Goal: Task Accomplishment & Management: Manage account settings

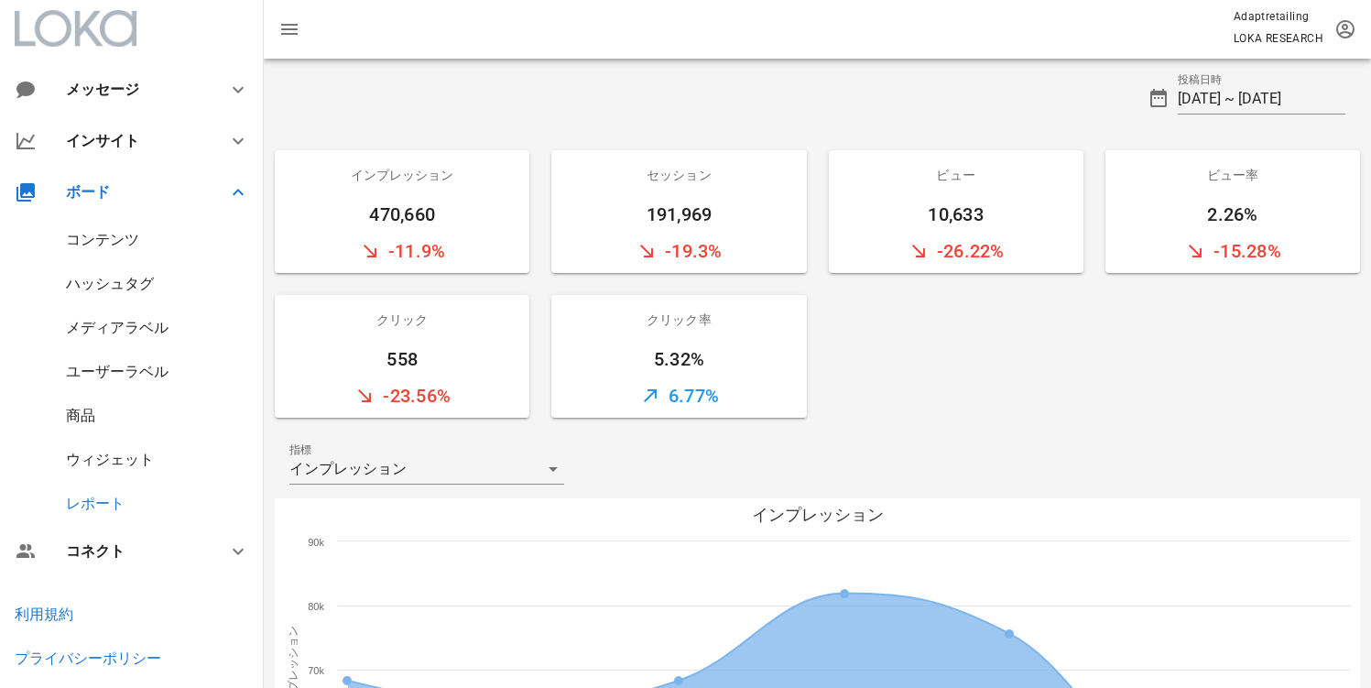
click at [91, 456] on div "ウィジェット" at bounding box center [110, 459] width 88 height 17
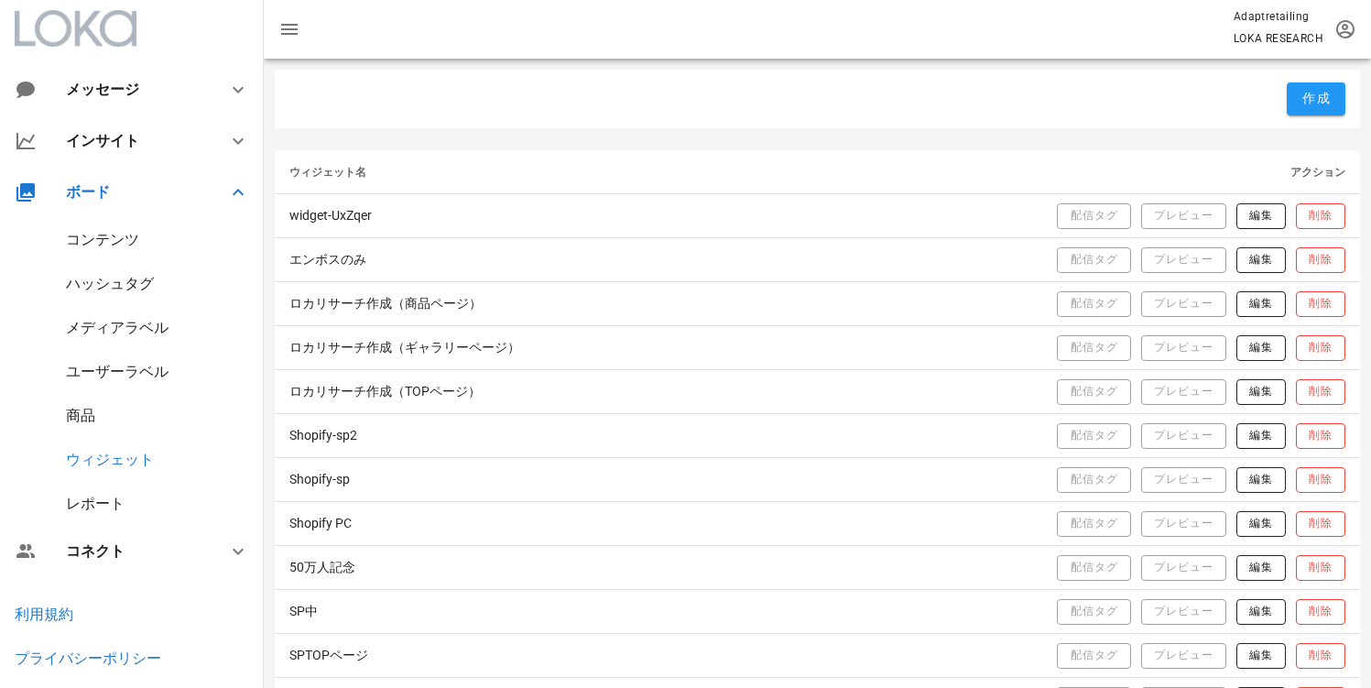
click at [105, 497] on div "レポート" at bounding box center [95, 503] width 59 height 17
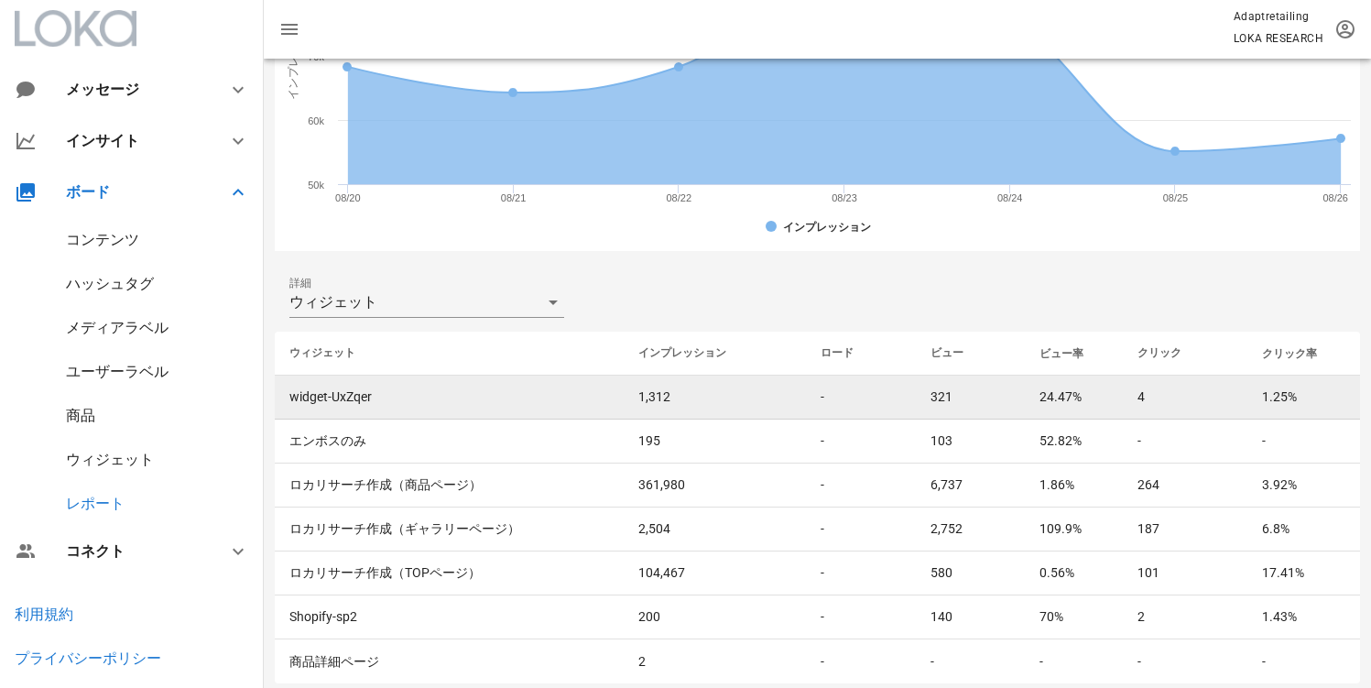
scroll to position [620, 0]
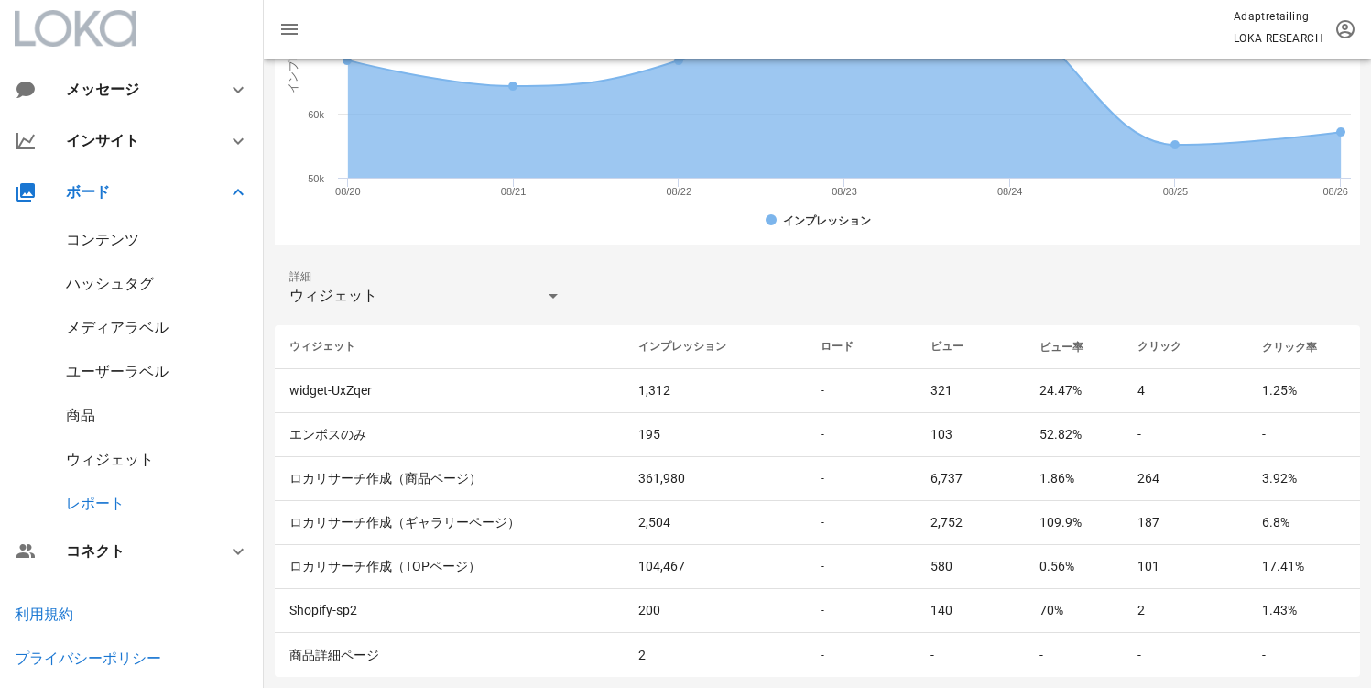
click at [444, 289] on div "ウィジェット" at bounding box center [413, 295] width 249 height 29
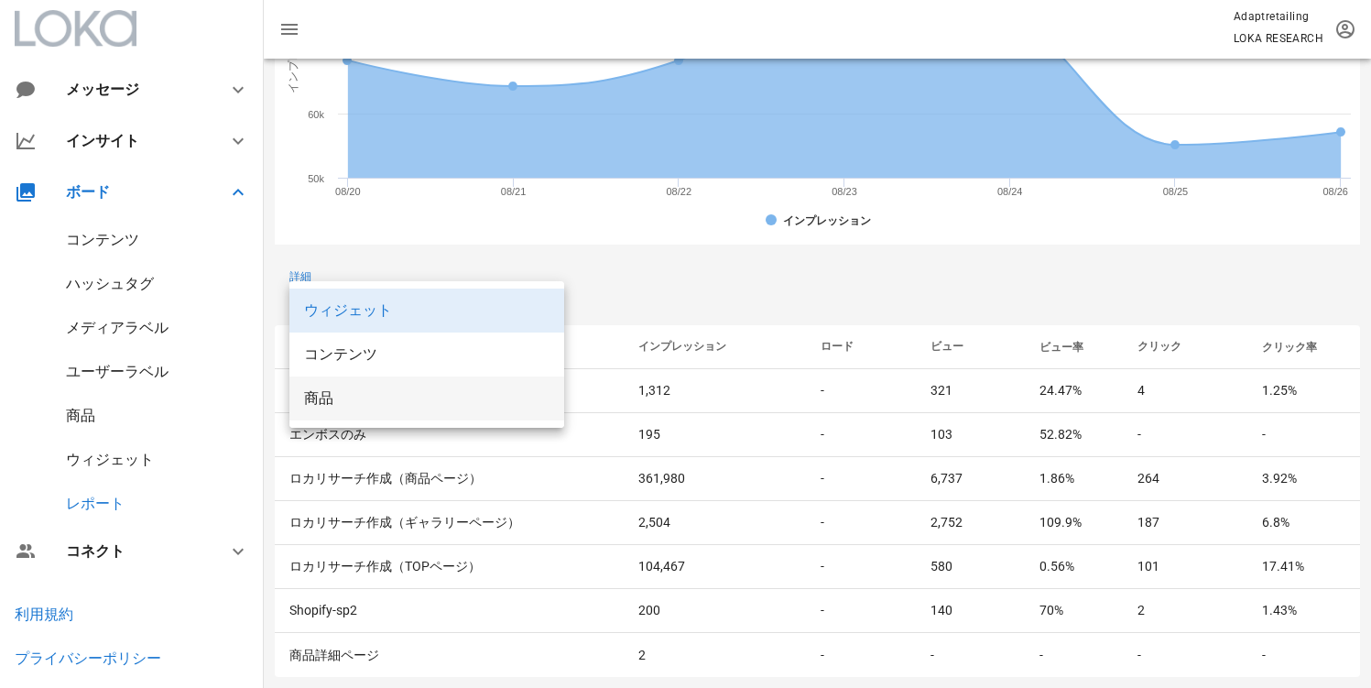
click at [347, 386] on div "商品" at bounding box center [426, 397] width 245 height 39
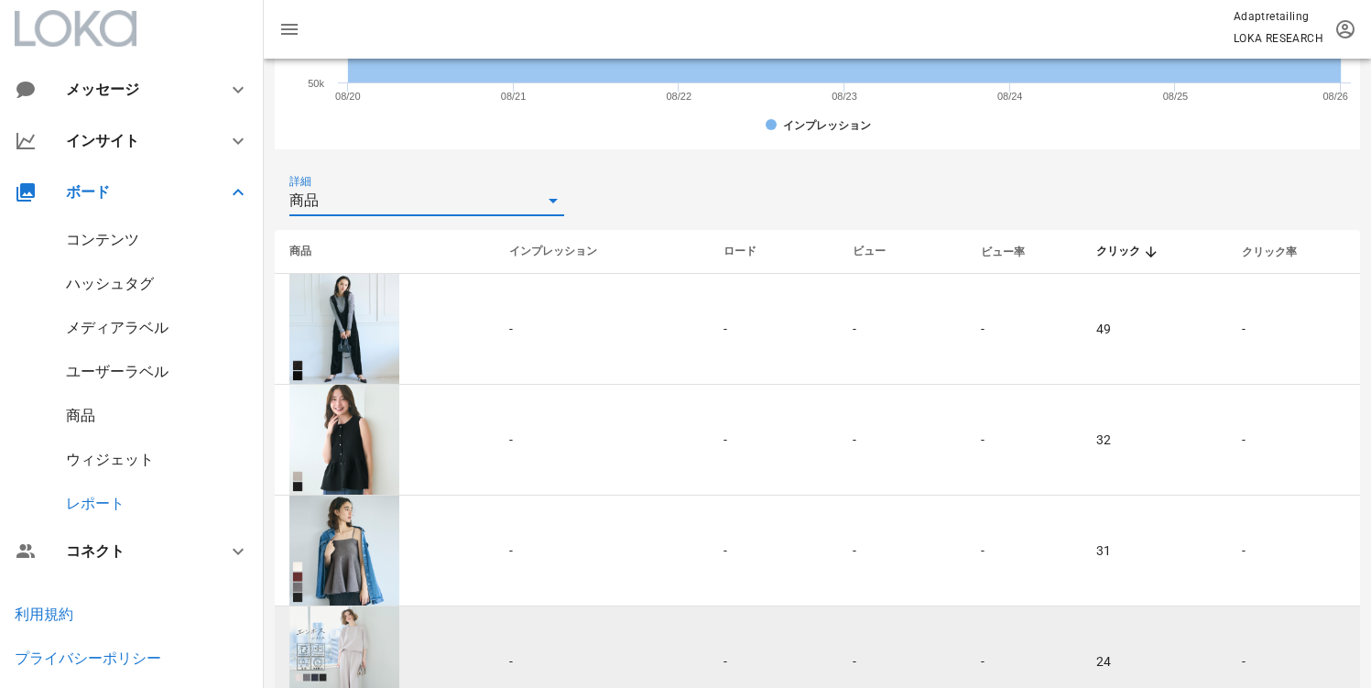
scroll to position [710, 0]
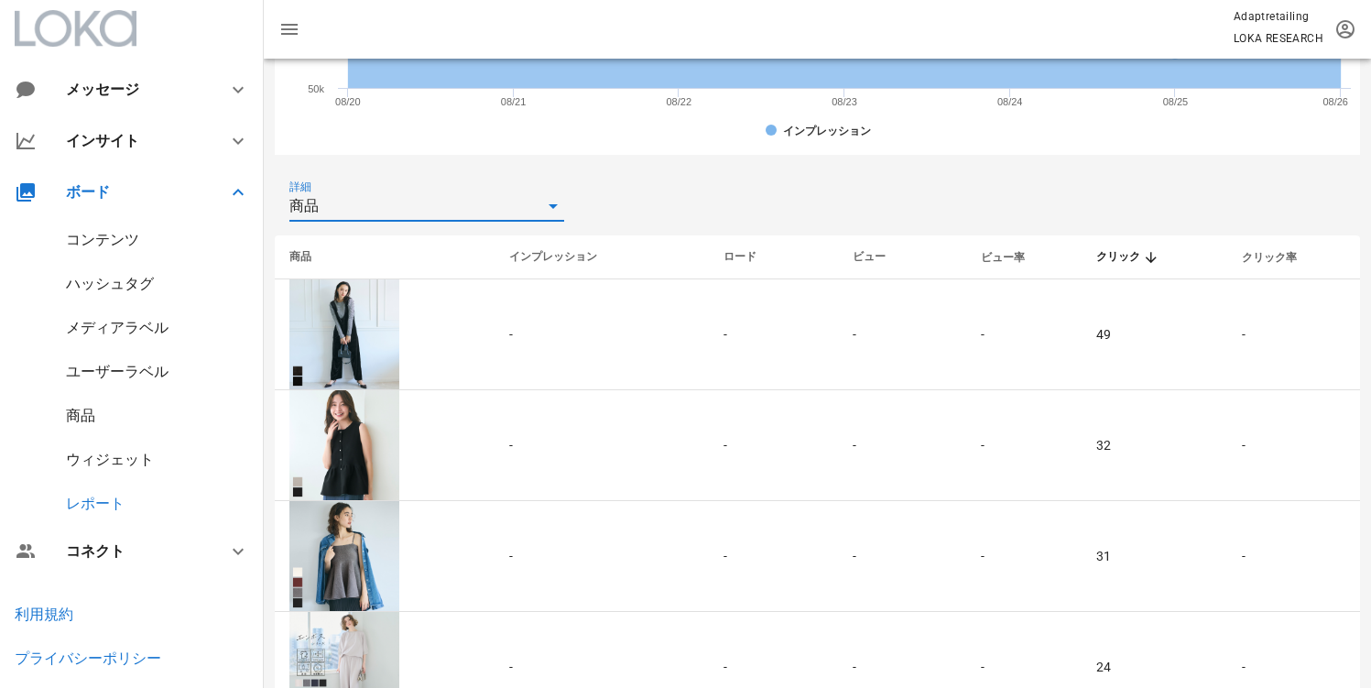
drag, startPoint x: 489, startPoint y: 231, endPoint x: 484, endPoint y: 210, distance: 21.6
click at [489, 230] on div "詳細 商品" at bounding box center [817, 206] width 1085 height 59
click at [484, 210] on div "商品" at bounding box center [413, 205] width 249 height 29
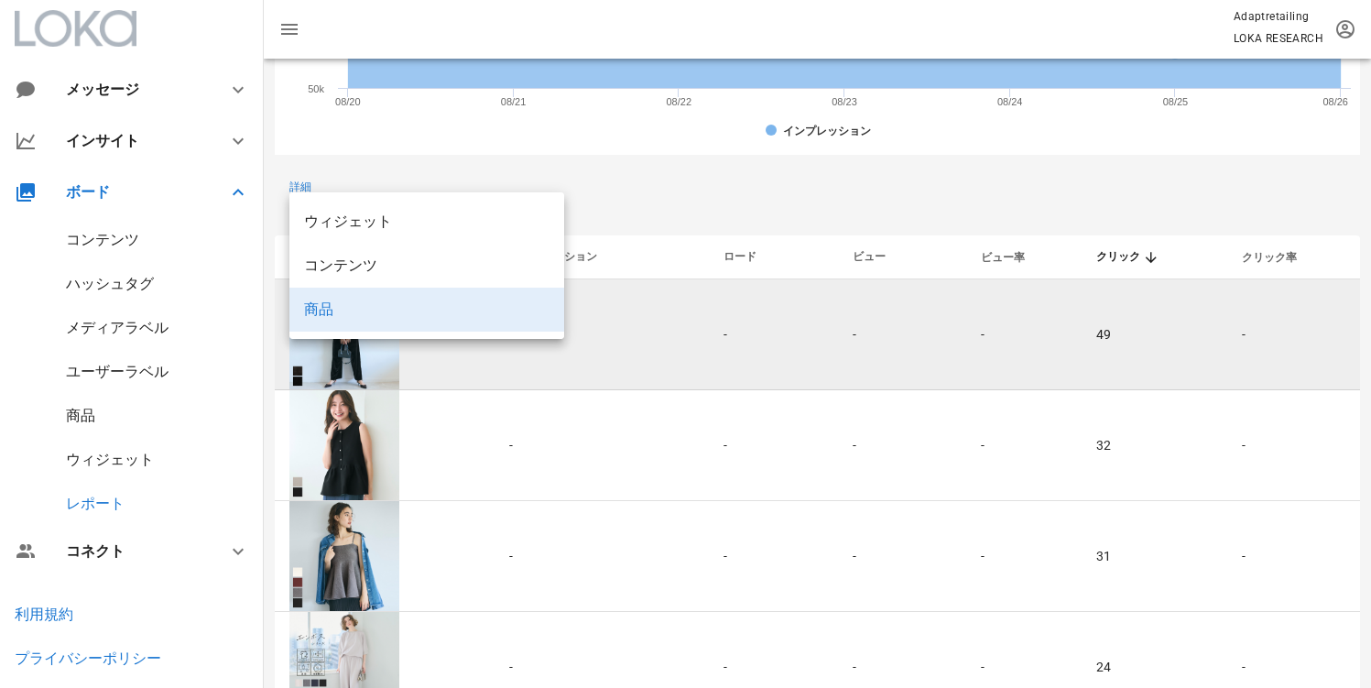
click at [1040, 361] on td "-" at bounding box center [1023, 334] width 115 height 111
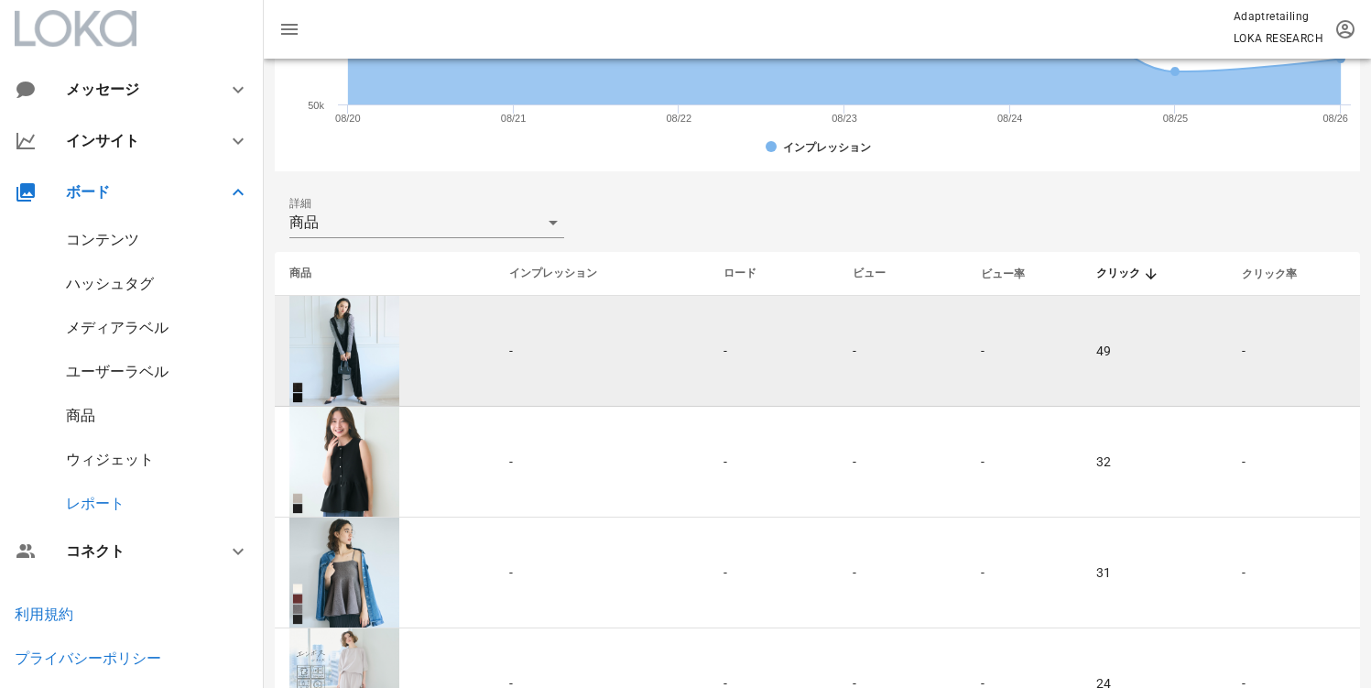
scroll to position [680, 0]
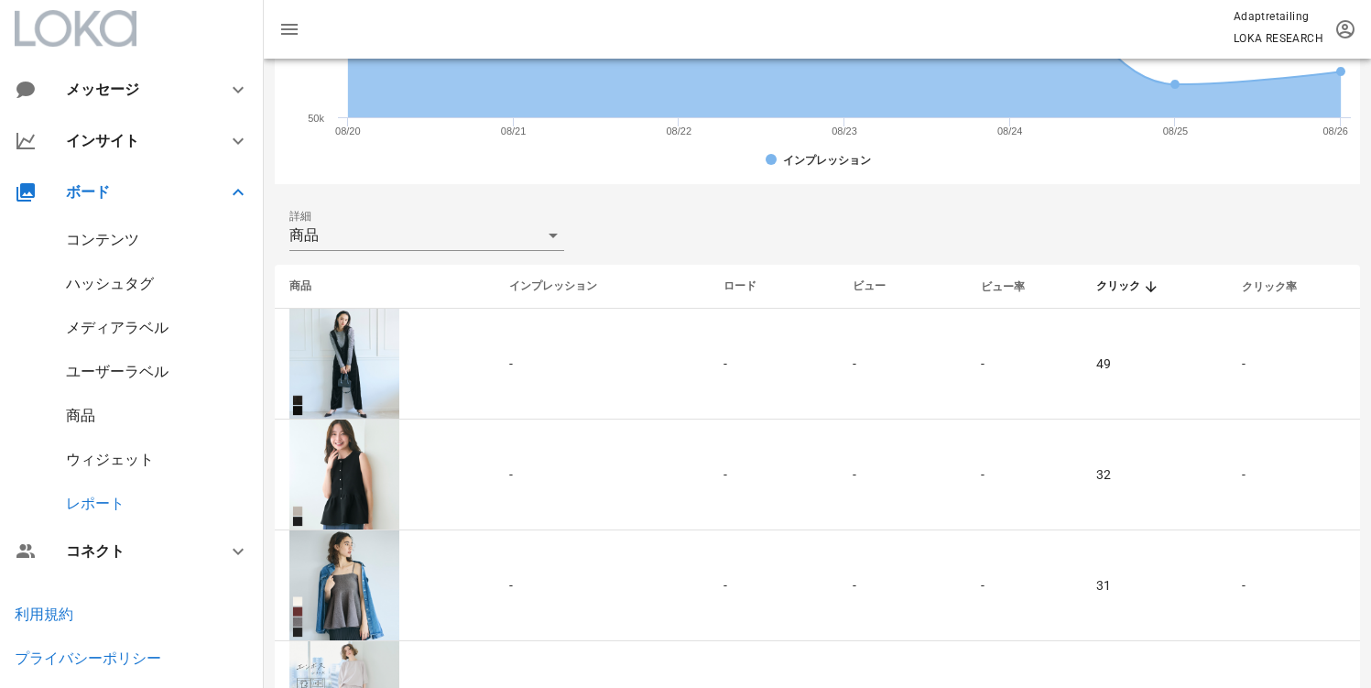
click at [619, 219] on div "詳細 商品" at bounding box center [817, 235] width 1085 height 59
click at [451, 229] on div "商品" at bounding box center [413, 235] width 249 height 29
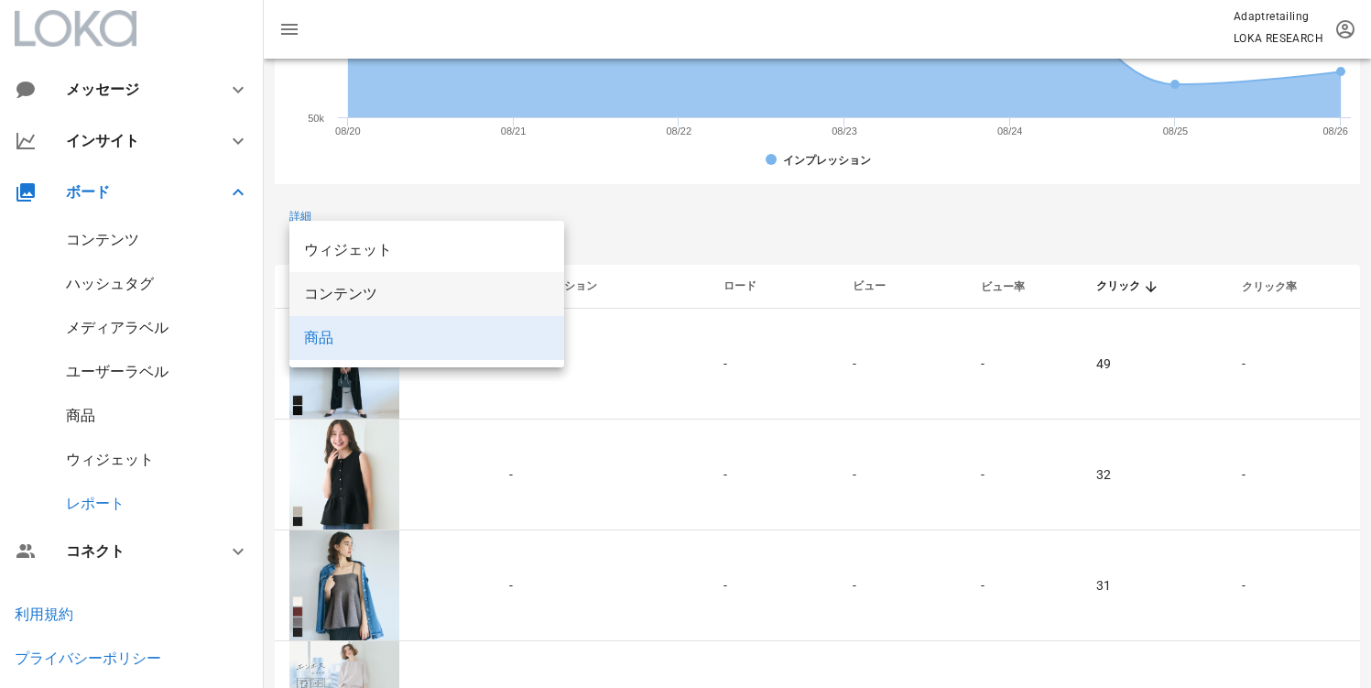
click at [386, 291] on div "コンテンツ" at bounding box center [426, 293] width 245 height 17
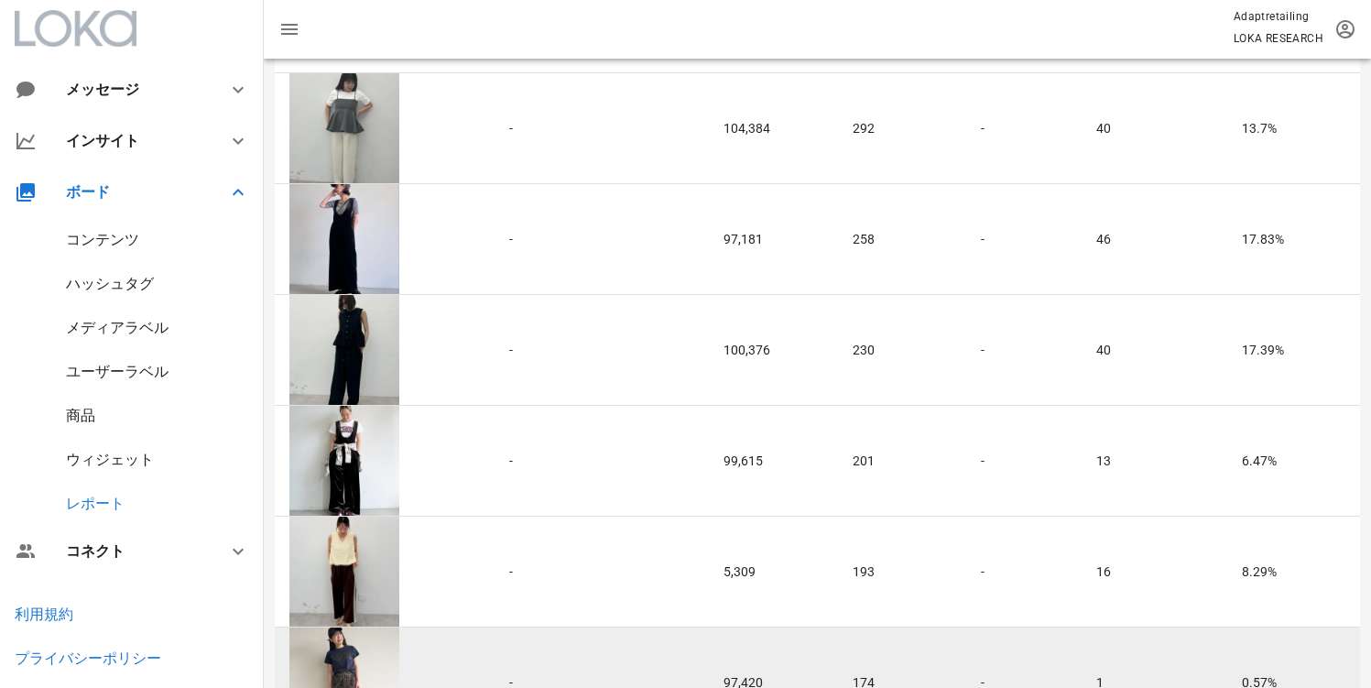
scroll to position [699, 0]
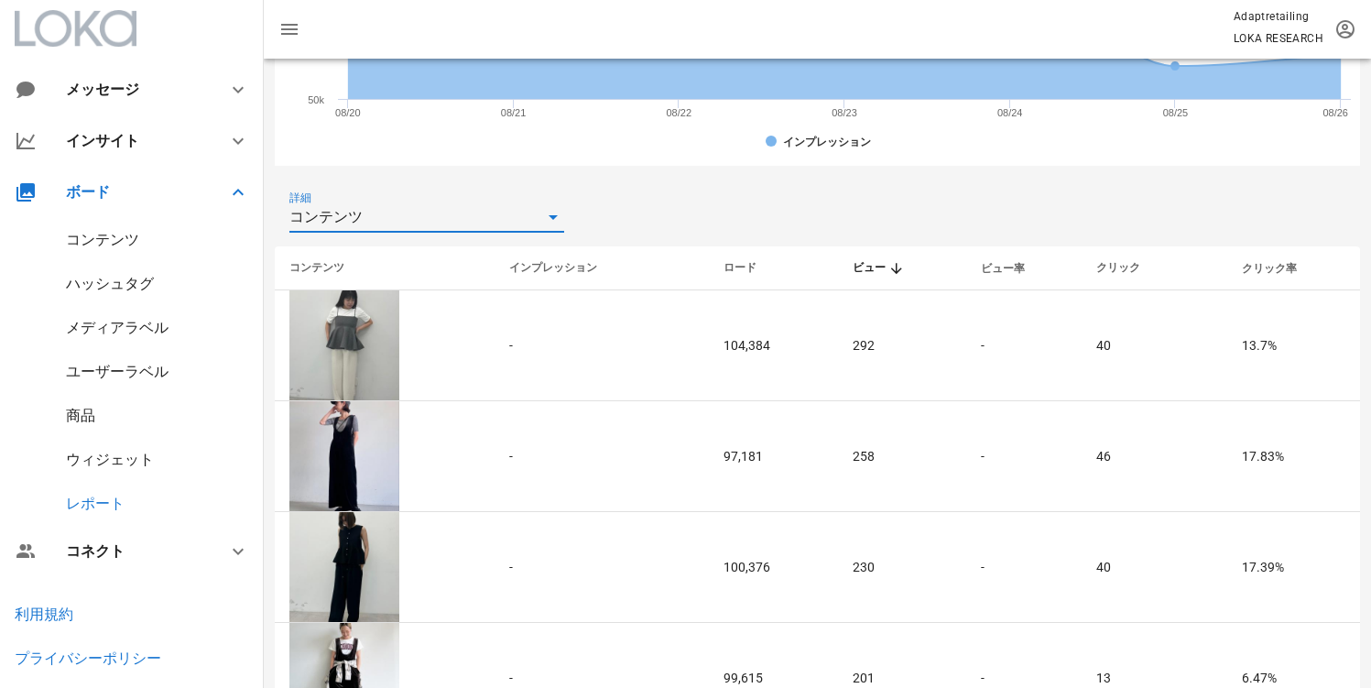
click at [95, 454] on div "ウィジェット" at bounding box center [110, 459] width 88 height 17
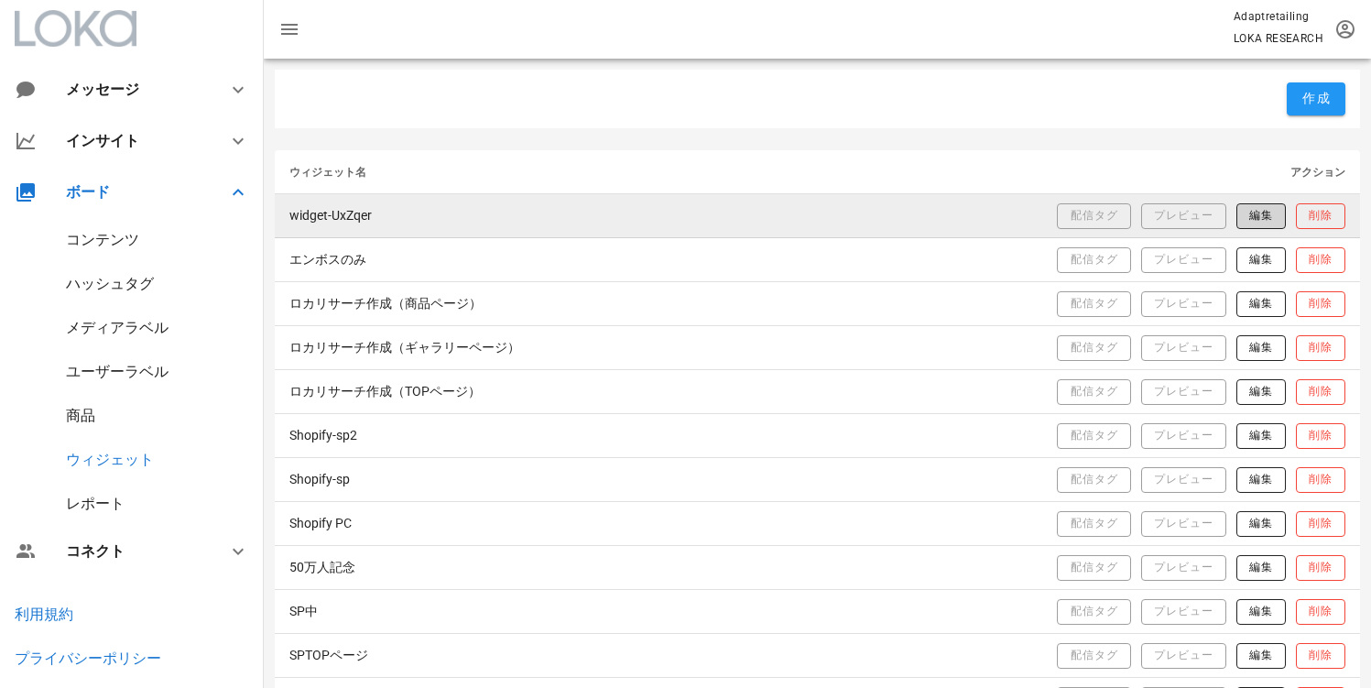
click at [1255, 212] on span "編集" at bounding box center [1260, 216] width 25 height 16
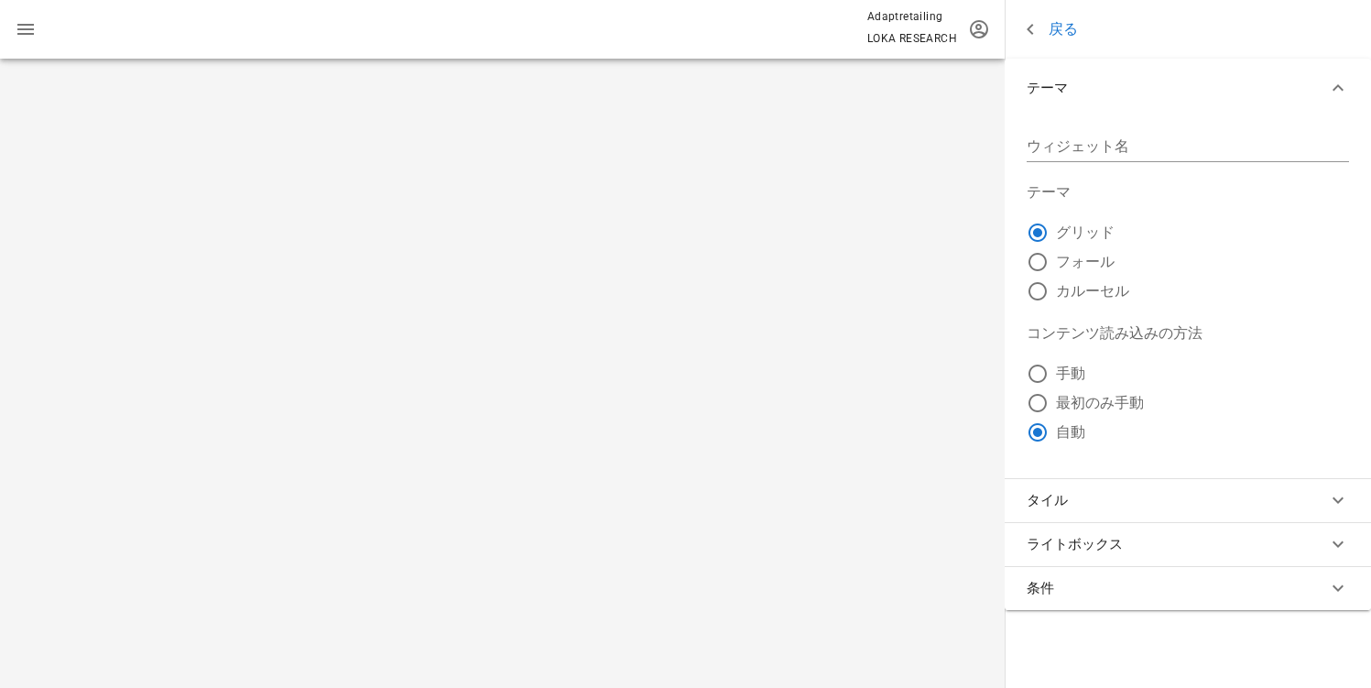
type input "widget-UxZqer"
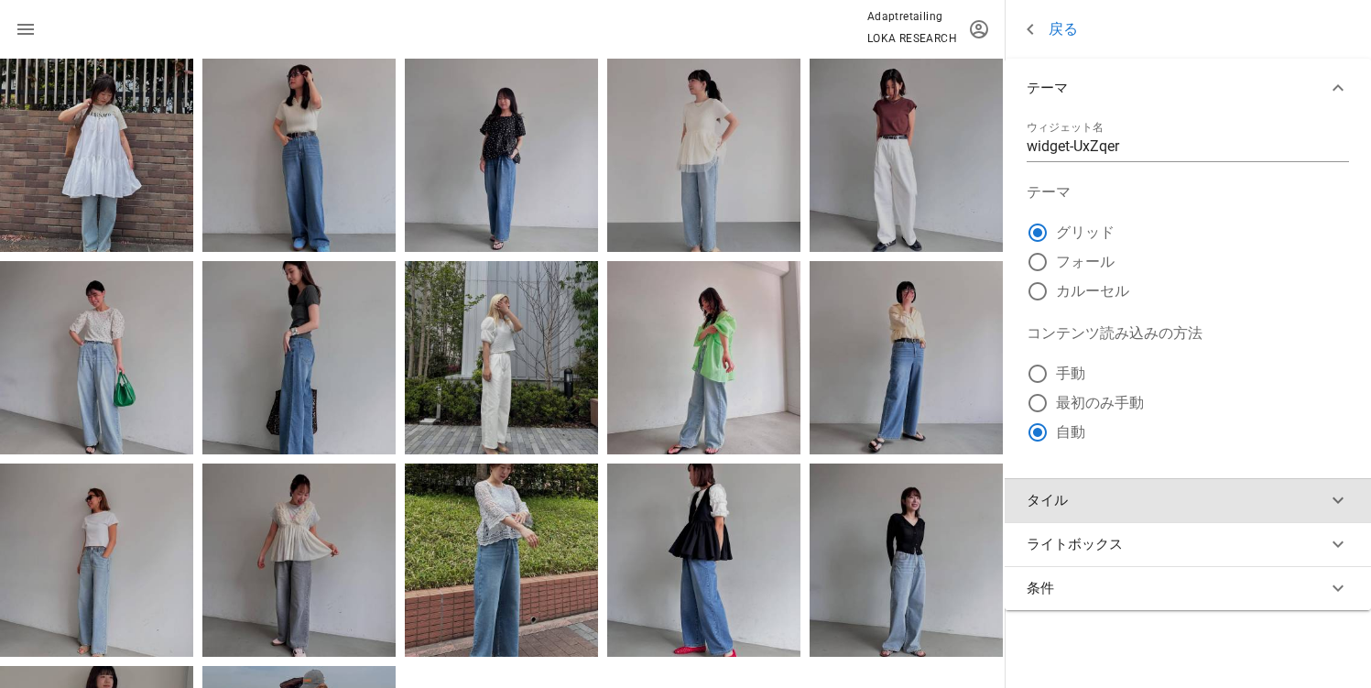
click at [1141, 494] on button "タイル" at bounding box center [1188, 500] width 366 height 44
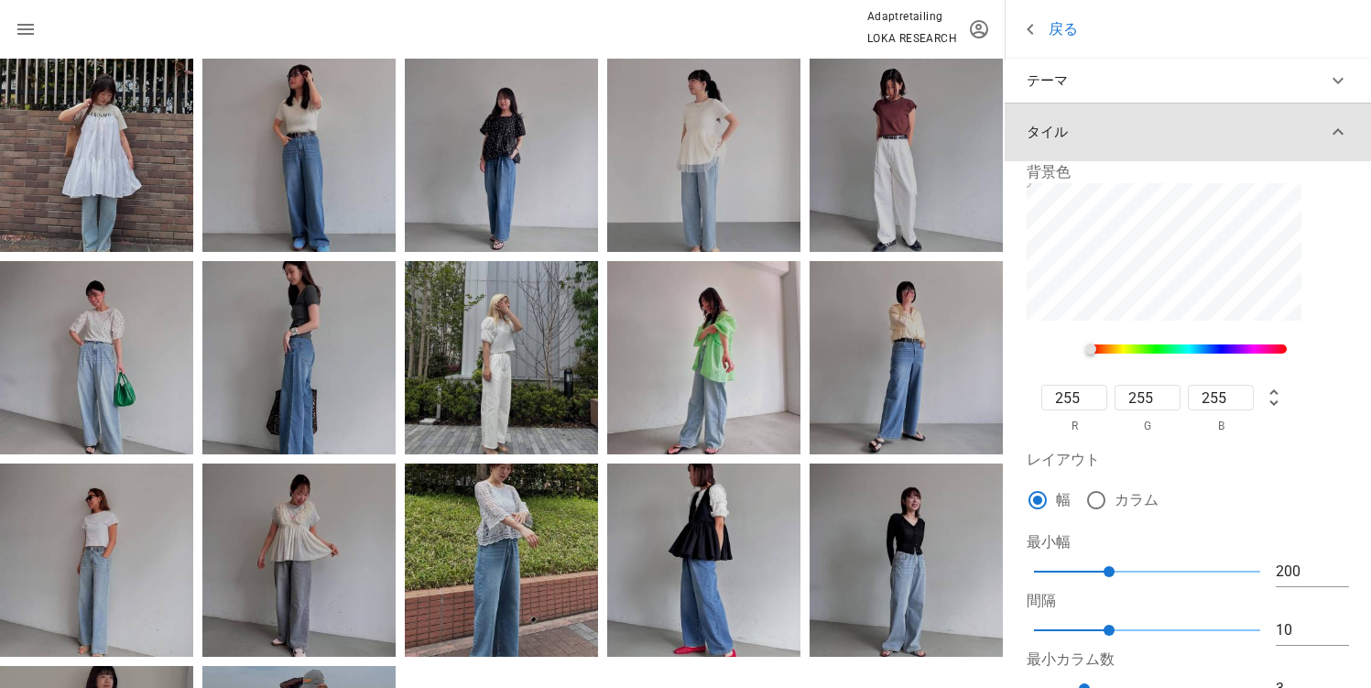
click at [1199, 125] on button "タイル" at bounding box center [1188, 132] width 366 height 59
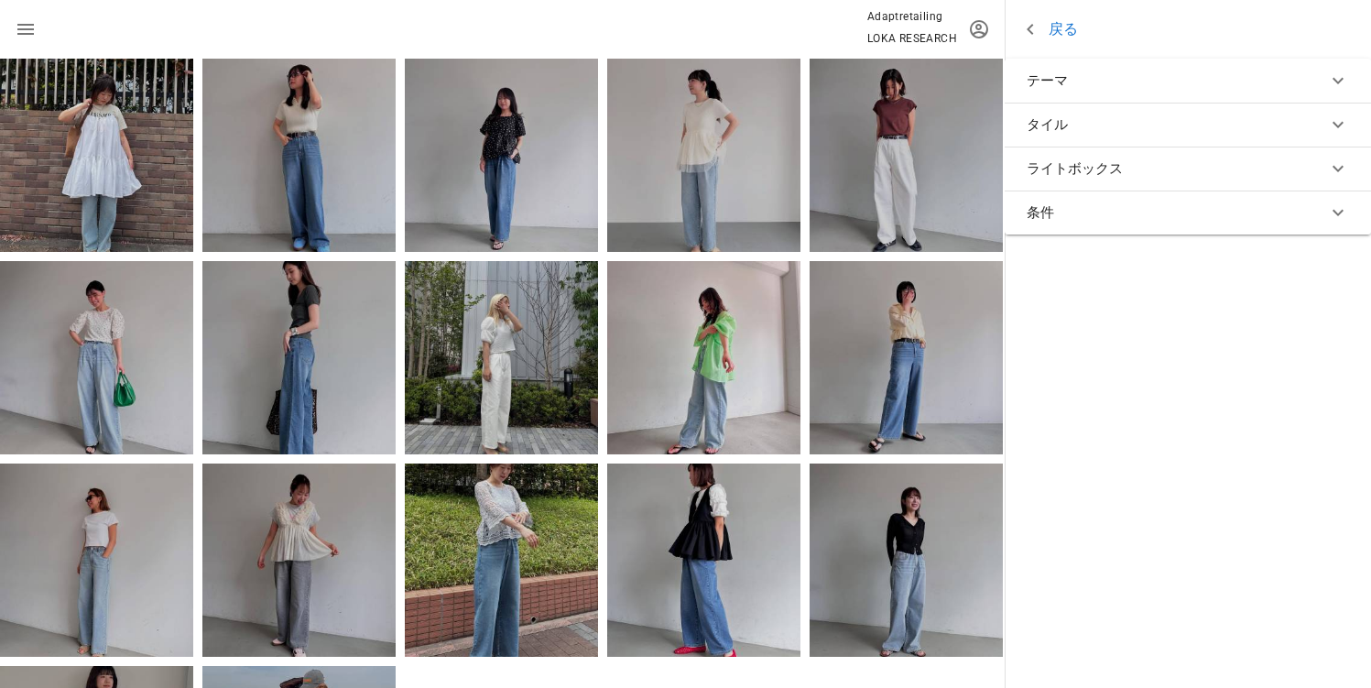
click at [1032, 36] on icon at bounding box center [1030, 29] width 22 height 22
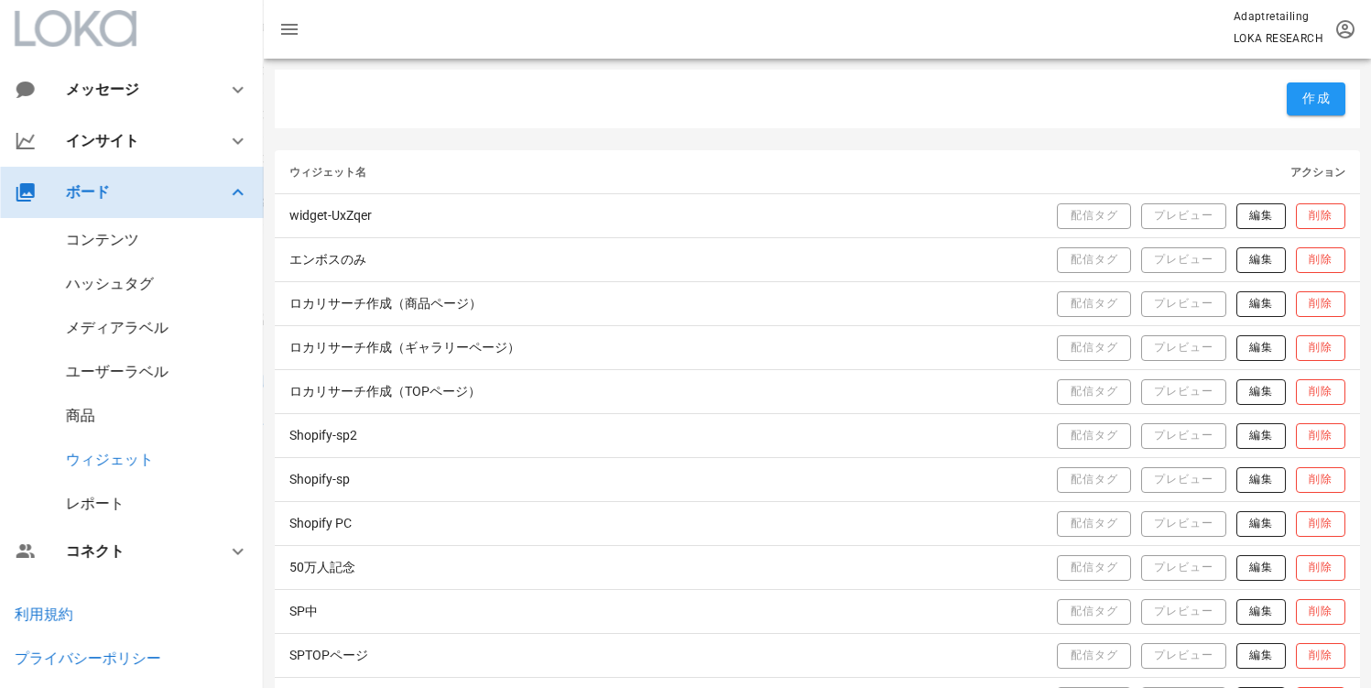
click at [221, 205] on div "ボード" at bounding box center [132, 192] width 264 height 51
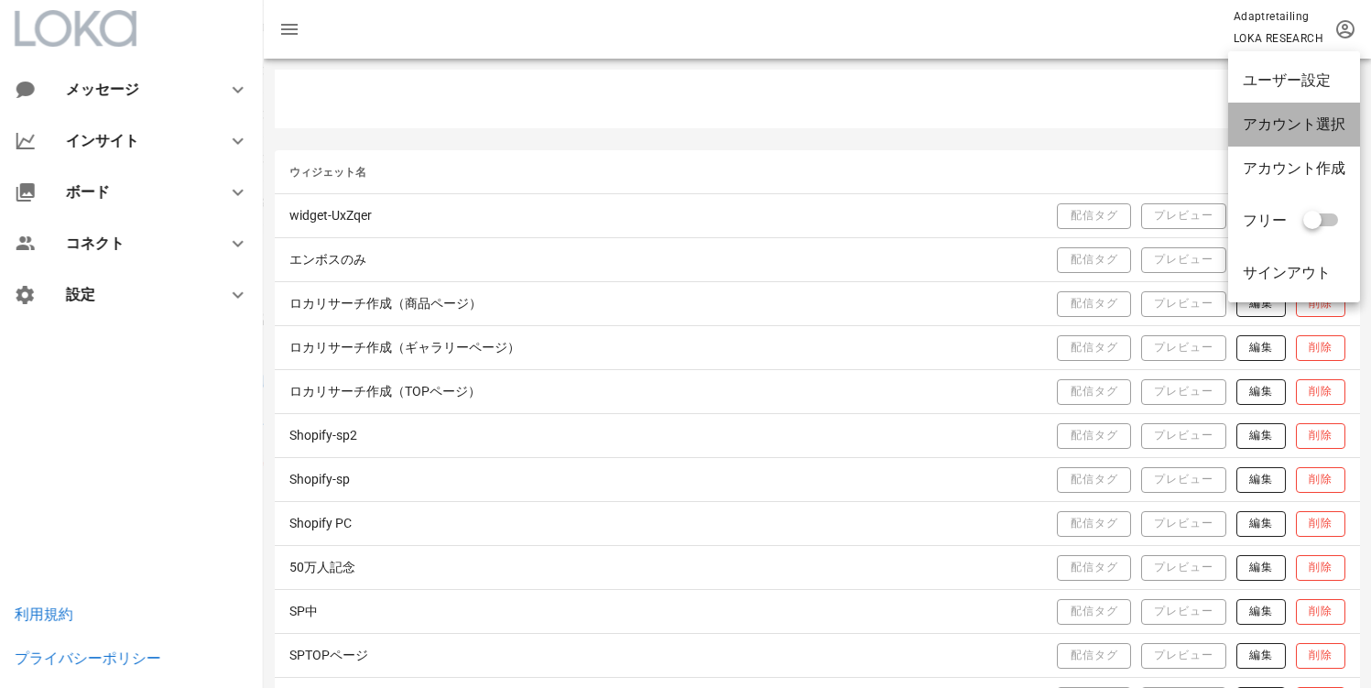
click at [1244, 119] on div "アカウント選択" at bounding box center [1294, 123] width 103 height 17
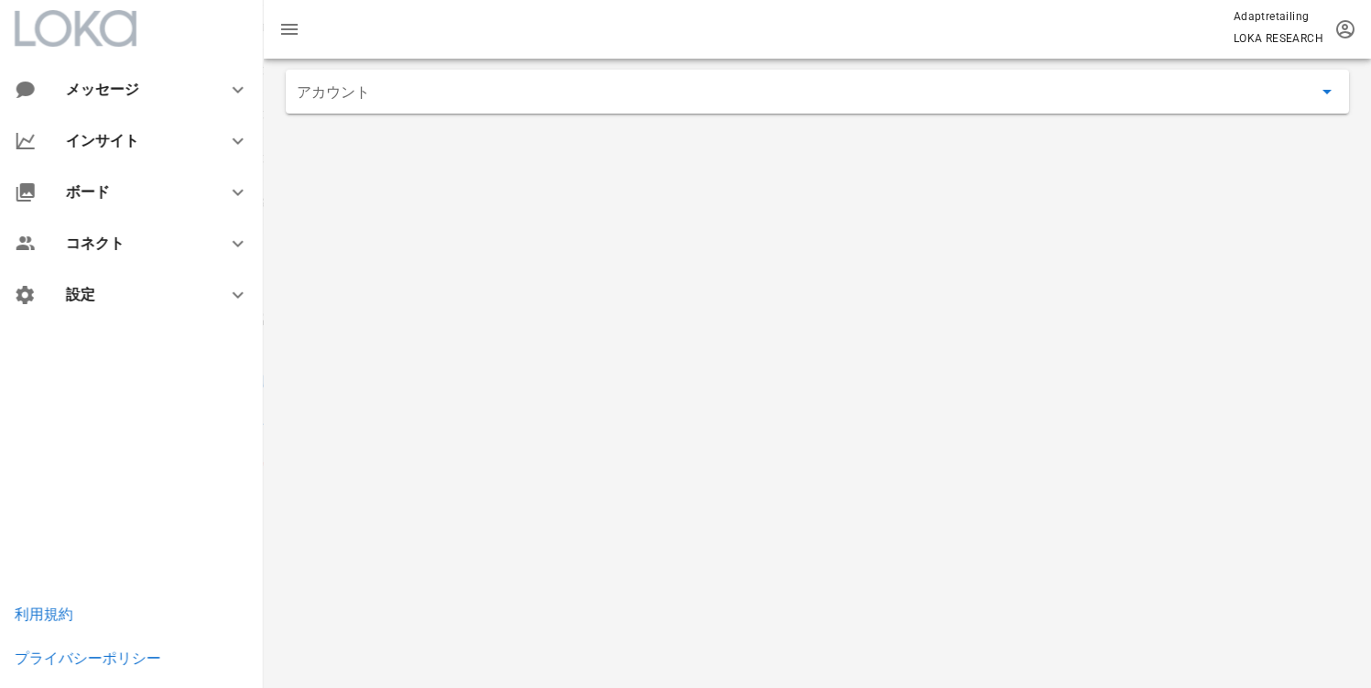
click at [532, 96] on input "アカウント" at bounding box center [805, 91] width 1016 height 29
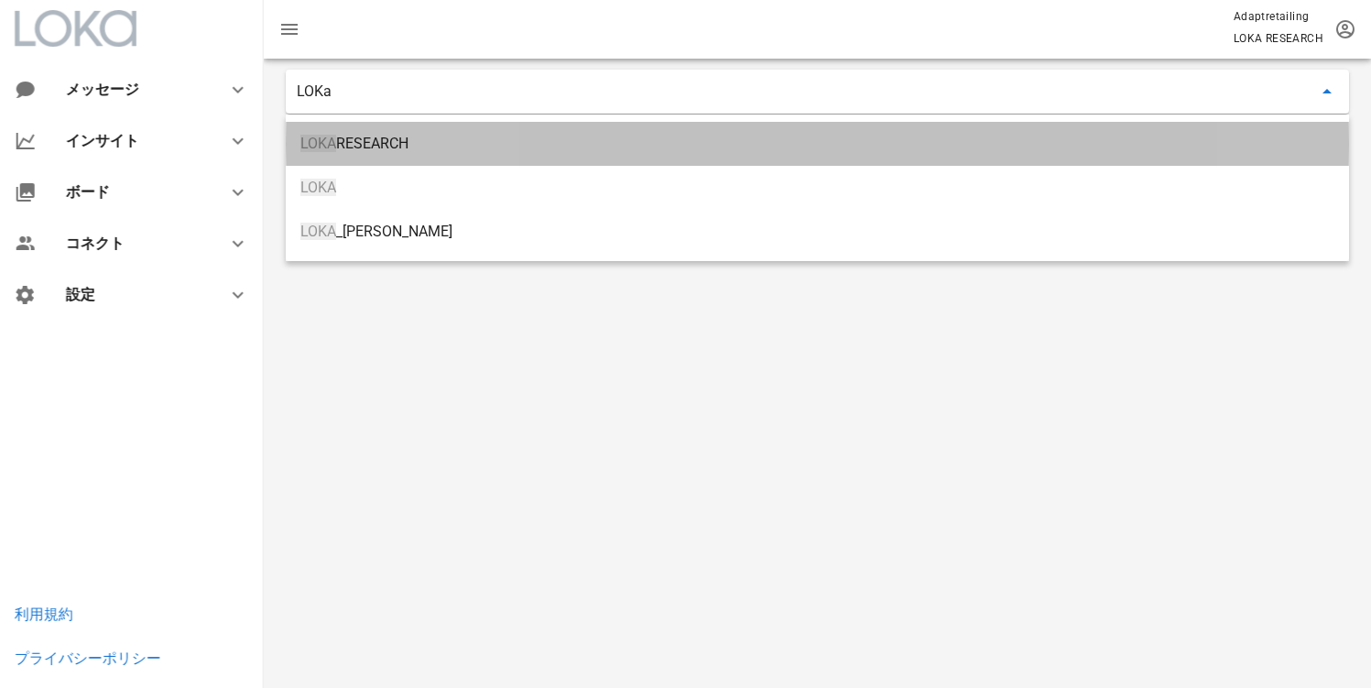
click at [406, 158] on div "LOKA RESEARCH" at bounding box center [817, 143] width 1034 height 39
type input "LOKA RESEARCH"
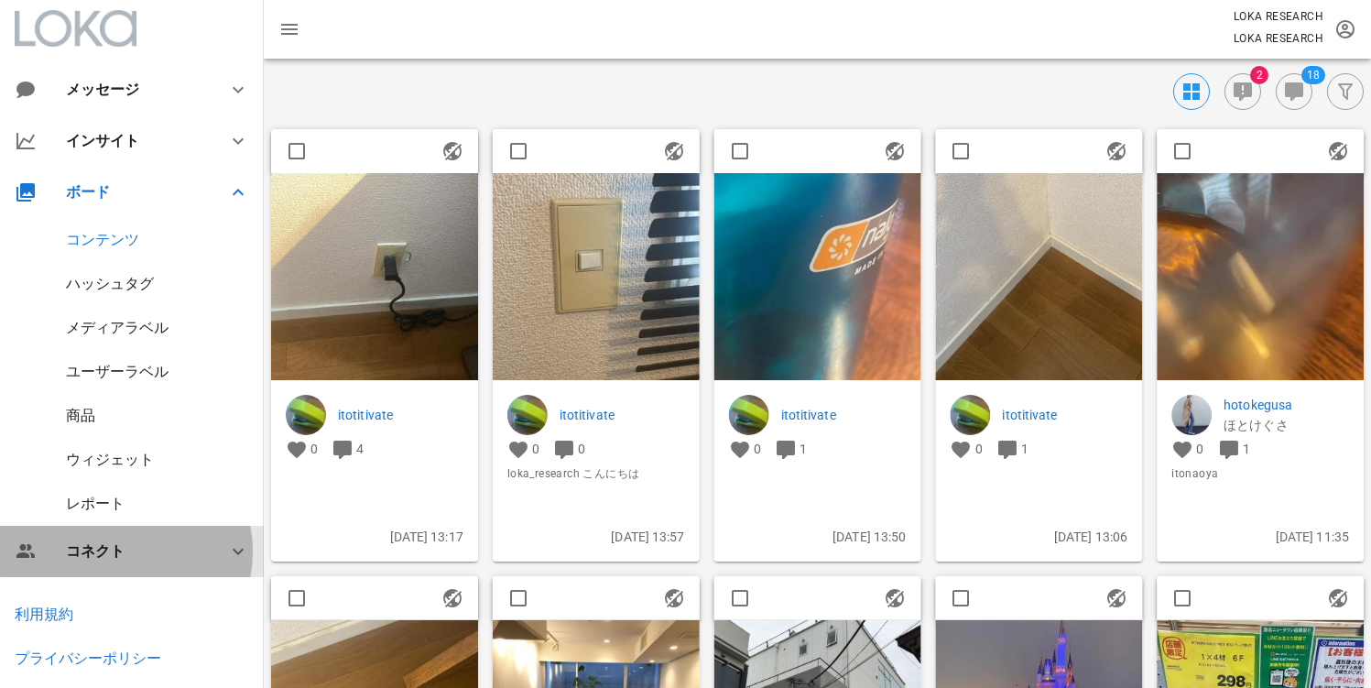
click at [138, 554] on div "コネクト" at bounding box center [135, 550] width 139 height 17
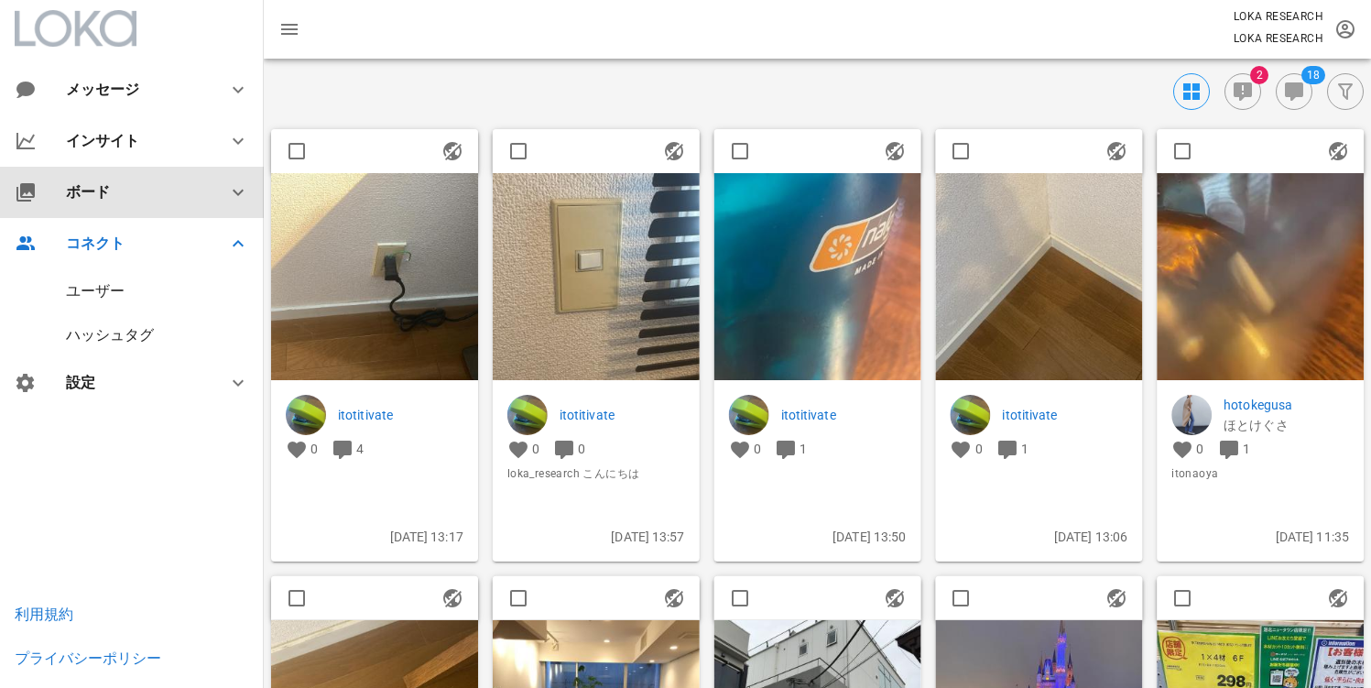
click at [124, 196] on div "ボード" at bounding box center [135, 191] width 139 height 17
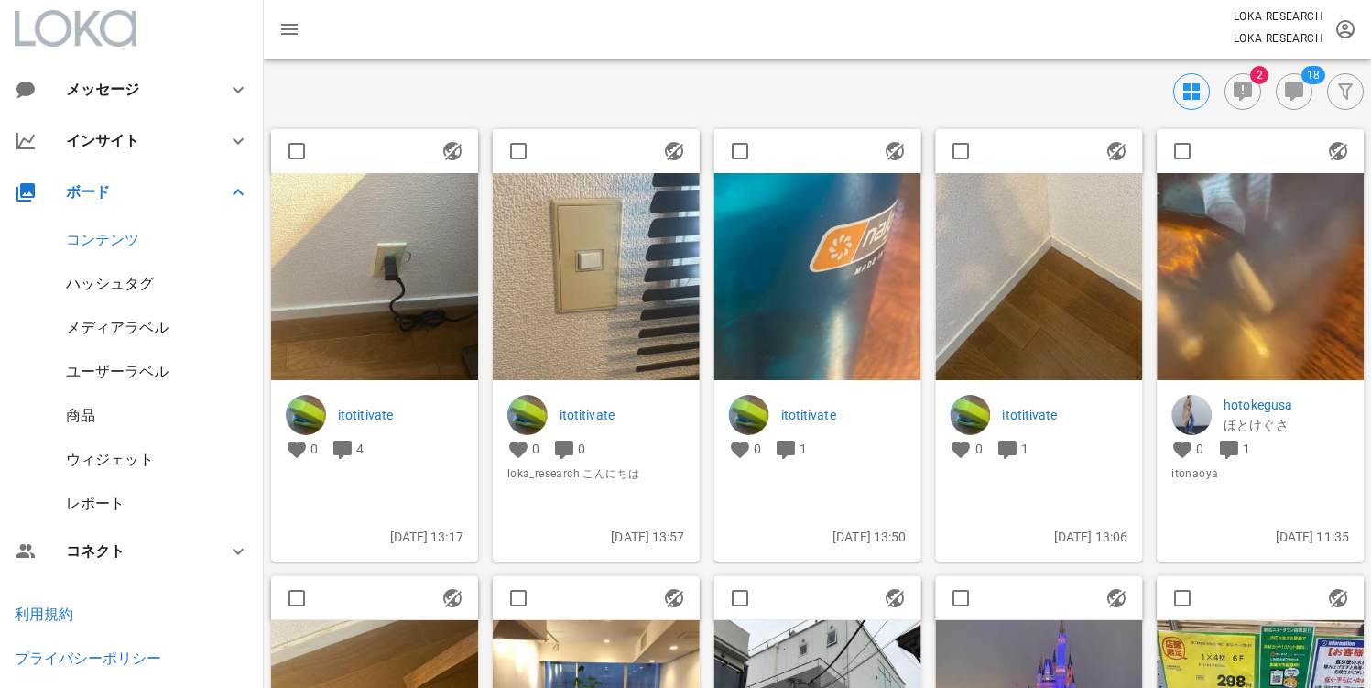
click at [125, 468] on div "ウィジェット" at bounding box center [132, 460] width 264 height 44
click at [126, 463] on div "ウィジェット" at bounding box center [110, 459] width 88 height 17
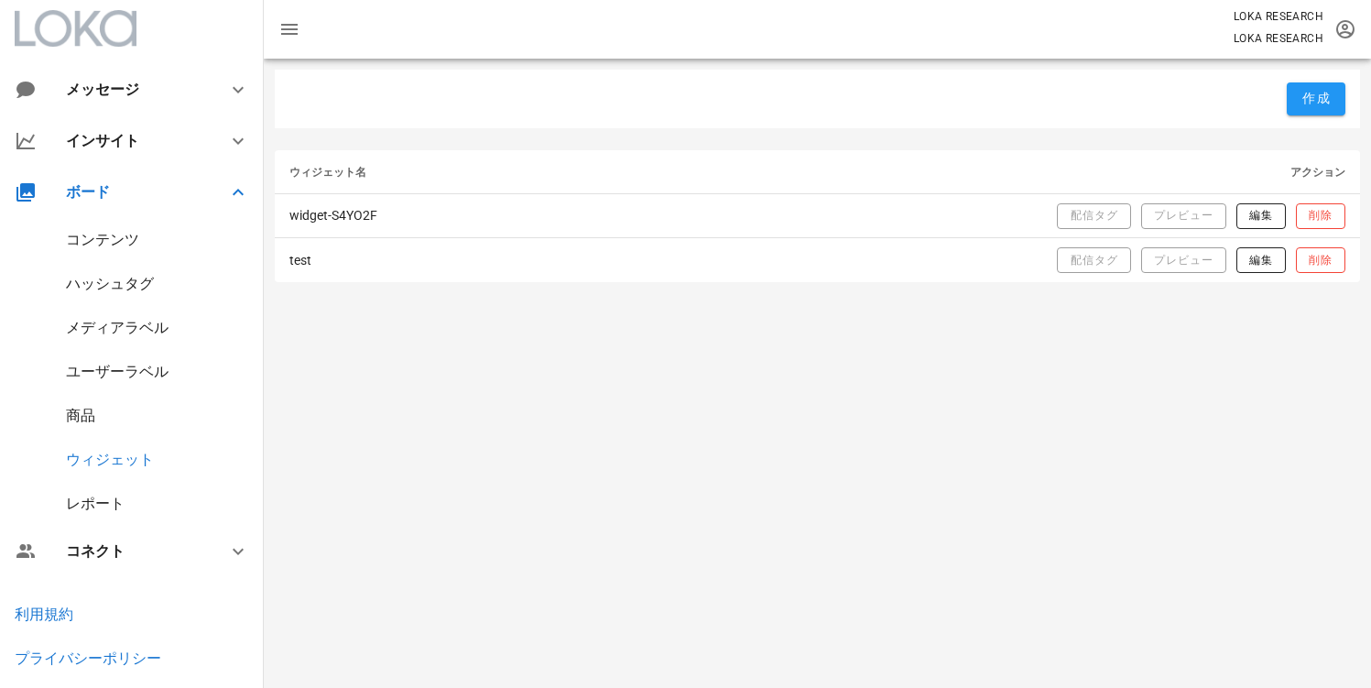
click at [654, 364] on div "作成 ウィジェット名 アクション widget-S4YO2F 配信タグ プレビュー 編集 削除 test 配信タグ プレビュー 編集 削除" at bounding box center [817, 373] width 1107 height 629
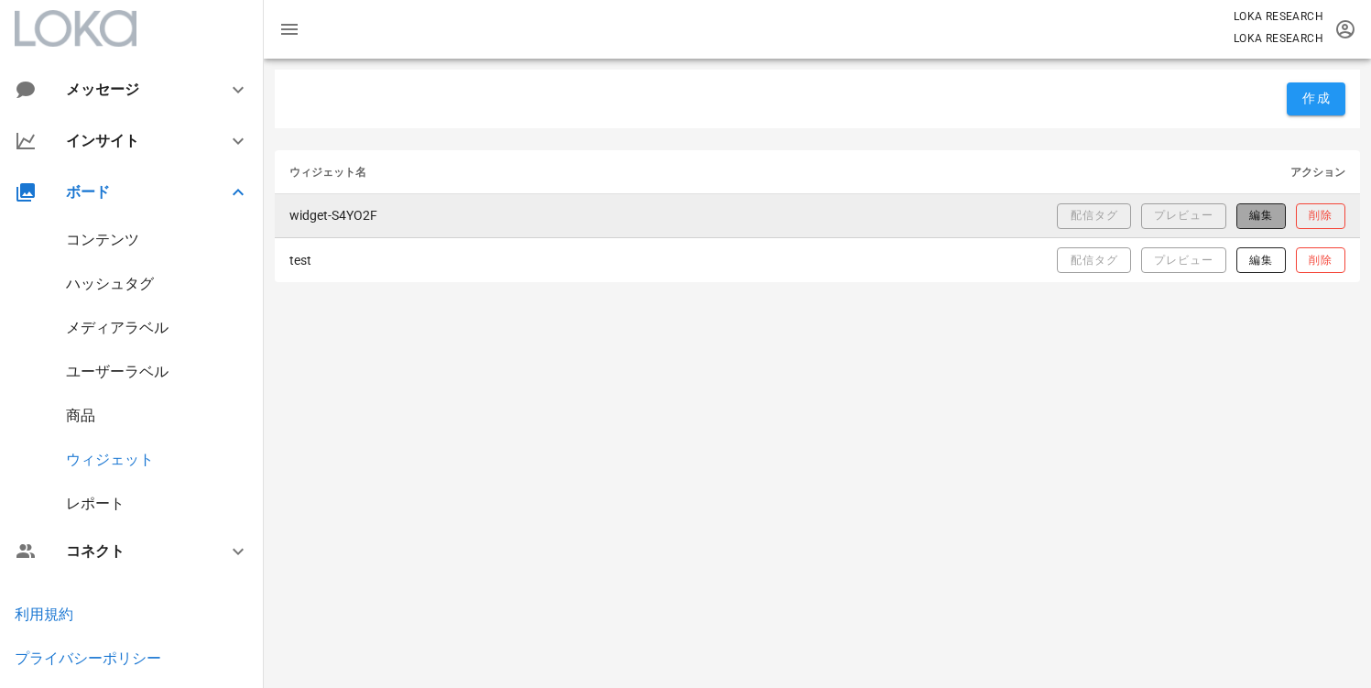
click at [1268, 221] on span "編集" at bounding box center [1260, 216] width 25 height 16
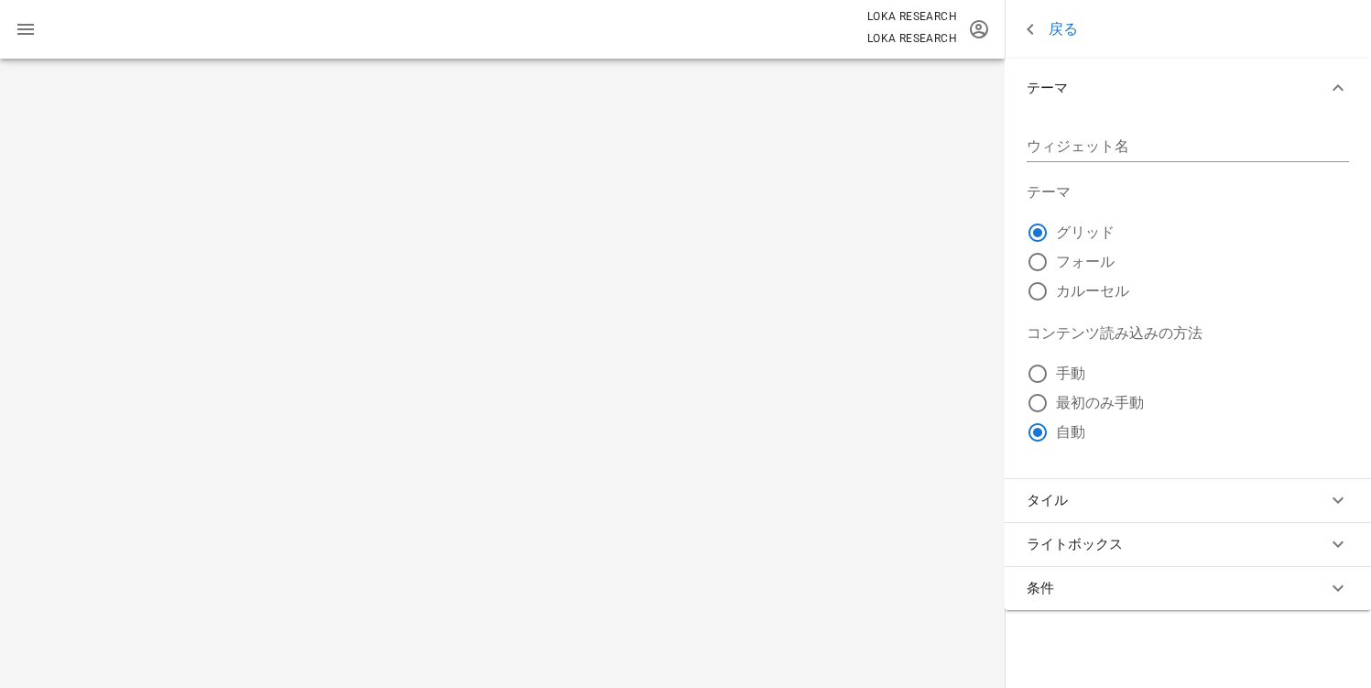
type input "widget-S4YO2F"
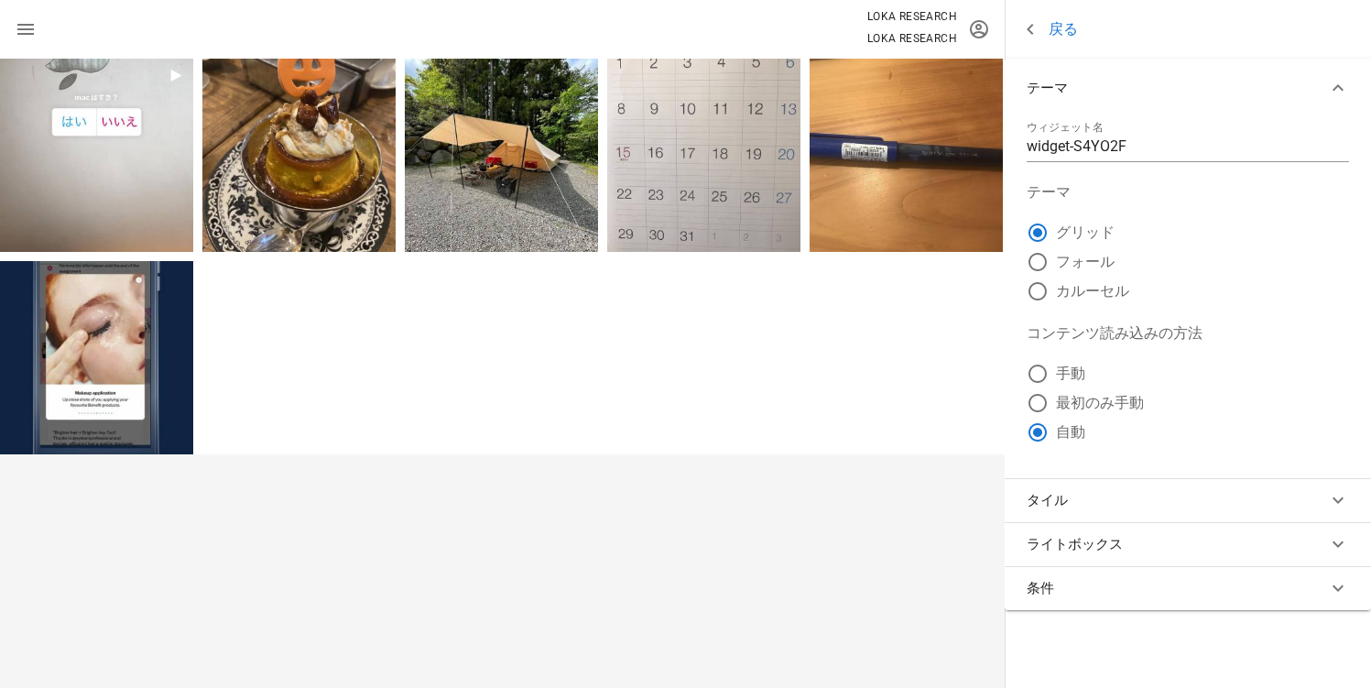
click at [1064, 21] on link "戻る" at bounding box center [1048, 29] width 59 height 23
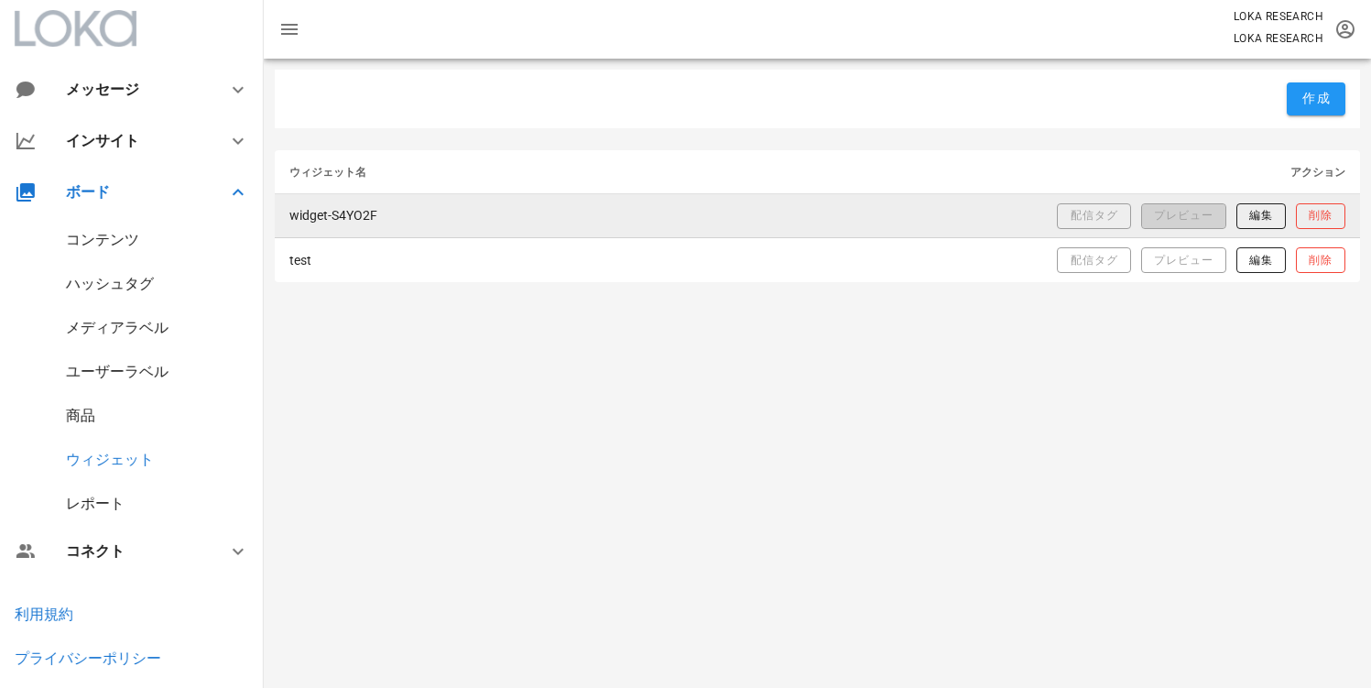
click at [1171, 220] on span "プレビュー" at bounding box center [1183, 216] width 60 height 16
click at [1265, 216] on span "編集" at bounding box center [1260, 216] width 25 height 16
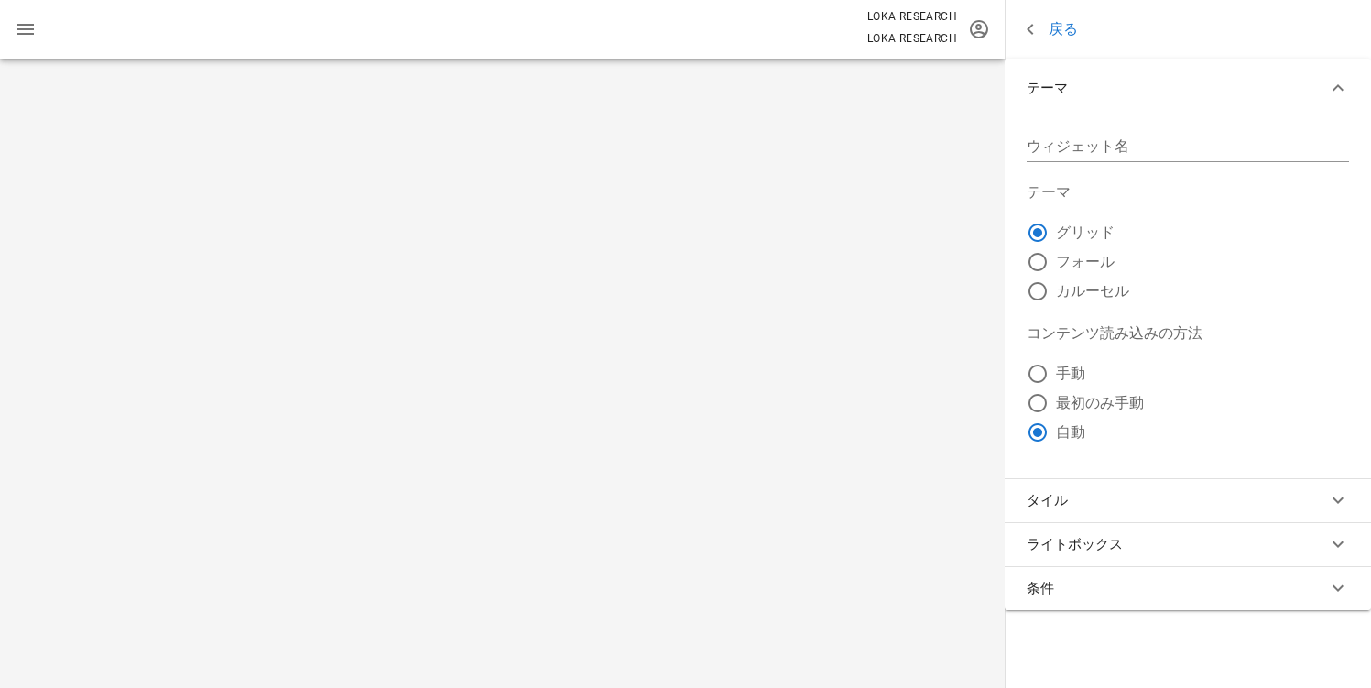
type input "widget-S4YO2F"
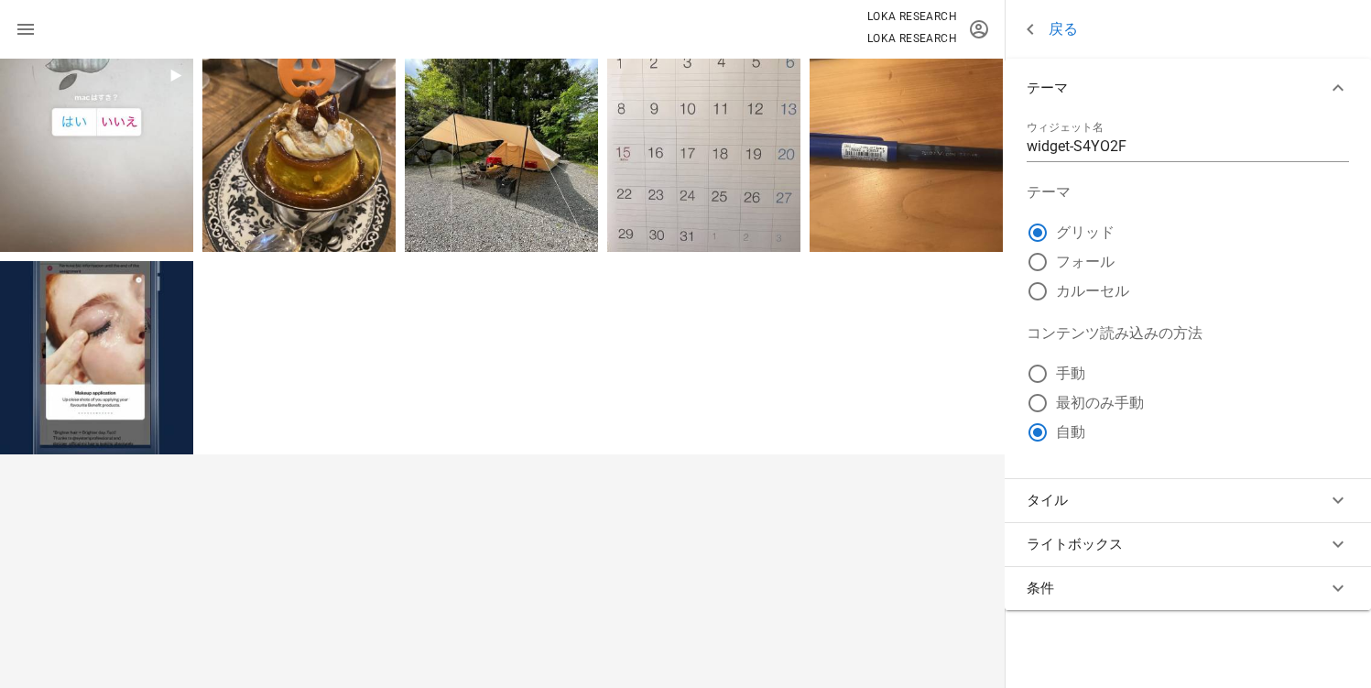
click at [1098, 287] on label "カルーセル" at bounding box center [1202, 291] width 293 height 18
radio input "false"
radio input "true"
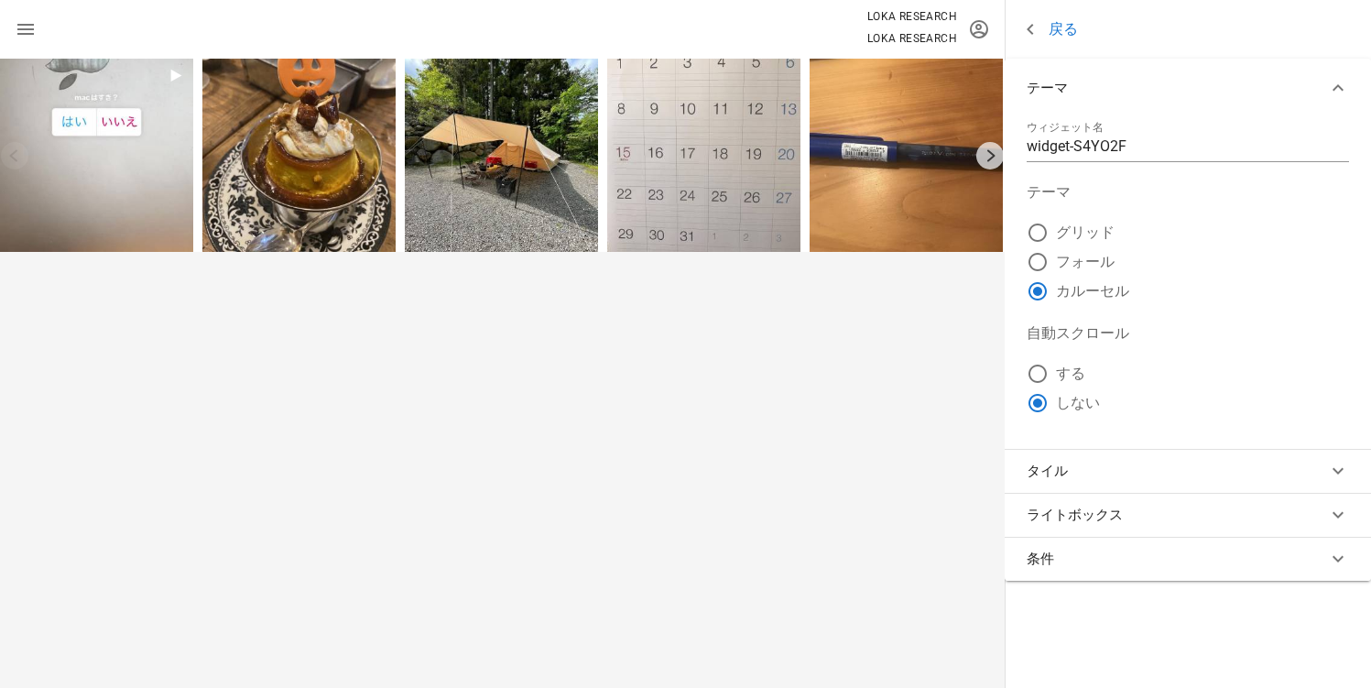
click at [1153, 483] on button "タイル" at bounding box center [1188, 471] width 366 height 44
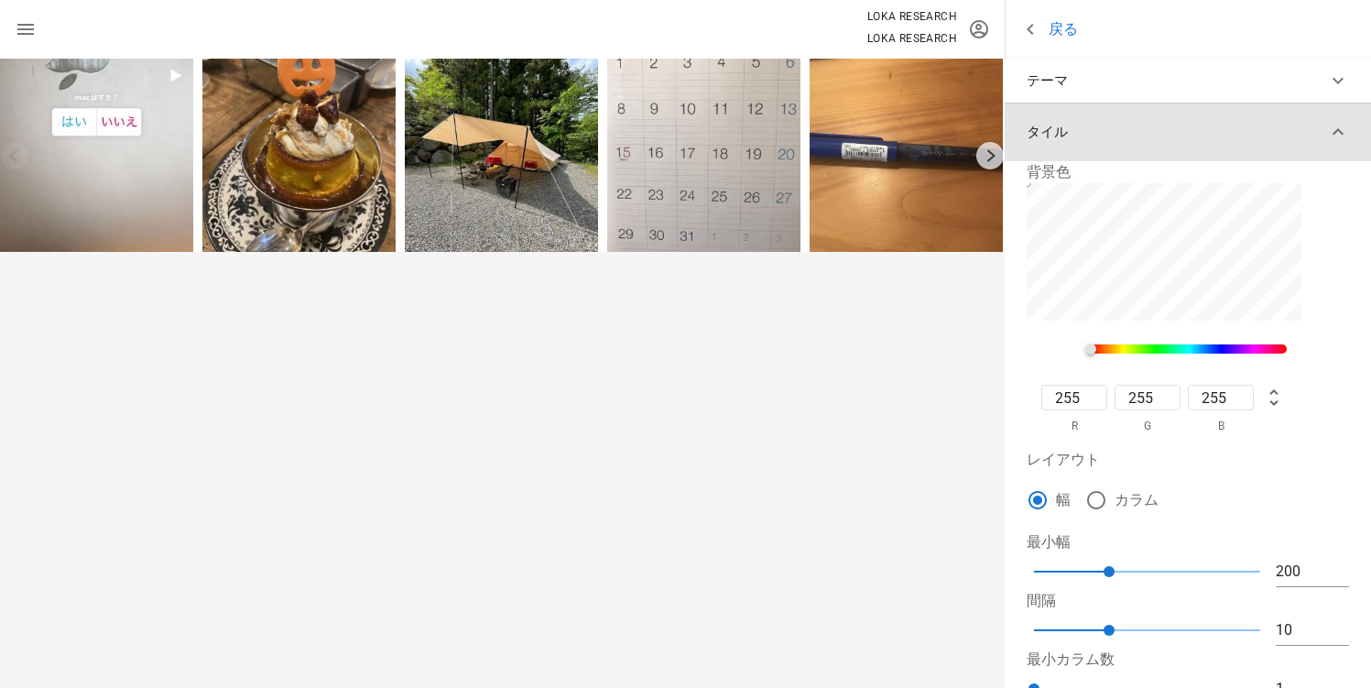
click at [1159, 136] on button "タイル" at bounding box center [1188, 132] width 366 height 59
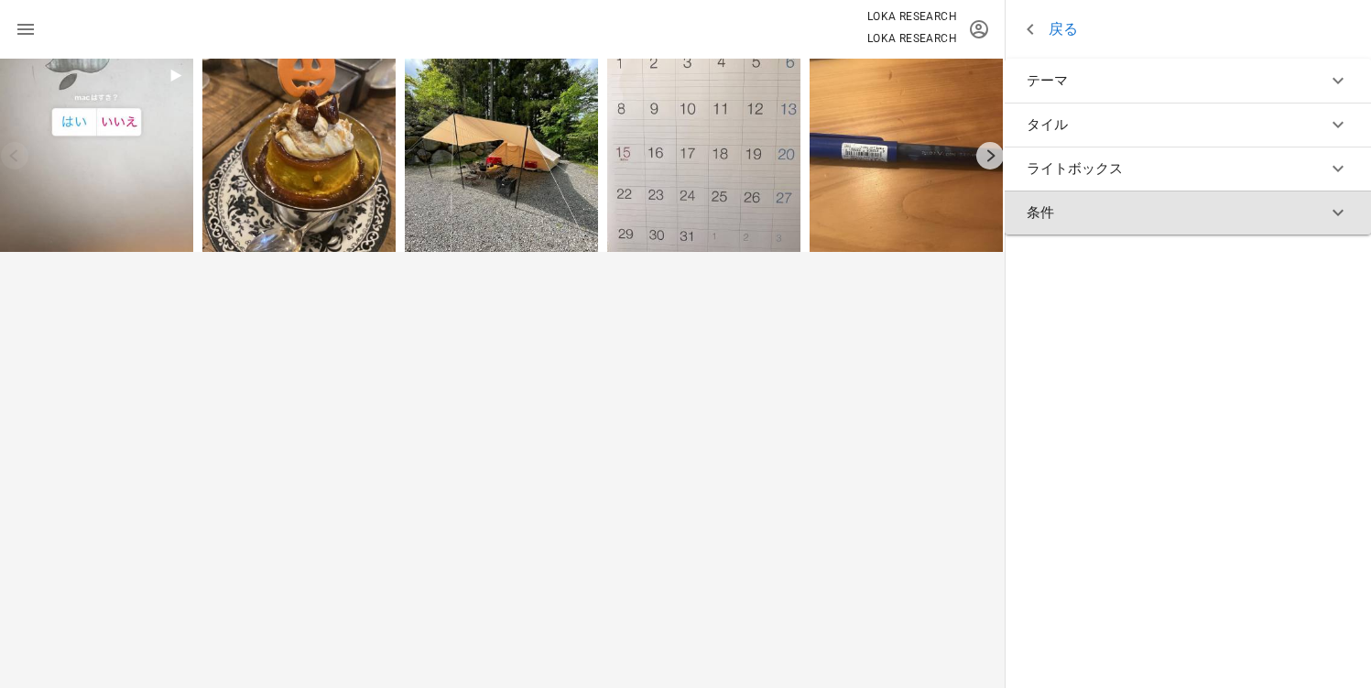
click at [1170, 210] on button "条件" at bounding box center [1188, 212] width 366 height 44
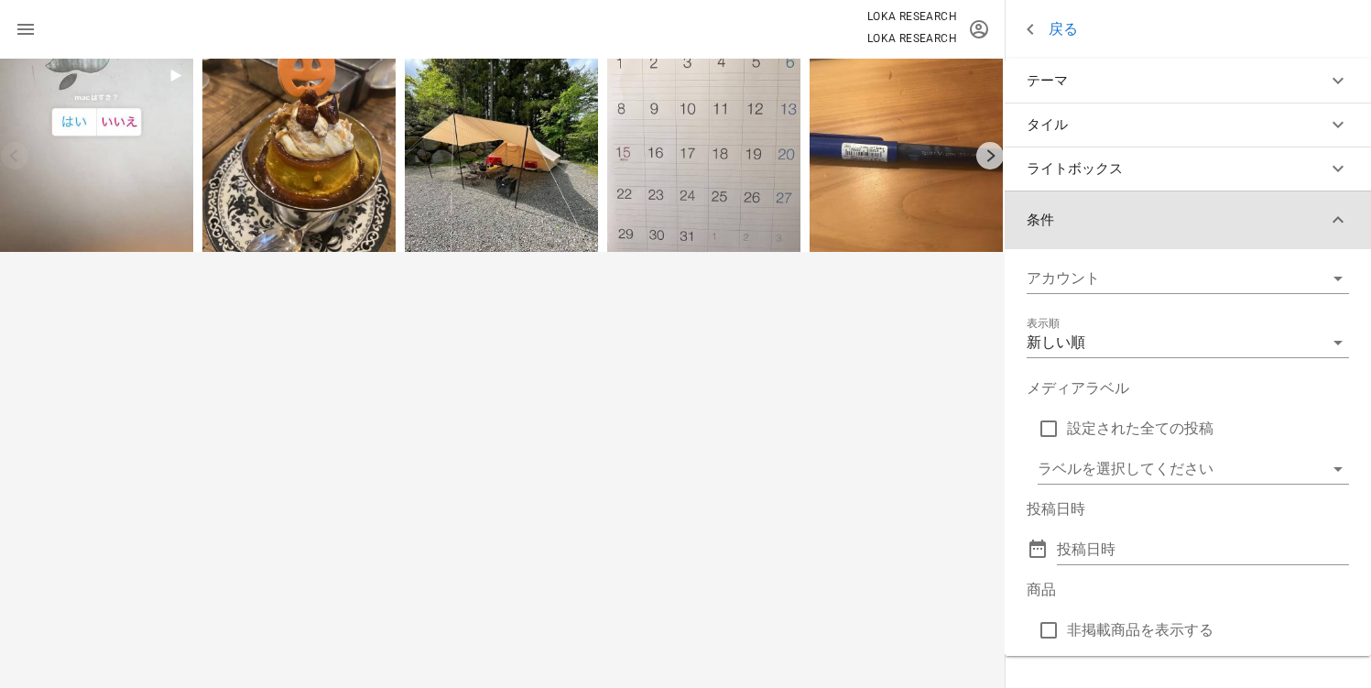
click at [1161, 203] on button "条件" at bounding box center [1188, 219] width 366 height 59
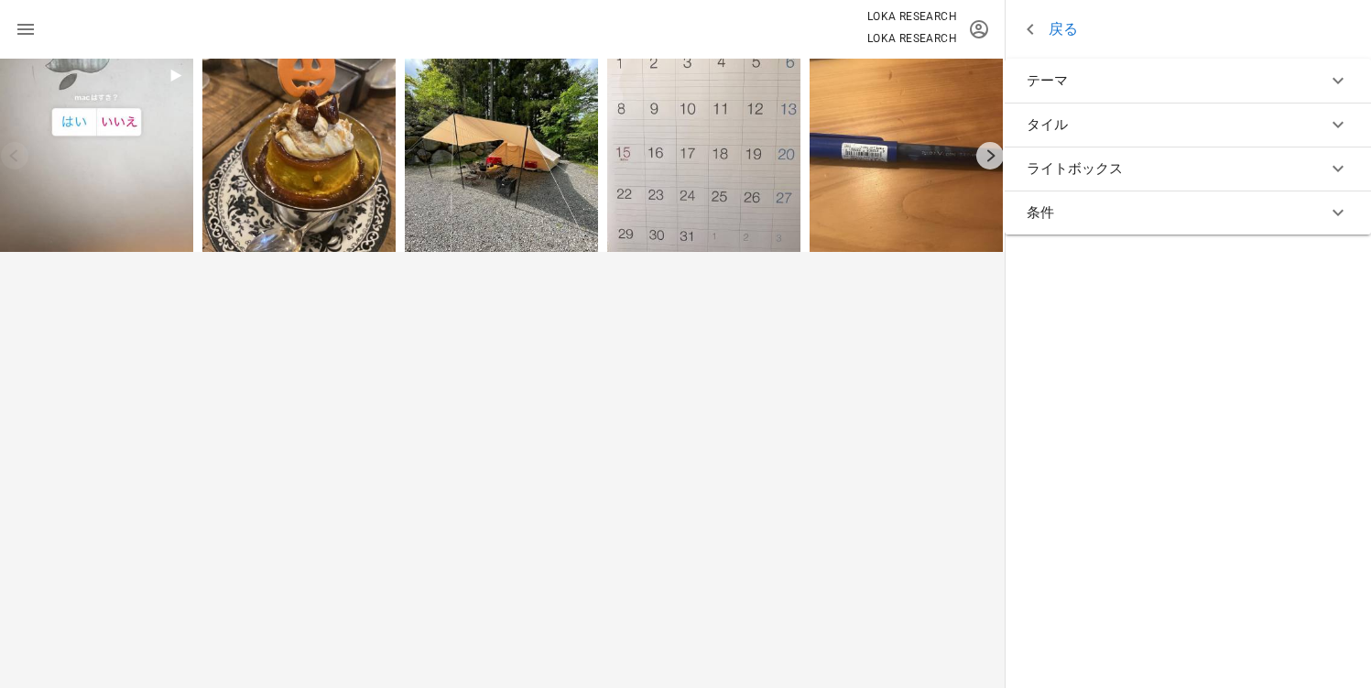
click at [1163, 179] on button "ライトボックス" at bounding box center [1188, 169] width 366 height 44
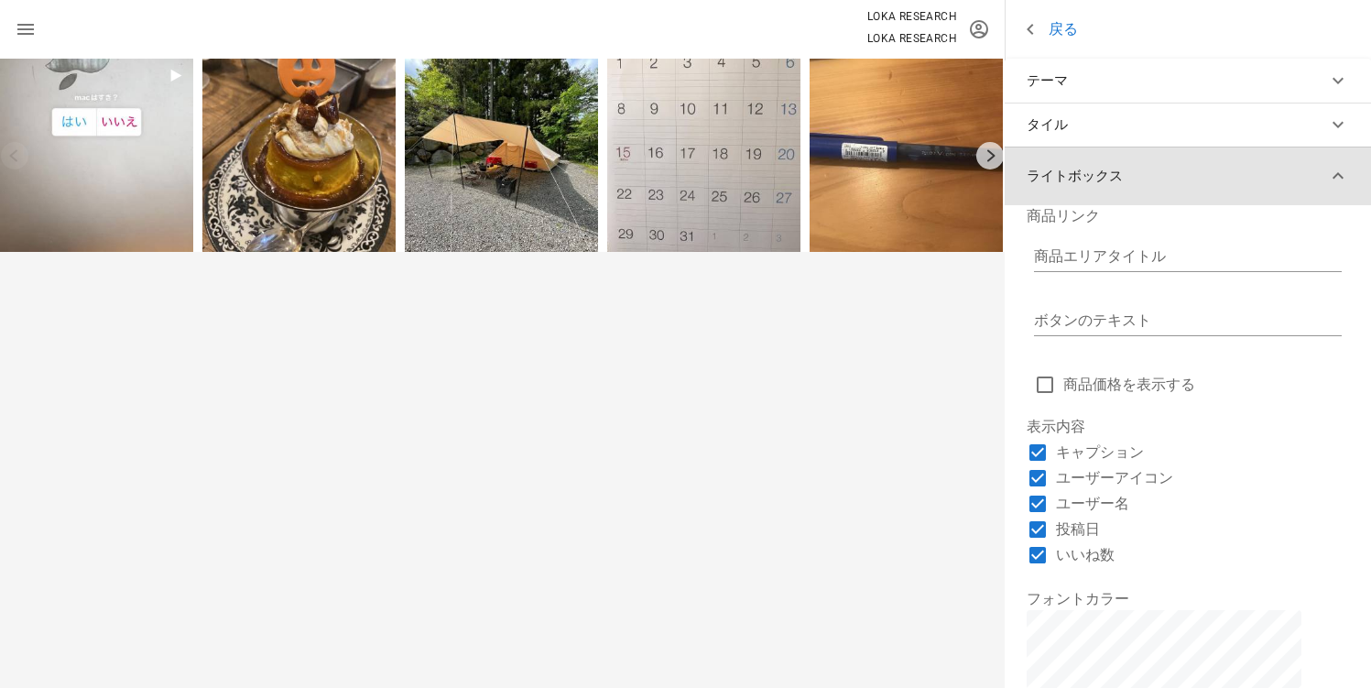
click at [1163, 179] on button "ライトボックス" at bounding box center [1188, 176] width 366 height 59
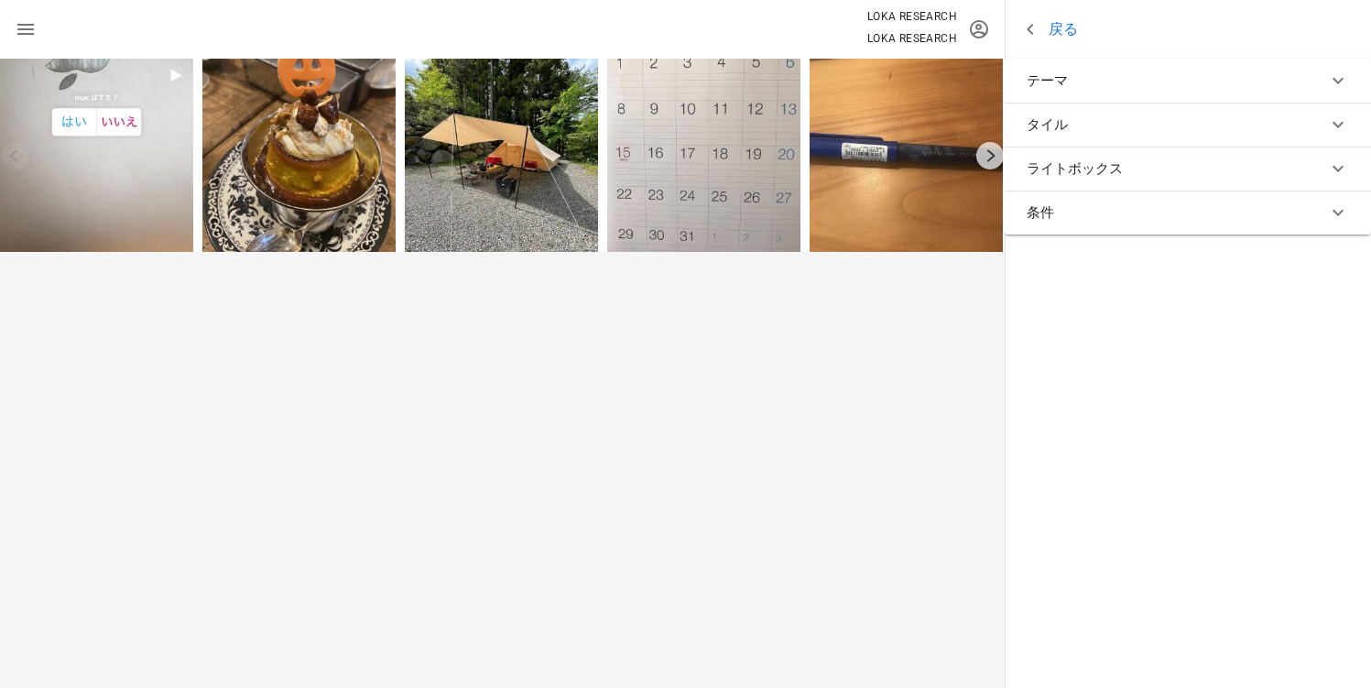
click at [1153, 83] on button "テーマ" at bounding box center [1188, 81] width 366 height 44
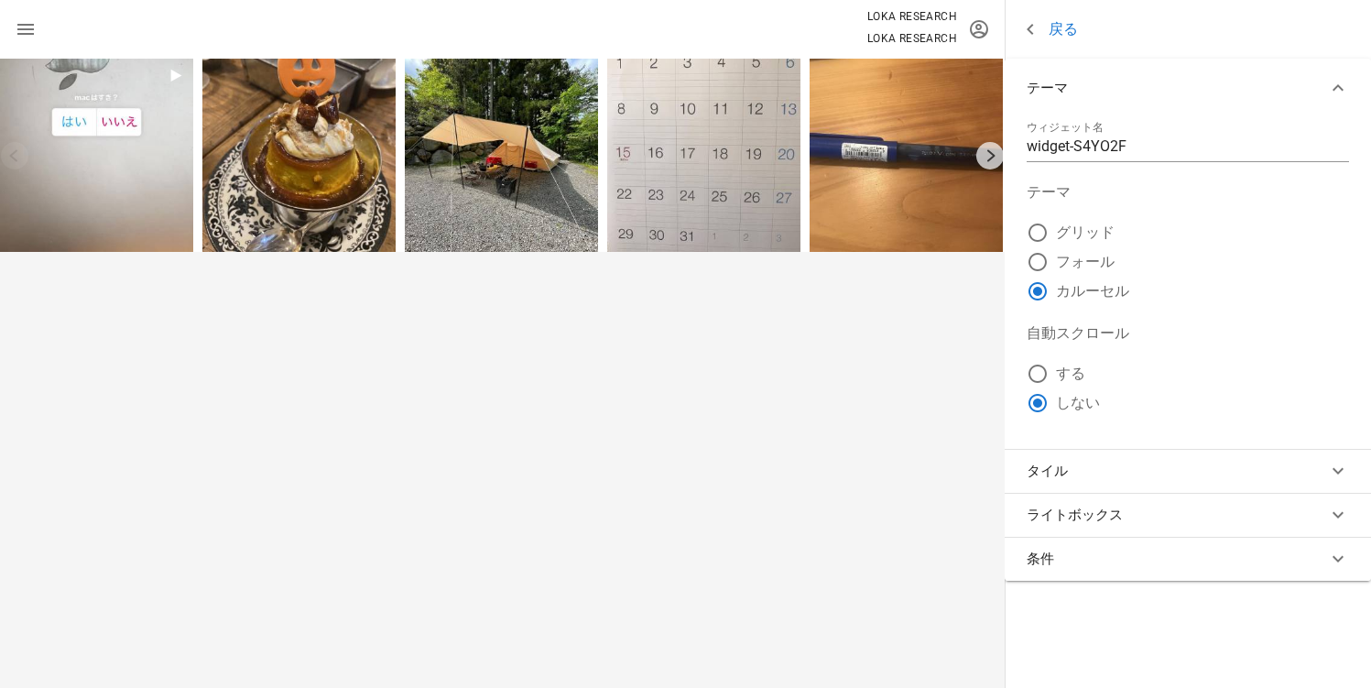
click at [1064, 380] on label "する" at bounding box center [1202, 373] width 293 height 18
radio input "true"
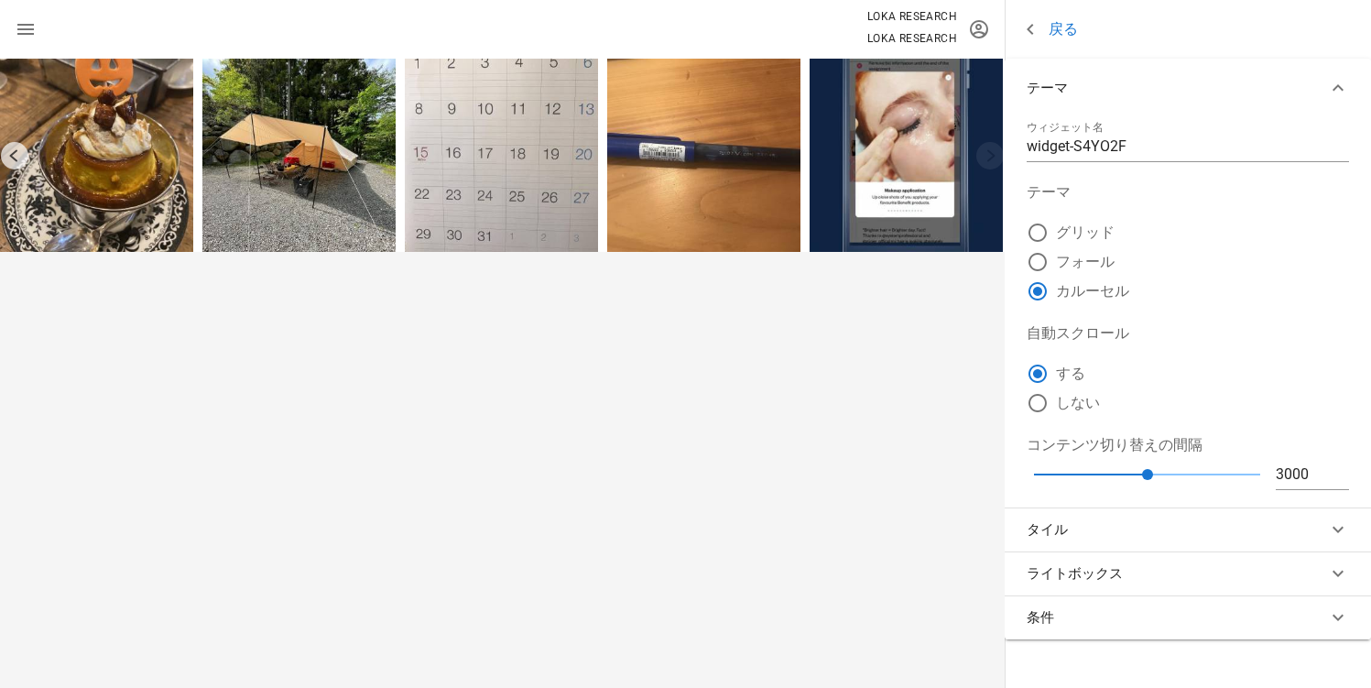
click at [1085, 243] on div "グリッド" at bounding box center [1188, 233] width 322 height 22
radio input "true"
radio input "false"
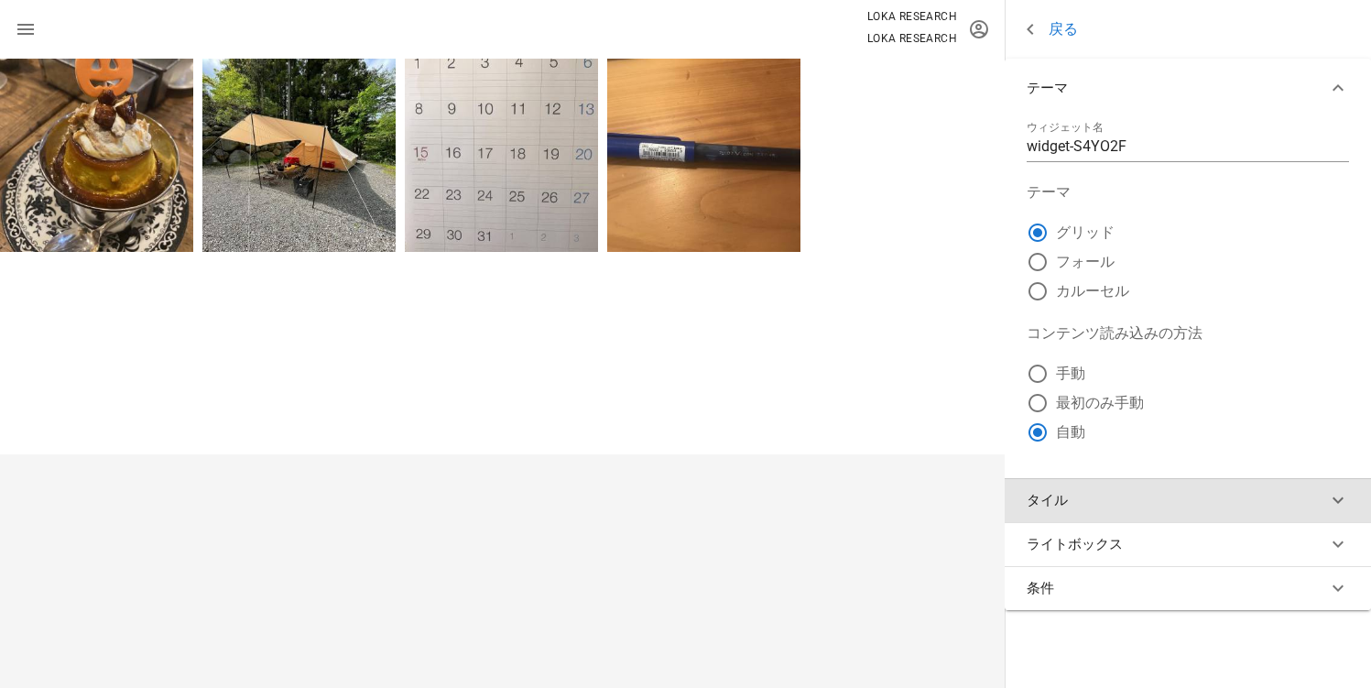
click at [1145, 506] on button "タイル" at bounding box center [1188, 500] width 366 height 44
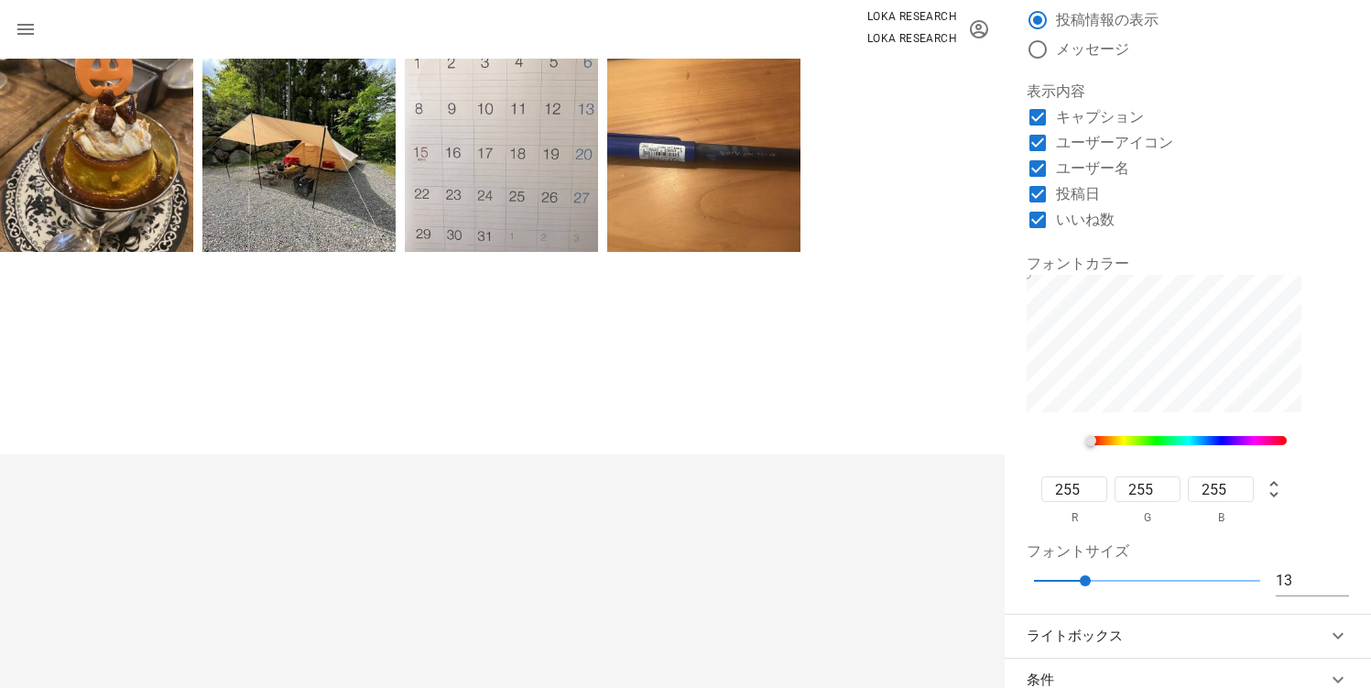
scroll to position [752, 0]
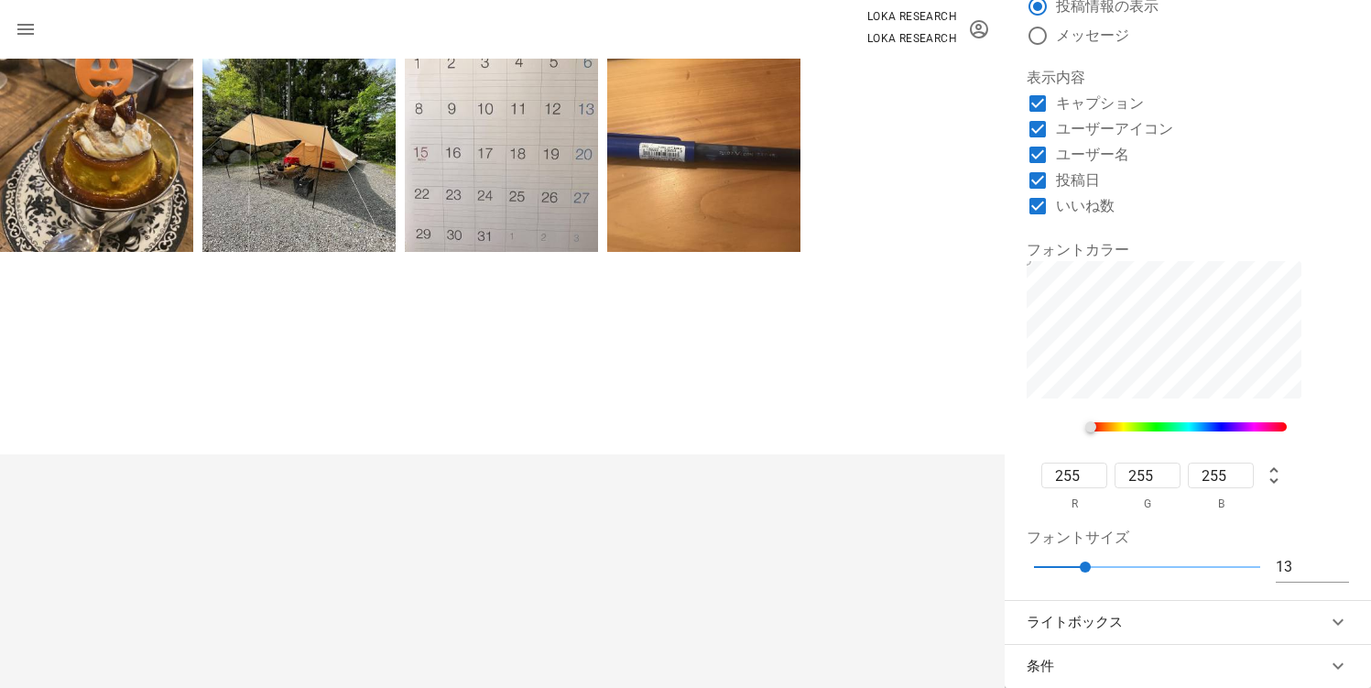
click at [1172, 618] on button "ライトボックス" at bounding box center [1188, 622] width 366 height 44
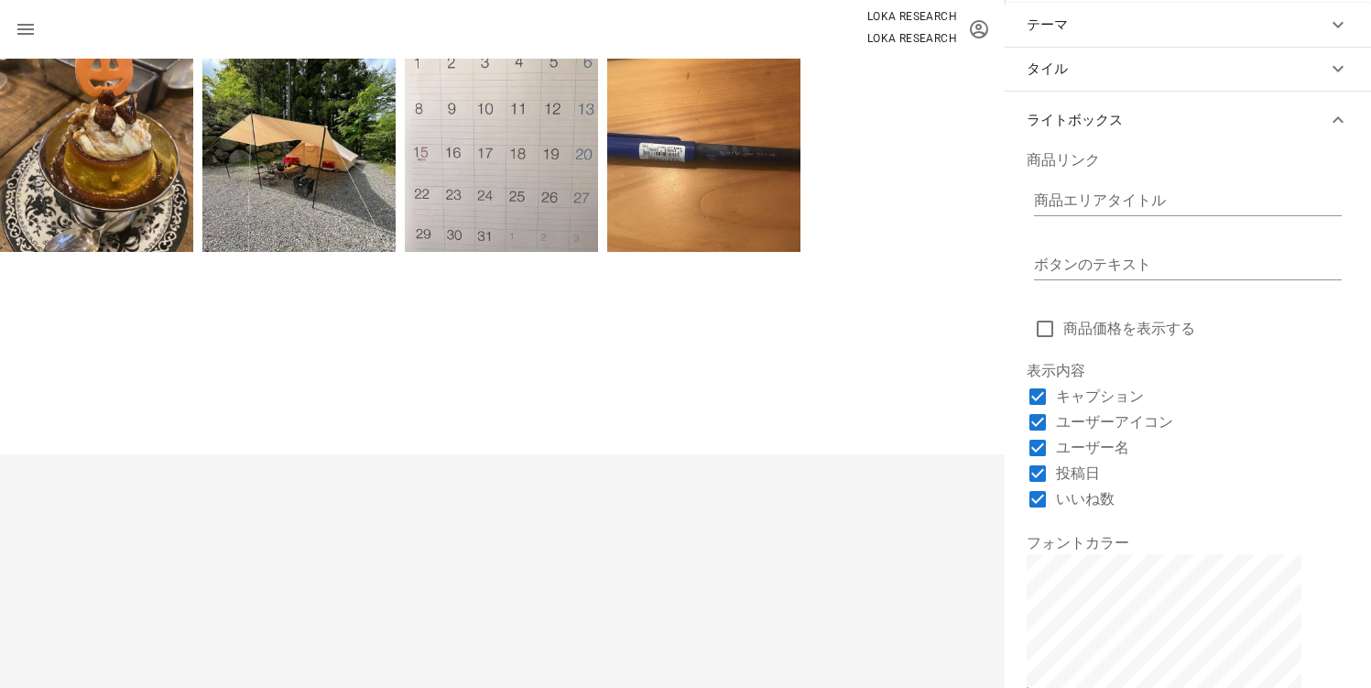
scroll to position [0, 0]
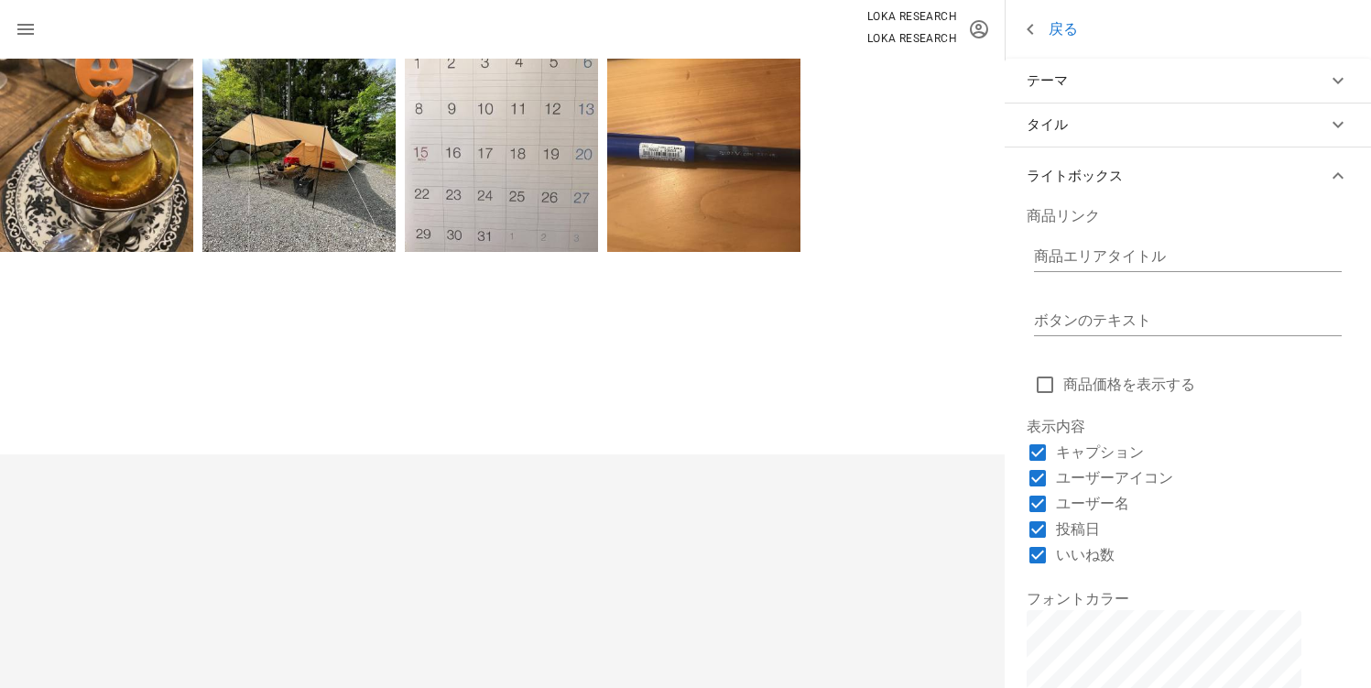
click at [1031, 24] on icon at bounding box center [1030, 29] width 22 height 22
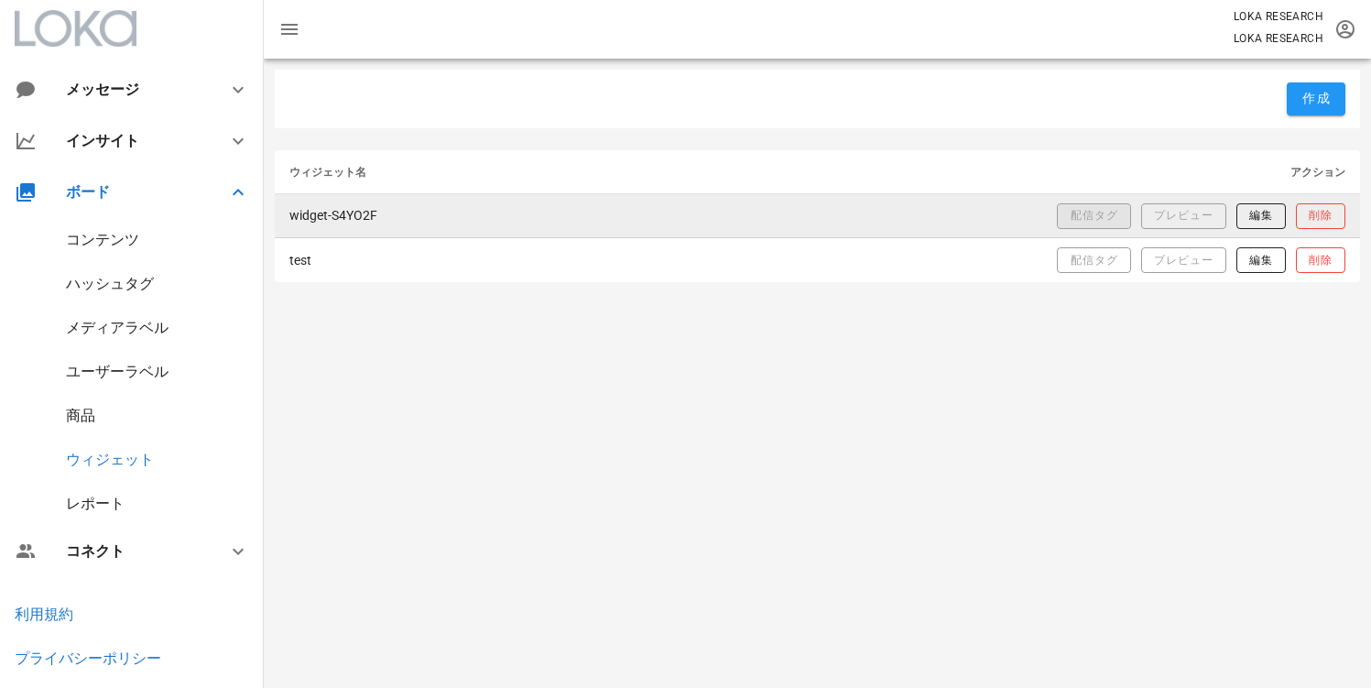
click at [1083, 204] on button "配信タグ" at bounding box center [1093, 216] width 73 height 26
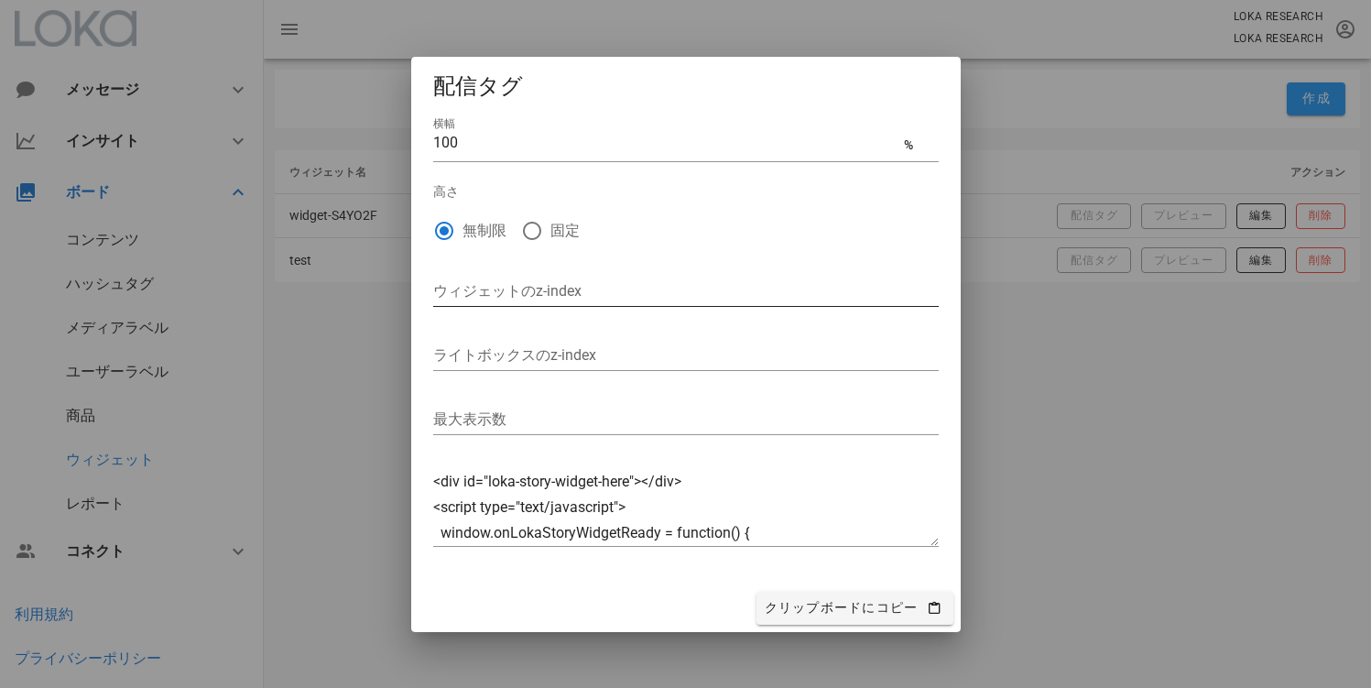
type textarea "<div id="loka-story-widget-here"></div> <script type="text/javascript"> window.…"
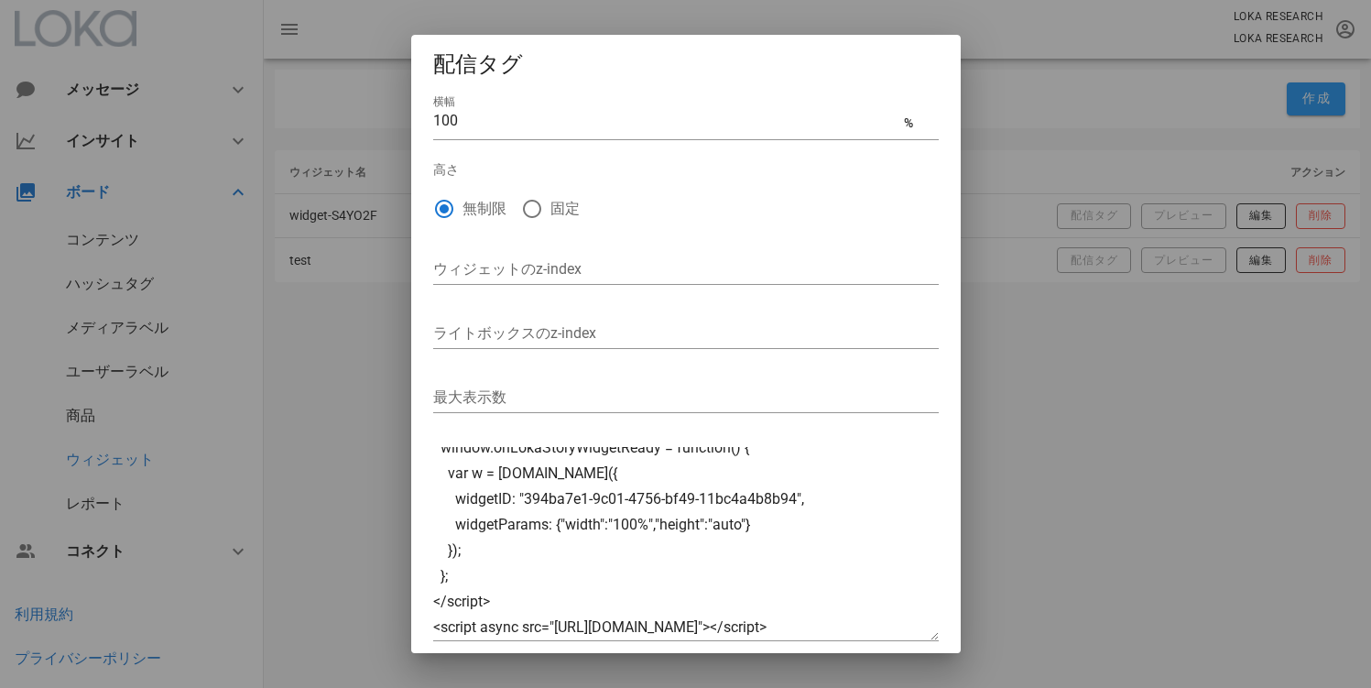
scroll to position [77, 0]
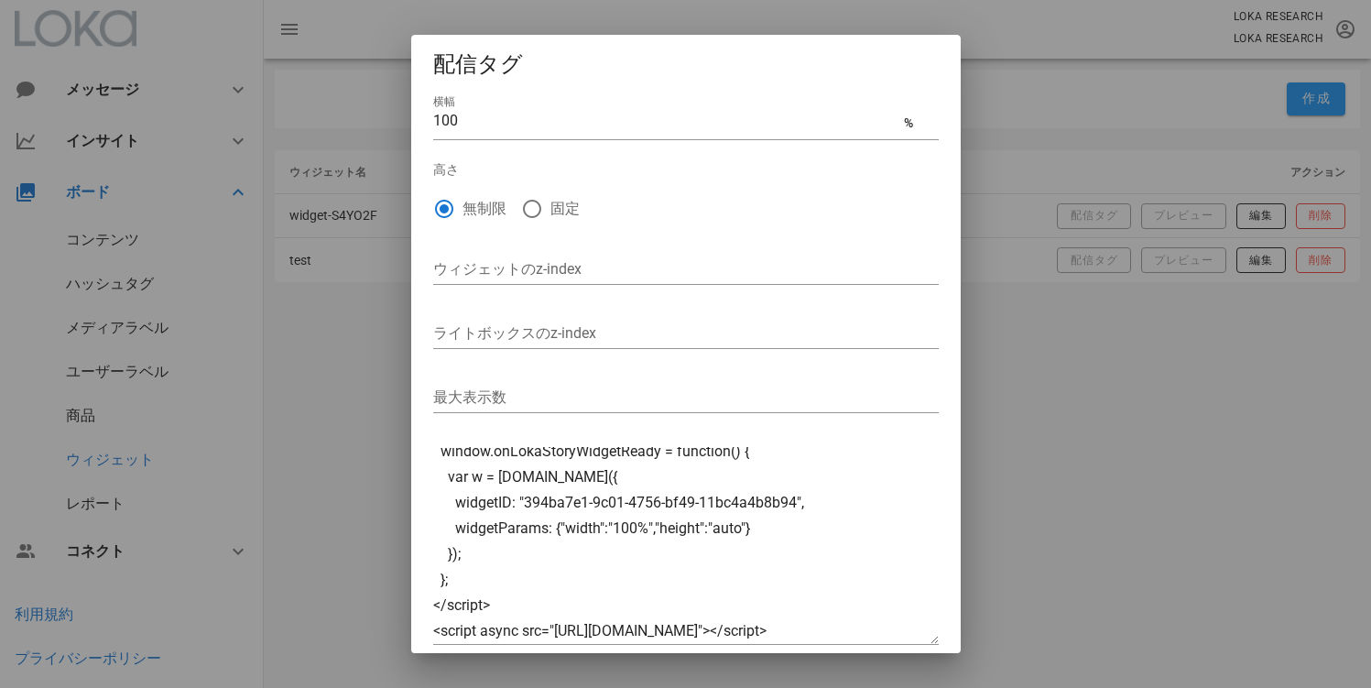
drag, startPoint x: 933, startPoint y: 538, endPoint x: 952, endPoint y: 658, distance: 121.4
click at [952, 658] on div "メッセージ ダイレクトメッセージ インサイト サマリー フォロワー プロフィール 投稿 ストーリーズ メンション・タグ ハッシュタグ ベンチマーク ボード コ…" at bounding box center [685, 344] width 1371 height 688
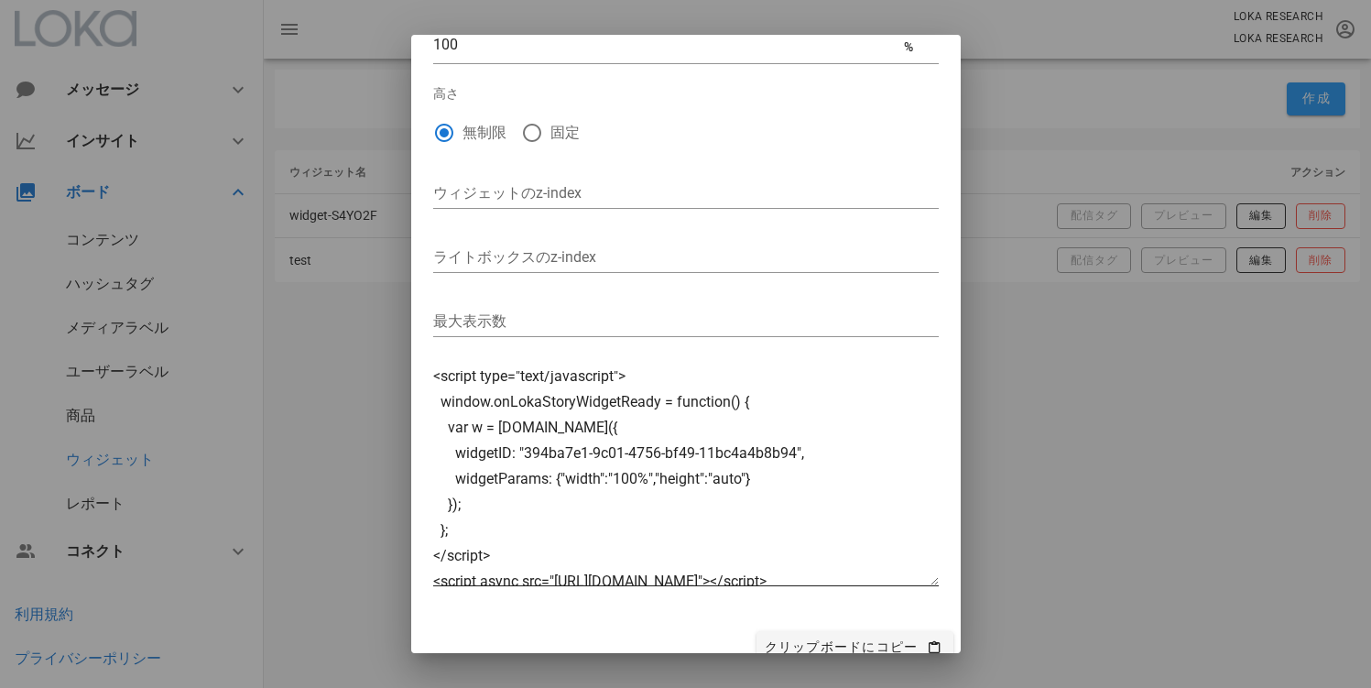
scroll to position [29, 0]
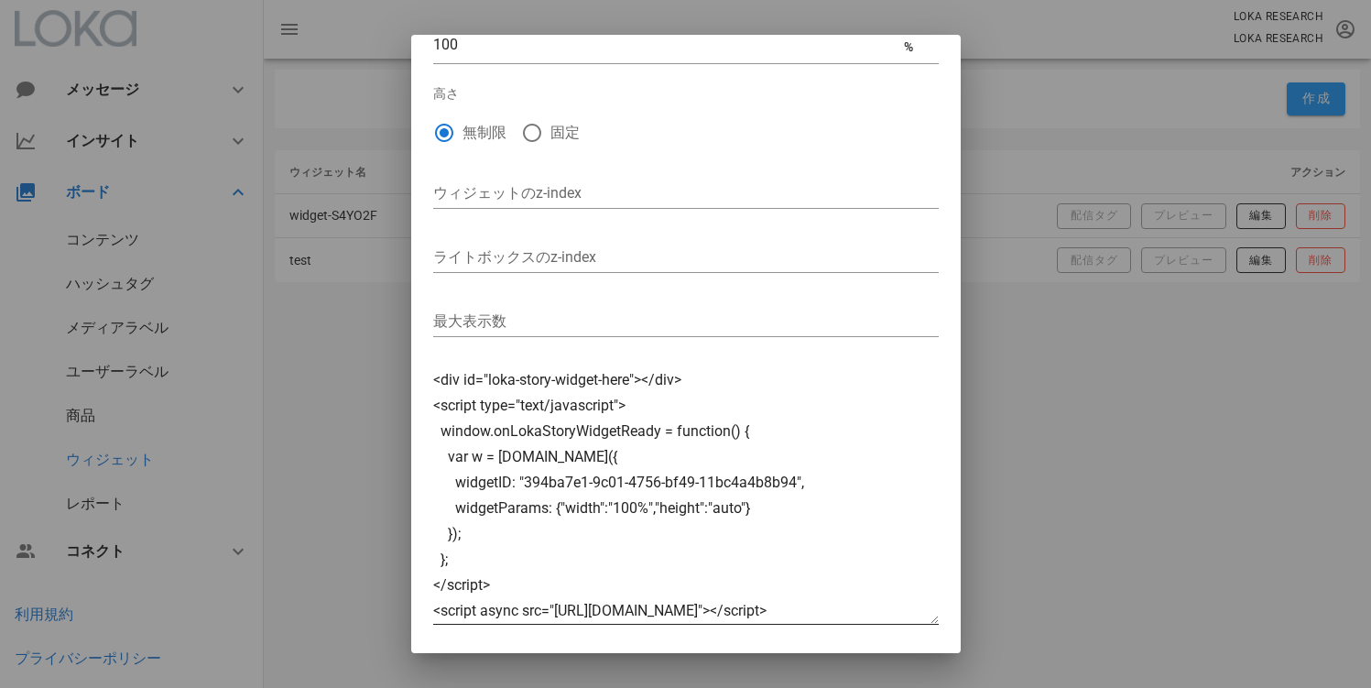
drag, startPoint x: 918, startPoint y: 560, endPoint x: 920, endPoint y: 615, distance: 55.9
click at [920, 615] on textarea "<div id="loka-story-widget-here"></div> <script type="text/javascript"> window.…" at bounding box center [686, 497] width 506 height 253
click at [1077, 318] on div at bounding box center [685, 344] width 1371 height 688
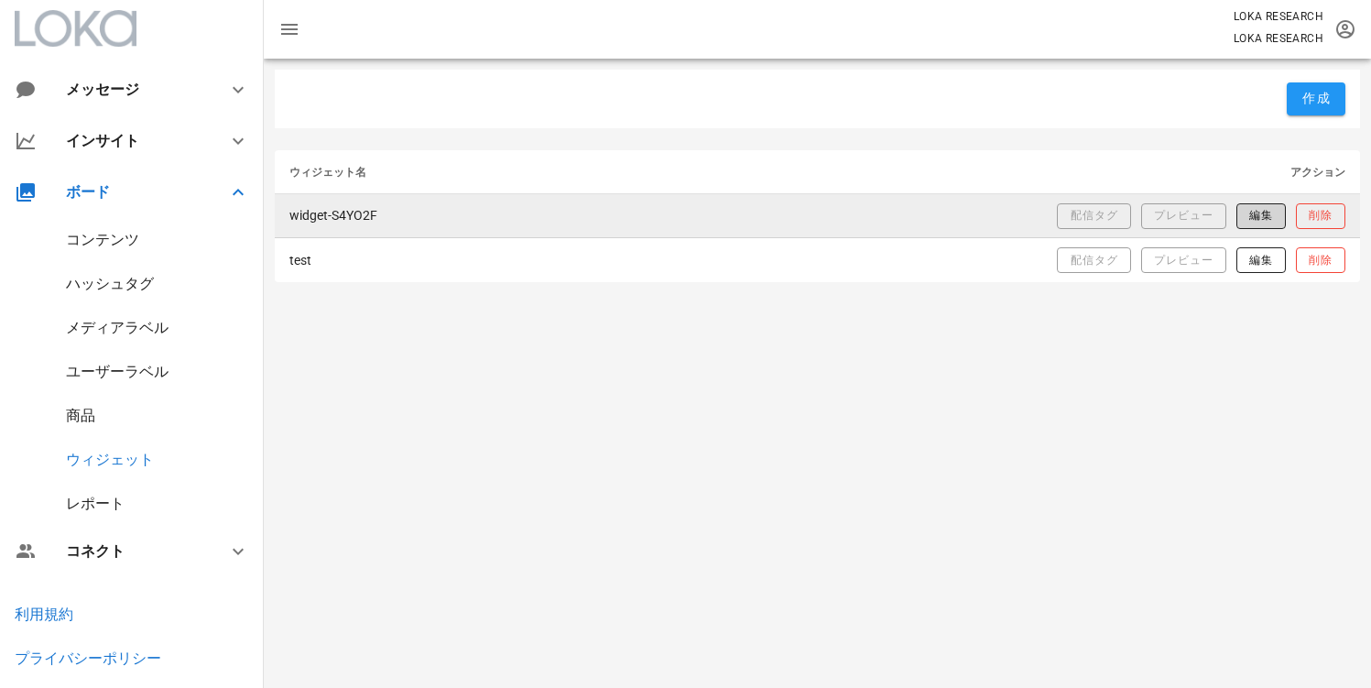
click at [1237, 212] on button "編集" at bounding box center [1260, 216] width 49 height 26
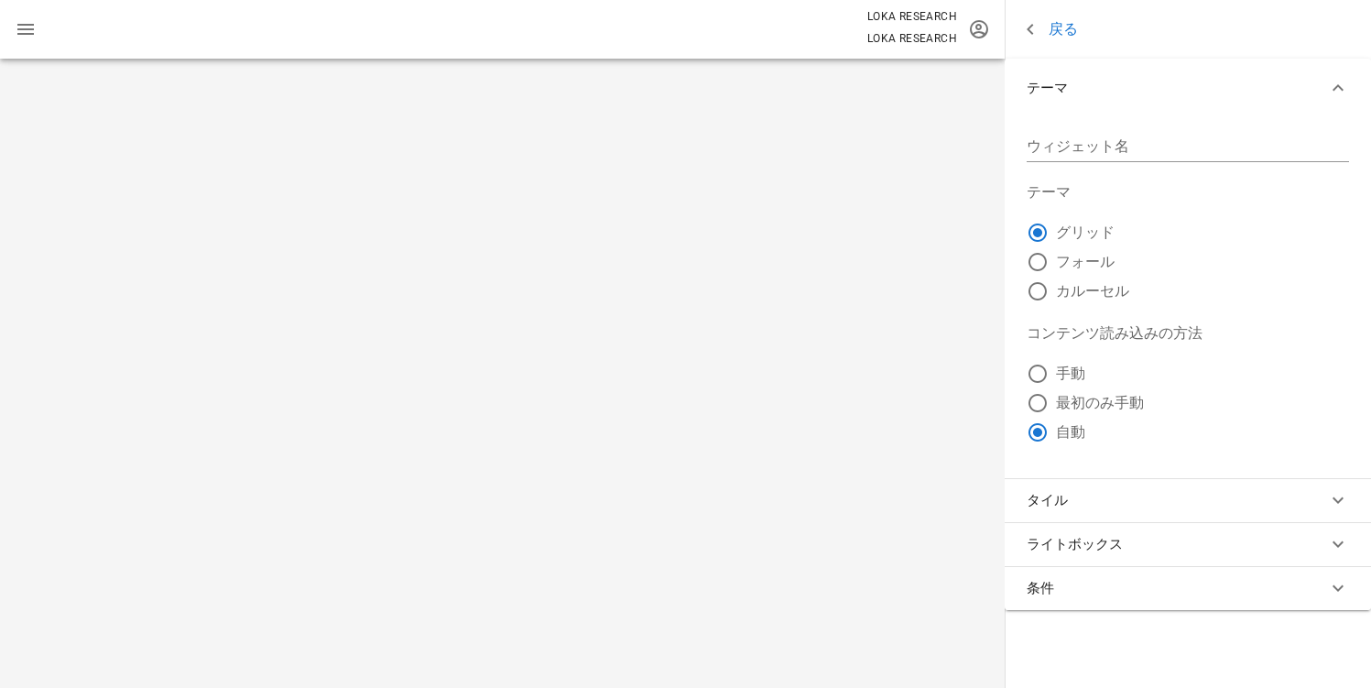
type input "widget-S4YO2F"
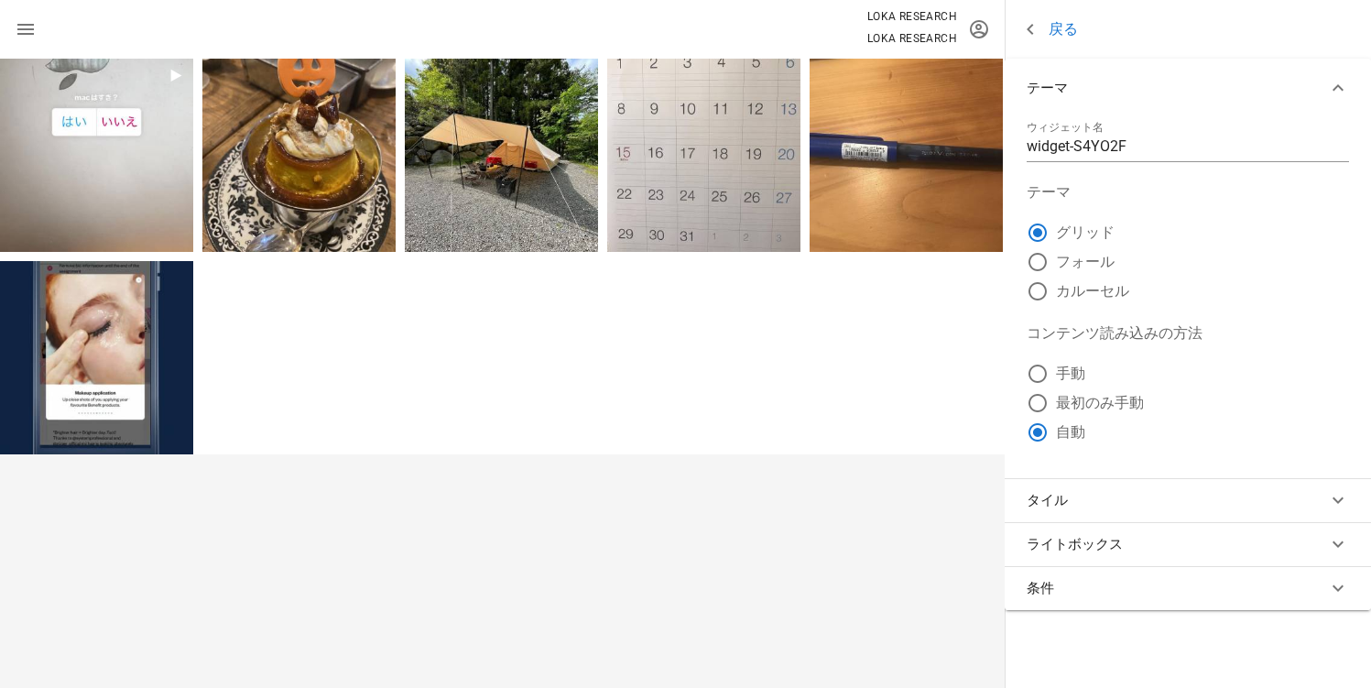
click at [1080, 294] on label "カルーセル" at bounding box center [1202, 291] width 293 height 18
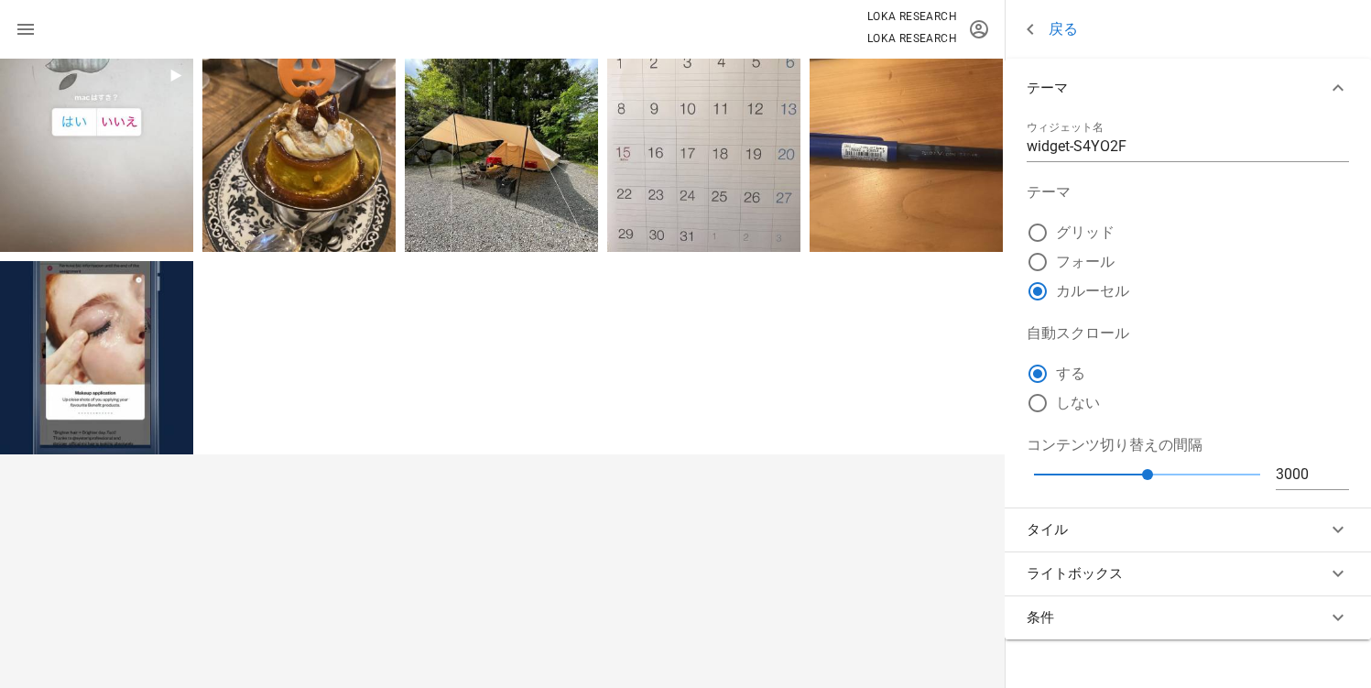
radio input "false"
radio input "true"
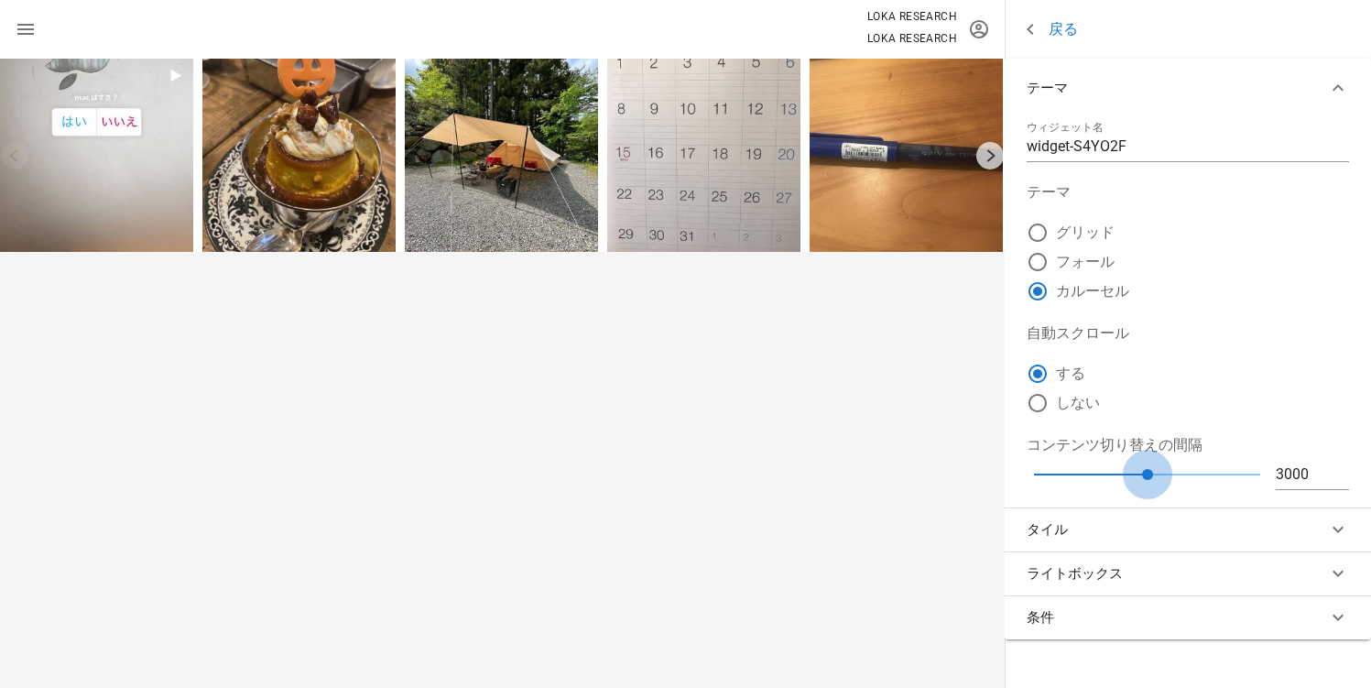
click at [1145, 471] on div at bounding box center [1147, 474] width 11 height 11
click at [1063, 365] on label "する" at bounding box center [1202, 373] width 293 height 18
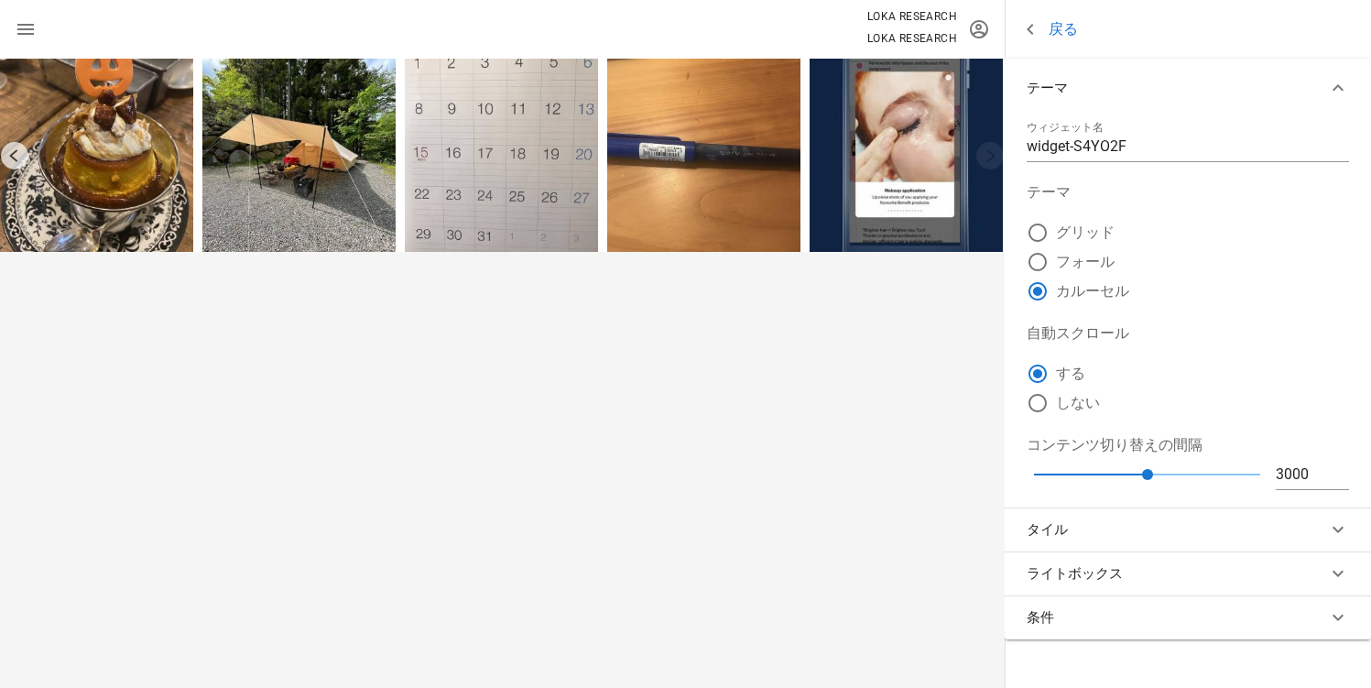
click at [1005, 161] on div "ウィジェット名 widget-S4YO2F テーマ グリッド フォール カルーセル 自動スクロール する しない コンテンツ切り替えの間隔 3000 3000" at bounding box center [1188, 312] width 366 height 390
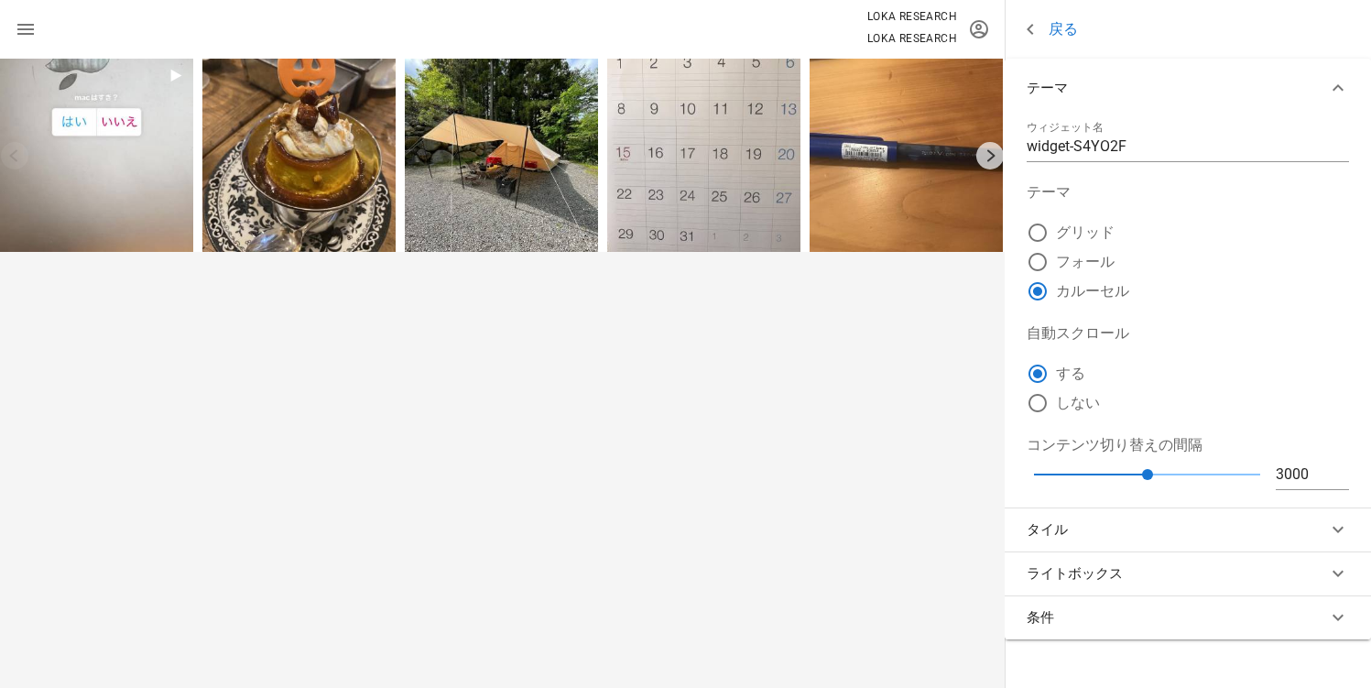
click at [988, 158] on div at bounding box center [989, 155] width 29 height 29
drag, startPoint x: 1140, startPoint y: 473, endPoint x: 1106, endPoint y: 474, distance: 33.9
click at [1106, 474] on div at bounding box center [1091, 474] width 114 height 2
drag, startPoint x: 1100, startPoint y: 475, endPoint x: 1058, endPoint y: 476, distance: 42.1
click at [1058, 476] on div "3000" at bounding box center [1147, 474] width 226 height 29
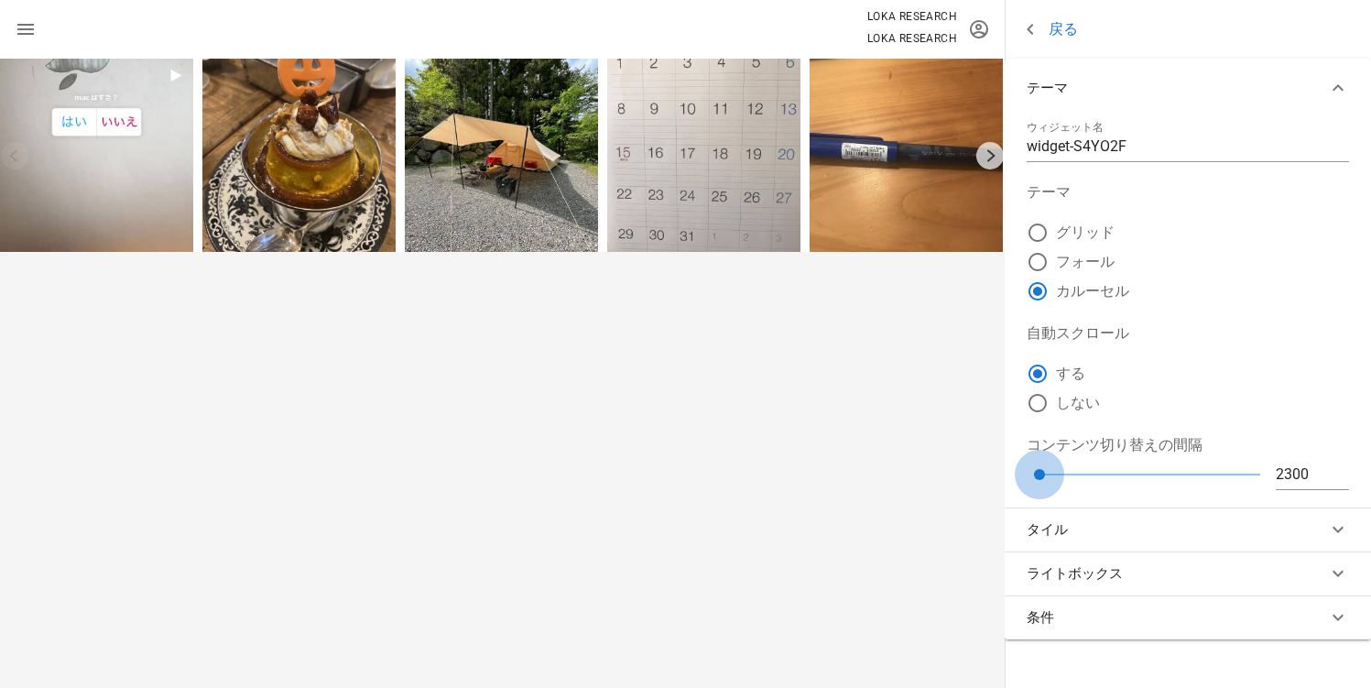
type input "[DATE]"
drag, startPoint x: 1051, startPoint y: 475, endPoint x: 1035, endPoint y: 472, distance: 16.9
click at [1035, 472] on div at bounding box center [1033, 474] width 11 height 11
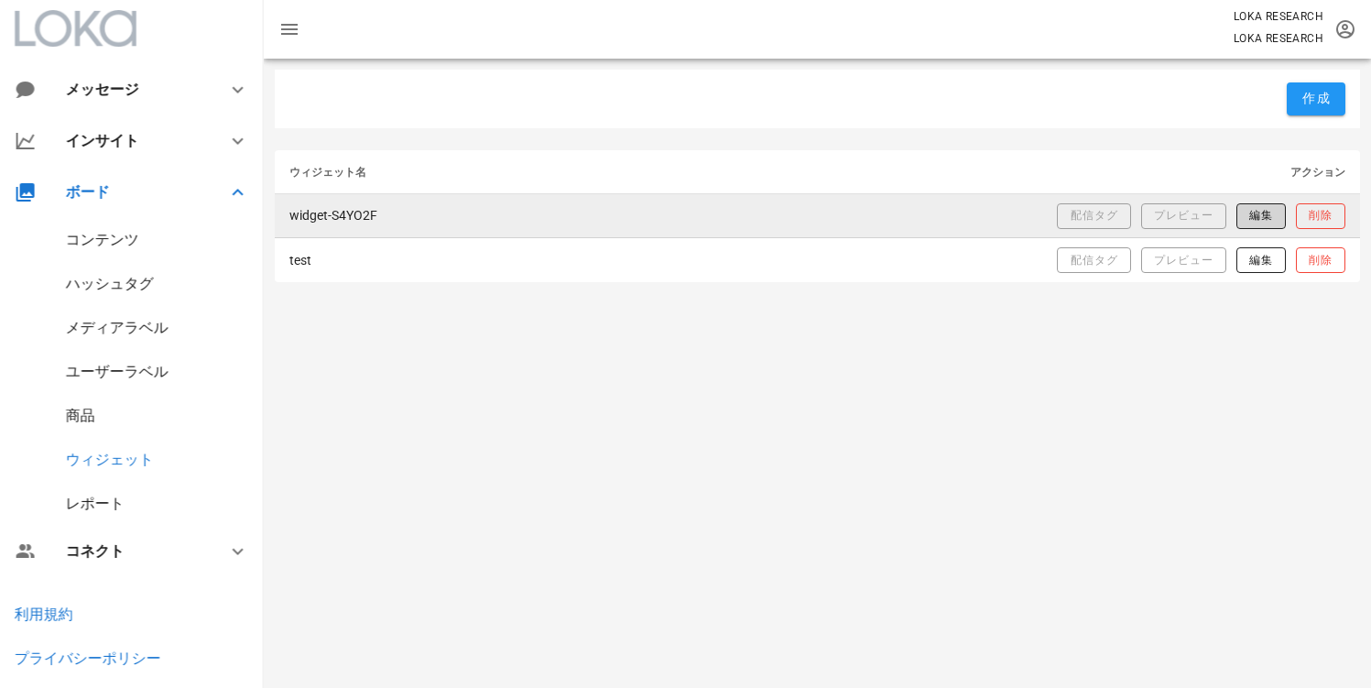
click at [1252, 220] on span "編集" at bounding box center [1260, 216] width 25 height 16
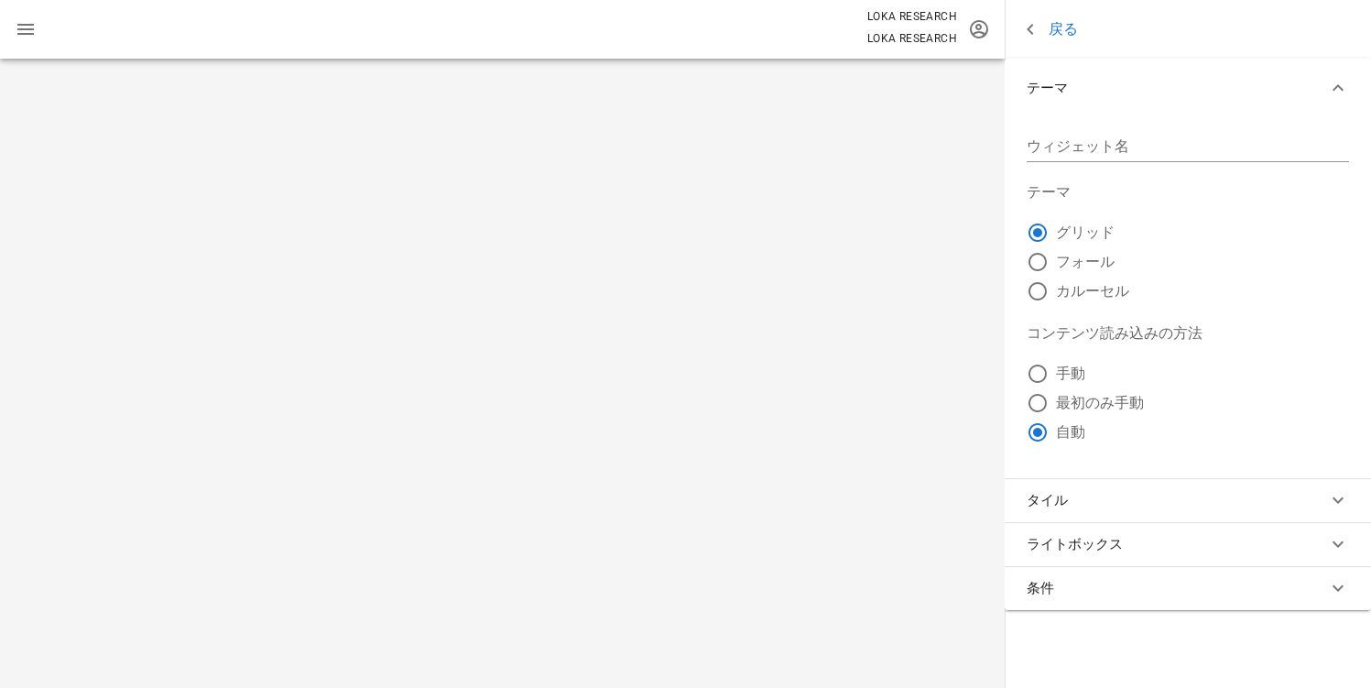
type input "widget-S4YO2F"
radio input "false"
radio input "true"
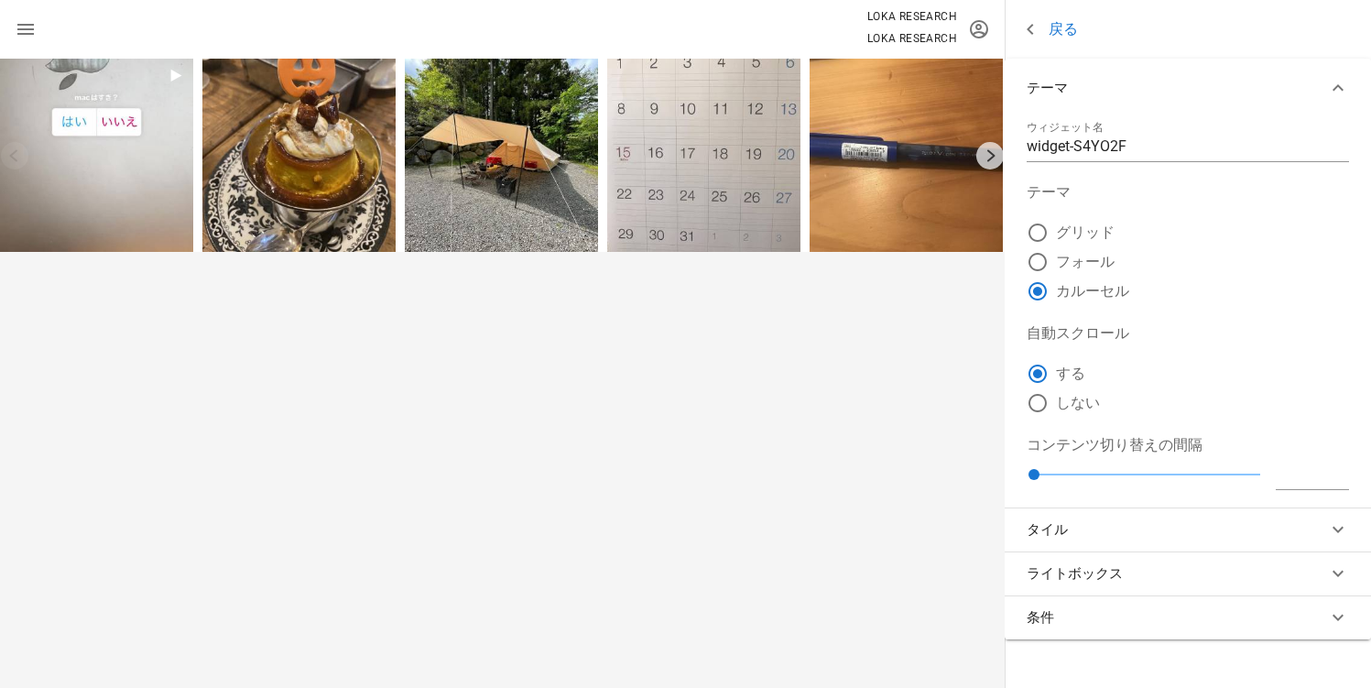
click at [1027, 30] on icon at bounding box center [1030, 29] width 22 height 22
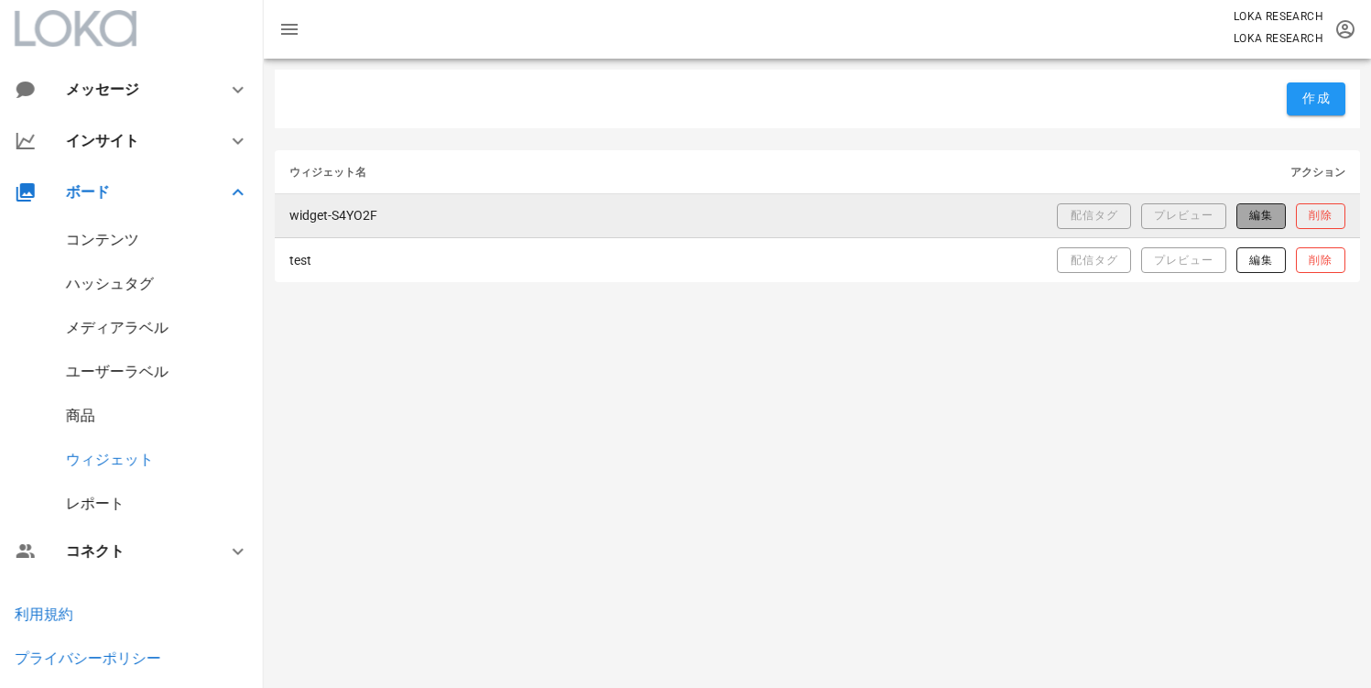
click at [1264, 219] on span "編集" at bounding box center [1260, 216] width 25 height 16
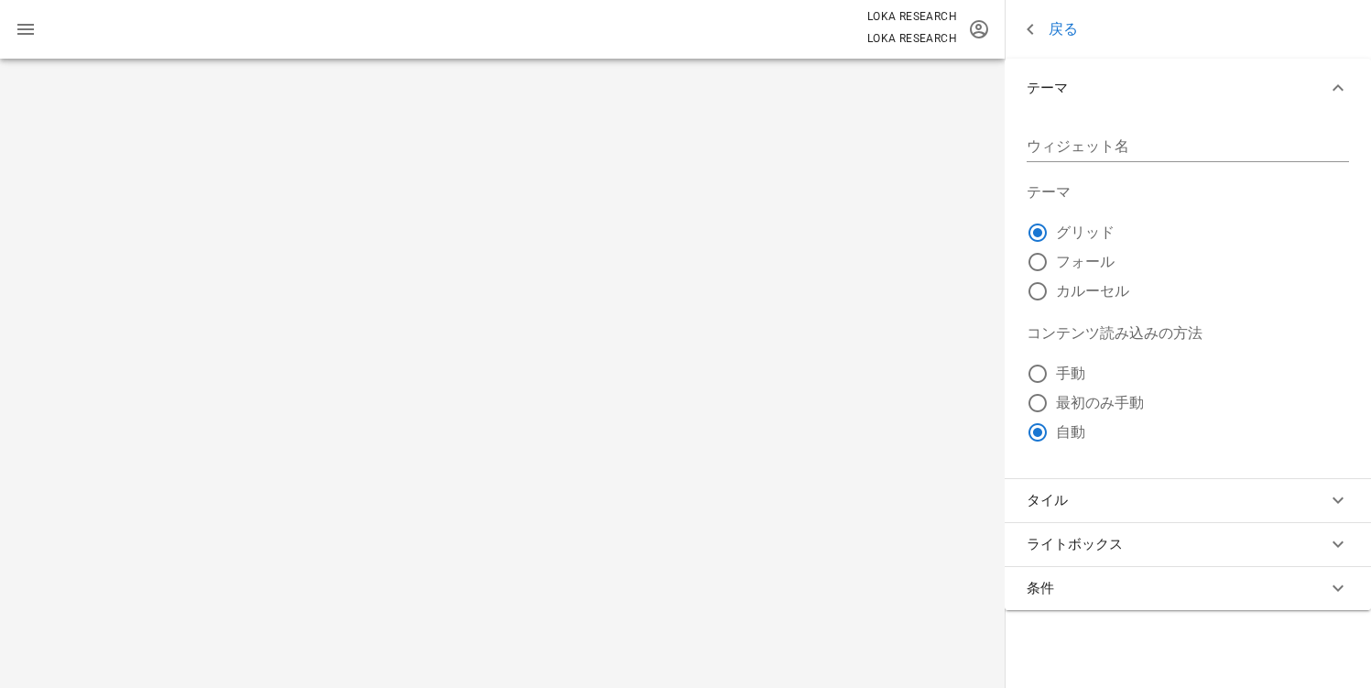
type input "widget-S4YO2F"
radio input "false"
radio input "true"
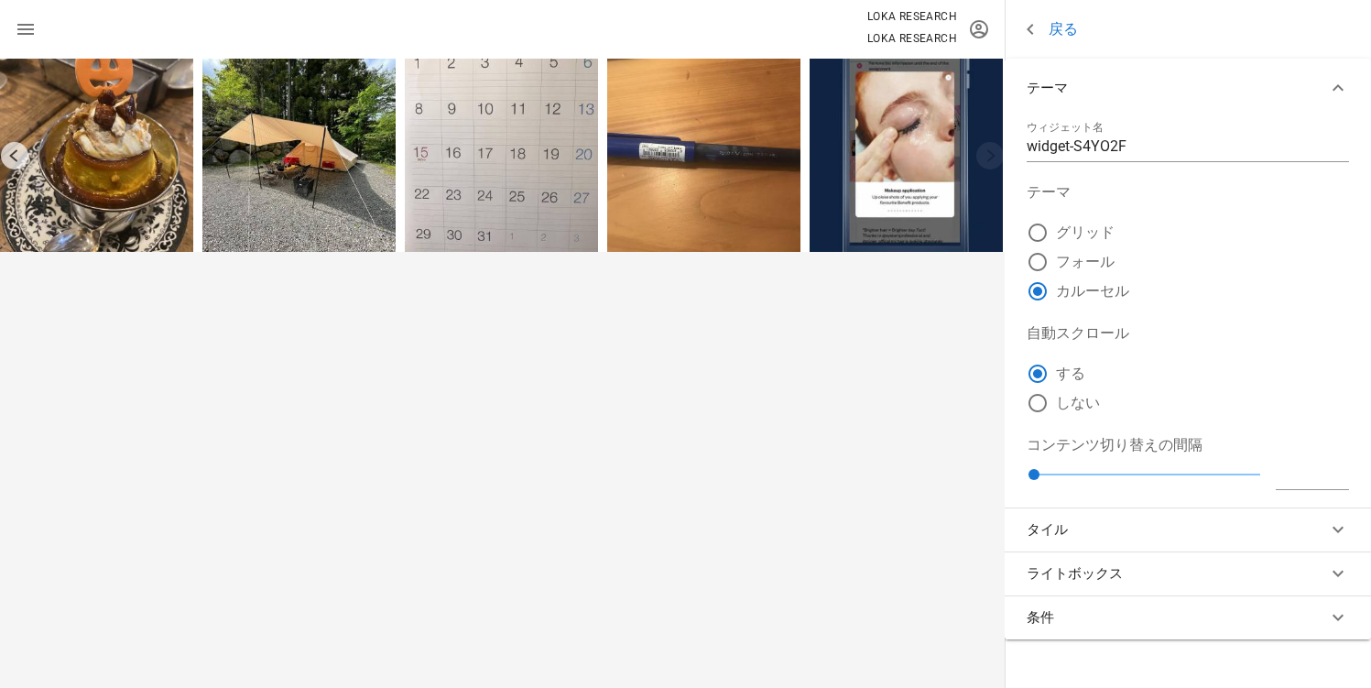
click at [1062, 36] on link "戻る" at bounding box center [1048, 29] width 59 height 23
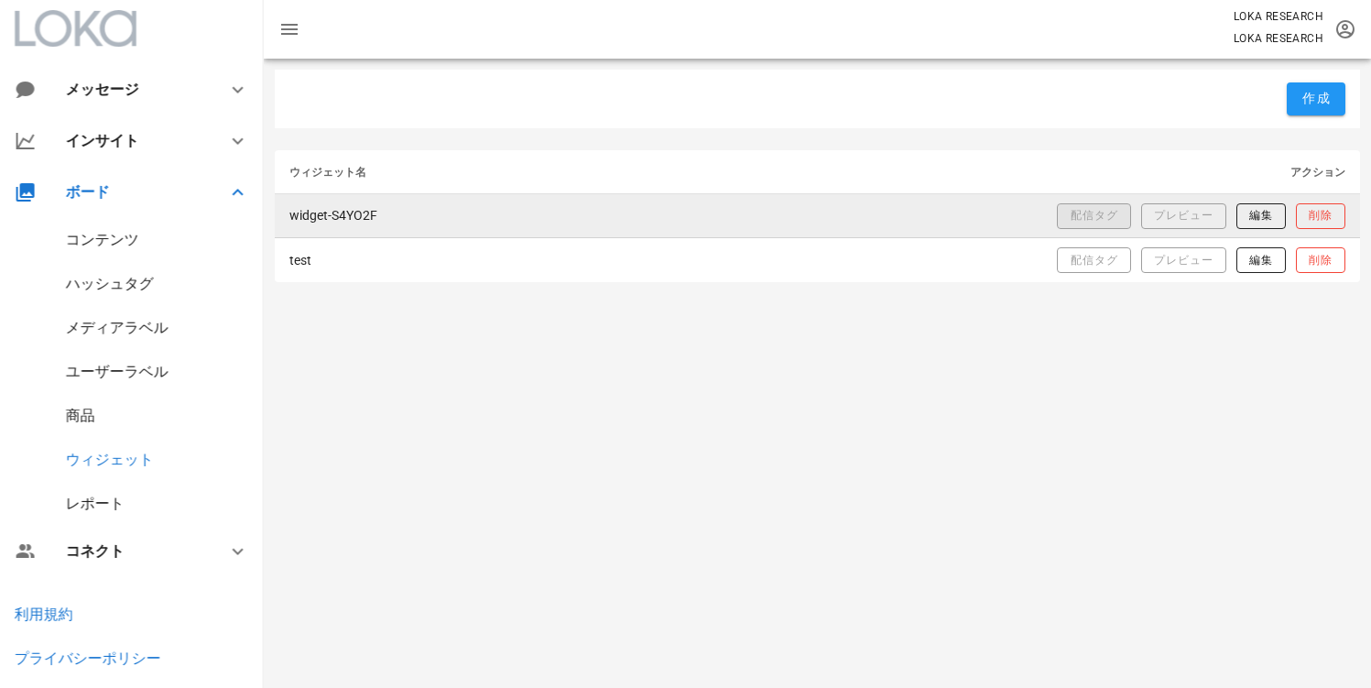
click at [1104, 220] on span "配信タグ" at bounding box center [1094, 216] width 49 height 16
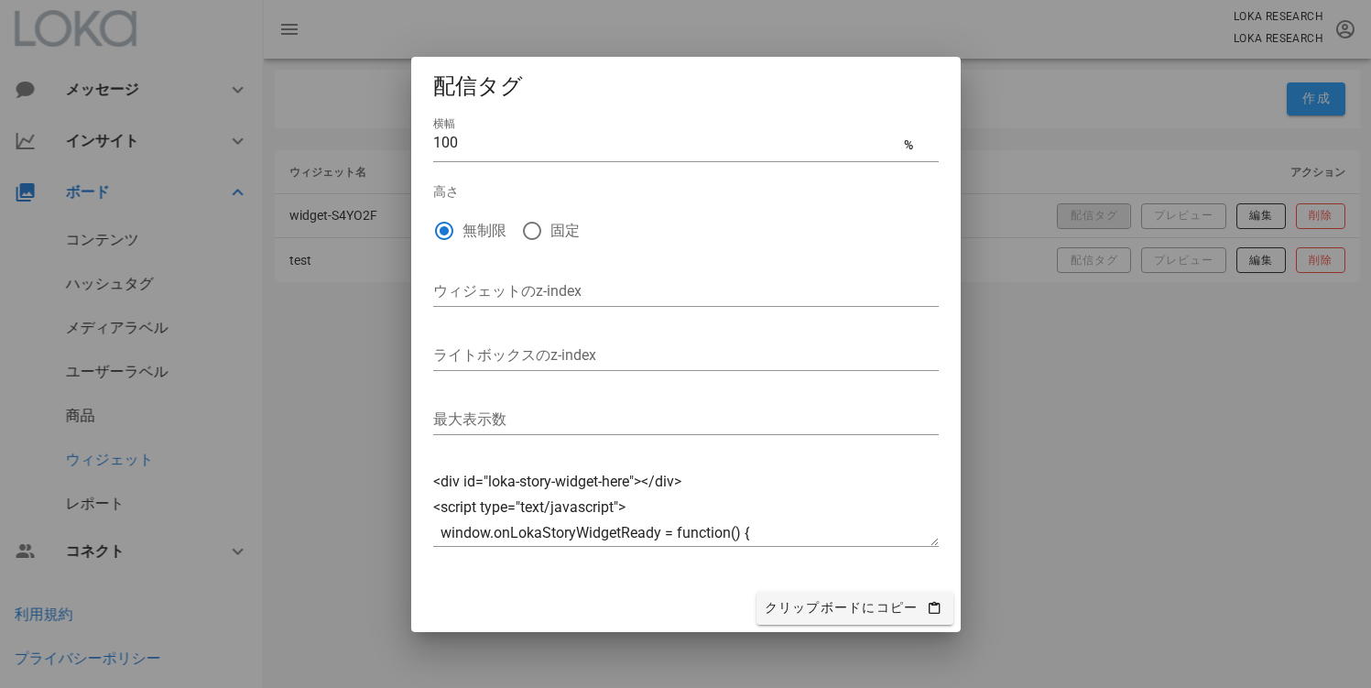
type textarea "<div id="loka-story-widget-here"></div> <script type="text/javascript"> window.…"
click at [573, 504] on textarea "<div id="loka-story-widget-here"></div> <script type="text/javascript"> window.…" at bounding box center [686, 507] width 506 height 77
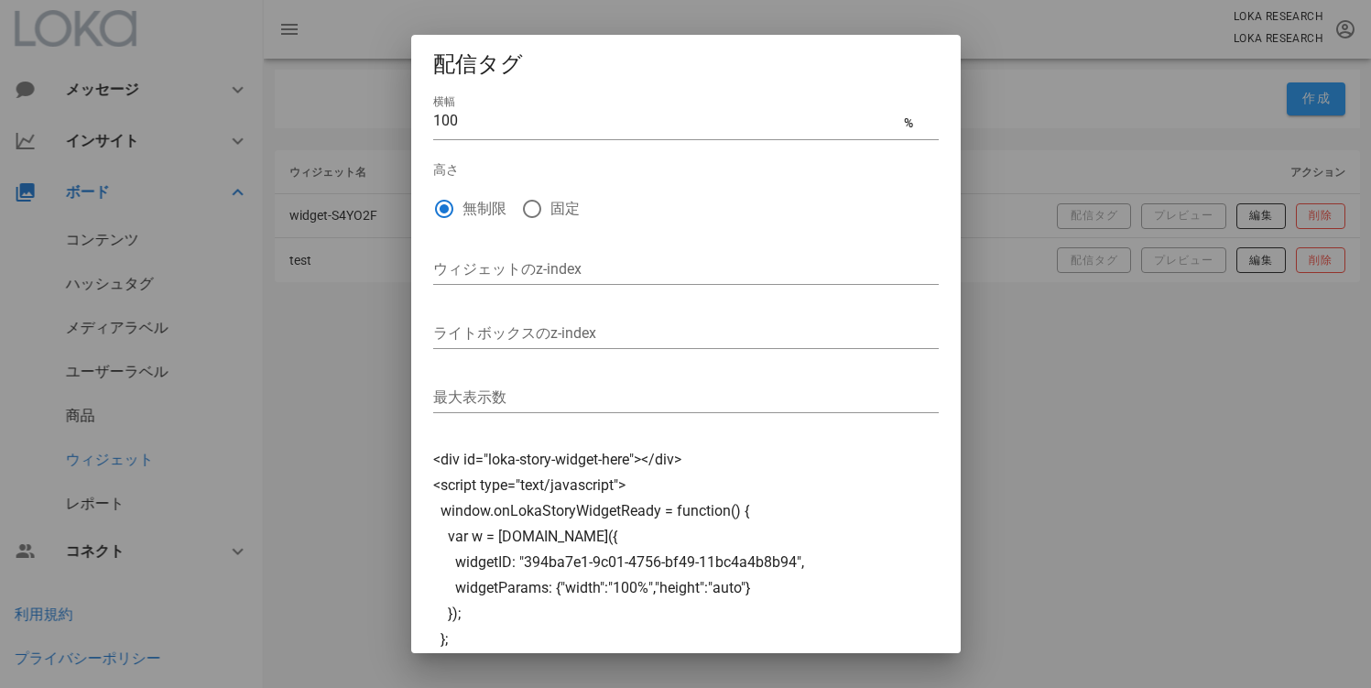
drag, startPoint x: 934, startPoint y: 537, endPoint x: 941, endPoint y: 683, distance: 146.7
click at [941, 683] on div "メッセージ ダイレクトメッセージ インサイト サマリー フォロワー プロフィール 投稿 ストーリーズ メンション・タグ ハッシュタグ ベンチマーク ボード コ…" at bounding box center [685, 344] width 1371 height 688
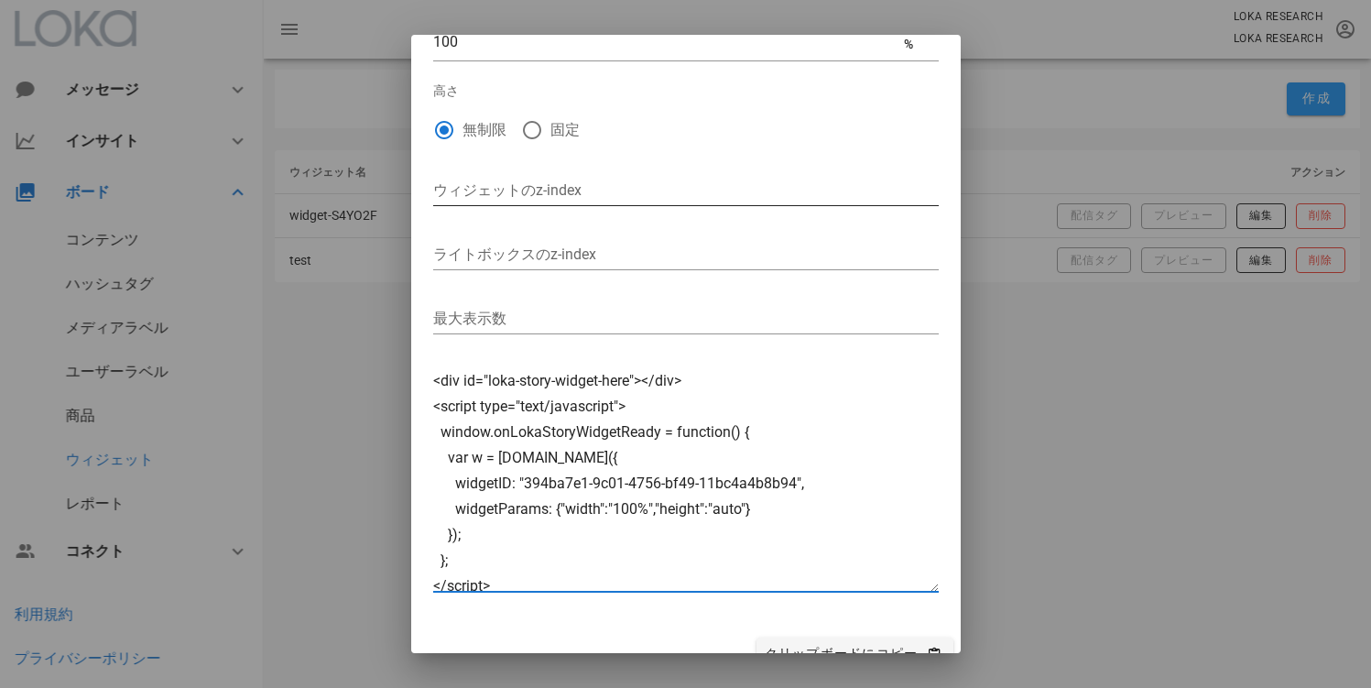
scroll to position [103, 0]
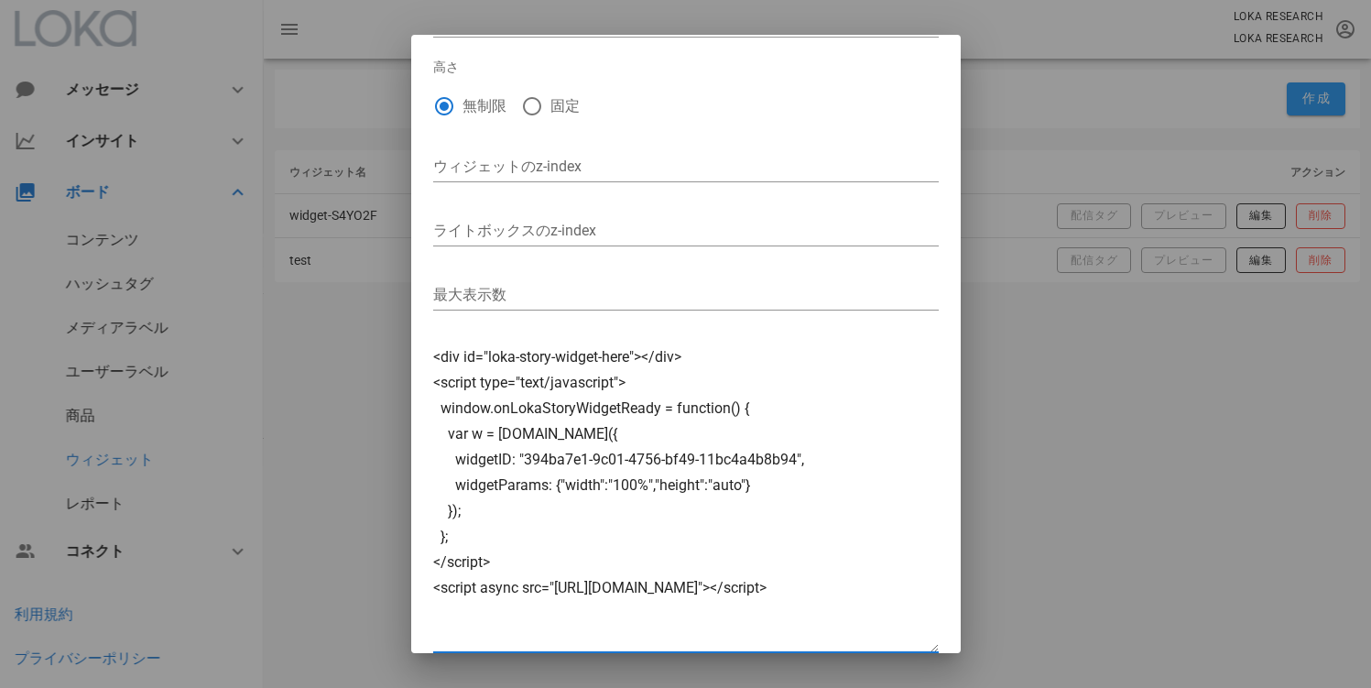
drag, startPoint x: 916, startPoint y: 560, endPoint x: 917, endPoint y: 644, distance: 84.3
click at [917, 644] on textarea "<div id="loka-story-widget-here"></div> <script type="text/javascript"> window.…" at bounding box center [686, 498] width 506 height 308
click at [519, 486] on textarea "<div id="loka-story-widget-here"></div> <script type="text/javascript"> window.…" at bounding box center [686, 498] width 506 height 308
click at [624, 496] on textarea "<div id="loka-story-widget-here"></div> <script type="text/javascript"> window.…" at bounding box center [686, 498] width 506 height 308
click at [755, 499] on textarea "<div id="loka-story-widget-here"></div> <script type="text/javascript"> window.…" at bounding box center [686, 498] width 506 height 308
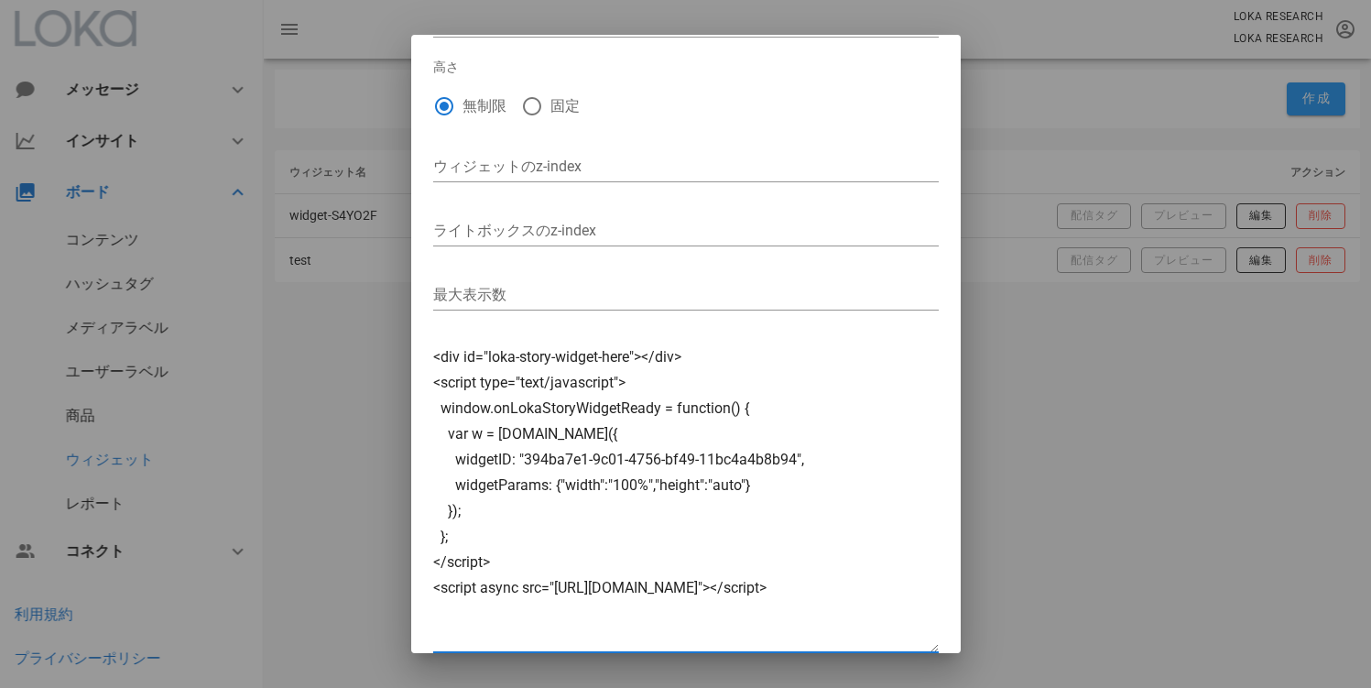
click at [783, 491] on textarea "<div id="loka-story-widget-here"></div> <script type="text/javascript"> window.…" at bounding box center [686, 498] width 506 height 308
click at [1072, 406] on div at bounding box center [685, 344] width 1371 height 688
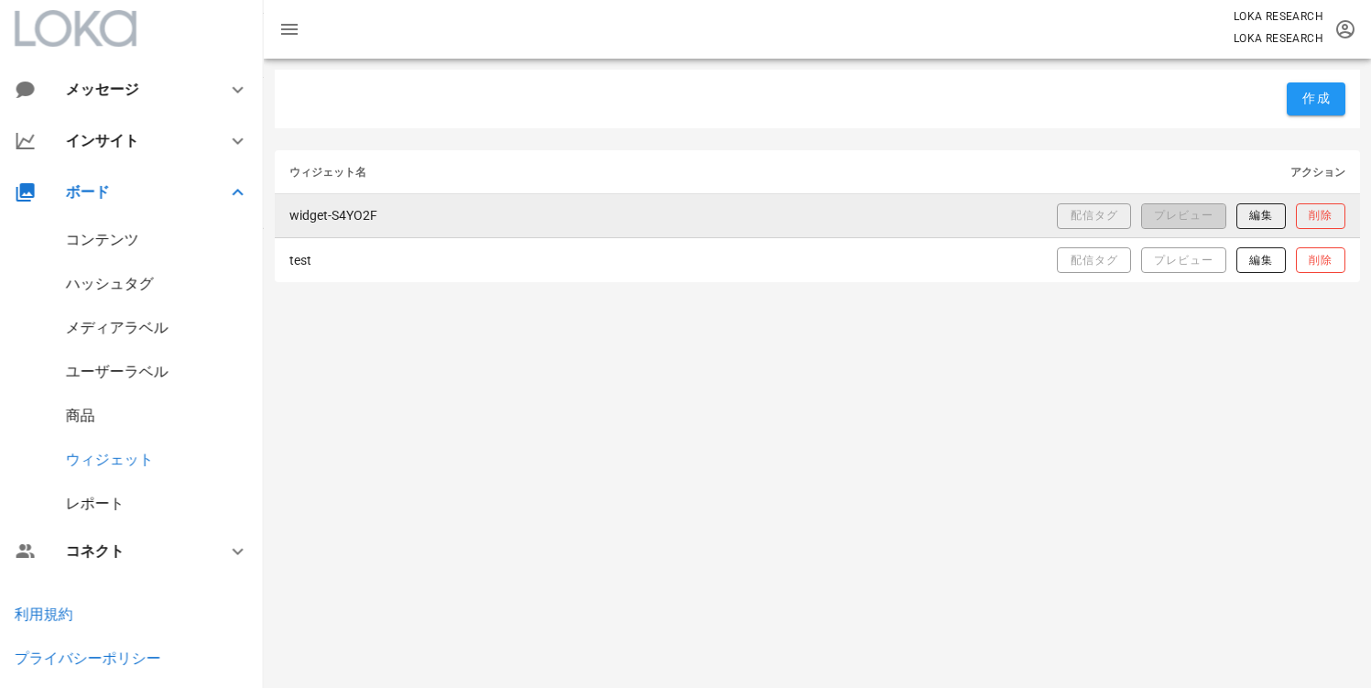
click at [1147, 222] on button "プレビュー" at bounding box center [1183, 216] width 85 height 26
click at [1077, 227] on button "配信タグ" at bounding box center [1093, 216] width 73 height 26
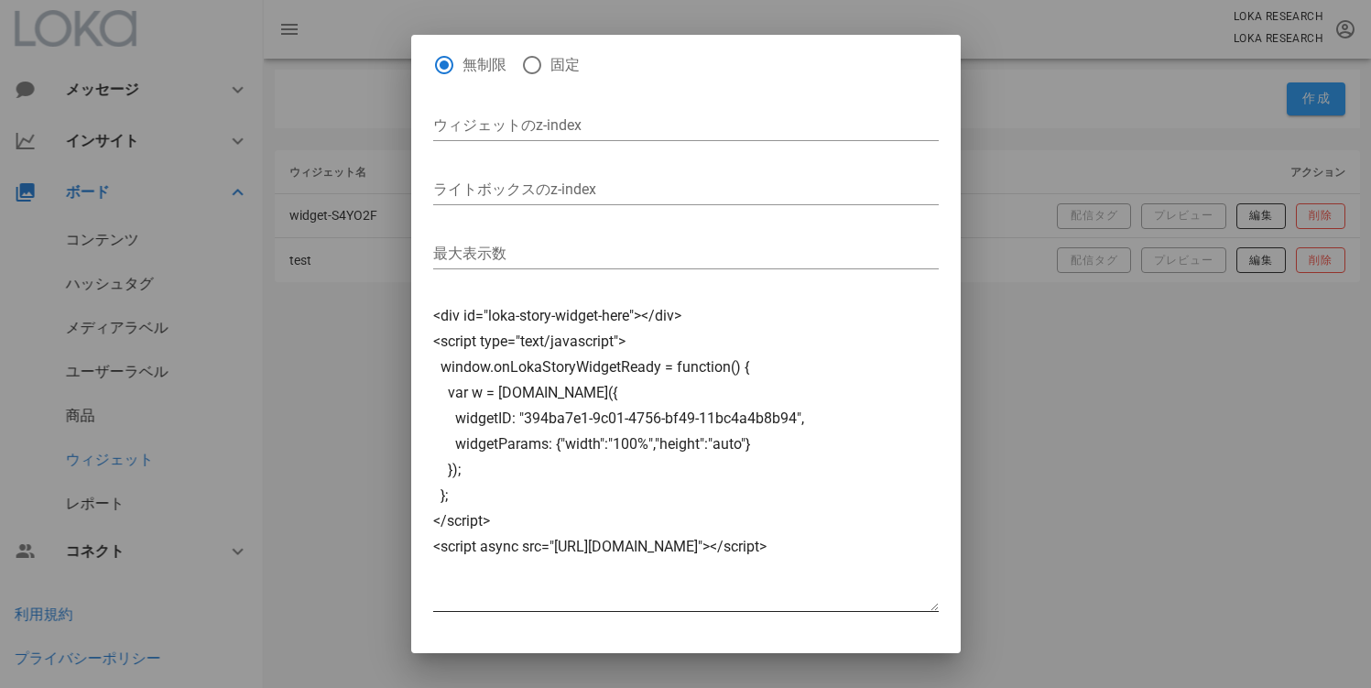
scroll to position [187, 0]
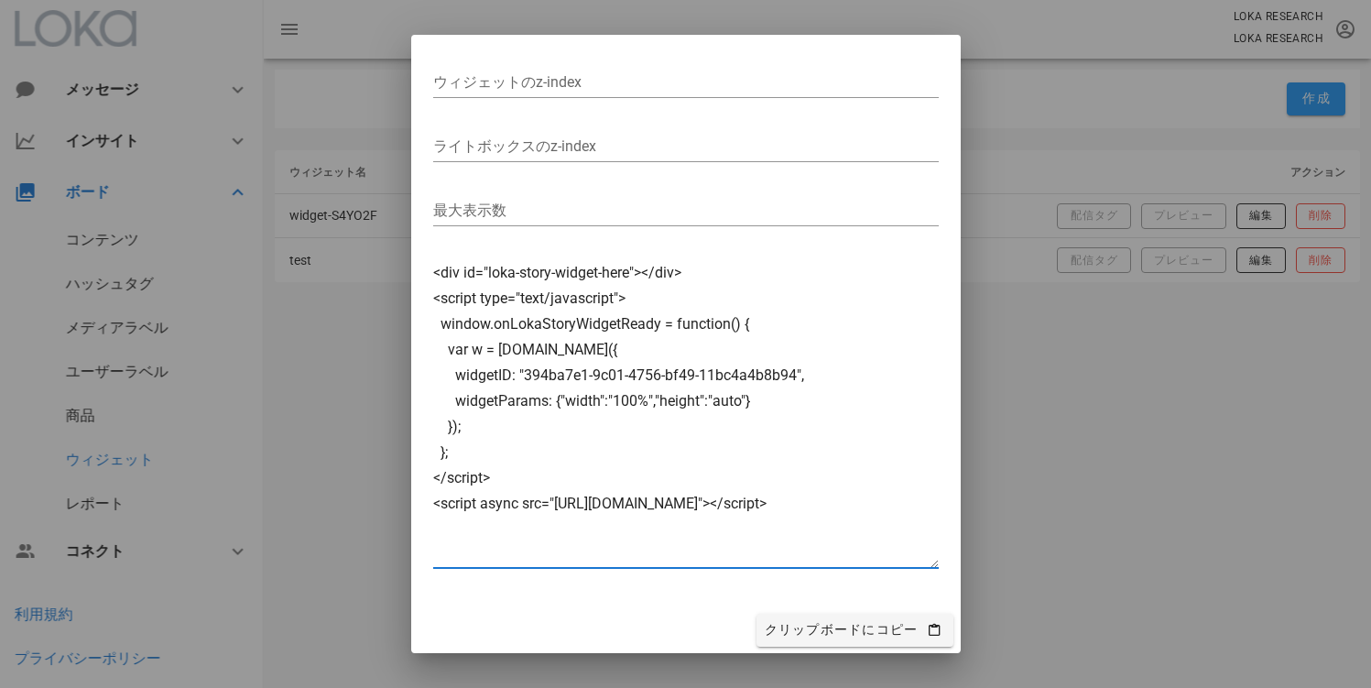
click at [435, 435] on textarea "<div id="loka-story-widget-here"></div> <script type="text/javascript"> window.…" at bounding box center [686, 414] width 506 height 308
drag, startPoint x: 498, startPoint y: 425, endPoint x: 419, endPoint y: 372, distance: 95.0
click at [419, 372] on div "横幅 100 % 高さ 無制限 固定 ウィジェットのz-index ライトボックスのz-index 最大表示数 <div id="loka-story-wid…" at bounding box center [685, 255] width 549 height 701
click at [516, 375] on textarea "<div id="loka-story-widget-here"></div> <script type="text/javascript"> window.…" at bounding box center [686, 414] width 506 height 308
click at [743, 403] on textarea "<div id="loka-story-widget-here"></div> <script type="text/javascript"> window.…" at bounding box center [686, 414] width 506 height 308
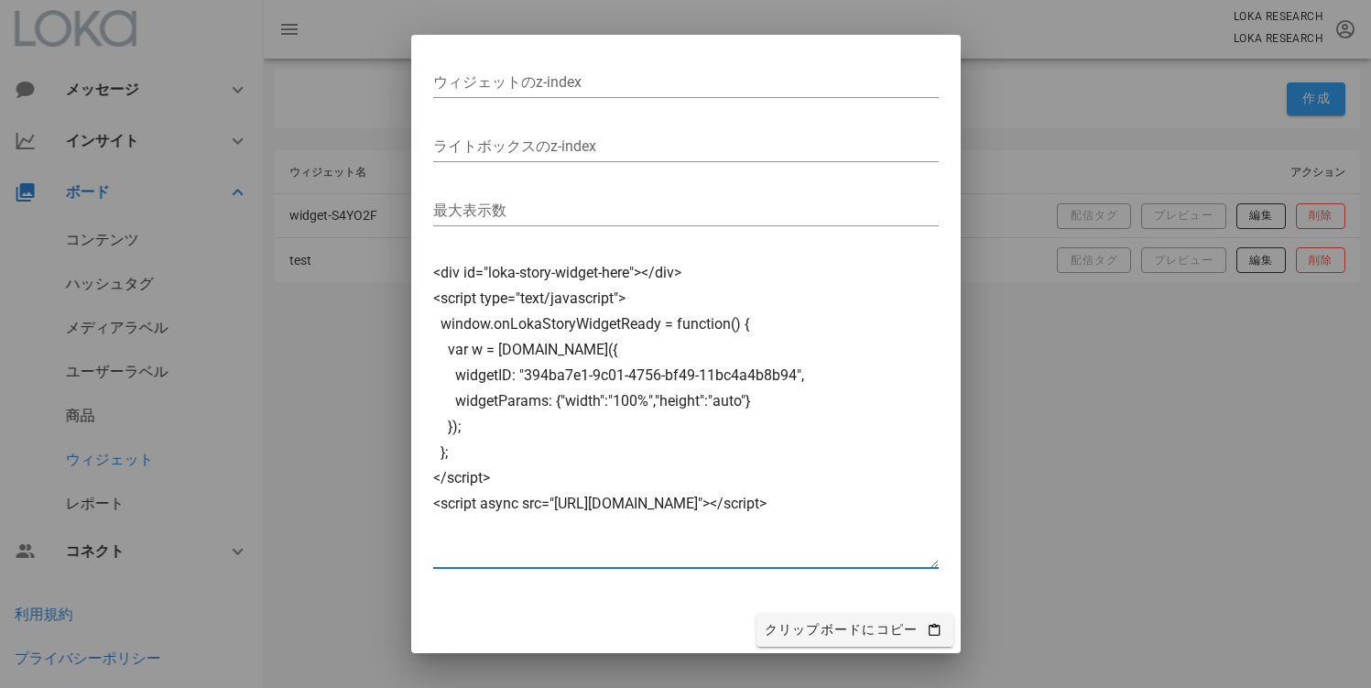
click at [783, 397] on textarea "<div id="loka-story-widget-here"></div> <script type="text/javascript"> window.…" at bounding box center [686, 414] width 506 height 308
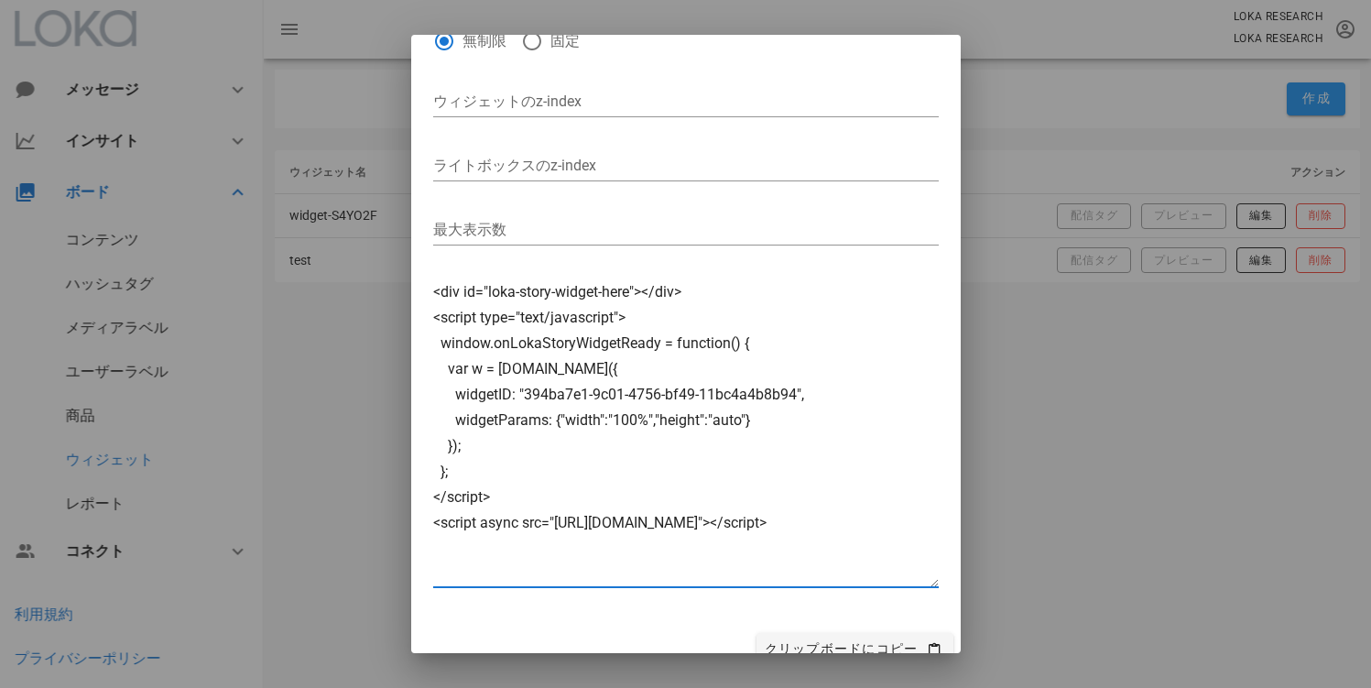
scroll to position [164, 0]
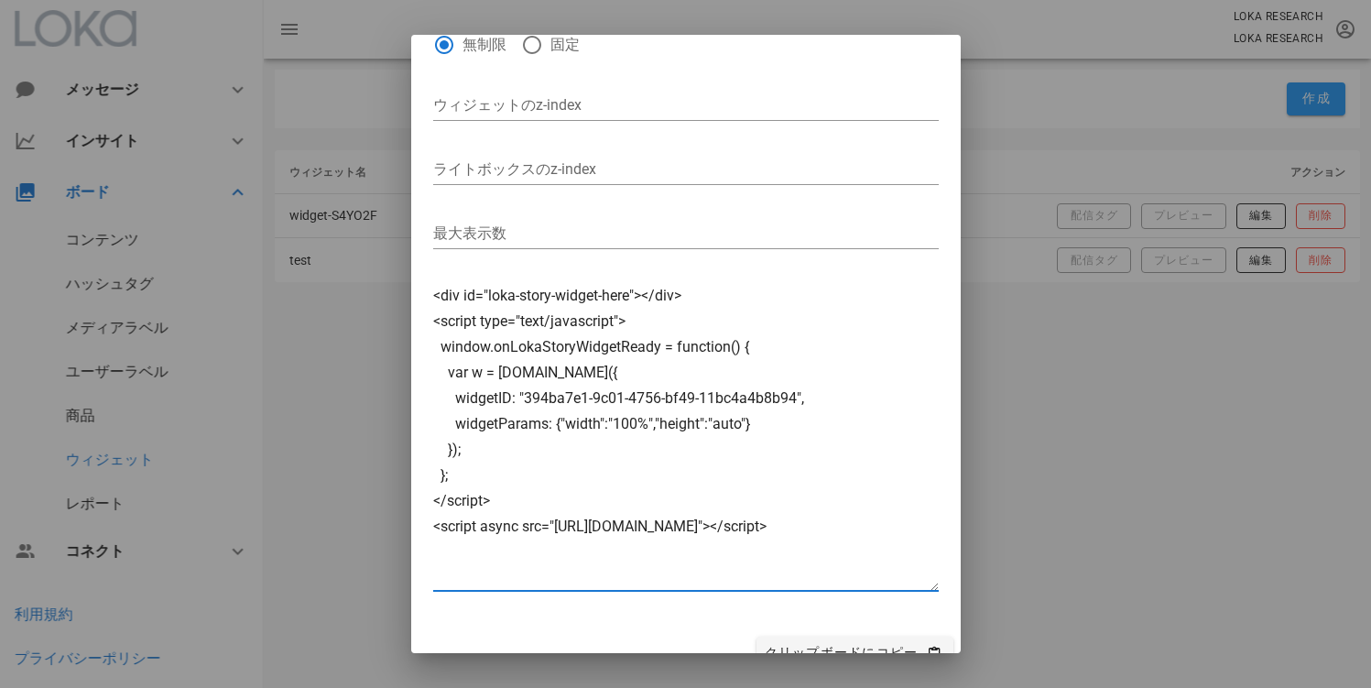
click at [1117, 396] on div at bounding box center [685, 344] width 1371 height 688
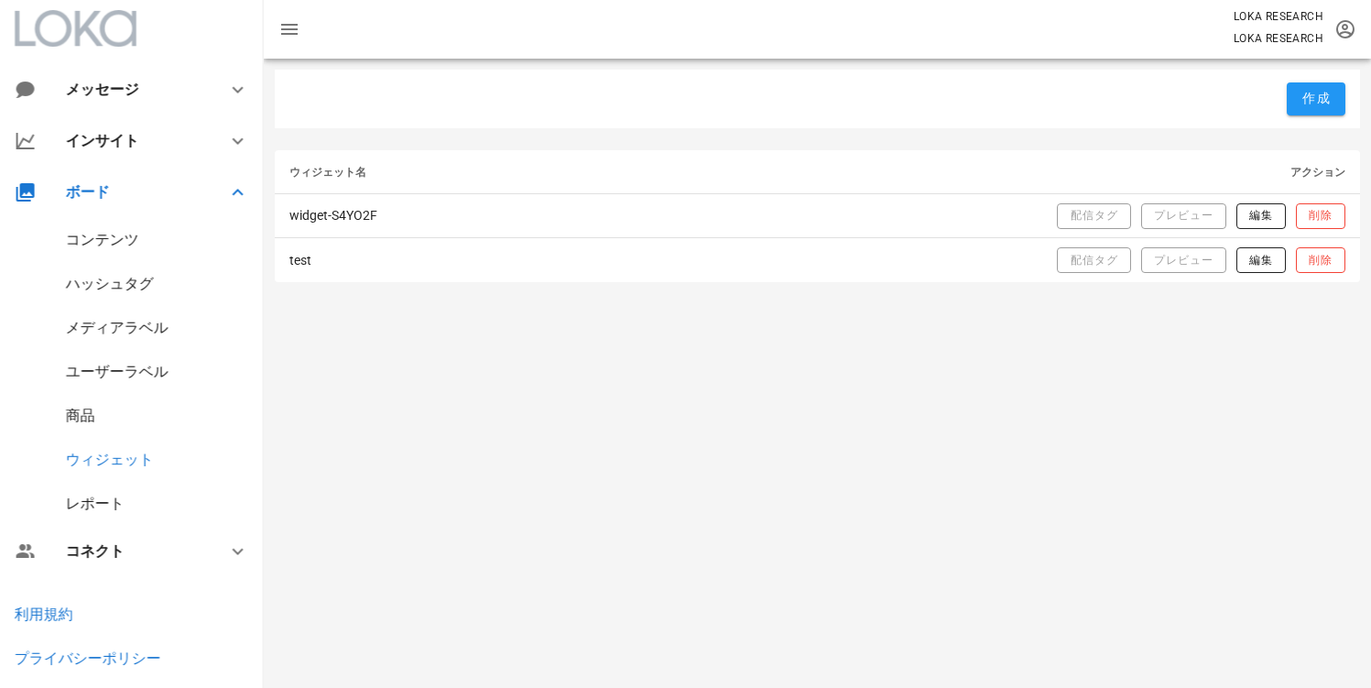
click at [899, 405] on div "作成 ウィジェット名 アクション widget-S4YO2F 配信タグ プレビュー 編集 削除 test 配信タグ プレビュー 編集 削除" at bounding box center [817, 373] width 1107 height 629
drag, startPoint x: 1167, startPoint y: 225, endPoint x: 1070, endPoint y: 390, distance: 191.3
click at [1070, 390] on div "作成 ウィジェット名 アクション widget-S4YO2F 配信タグ プレビュー 編集 削除 test 配信タグ プレビュー 編集 削除" at bounding box center [817, 373] width 1107 height 629
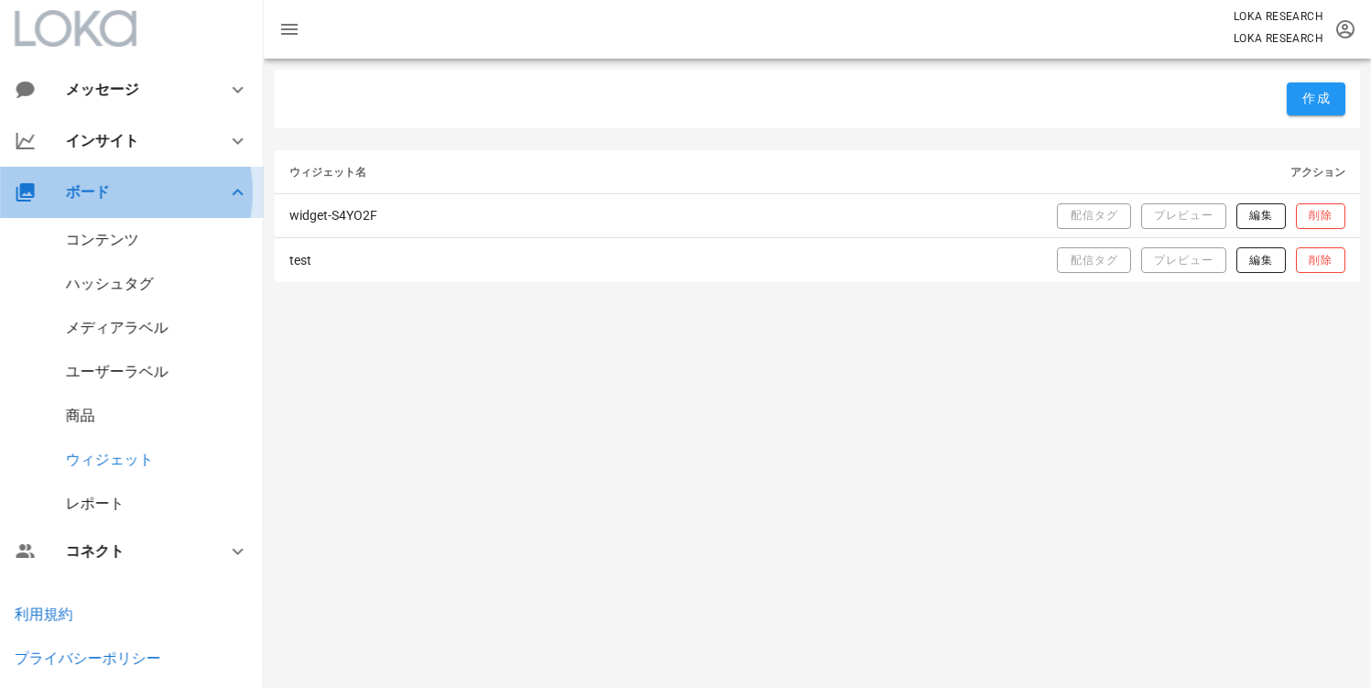
click at [227, 186] on icon at bounding box center [238, 192] width 22 height 22
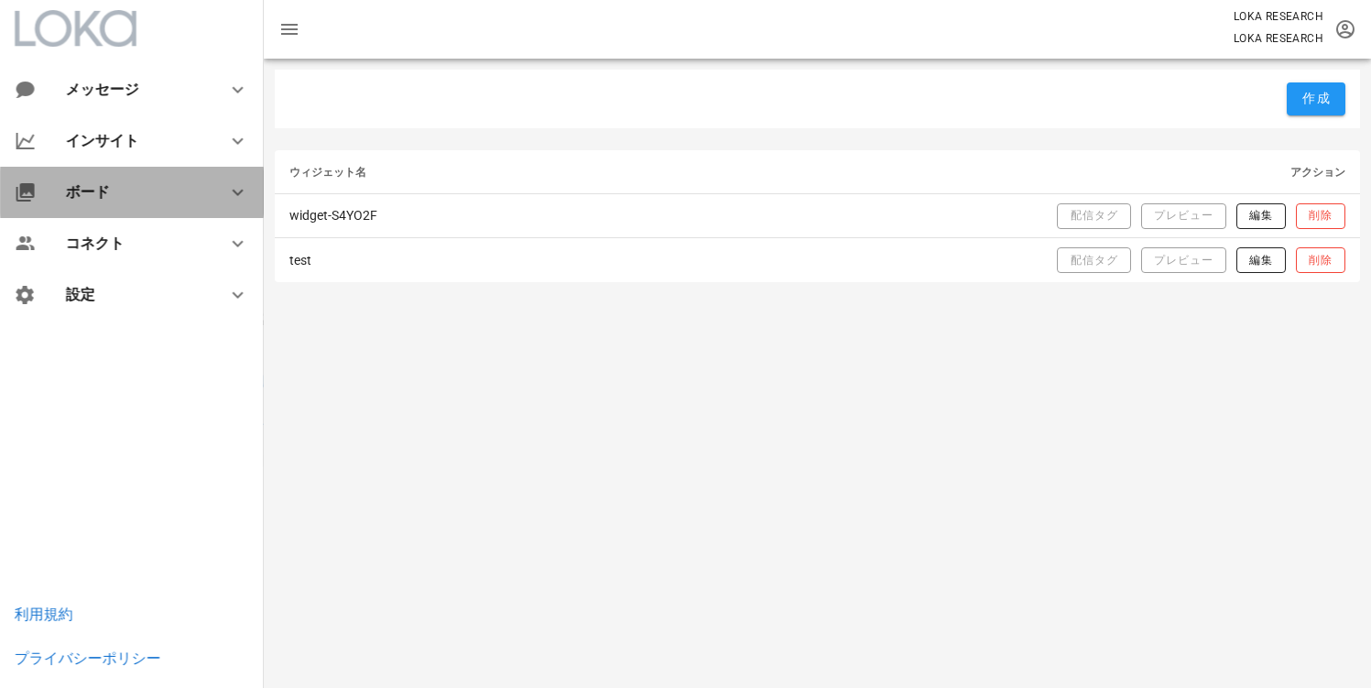
click at [216, 184] on div at bounding box center [227, 192] width 44 height 22
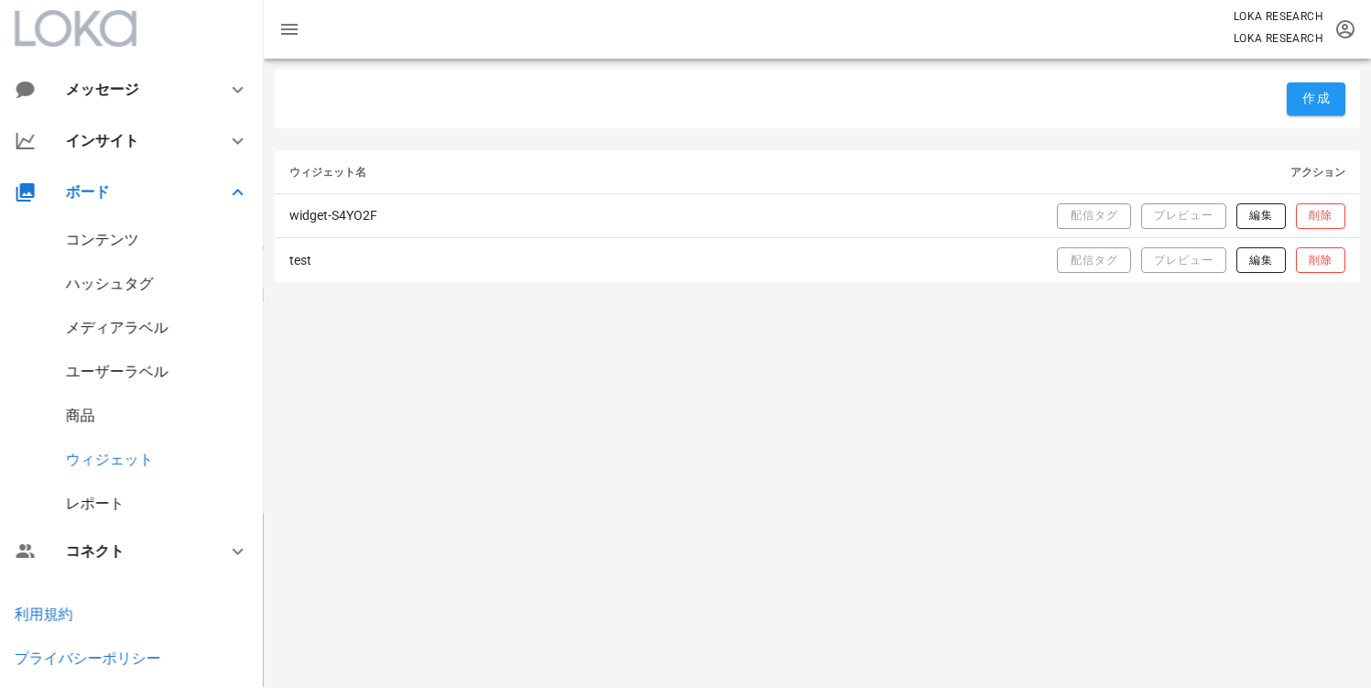
click at [108, 243] on div "コンテンツ" at bounding box center [102, 239] width 73 height 17
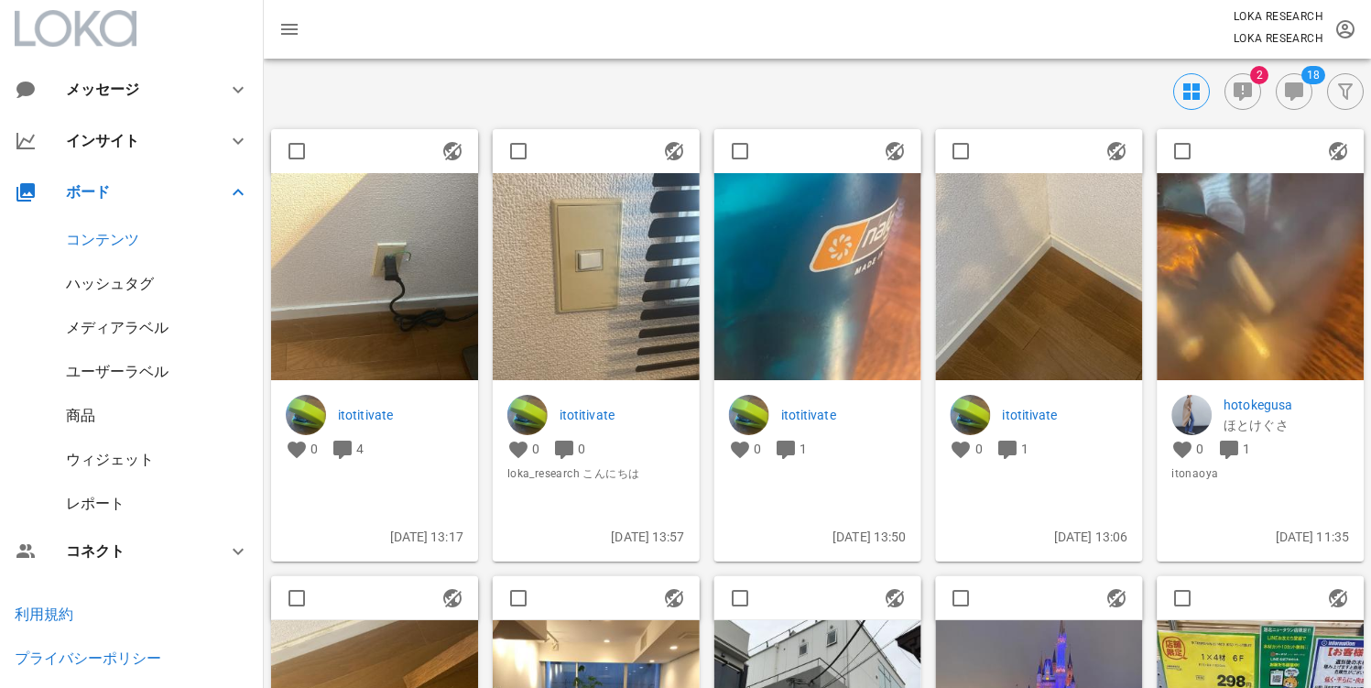
click at [408, 271] on img at bounding box center [374, 276] width 207 height 207
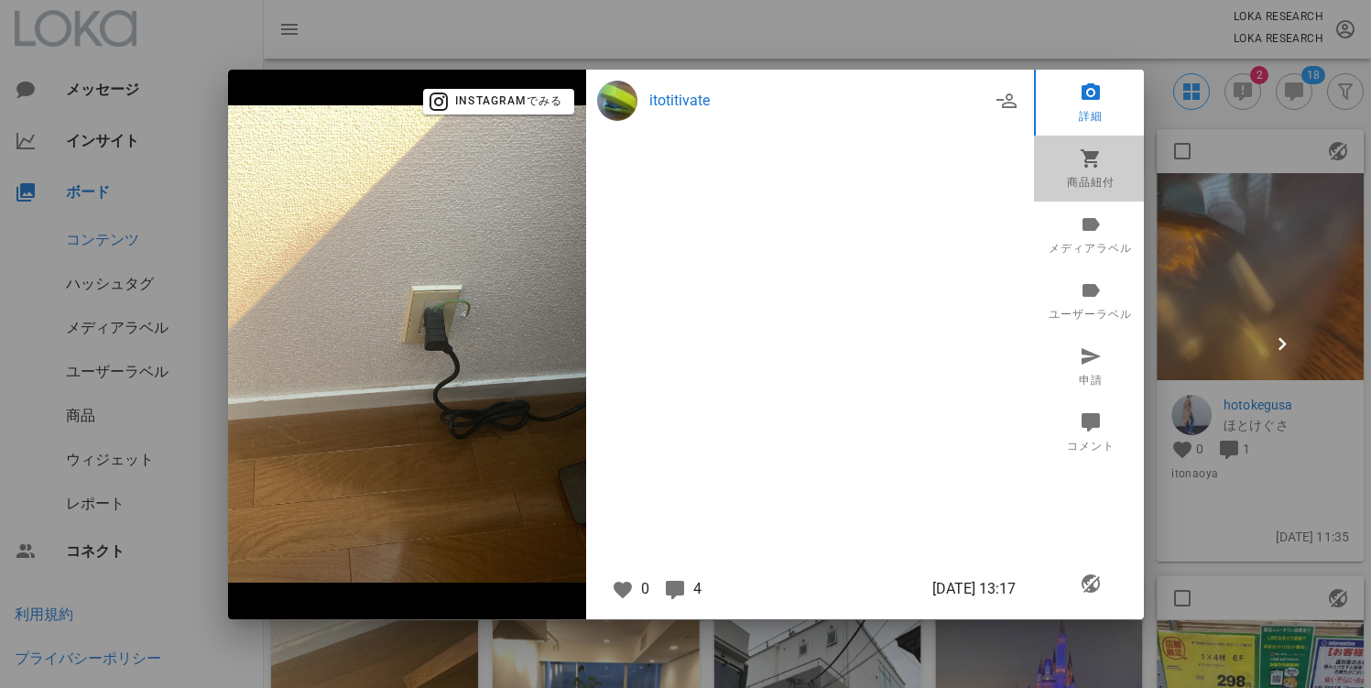
click at [1098, 160] on icon at bounding box center [1090, 158] width 22 height 22
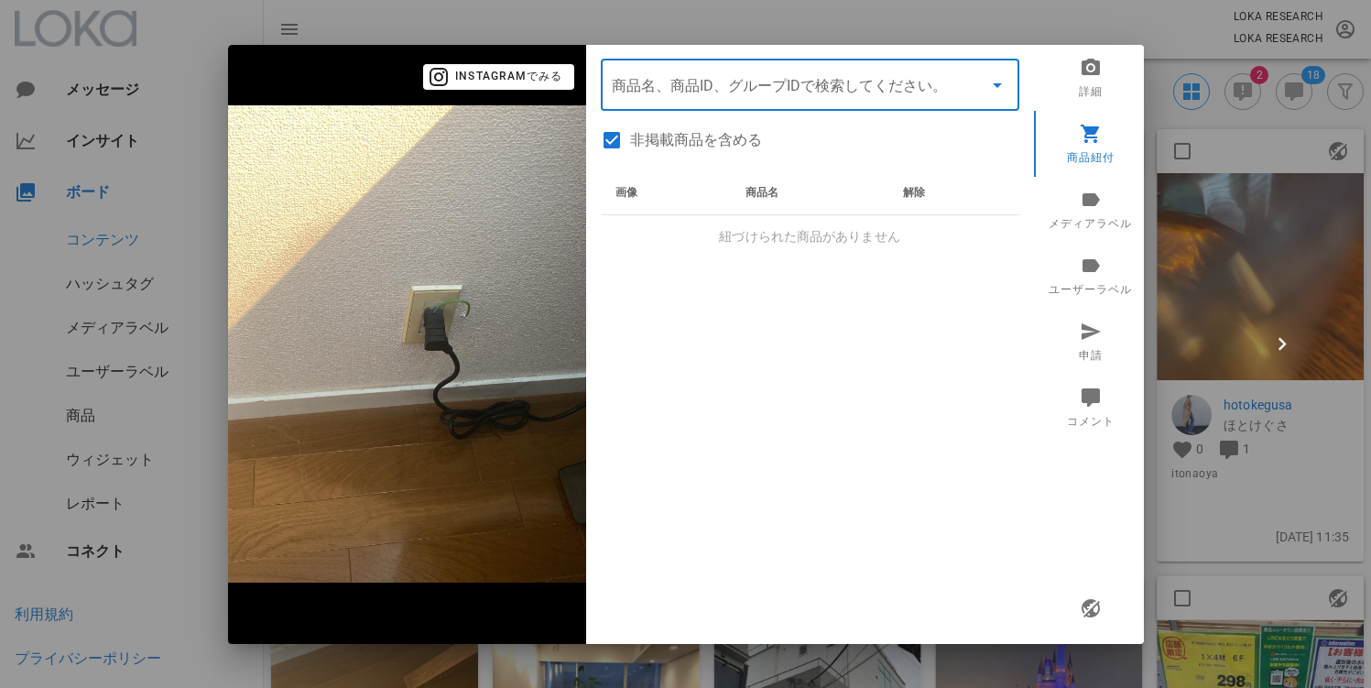
click at [776, 94] on input "商品" at bounding box center [784, 85] width 345 height 29
click at [1021, 74] on div "​ 商品名、商品ID、グループIDで検索してください。 非掲載商品を含める 画像 商品名 解除 紐づけられた商品がありません" at bounding box center [810, 344] width 448 height 599
click at [1210, 215] on div at bounding box center [685, 344] width 1371 height 688
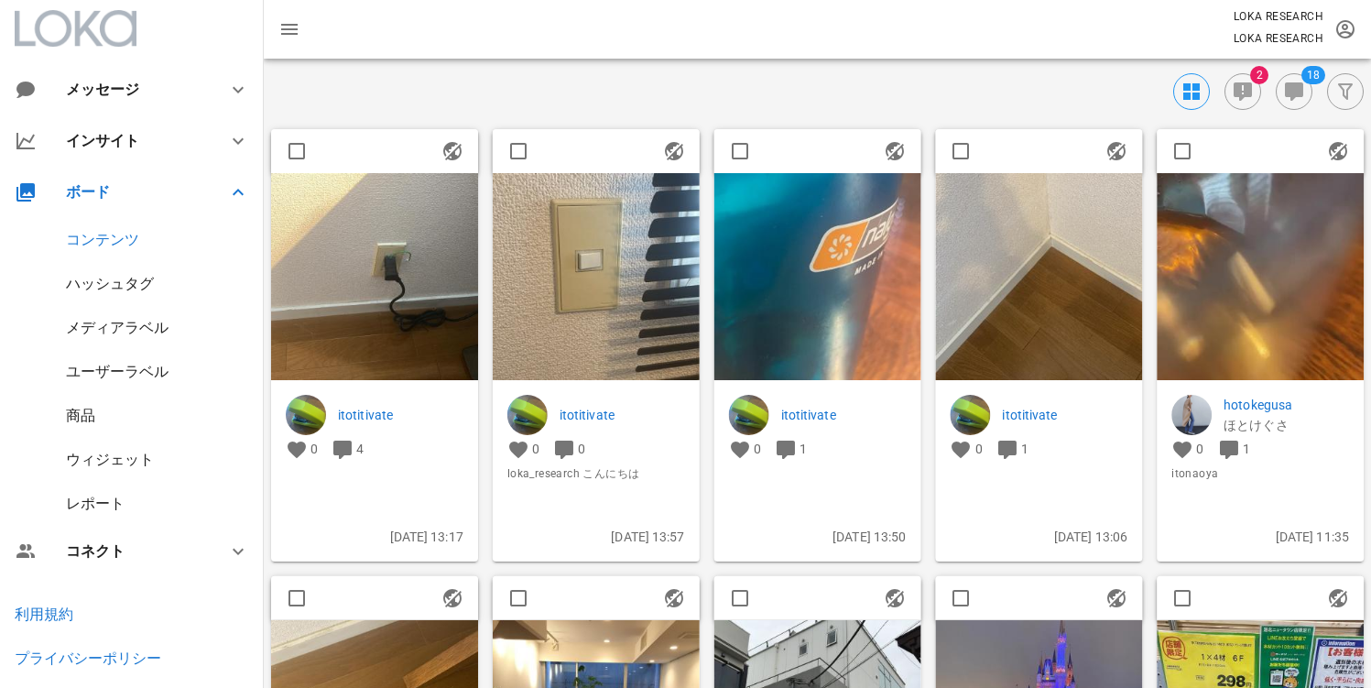
click at [80, 408] on div "商品" at bounding box center [80, 415] width 29 height 17
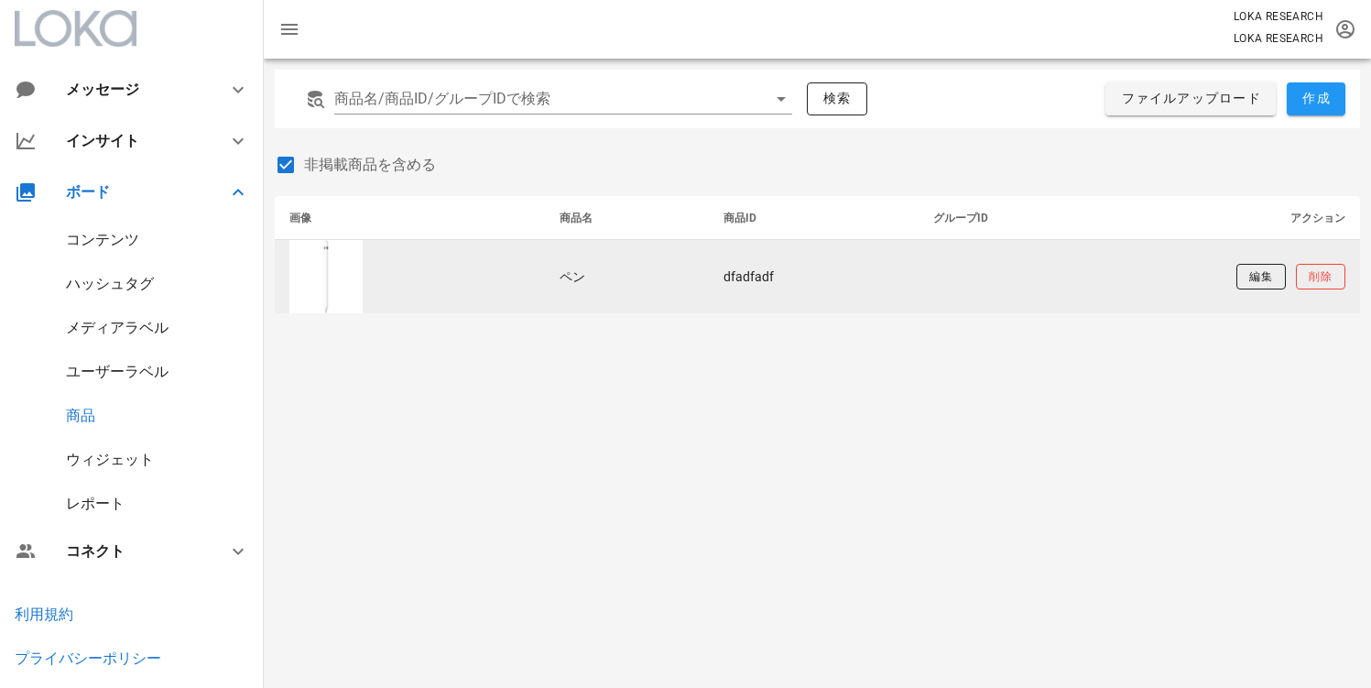
click at [752, 278] on td "dfadfadf" at bounding box center [814, 276] width 210 height 73
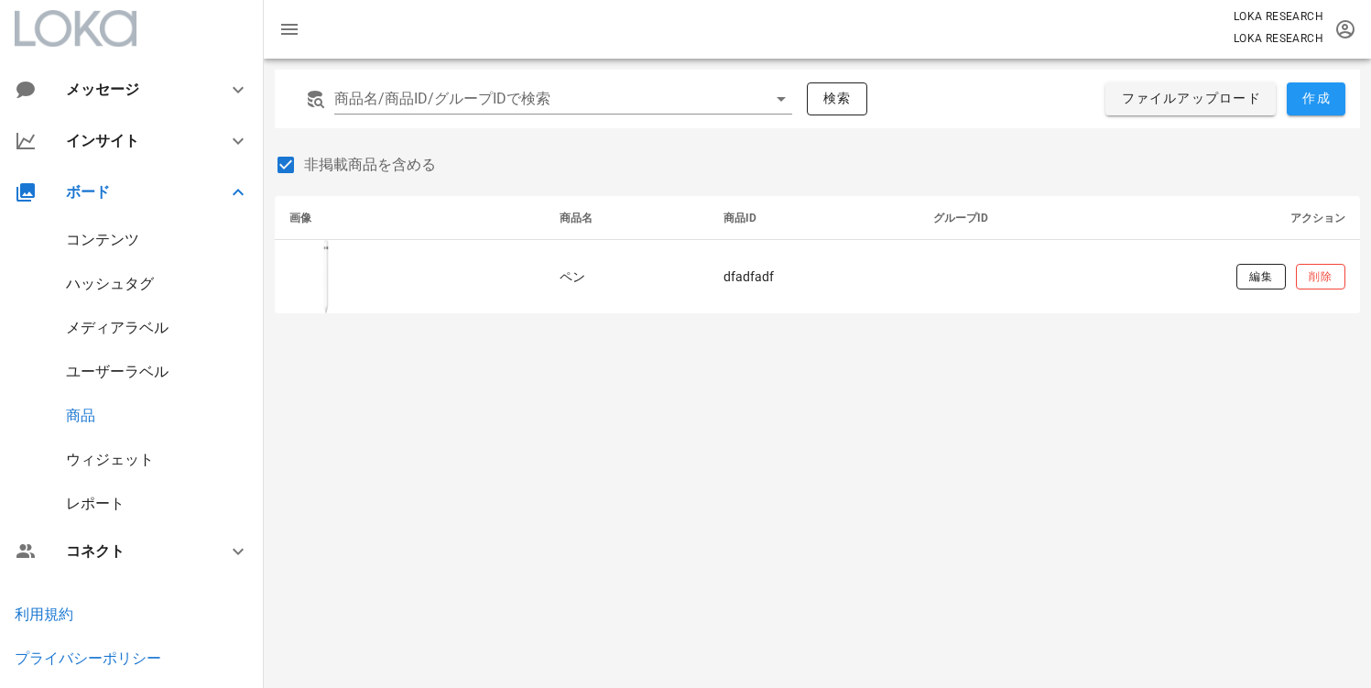
click at [832, 375] on div "商品名/商品ID/グループIDで検索 検索 ファイルアップロード 作成 非掲載商品を含める 画像 商品名 商品ID グループID アクション ペン dfadf…" at bounding box center [817, 373] width 1107 height 629
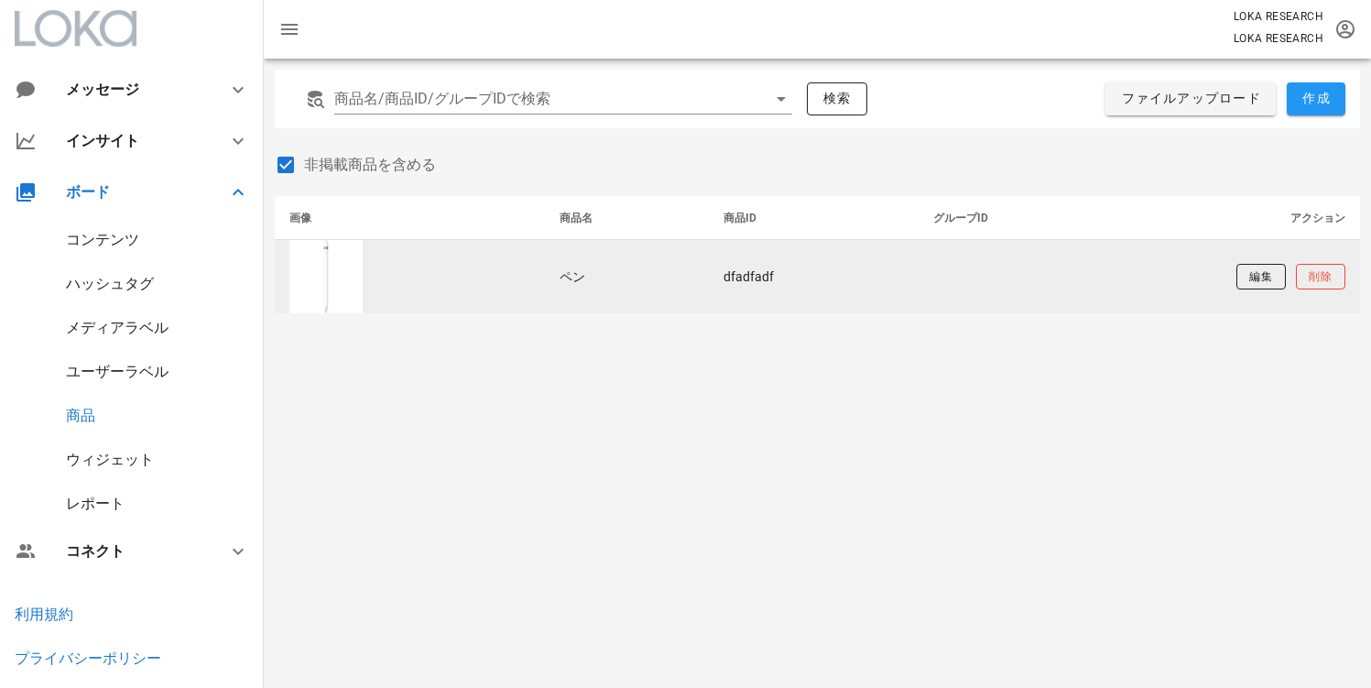
click at [742, 278] on td "dfadfadf" at bounding box center [814, 276] width 210 height 73
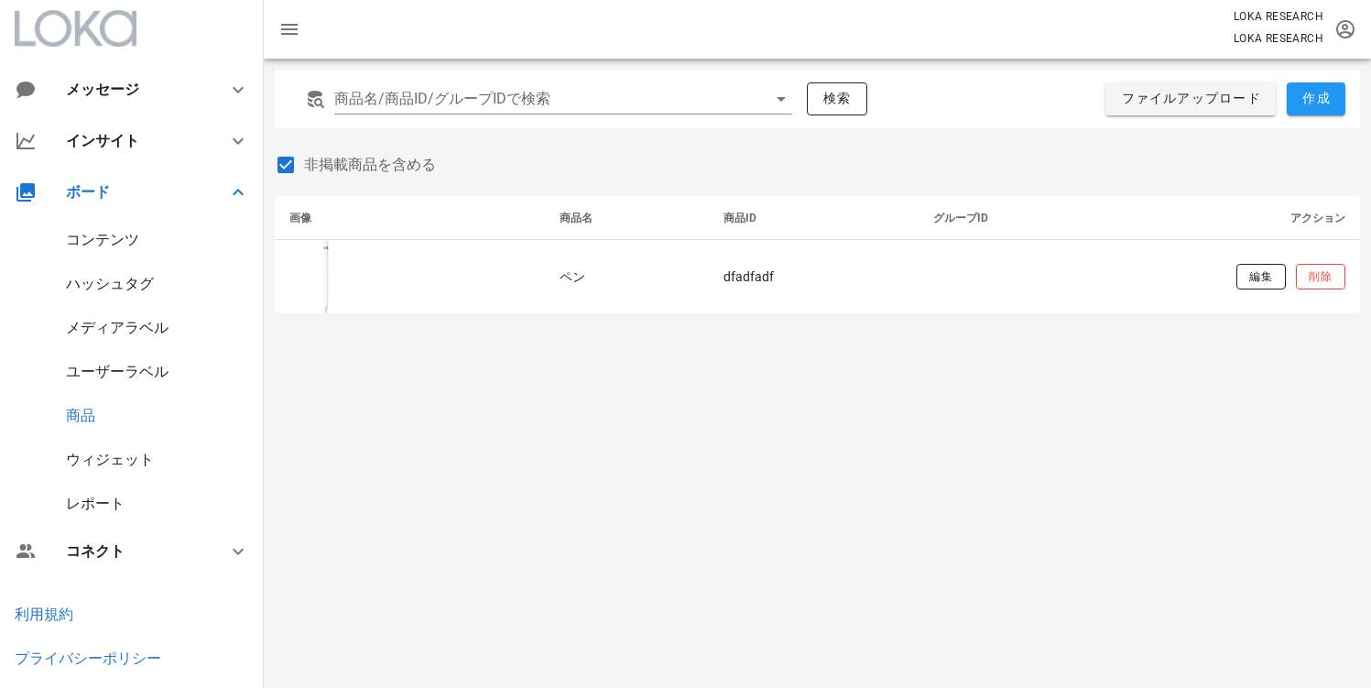
click at [704, 355] on div "商品名/商品ID/グループIDで検索 検索 ファイルアップロード 作成 非掲載商品を含める 画像 商品名 商品ID グループID アクション ペン dfadf…" at bounding box center [817, 373] width 1107 height 629
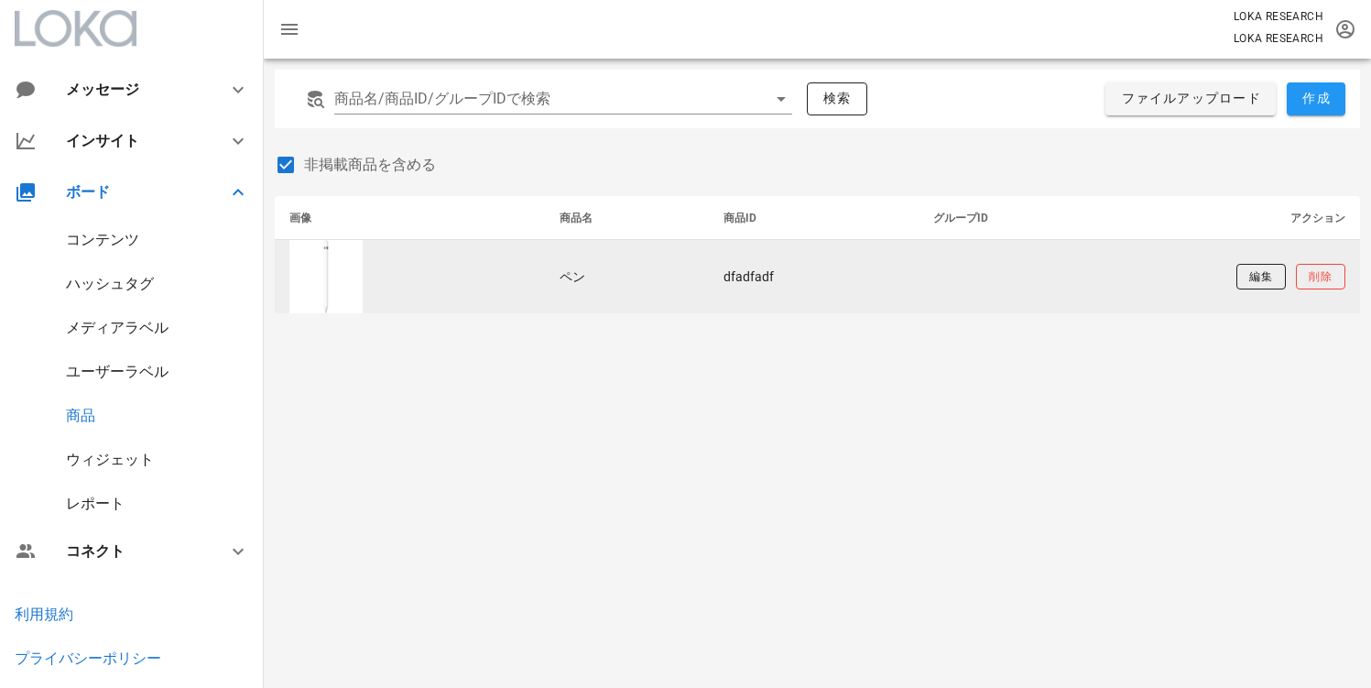
click at [765, 284] on td "dfadfadf" at bounding box center [814, 276] width 210 height 73
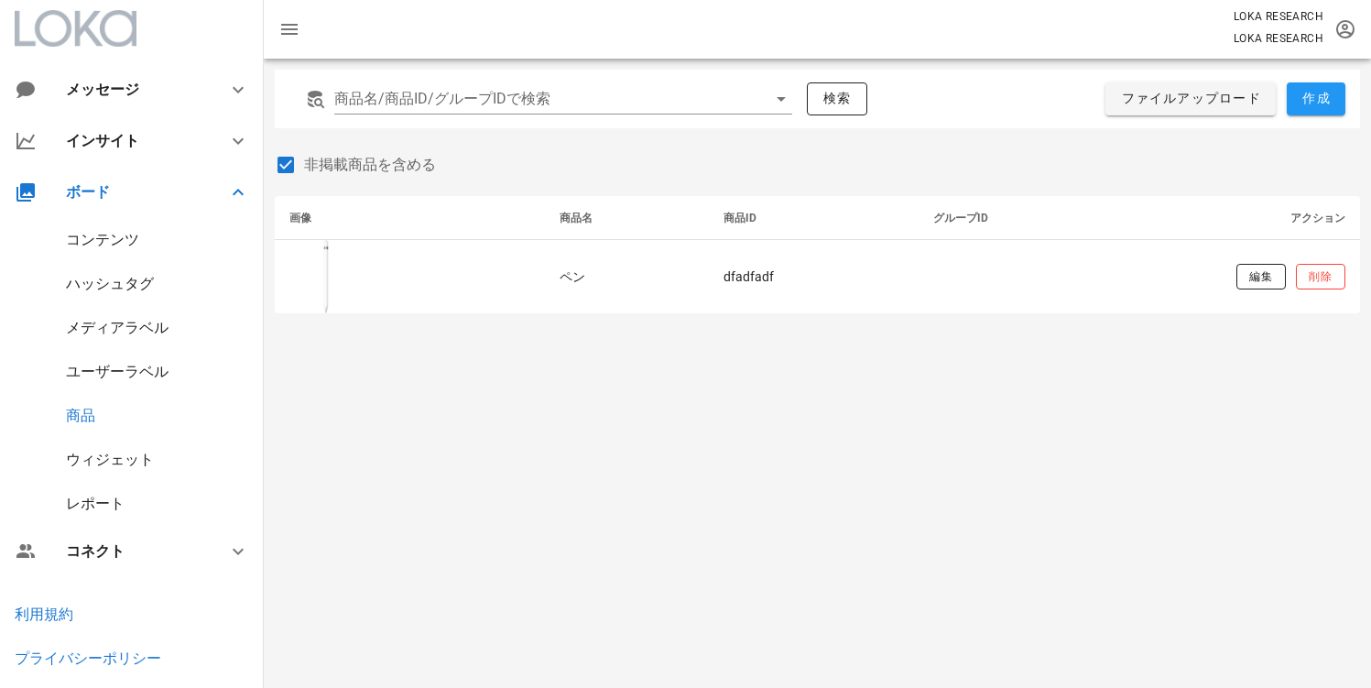
click at [887, 391] on div "商品名/商品ID/グループIDで検索 検索 ファイルアップロード 作成 非掲載商品を含める 画像 商品名 商品ID グループID アクション ペン dfadf…" at bounding box center [817, 373] width 1107 height 629
drag, startPoint x: 724, startPoint y: 210, endPoint x: 784, endPoint y: 222, distance: 60.7
click at [784, 222] on th "商品ID" at bounding box center [814, 218] width 210 height 44
click at [728, 219] on th "商品ID" at bounding box center [814, 218] width 210 height 44
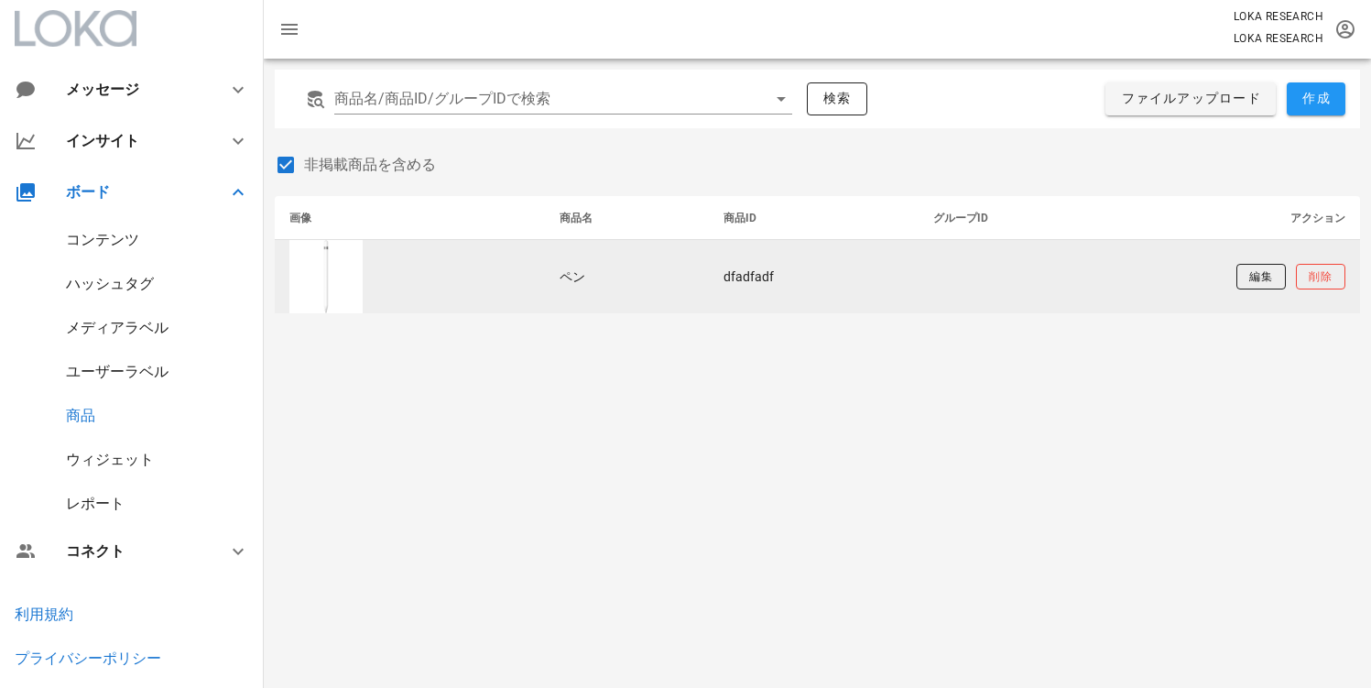
drag, startPoint x: 788, startPoint y: 315, endPoint x: 782, endPoint y: 296, distance: 20.0
click at [787, 310] on div "商品名/商品ID/グループIDで検索 検索 ファイルアップロード 作成 非掲載商品を含める 画像 商品名 商品ID グループID アクション ペン dfadf…" at bounding box center [817, 192] width 1107 height 266
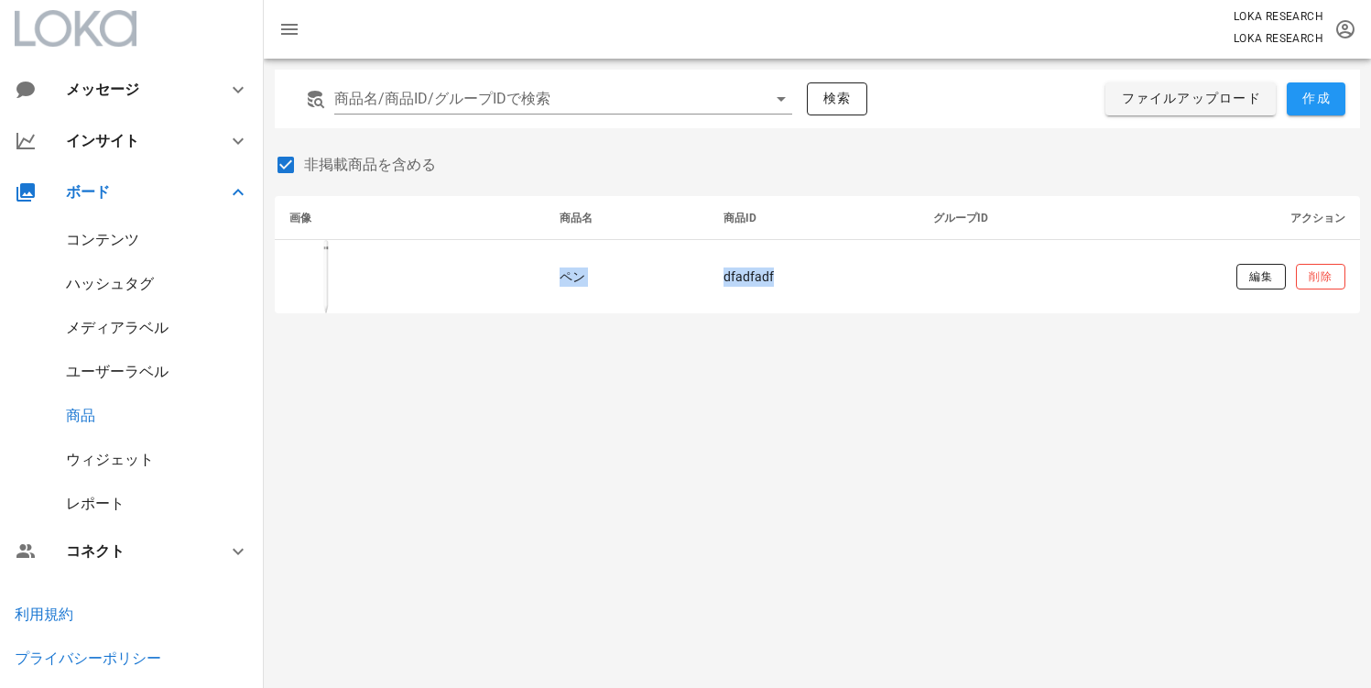
click at [734, 221] on span "商品ID" at bounding box center [739, 218] width 33 height 13
click at [722, 212] on th "商品ID" at bounding box center [814, 218] width 210 height 44
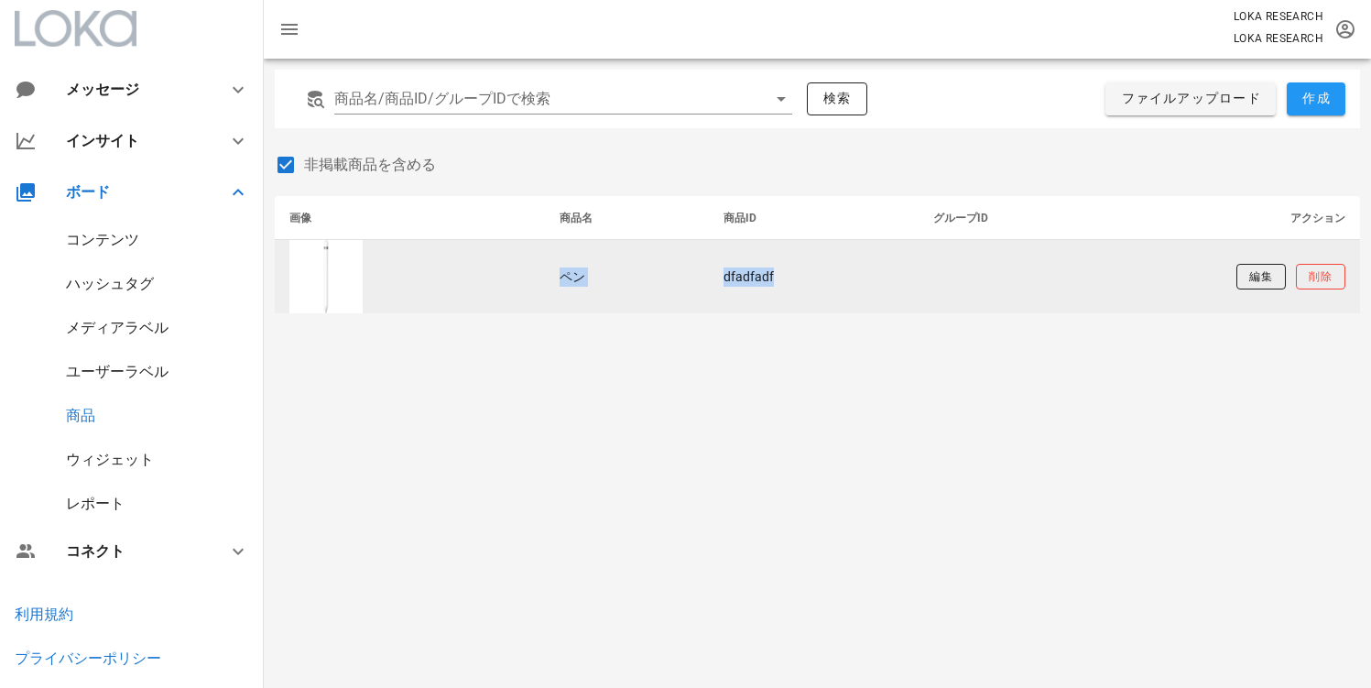
drag, startPoint x: 728, startPoint y: 217, endPoint x: 777, endPoint y: 272, distance: 73.3
click at [780, 269] on table "画像 商品名 商品ID グループID アクション ペン dfadfadf 編集 削除" at bounding box center [817, 254] width 1085 height 117
click at [768, 278] on td "dfadfadf" at bounding box center [814, 276] width 210 height 73
click at [990, 275] on td at bounding box center [1030, 276] width 222 height 73
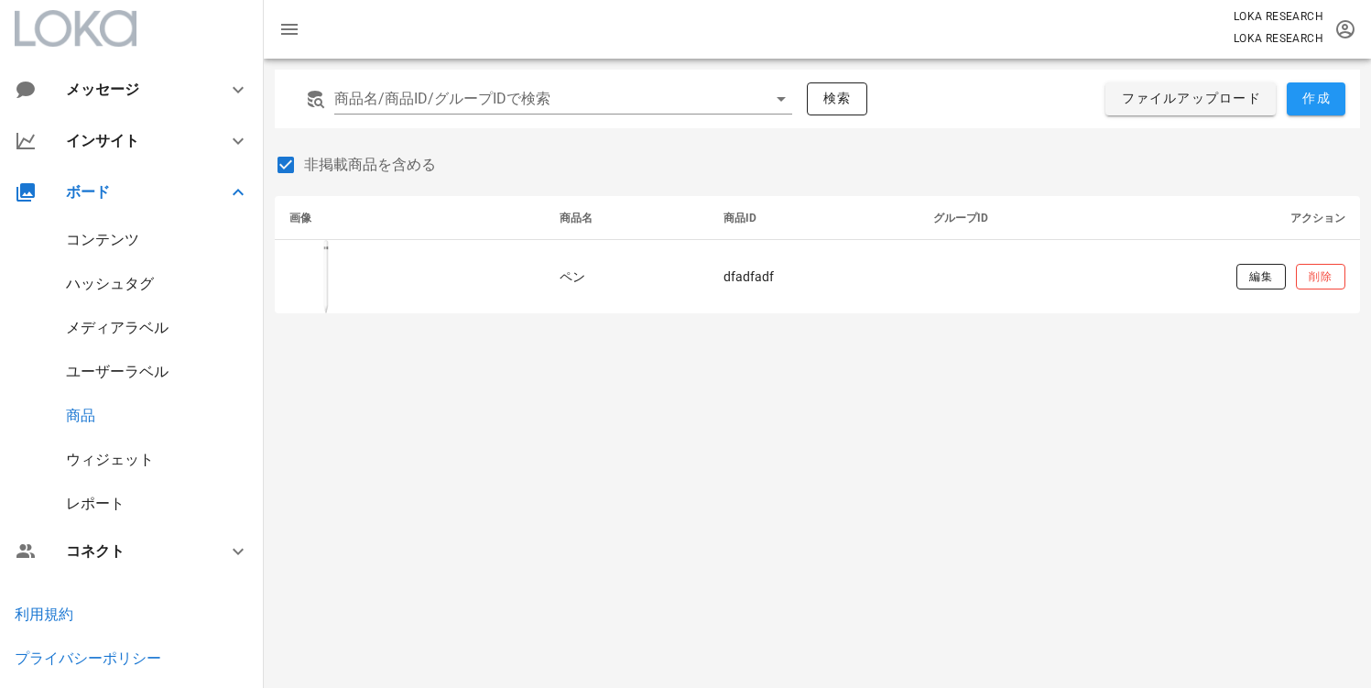
drag, startPoint x: 939, startPoint y: 216, endPoint x: 958, endPoint y: 219, distance: 19.4
click at [958, 219] on span "グループID" at bounding box center [960, 218] width 55 height 13
drag, startPoint x: 939, startPoint y: 220, endPoint x: 952, endPoint y: 217, distance: 13.1
click at [952, 217] on span "グループID" at bounding box center [960, 218] width 55 height 13
click at [945, 214] on span "グループID" at bounding box center [960, 218] width 55 height 13
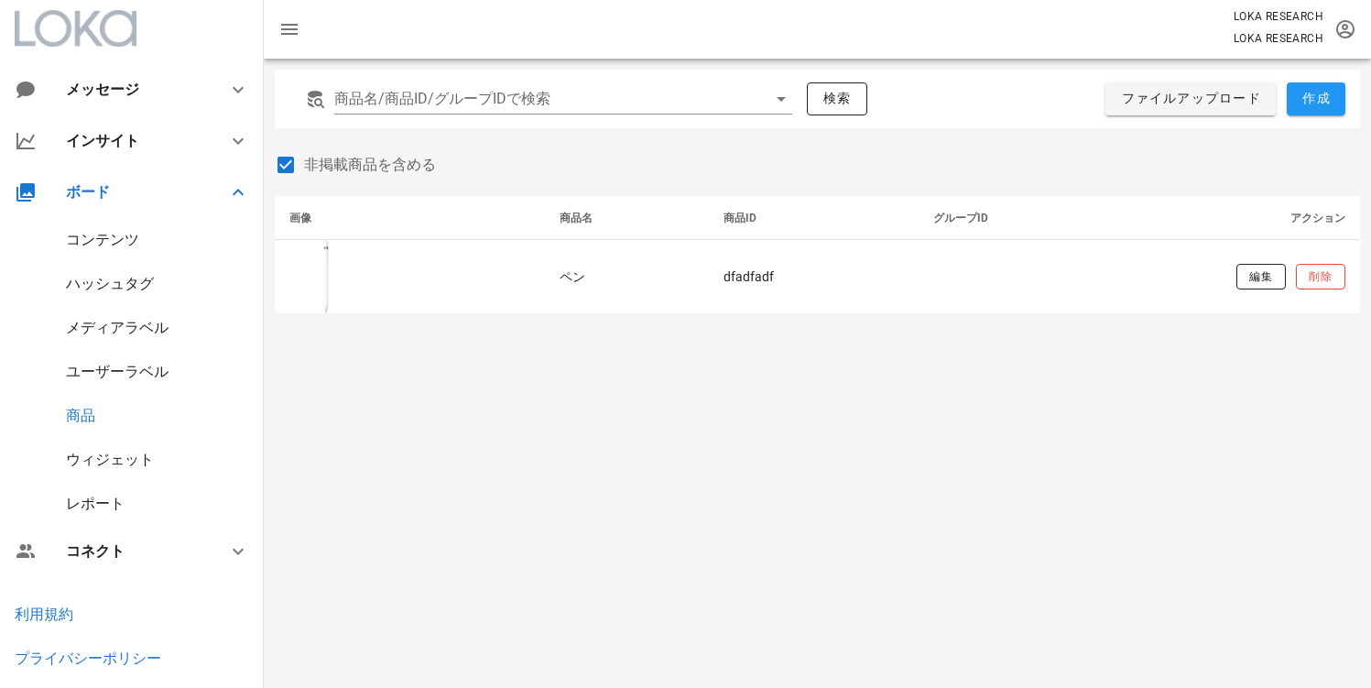
click at [948, 217] on span "グループID" at bounding box center [960, 218] width 55 height 13
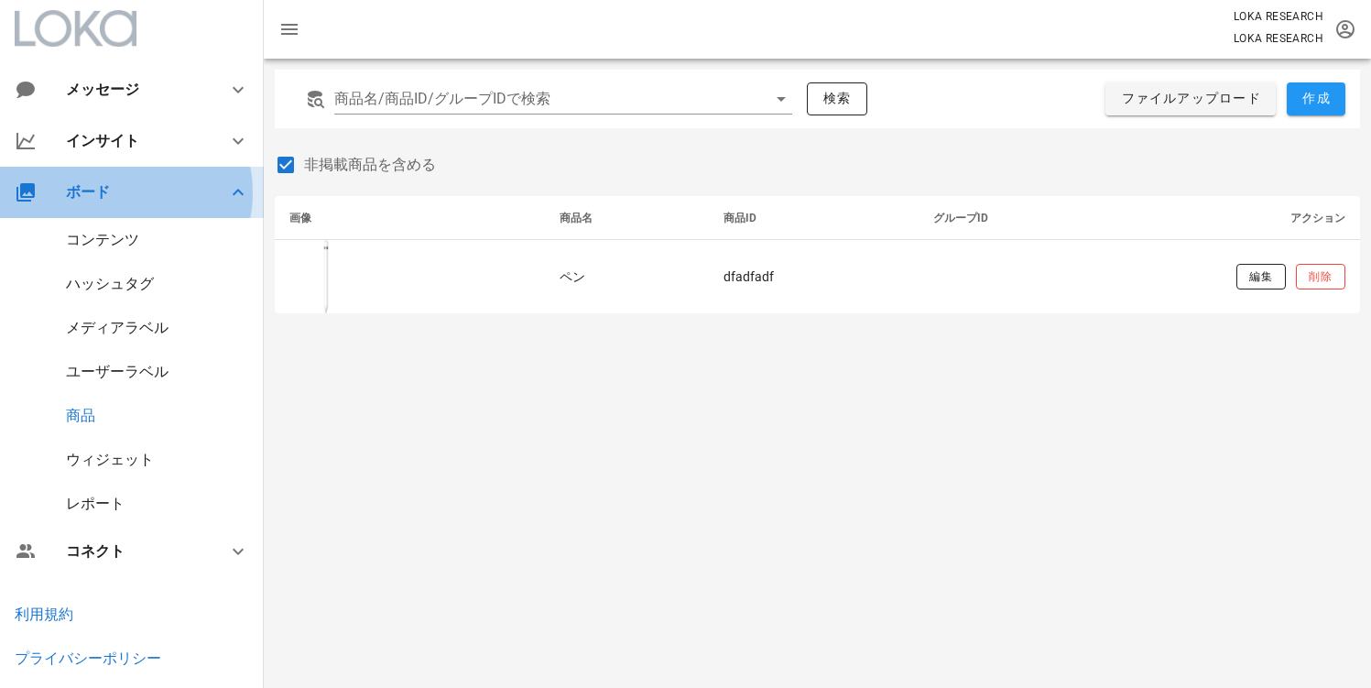
click at [155, 207] on div "ボード" at bounding box center [132, 192] width 264 height 51
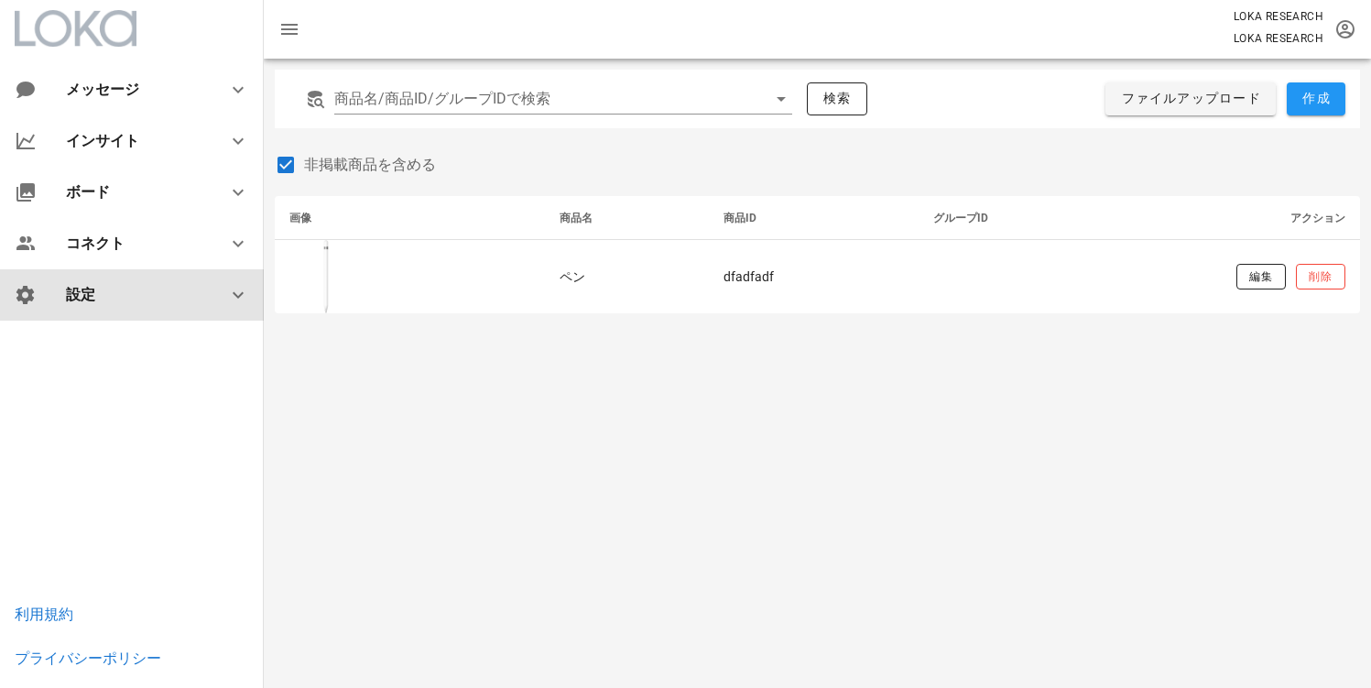
click at [179, 290] on div "設定" at bounding box center [135, 294] width 139 height 17
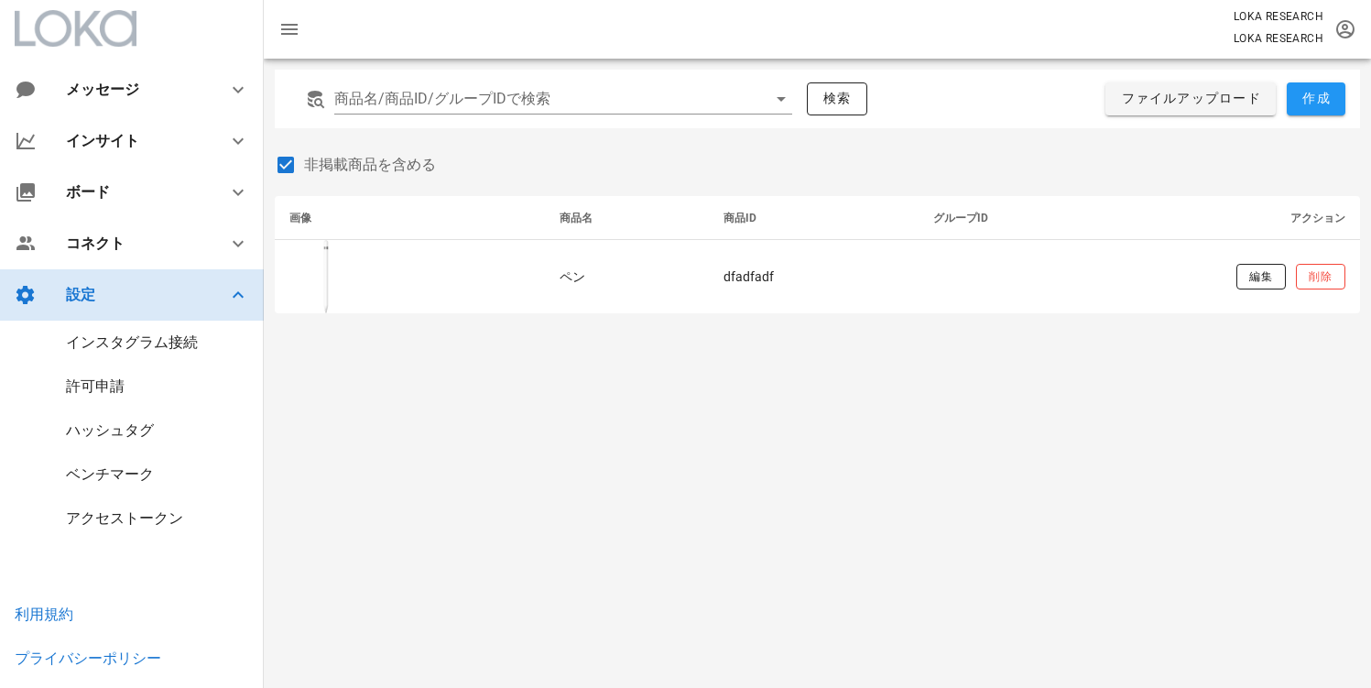
click at [143, 309] on div "設定" at bounding box center [132, 294] width 264 height 51
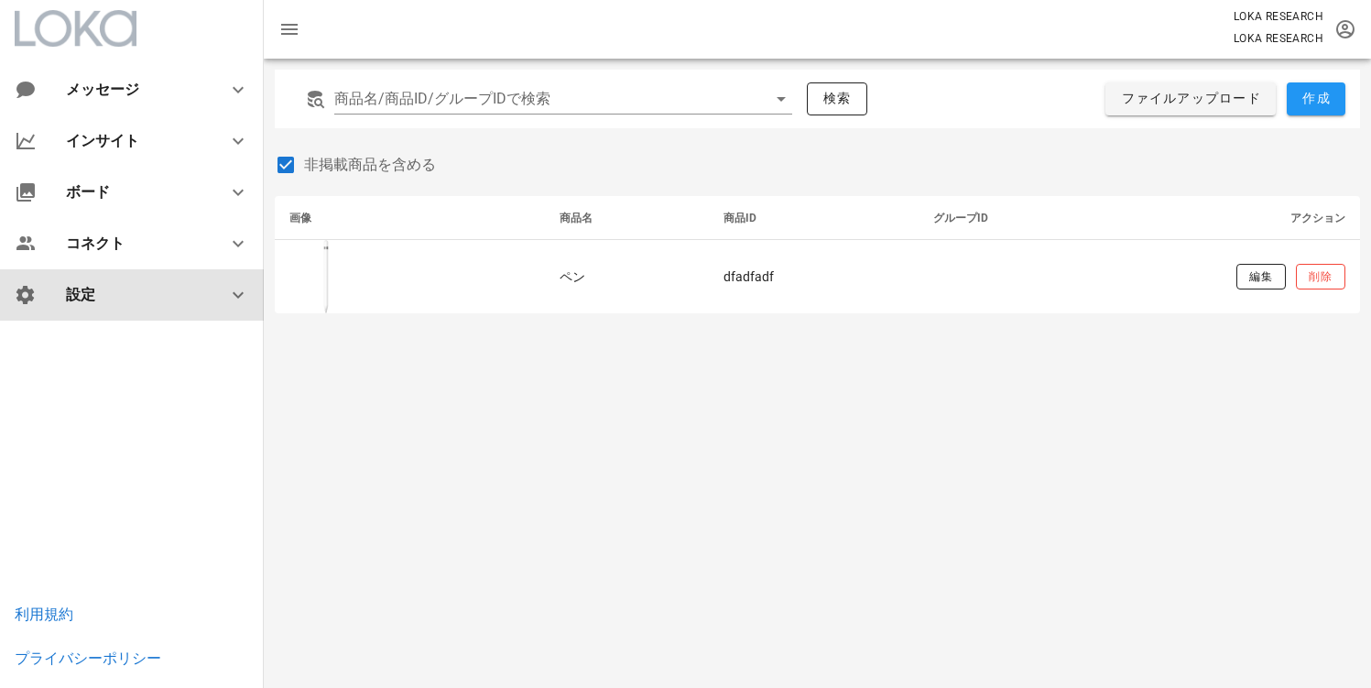
click at [187, 294] on div "設定" at bounding box center [135, 294] width 139 height 17
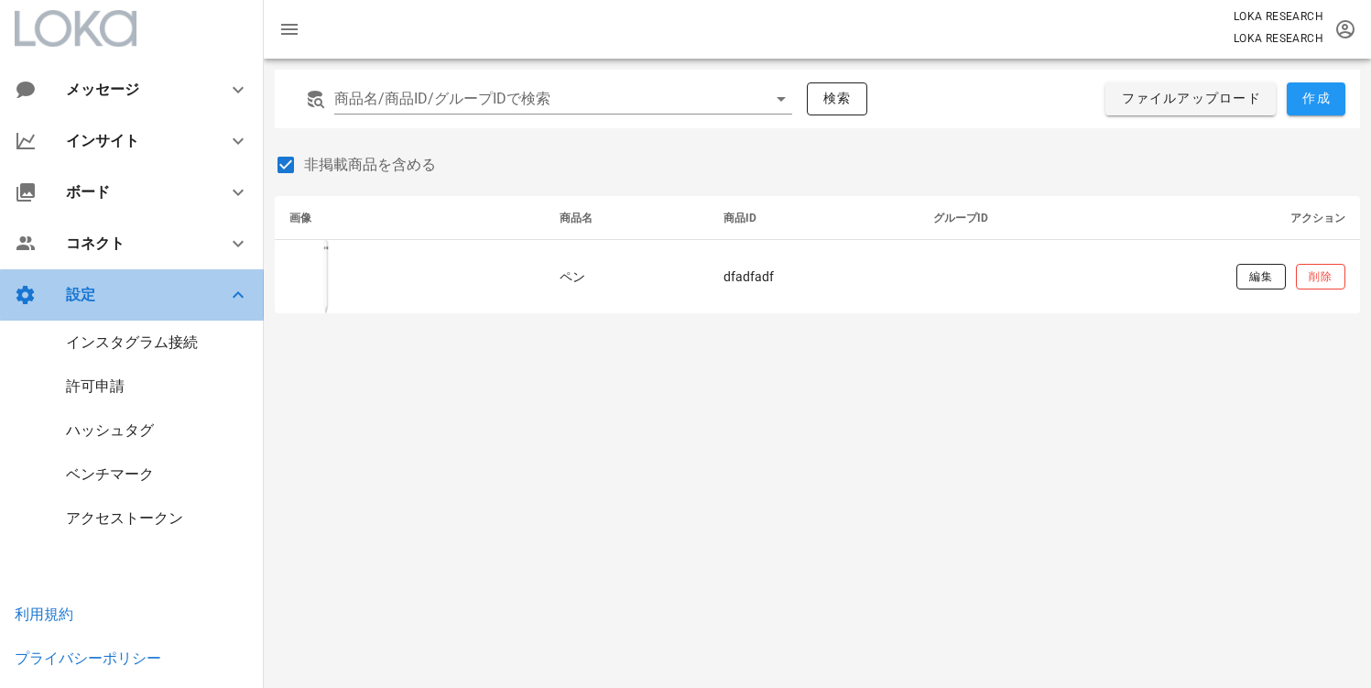
click at [148, 309] on div "設定" at bounding box center [132, 294] width 264 height 51
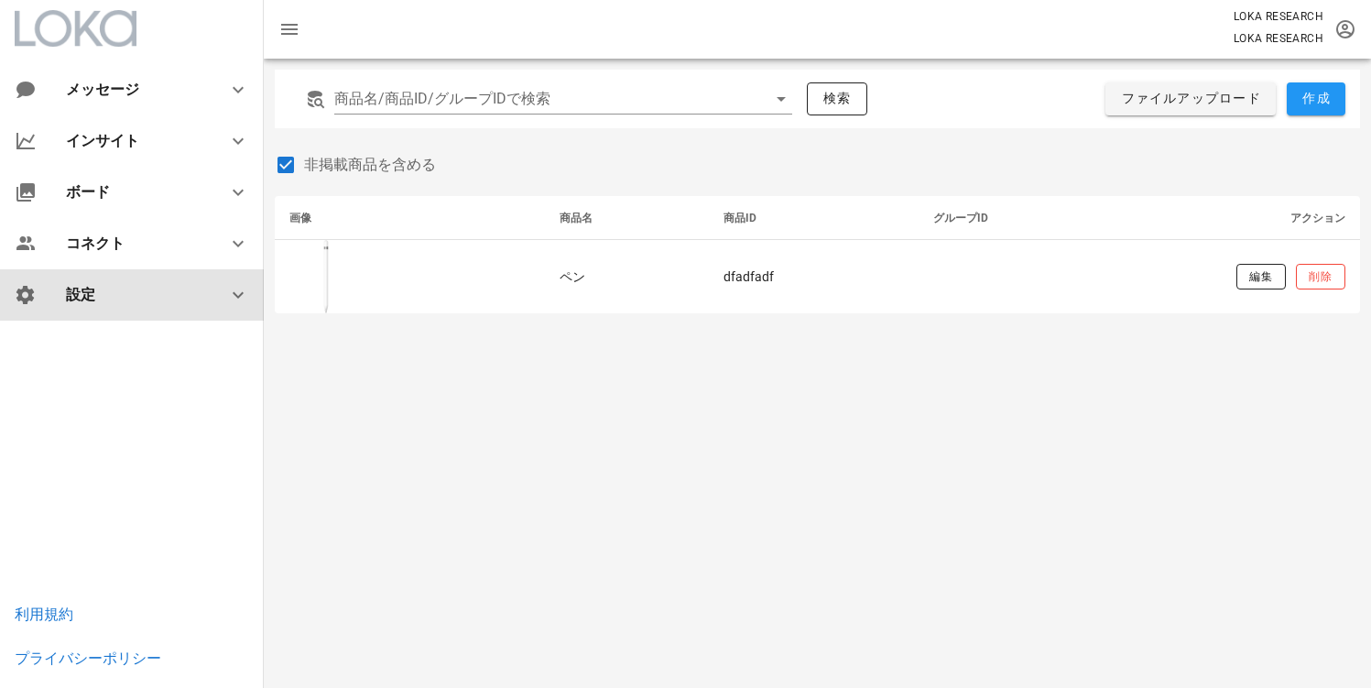
click at [177, 304] on div "設定" at bounding box center [132, 294] width 264 height 51
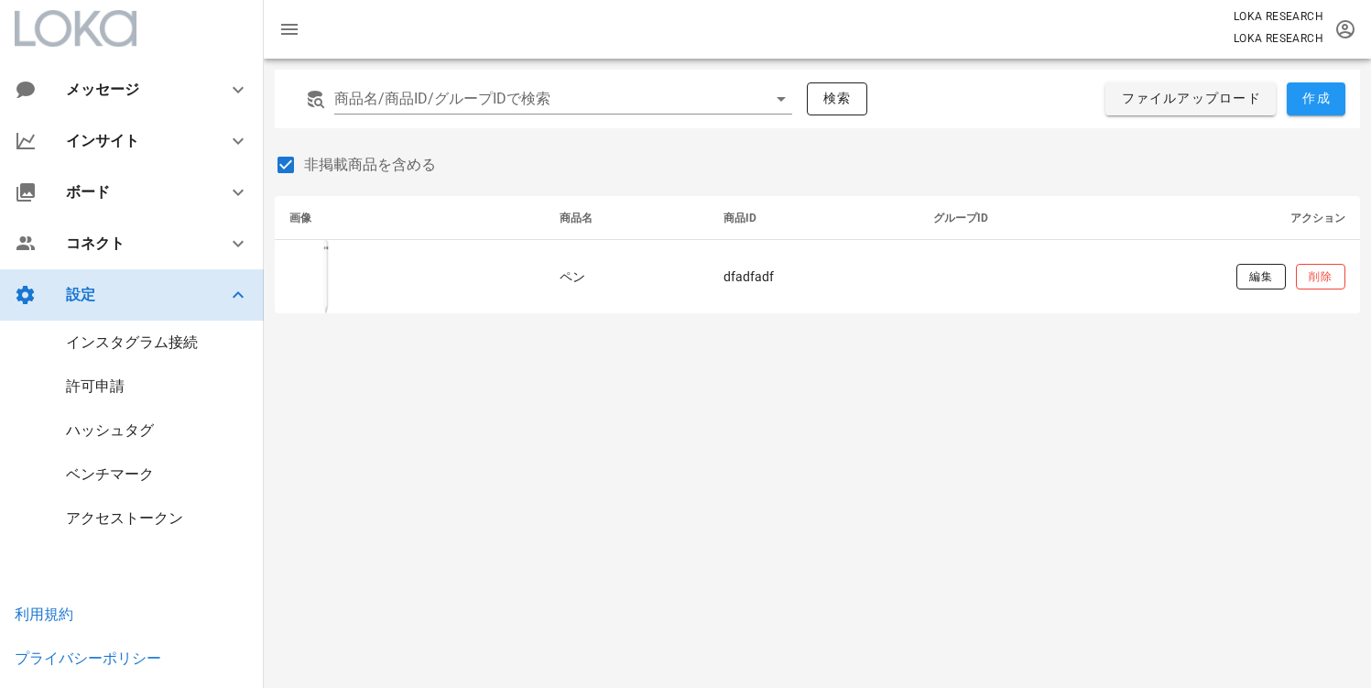
click at [201, 289] on div "設定" at bounding box center [135, 294] width 139 height 17
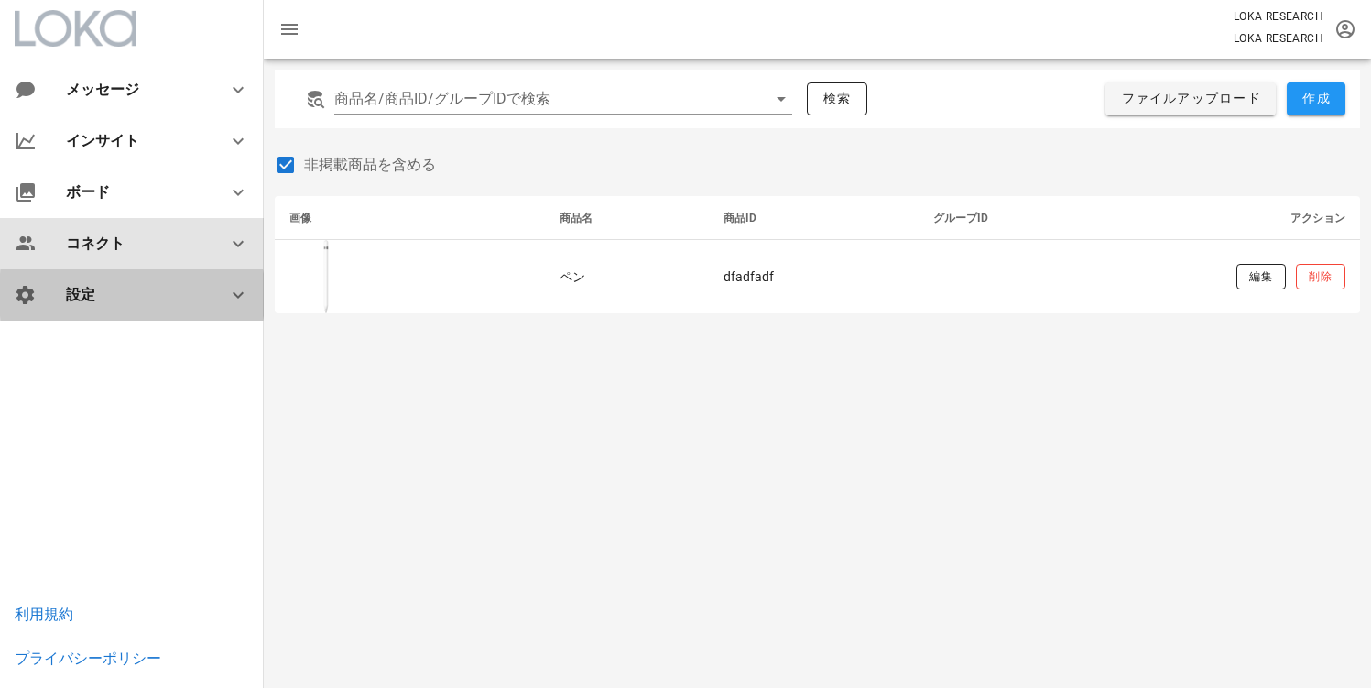
click at [202, 249] on div "コネクト" at bounding box center [135, 242] width 139 height 17
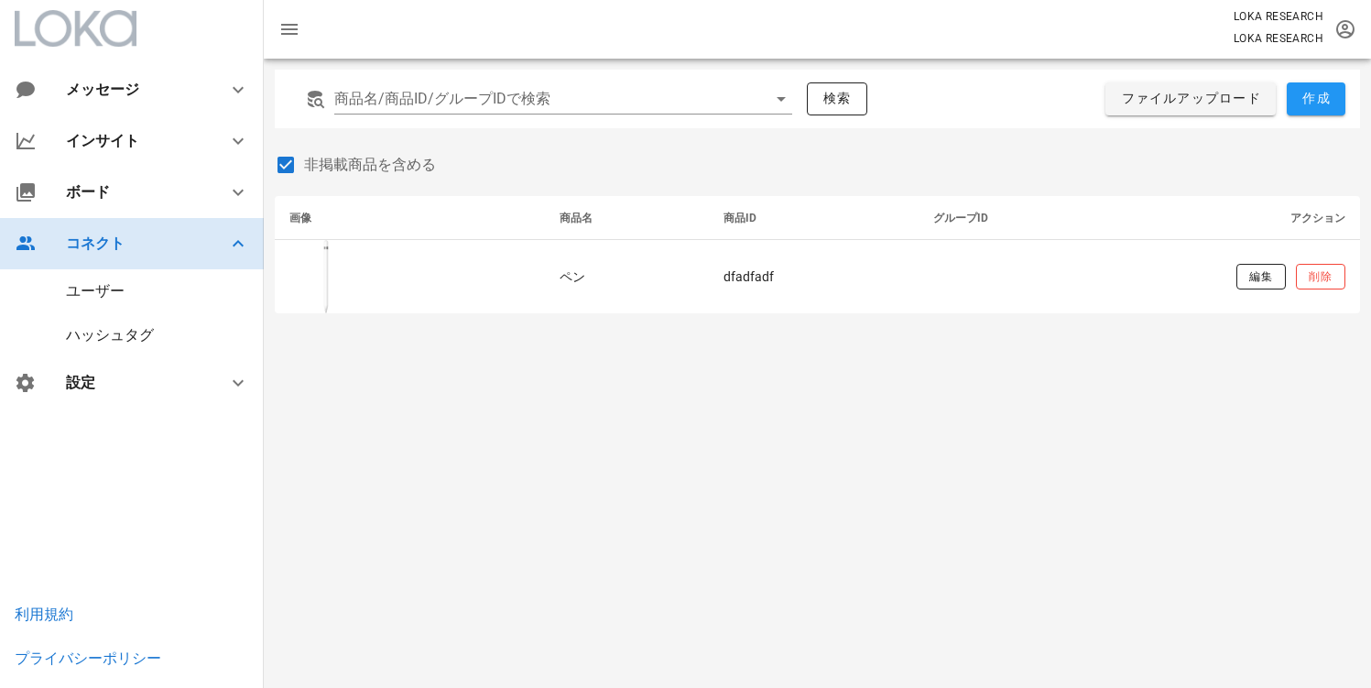
click at [110, 237] on div "コネクト" at bounding box center [135, 242] width 139 height 17
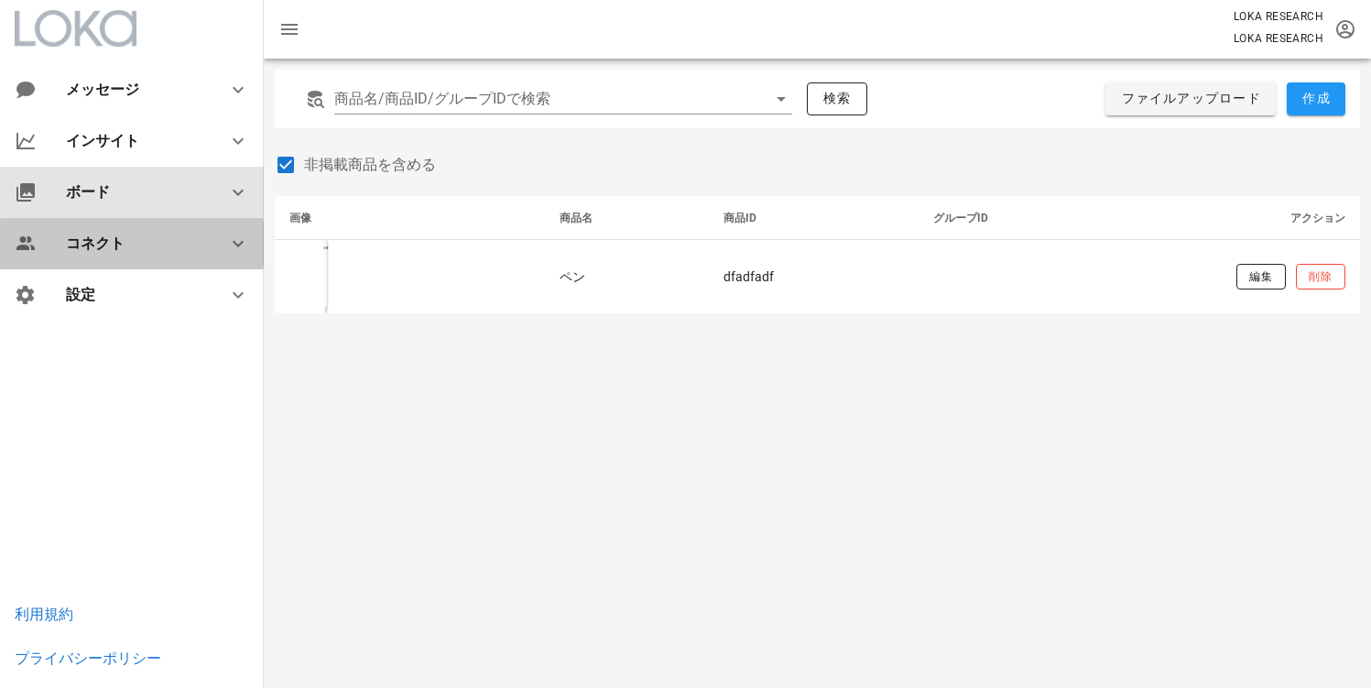
click at [135, 190] on div "ボード" at bounding box center [135, 191] width 139 height 17
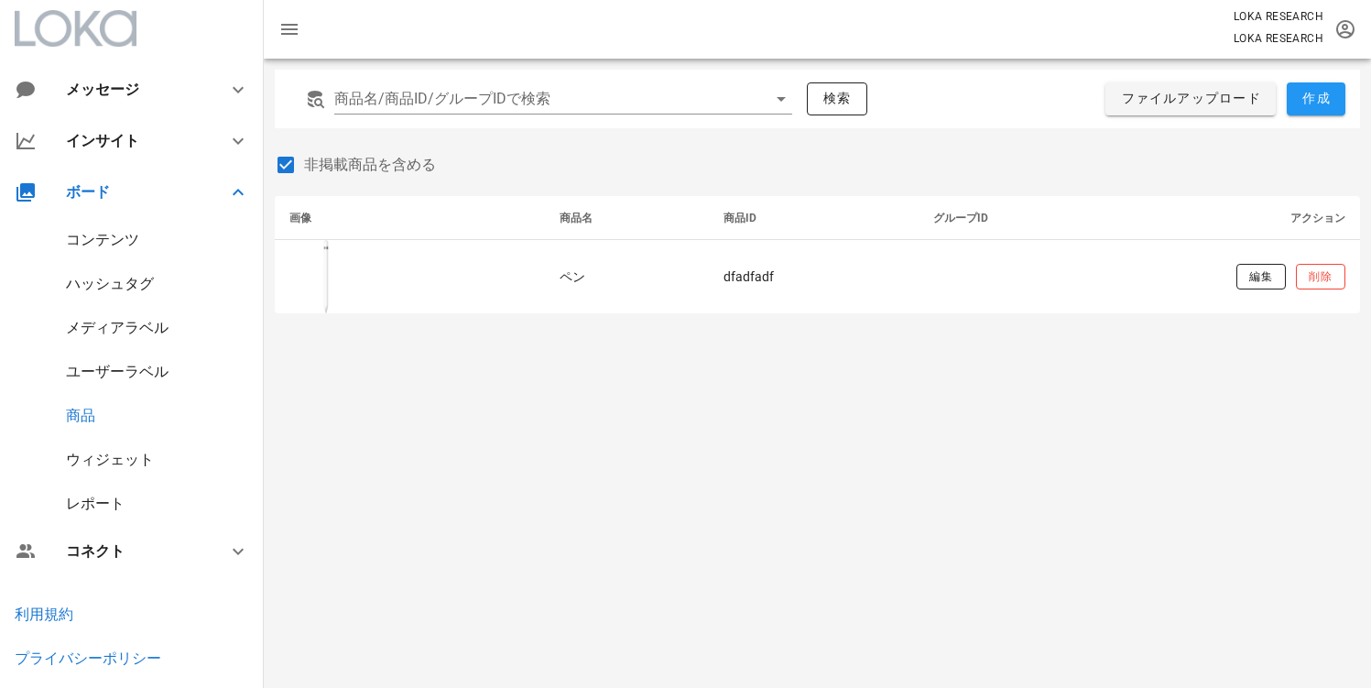
click at [107, 460] on div "ウィジェット" at bounding box center [110, 459] width 88 height 17
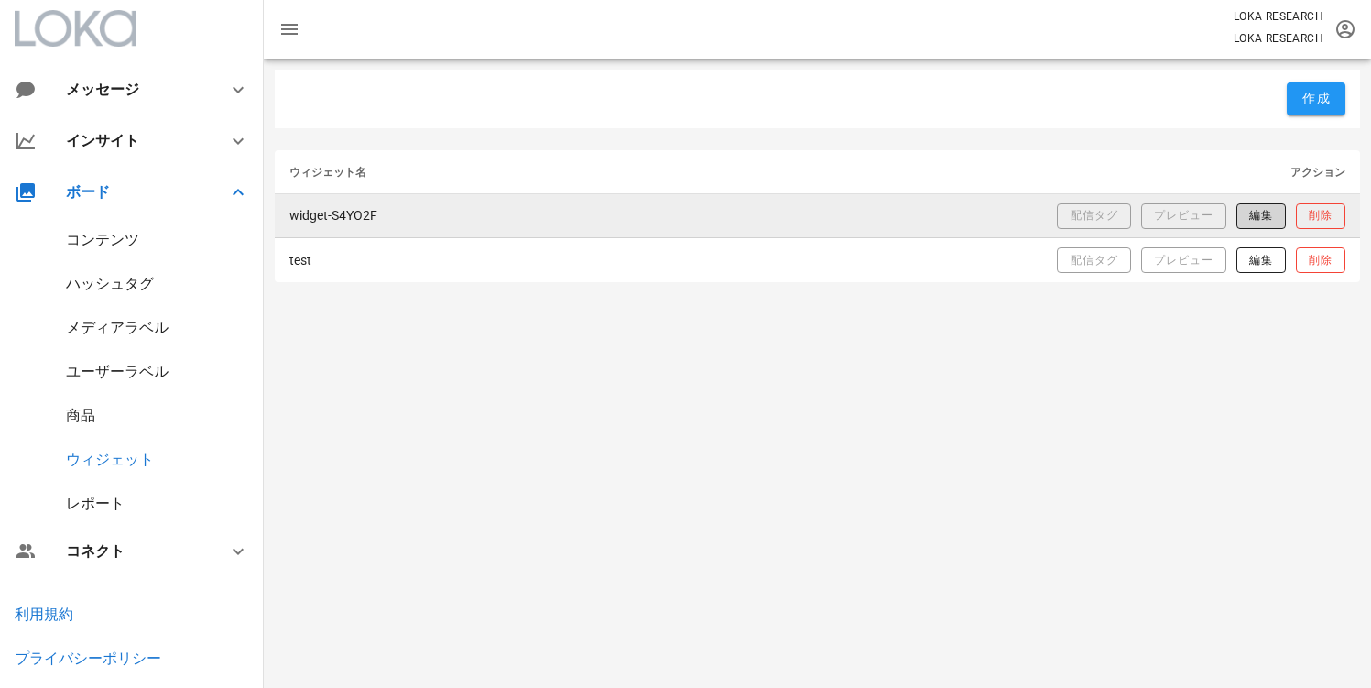
click at [1239, 215] on button "編集" at bounding box center [1260, 216] width 49 height 26
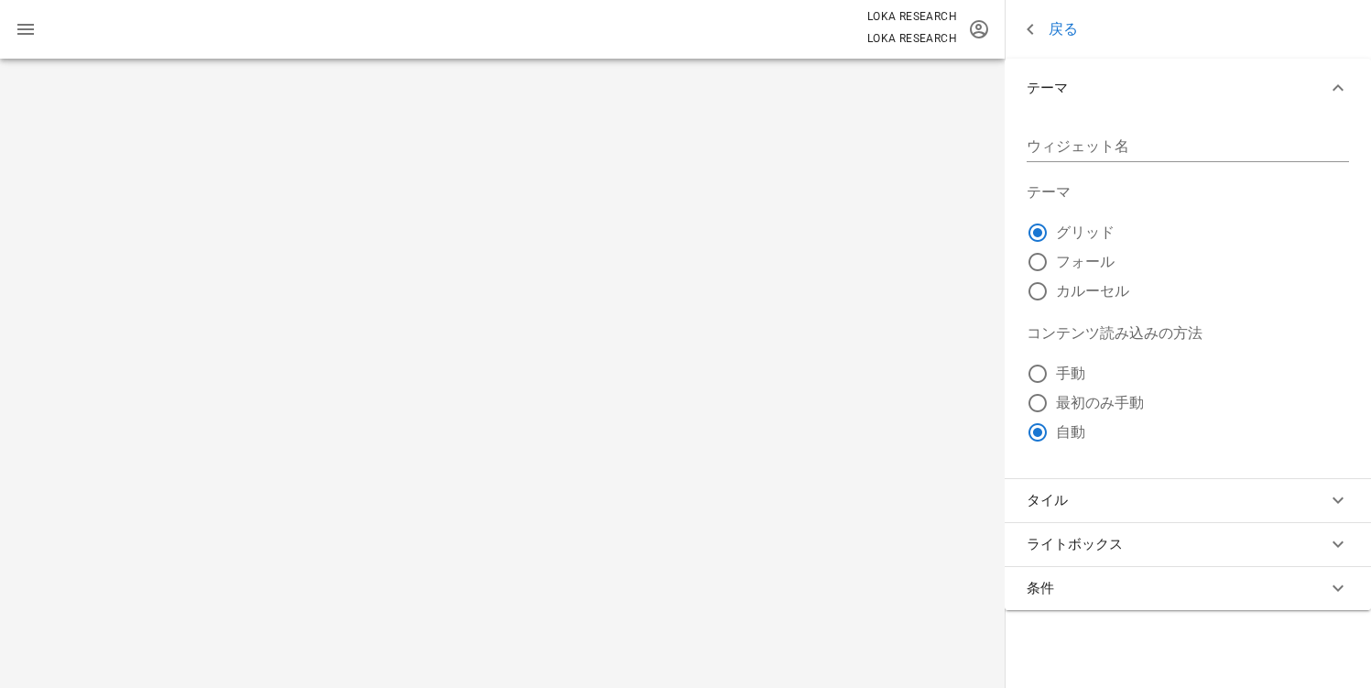
type input "widget-S4YO2F"
radio input "false"
radio input "true"
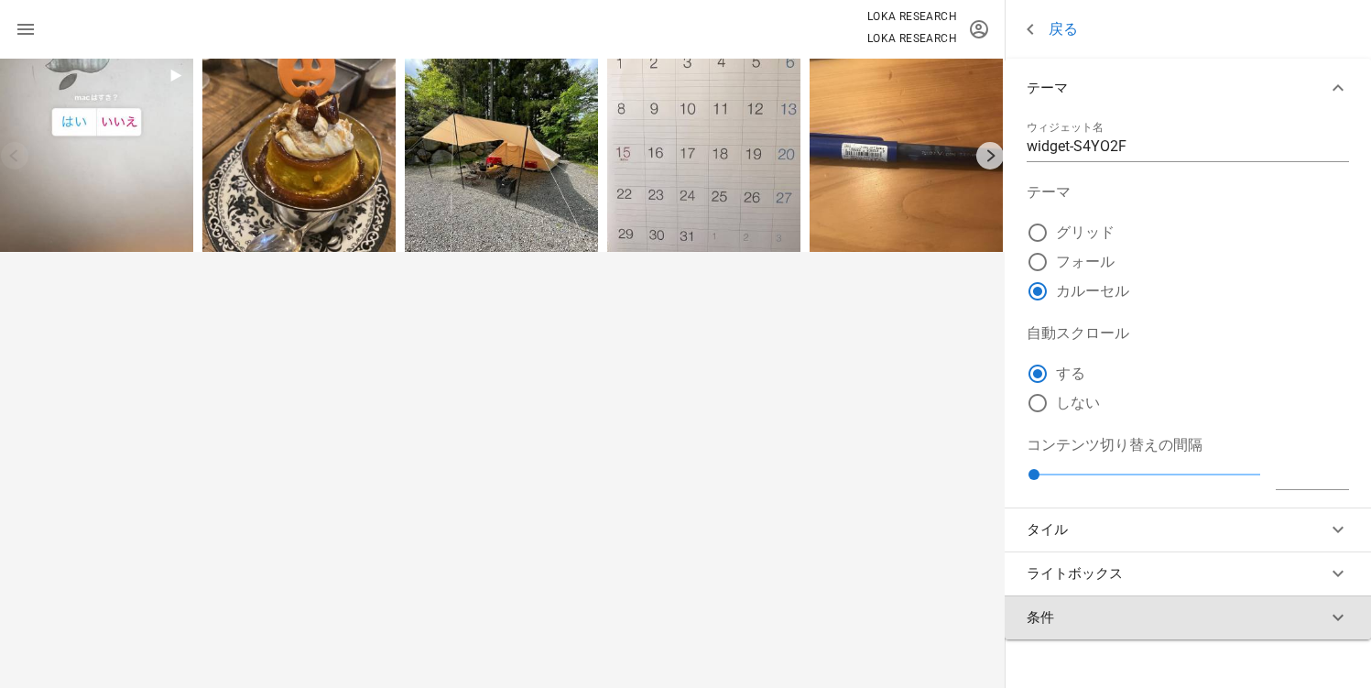
click at [1060, 613] on button "条件" at bounding box center [1188, 617] width 366 height 44
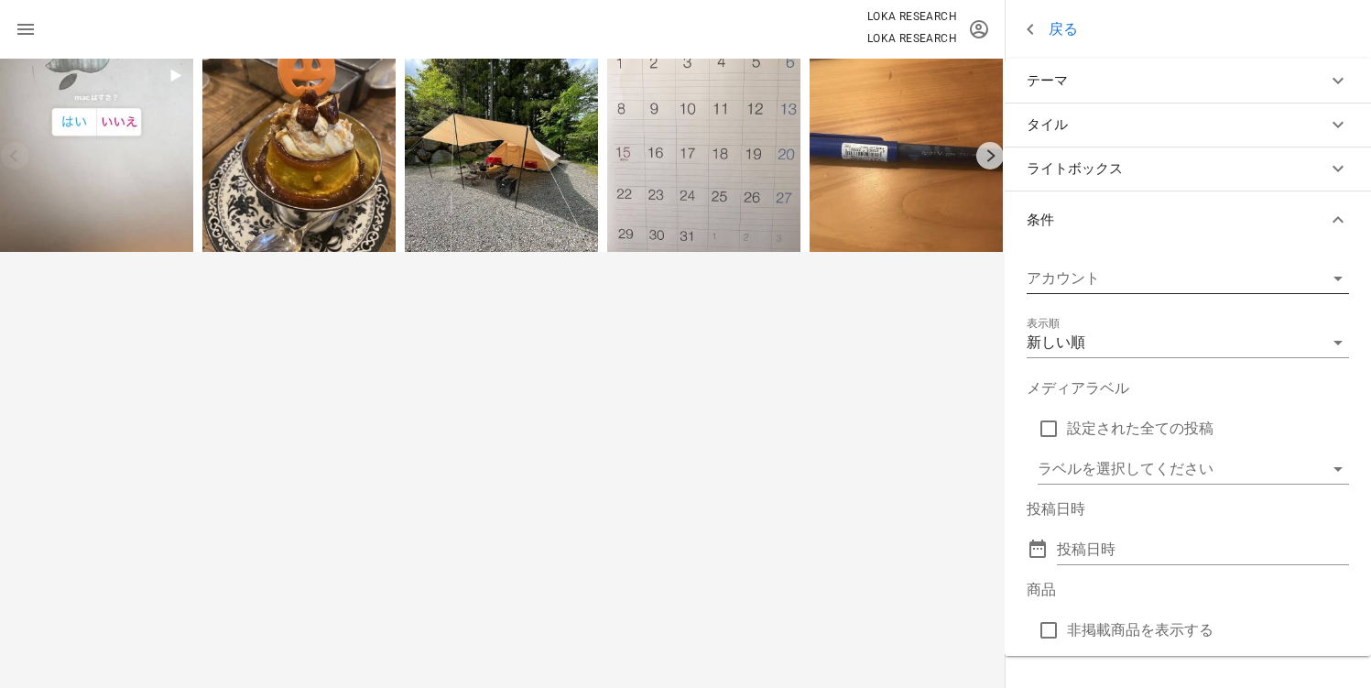
click at [1110, 278] on div at bounding box center [1162, 278] width 271 height 29
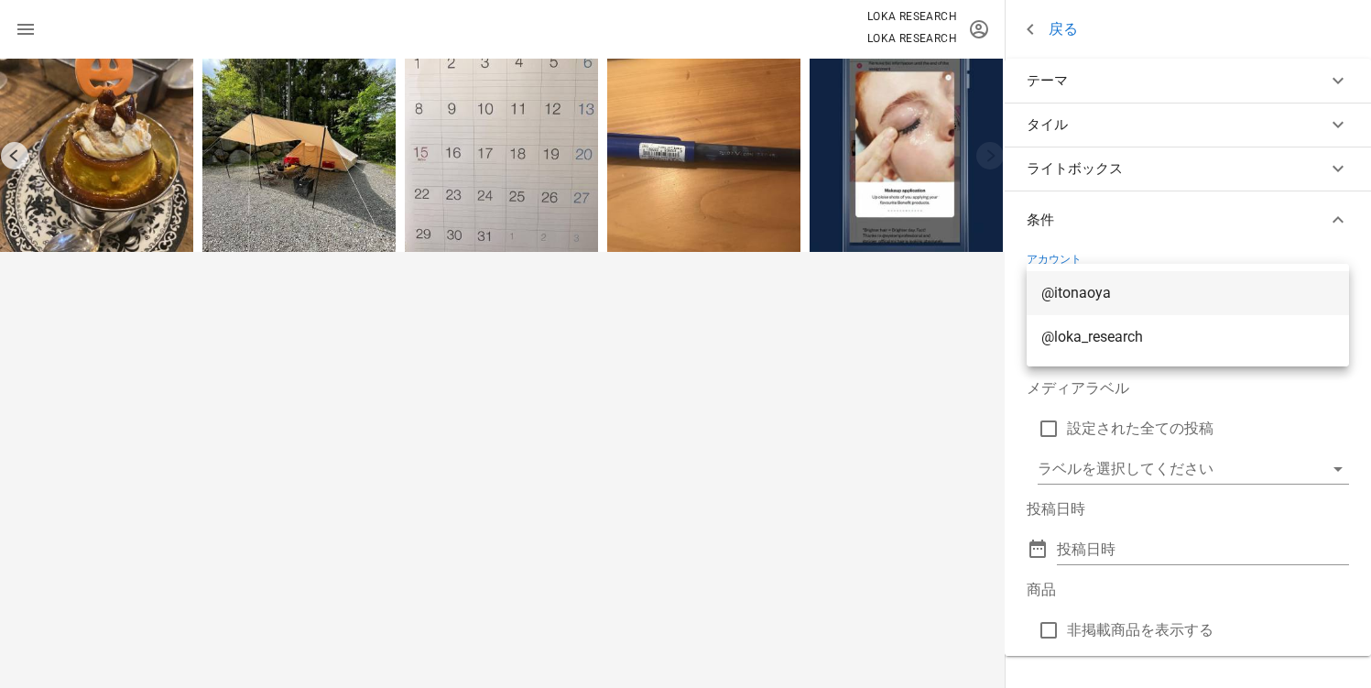
click at [1115, 278] on div "@itonaoya" at bounding box center [1187, 292] width 293 height 39
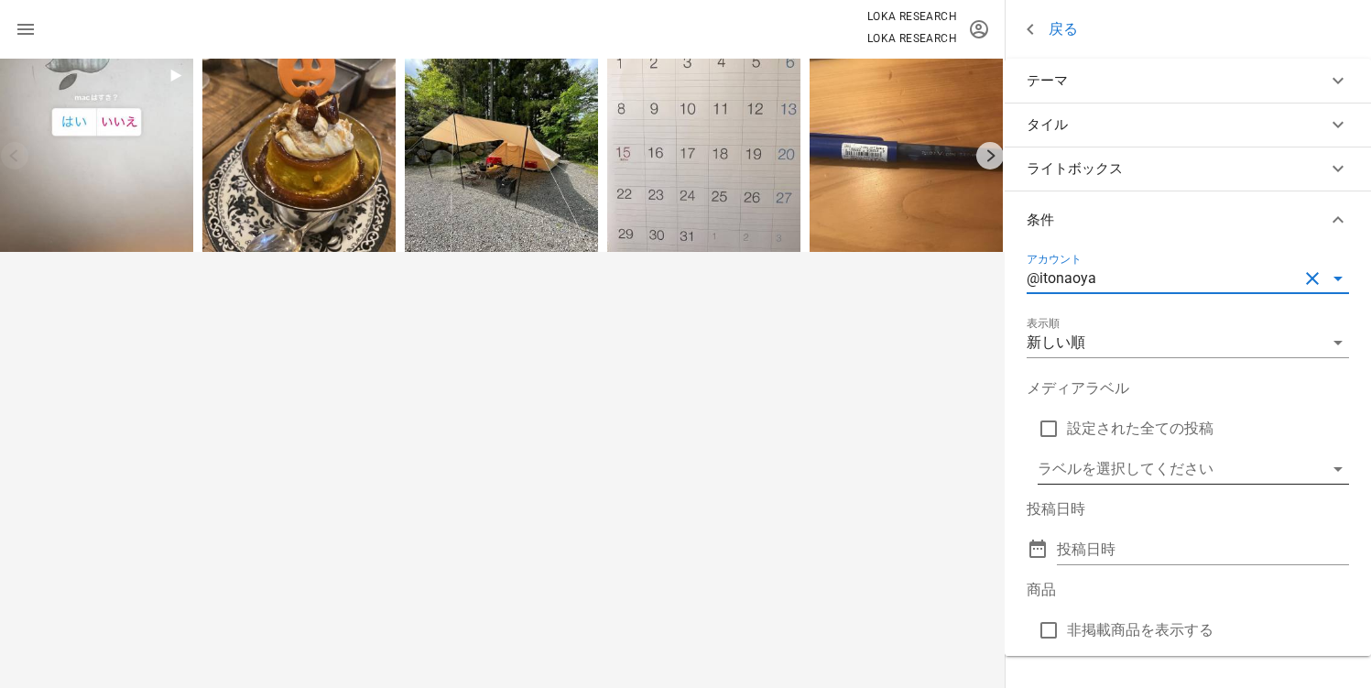
click at [1169, 471] on input "メディアラベル" at bounding box center [1181, 468] width 286 height 29
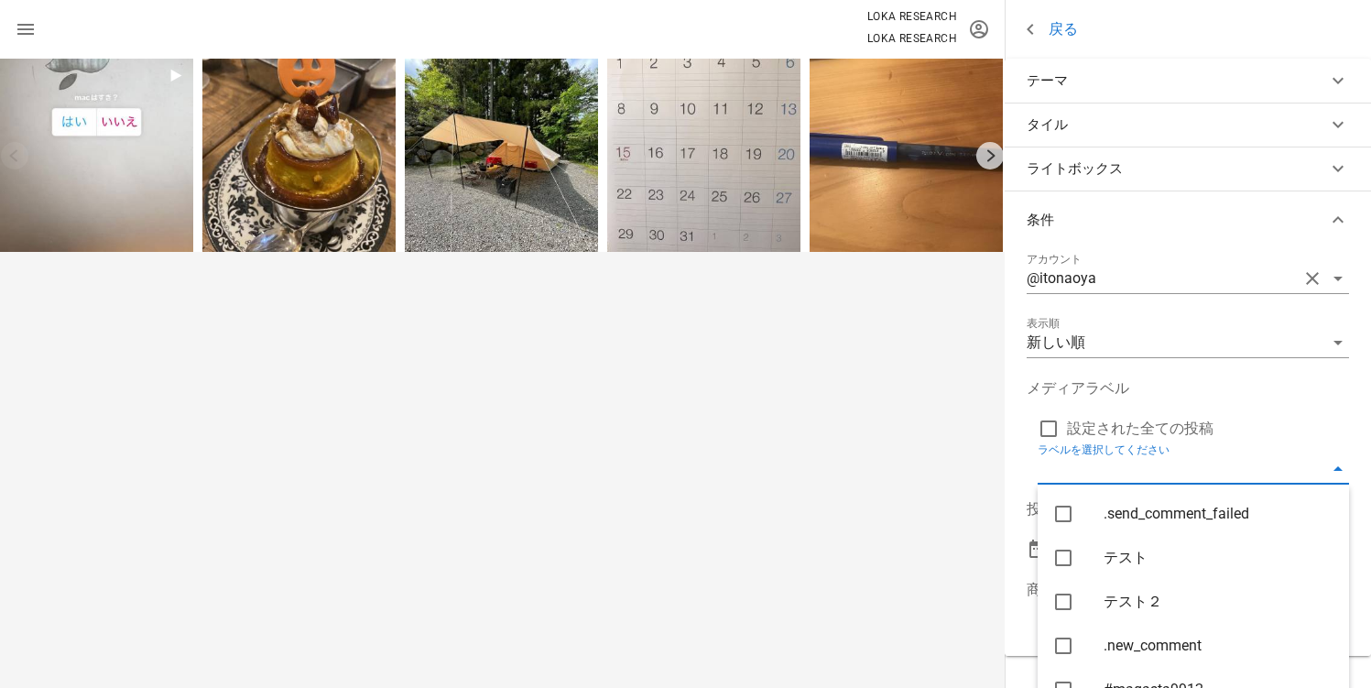
click at [1323, 422] on label "設定された全ての投稿" at bounding box center [1208, 428] width 282 height 18
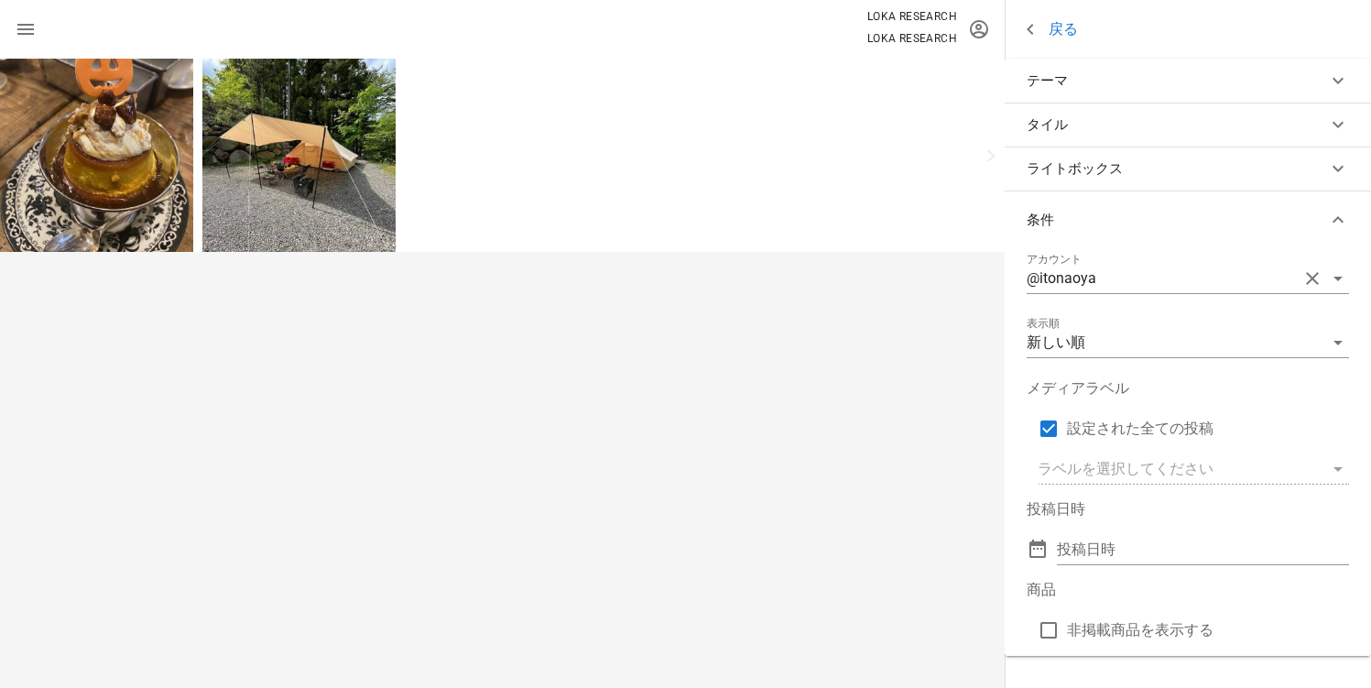
click at [1146, 408] on div "メディアラベル 設定された全ての投稿" at bounding box center [1188, 408] width 322 height 62
click at [1148, 421] on label "設定された全ての投稿" at bounding box center [1208, 428] width 282 height 18
checkbox input "false"
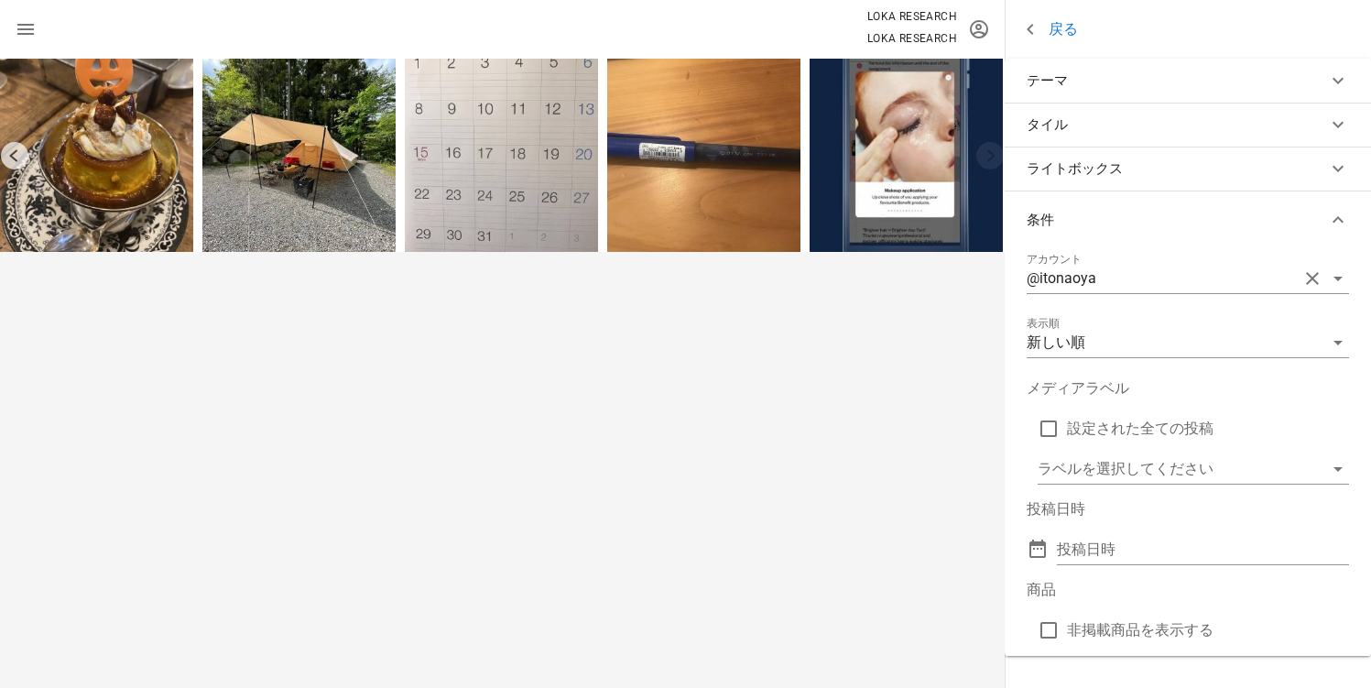
click at [1312, 240] on button "条件" at bounding box center [1188, 219] width 366 height 59
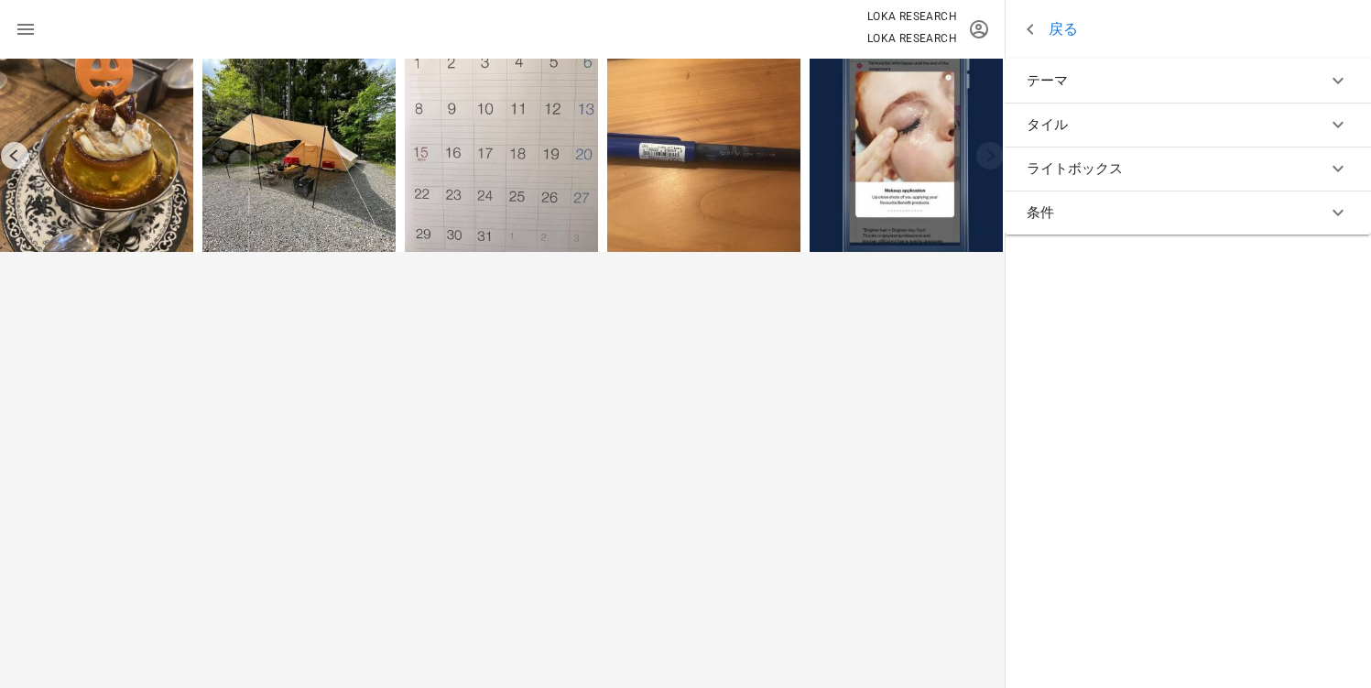
click at [1055, 32] on link "戻る" at bounding box center [1048, 29] width 59 height 23
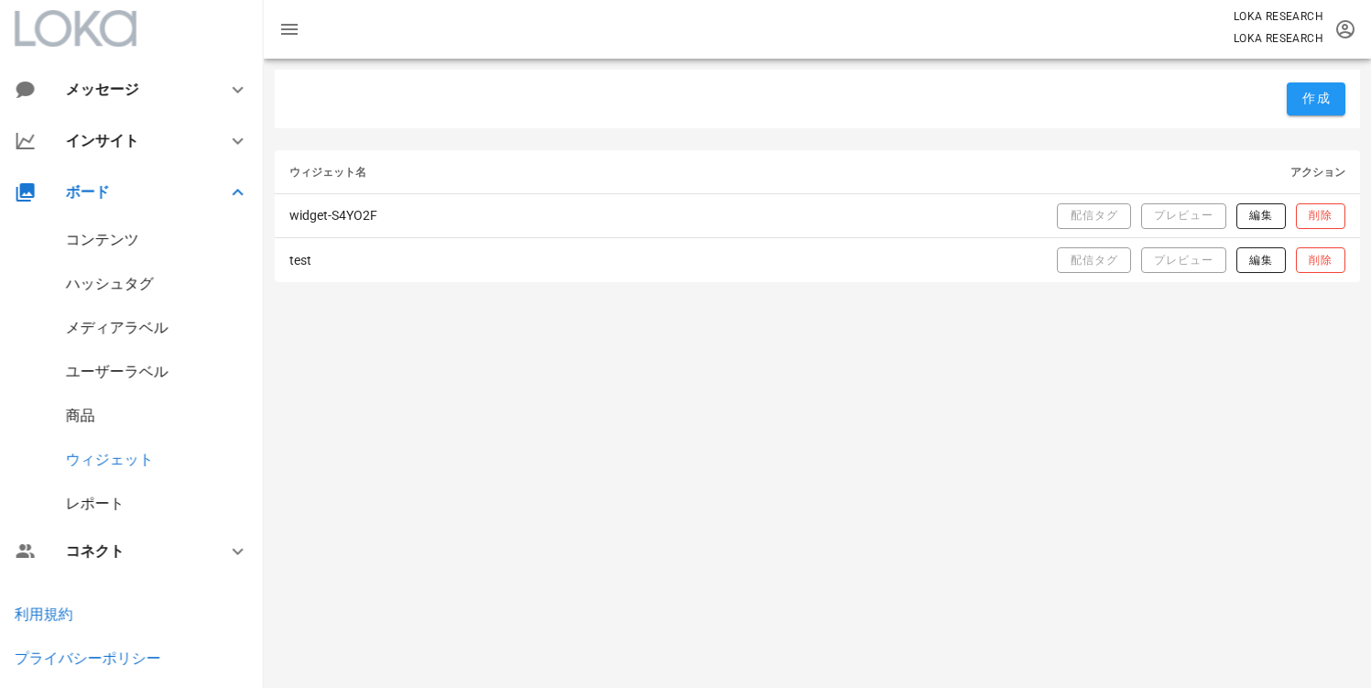
click at [582, 416] on div "作成 ウィジェット名 アクション widget-S4YO2F 配信タグ プレビュー 編集 削除 test 配信タグ プレビュー 編集 削除" at bounding box center [817, 373] width 1107 height 629
click at [66, 416] on div "商品" at bounding box center [80, 415] width 29 height 17
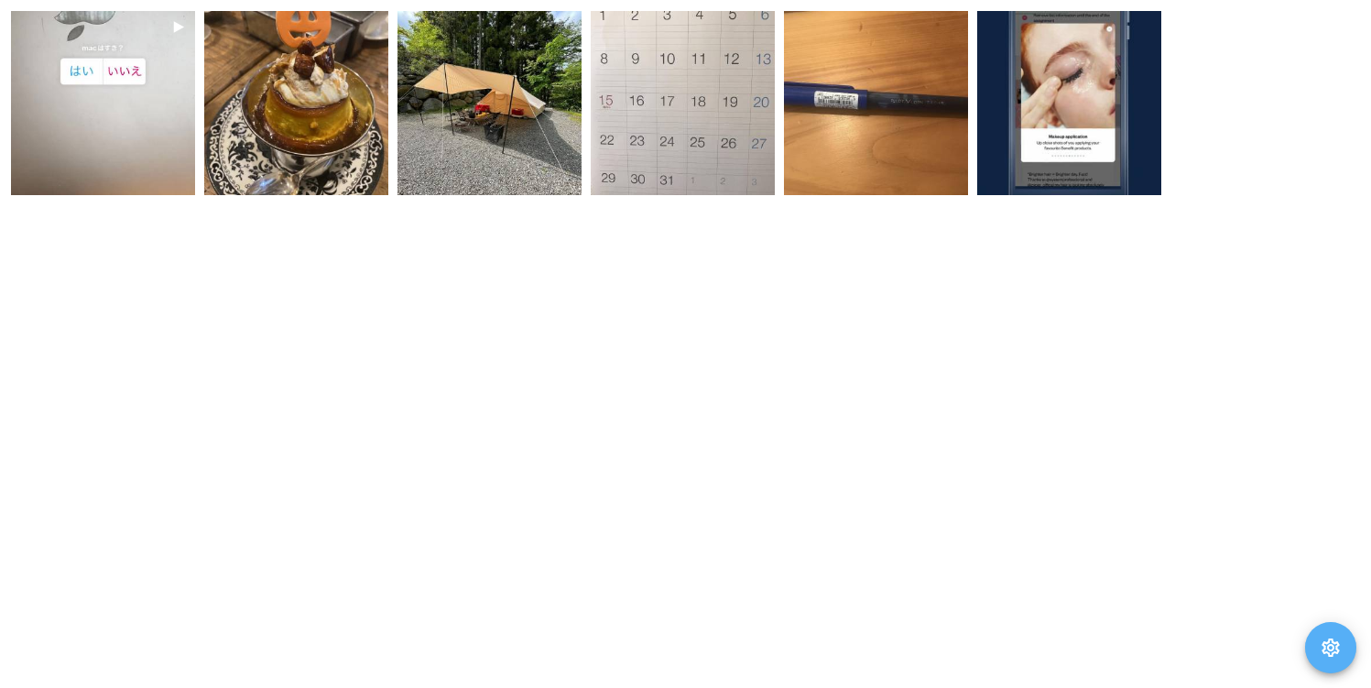
click at [1317, 646] on span "button" at bounding box center [1330, 647] width 51 height 22
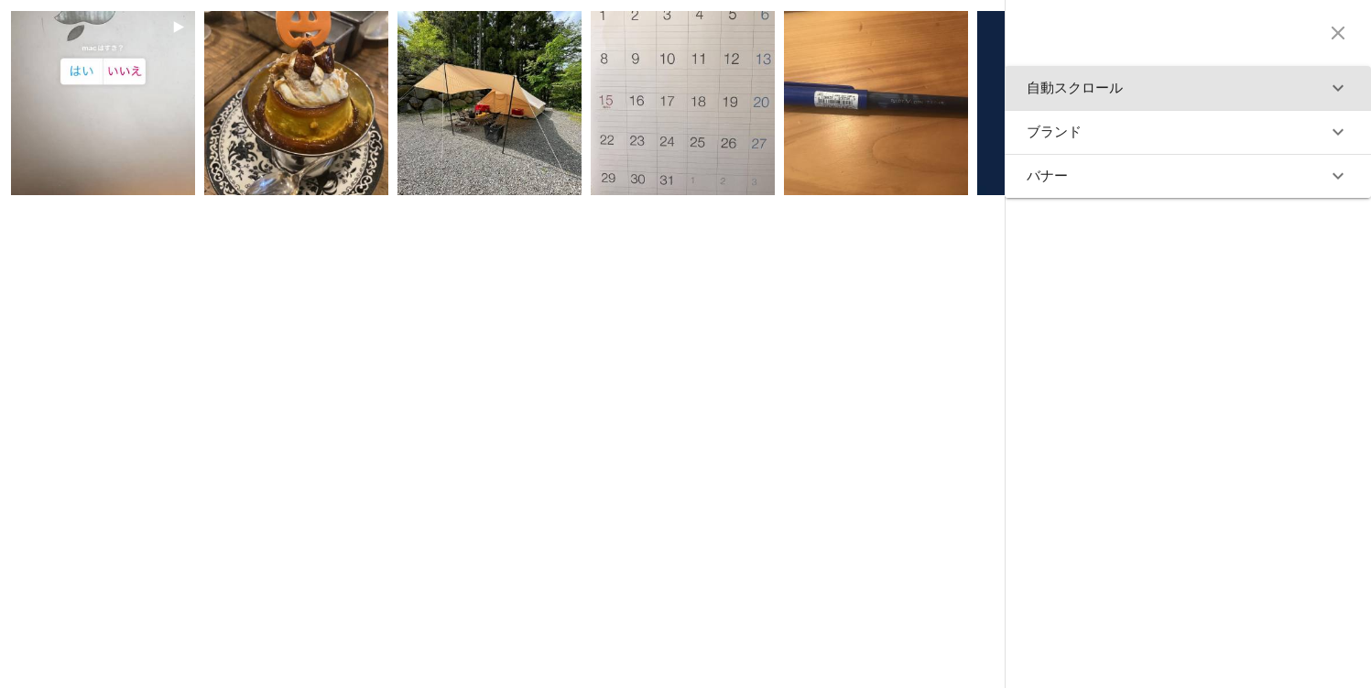
click at [1327, 93] on icon "button" at bounding box center [1338, 88] width 22 height 22
click at [1327, 93] on icon "button" at bounding box center [1338, 95] width 22 height 22
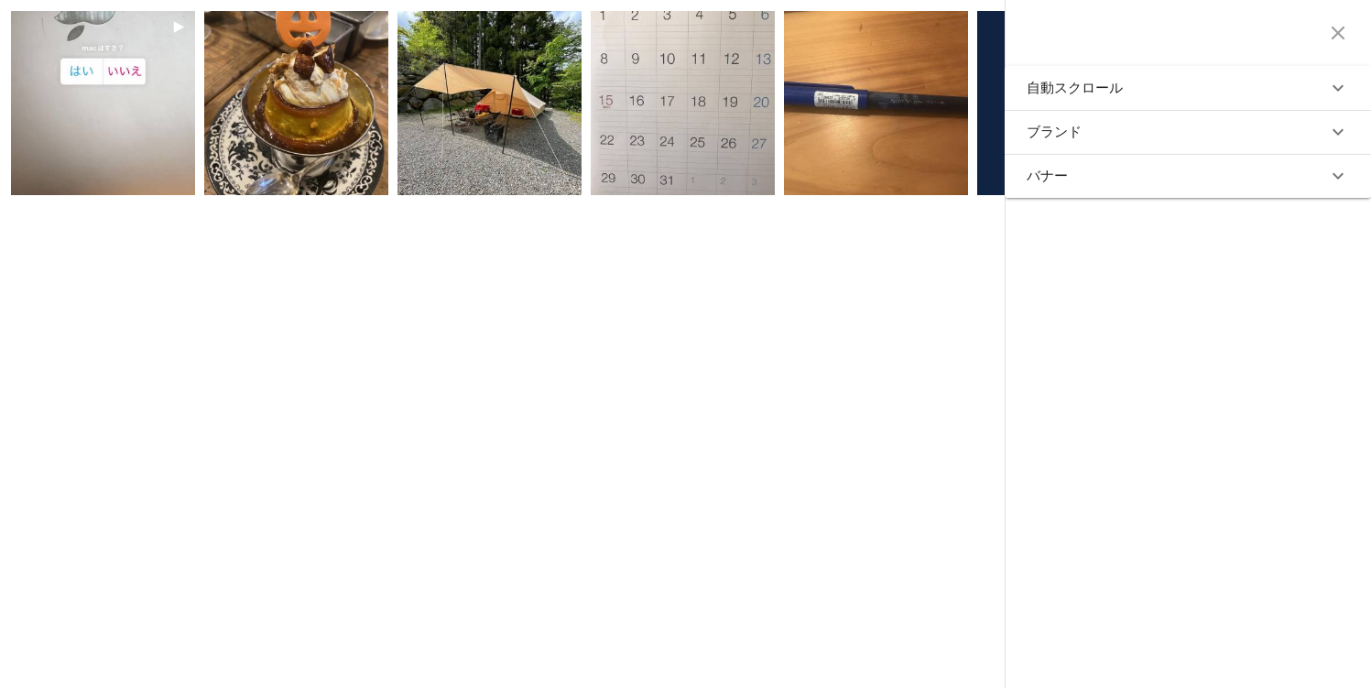
click at [1282, 138] on button "ブランド" at bounding box center [1188, 132] width 366 height 44
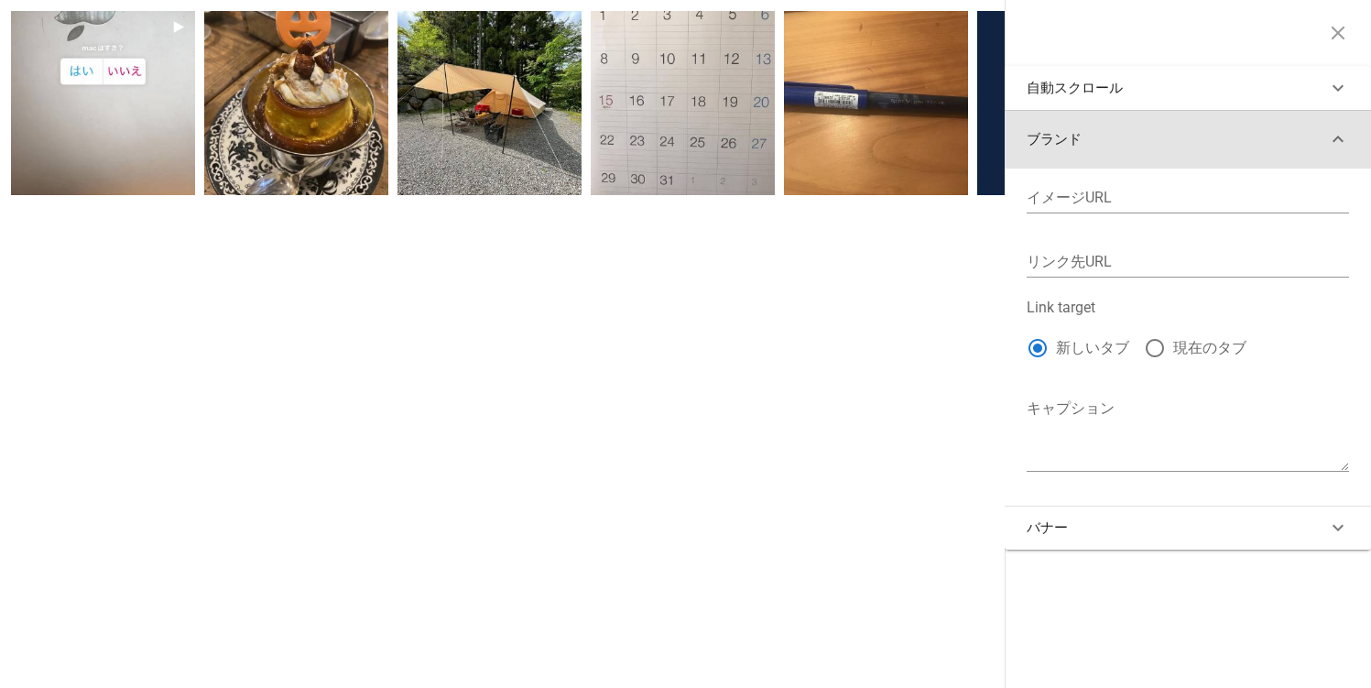
click at [1280, 136] on button "ブランド" at bounding box center [1188, 139] width 366 height 59
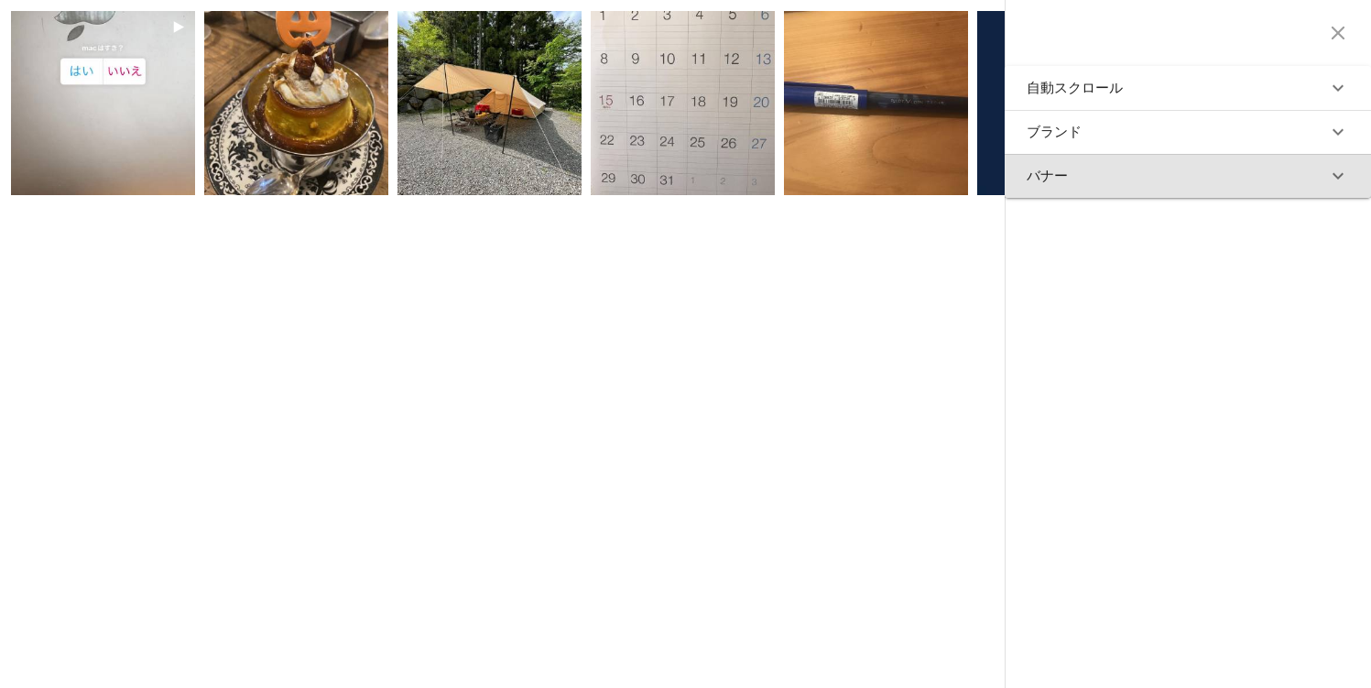
click at [1236, 186] on button "バナー" at bounding box center [1188, 176] width 366 height 44
click at [1231, 184] on button "バナー" at bounding box center [1188, 183] width 366 height 59
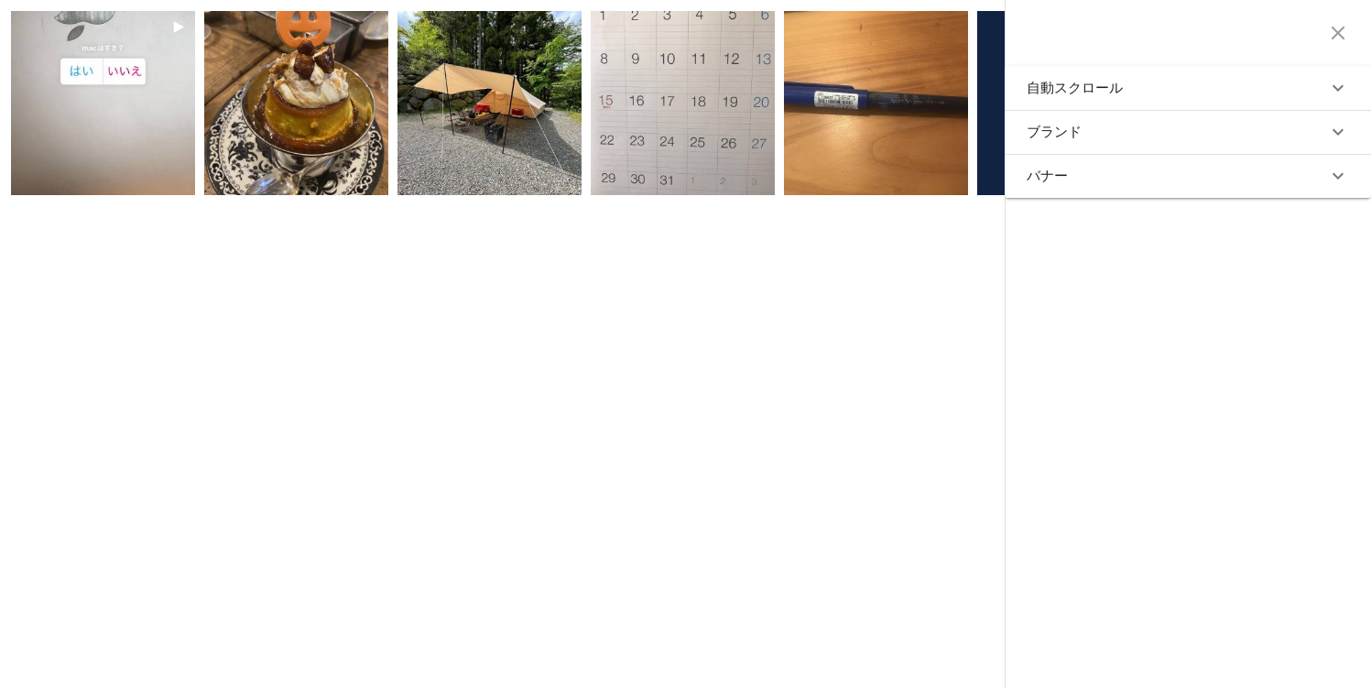
click at [1189, 139] on button "ブランド" at bounding box center [1188, 132] width 366 height 44
click at [1332, 27] on icon "button" at bounding box center [1338, 33] width 22 height 22
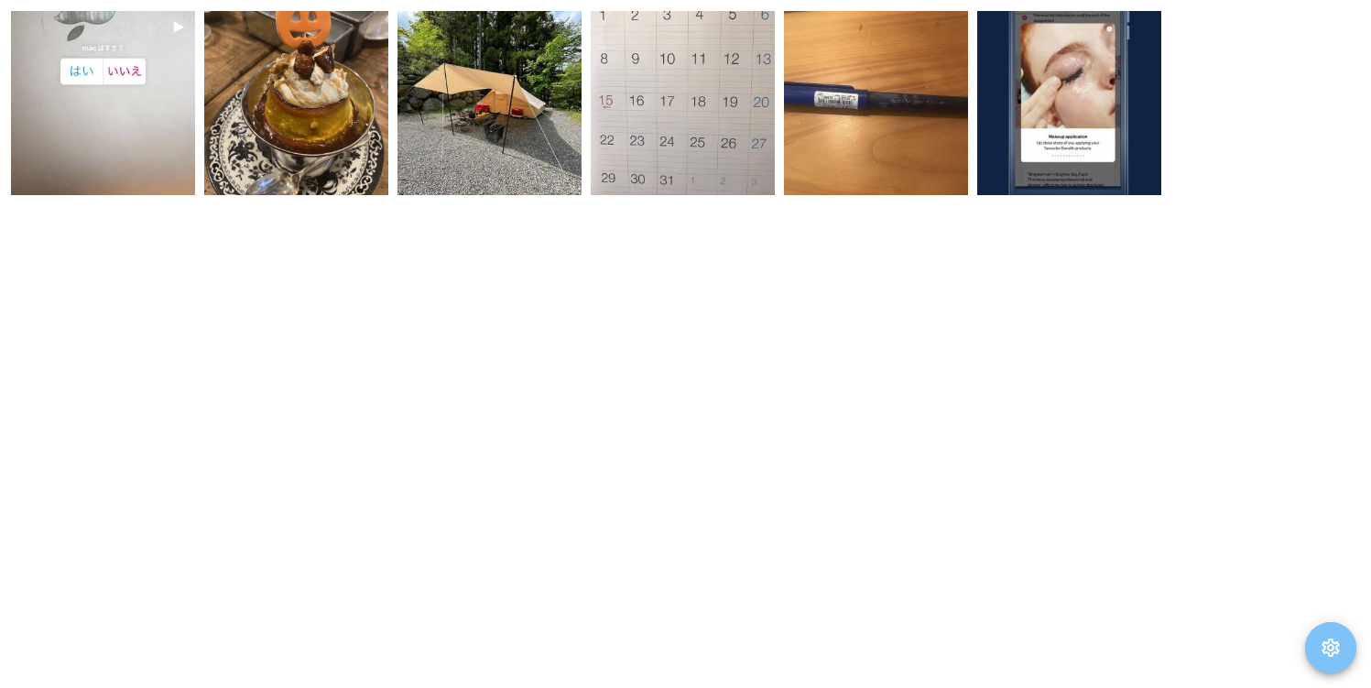
click at [1319, 669] on button "button" at bounding box center [1330, 647] width 51 height 51
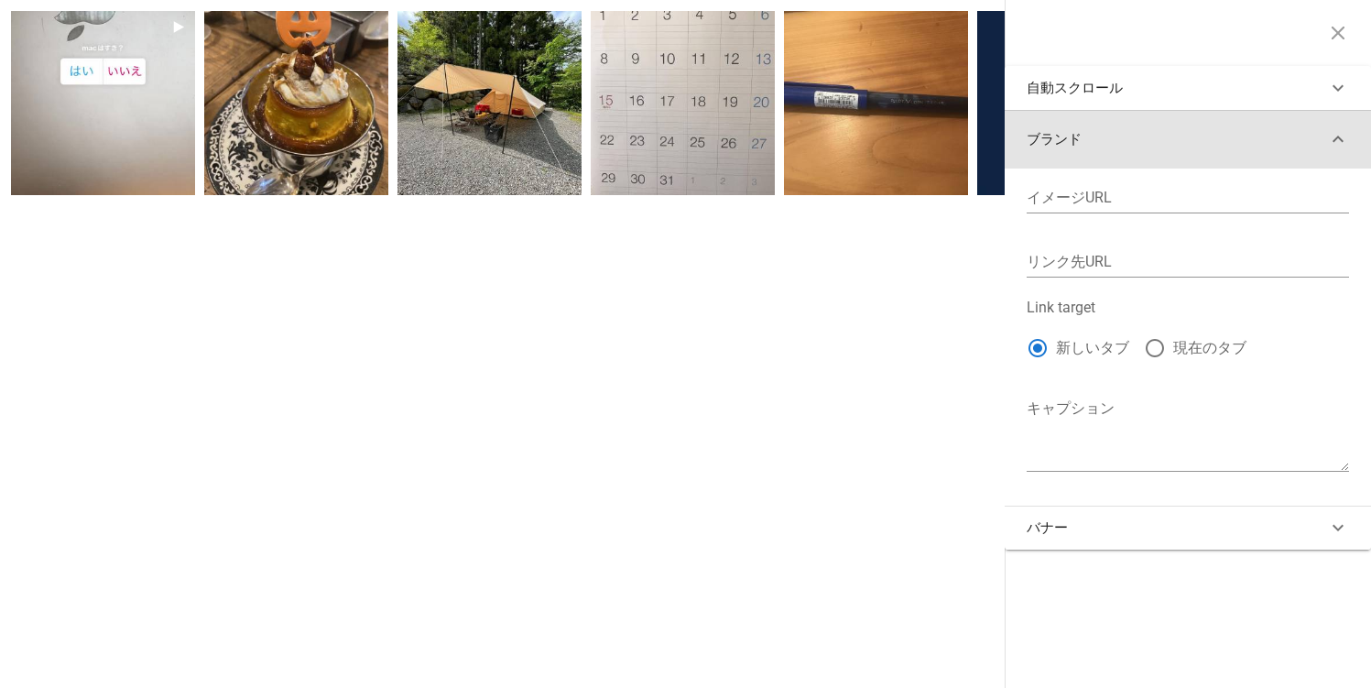
click at [1161, 145] on button "ブランド" at bounding box center [1188, 139] width 366 height 59
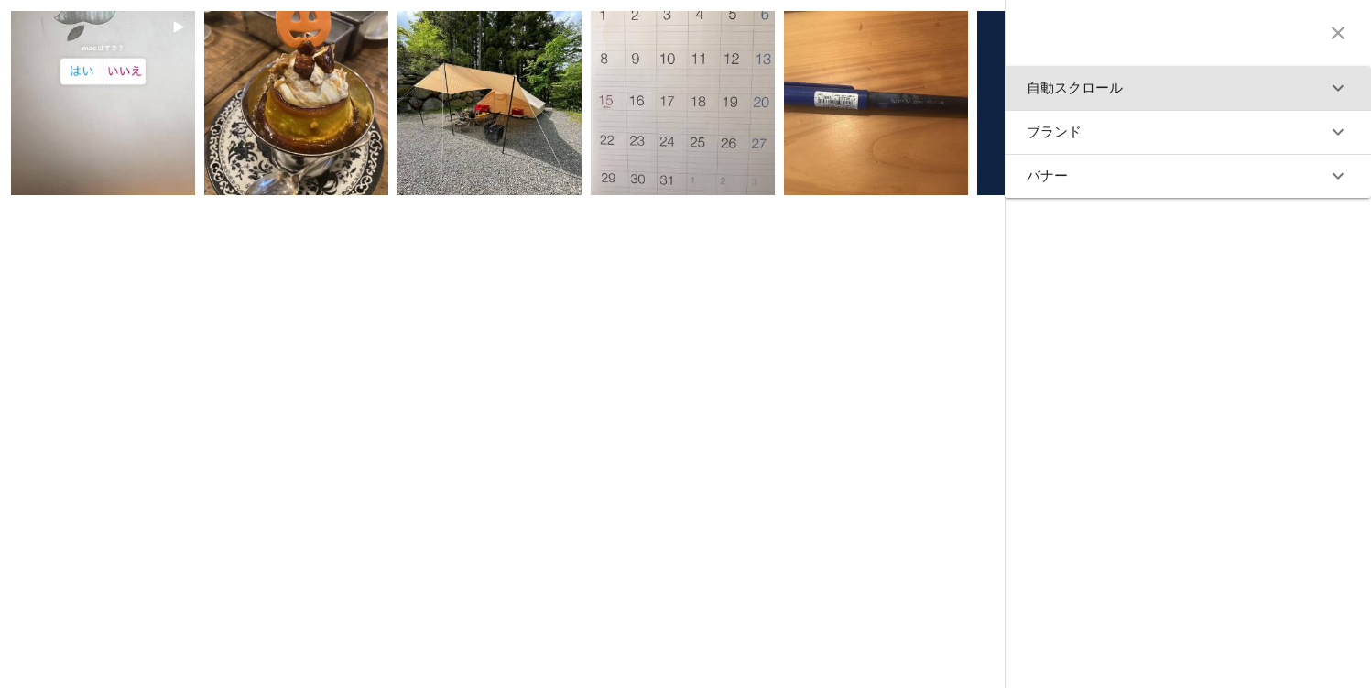
click at [1191, 101] on button "自動スクロール" at bounding box center [1188, 88] width 366 height 44
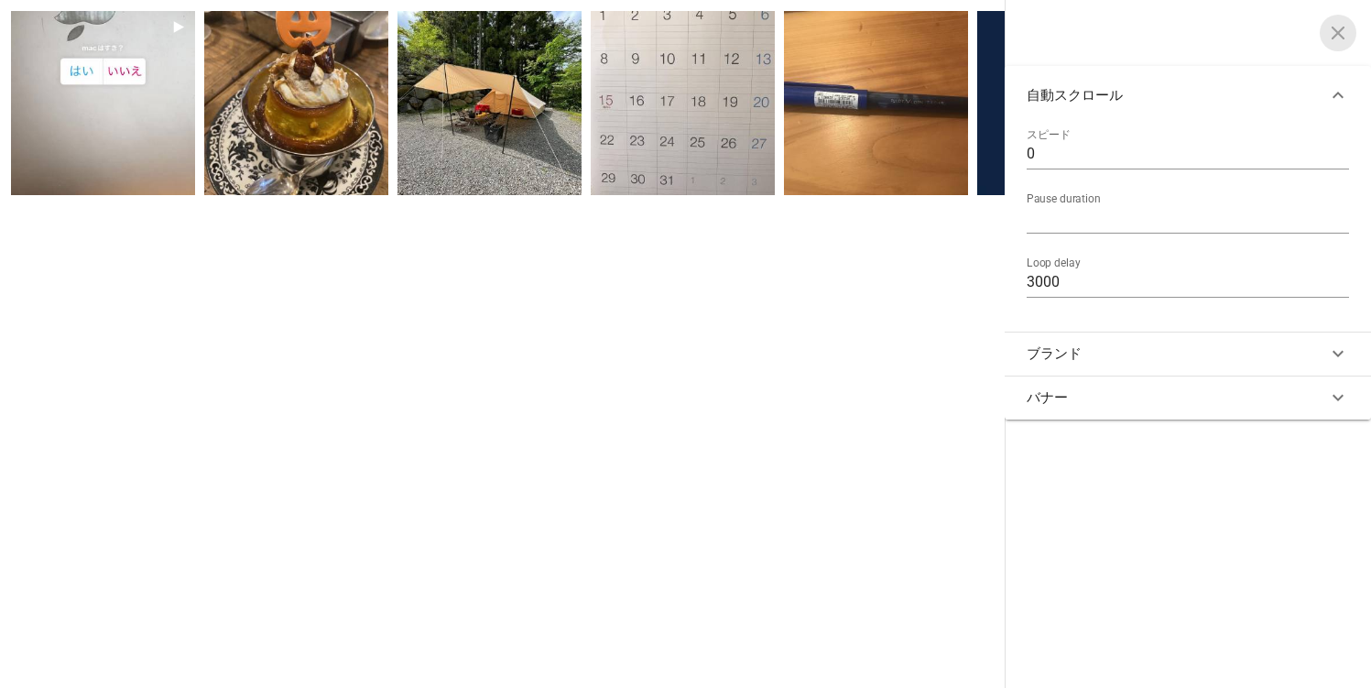
click at [1322, 40] on span "button" at bounding box center [1338, 33] width 37 height 22
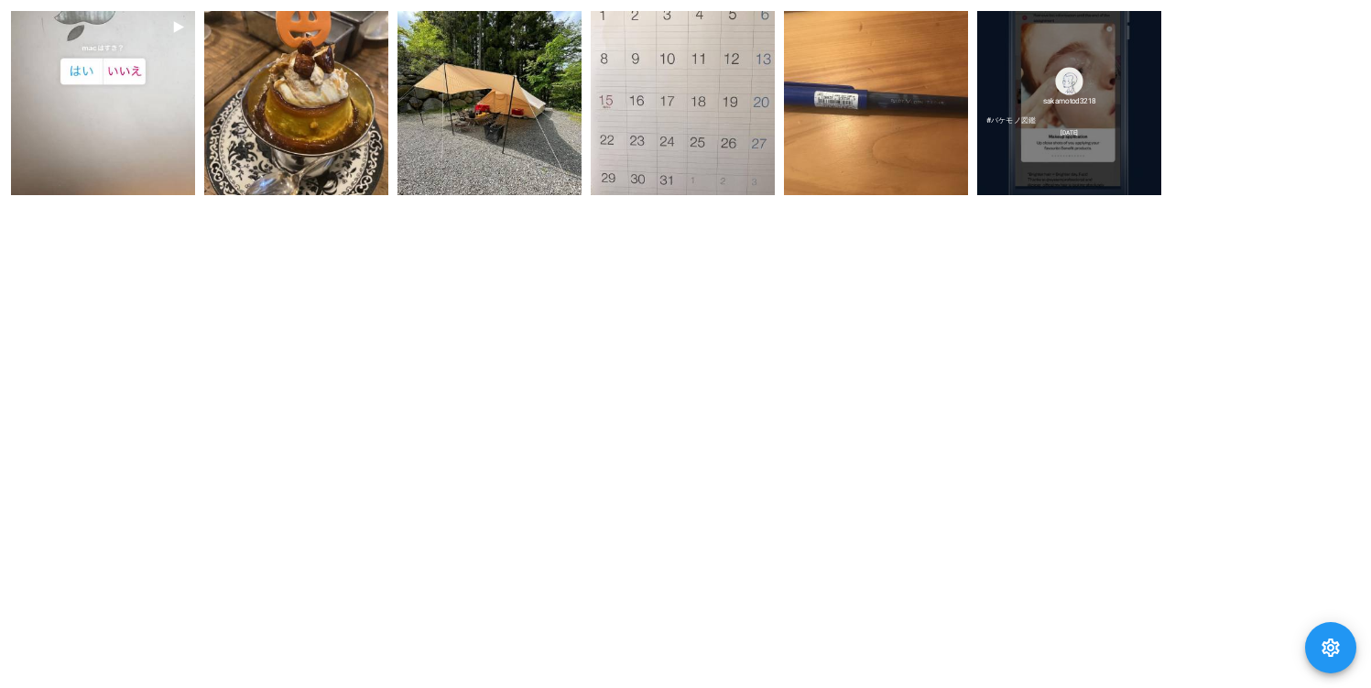
click at [1016, 164] on div "sakamotod3218 #バケモノ図鑑 2019/7/25" at bounding box center [1069, 103] width 184 height 184
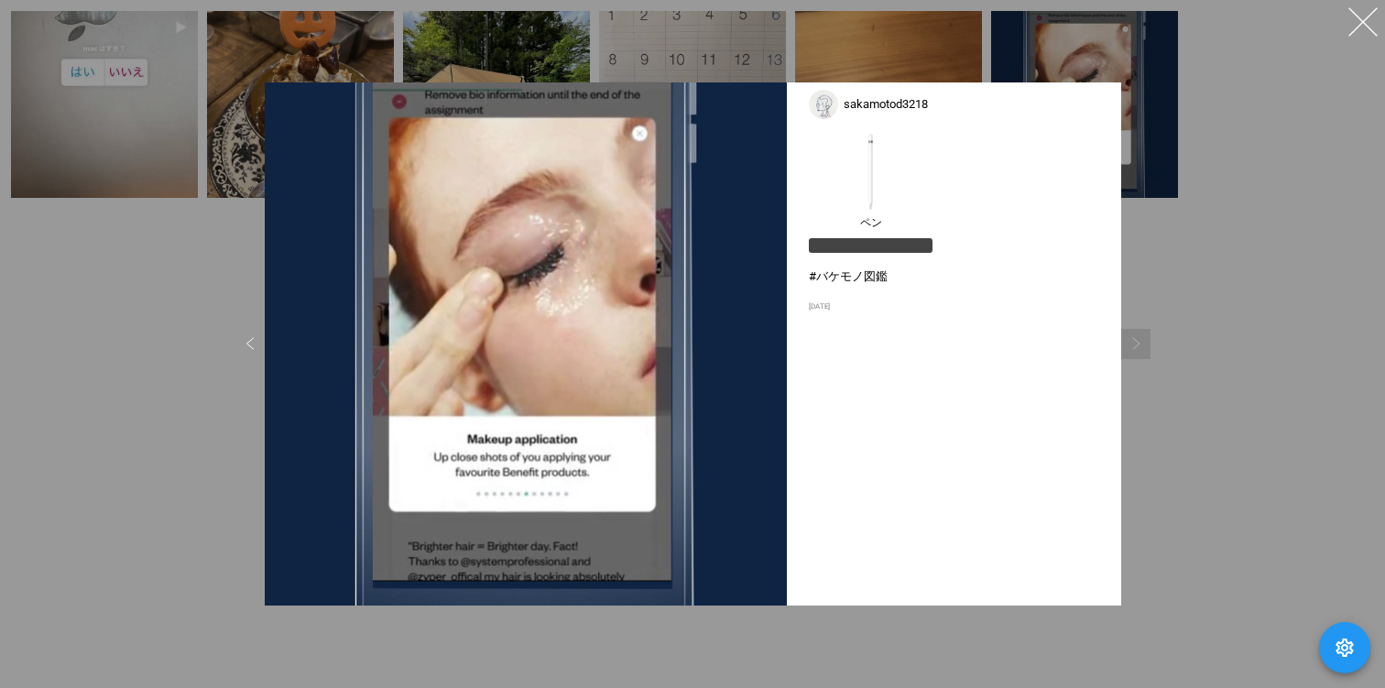
click at [222, 385] on div at bounding box center [692, 344] width 1385 height 688
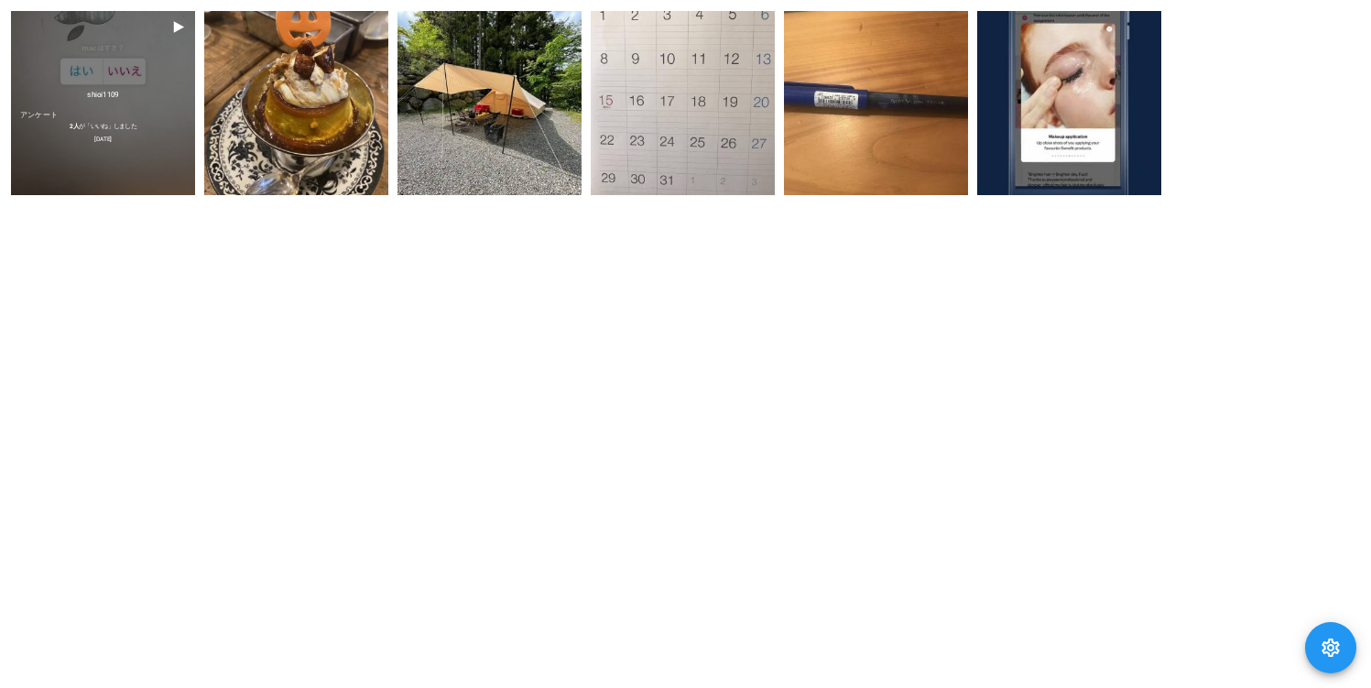
click at [109, 146] on div "shioi1109 アンケート 2 2022/7/7" at bounding box center [103, 103] width 184 height 184
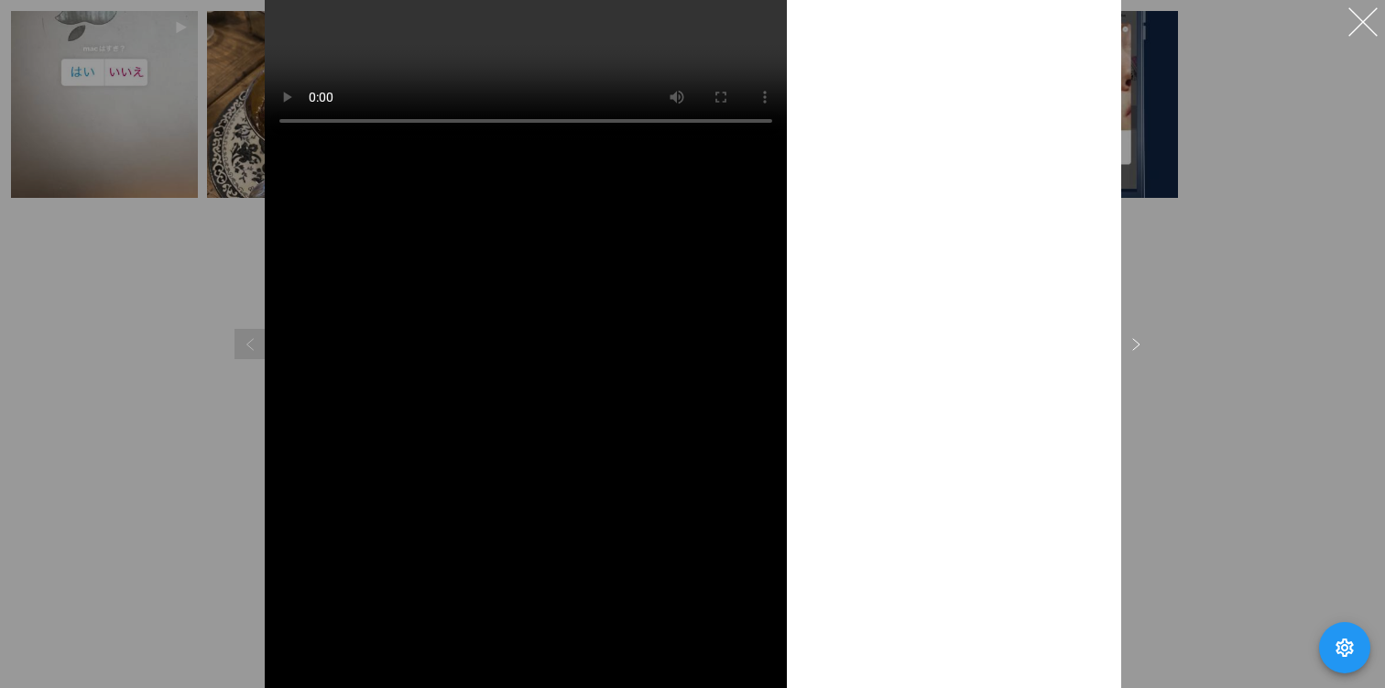
click at [88, 332] on div at bounding box center [692, 344] width 1385 height 688
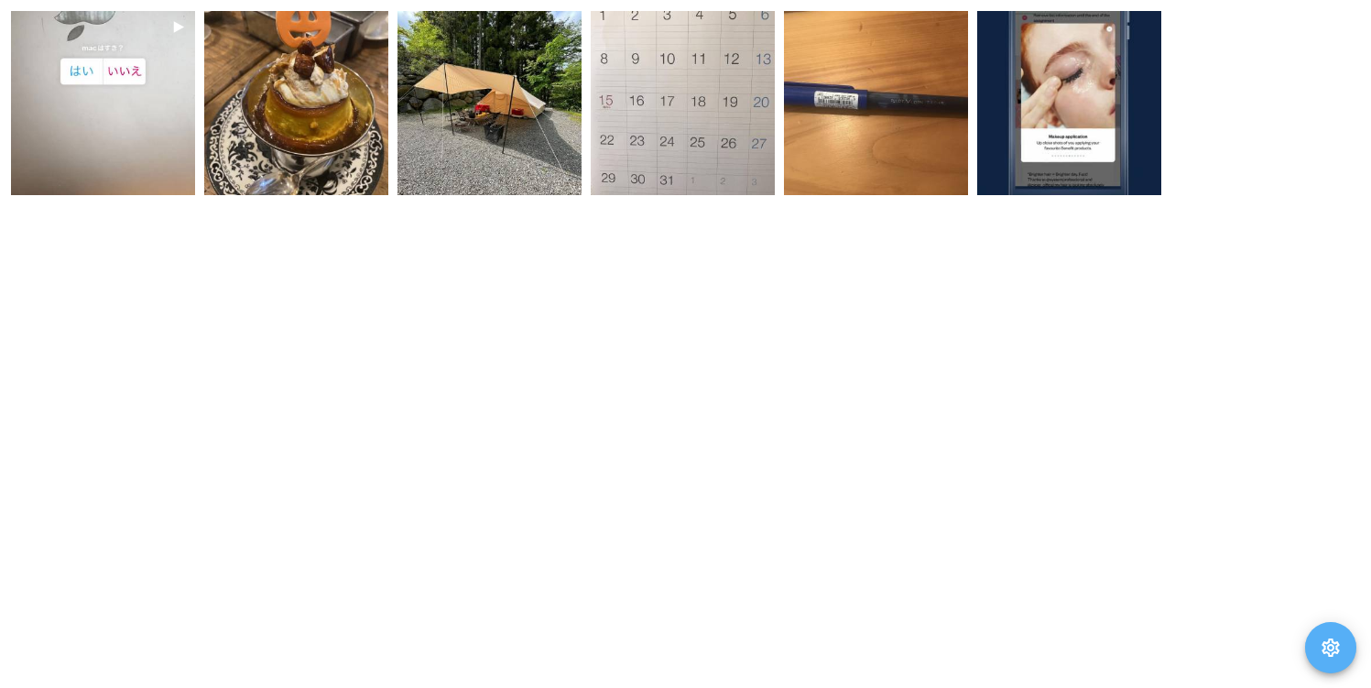
click at [1323, 654] on icon "button" at bounding box center [1331, 647] width 22 height 22
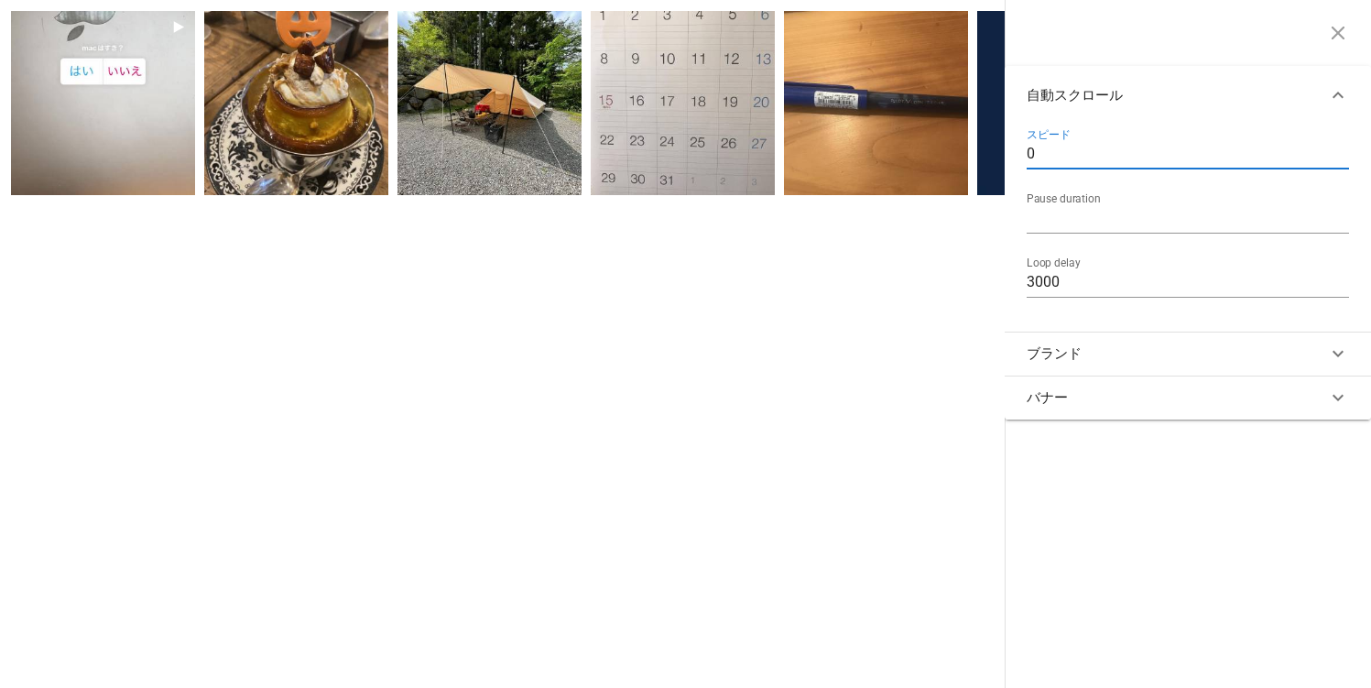
click at [1121, 157] on input "0" at bounding box center [1188, 153] width 322 height 29
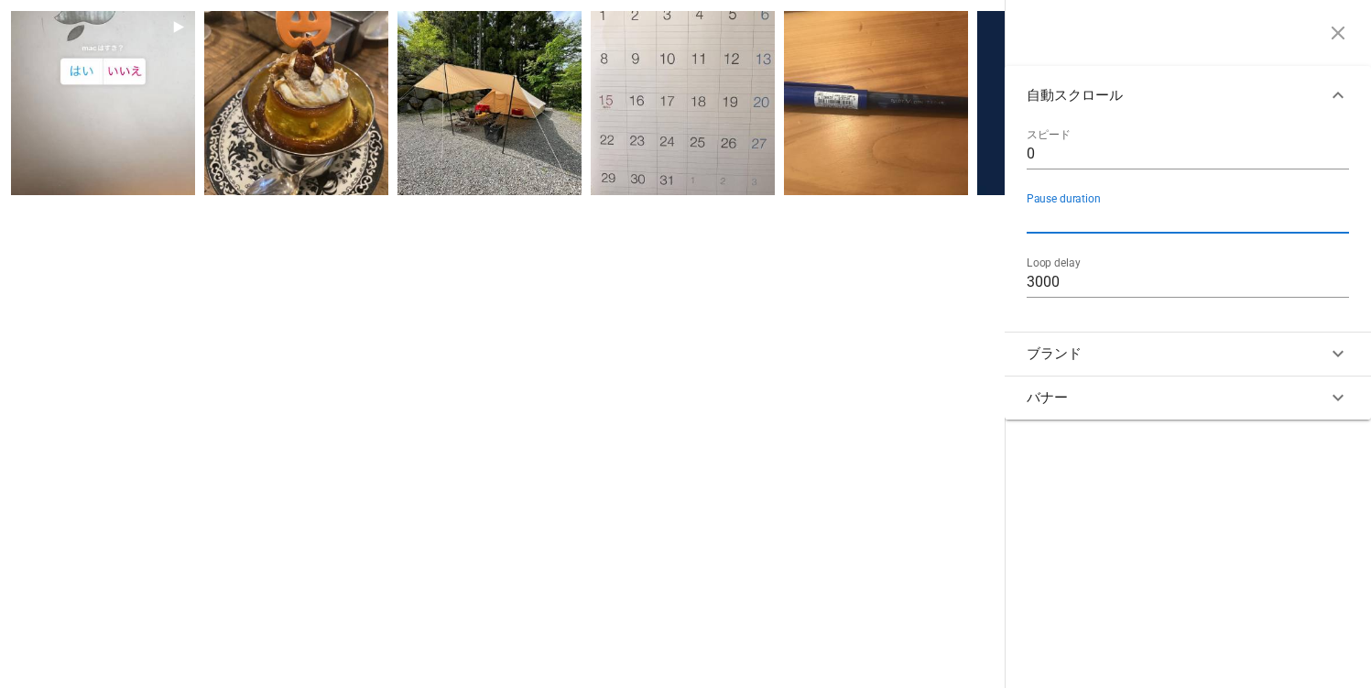
click at [1139, 217] on input "1500" at bounding box center [1188, 217] width 322 height 29
click at [1330, 44] on button "button" at bounding box center [1338, 33] width 37 height 37
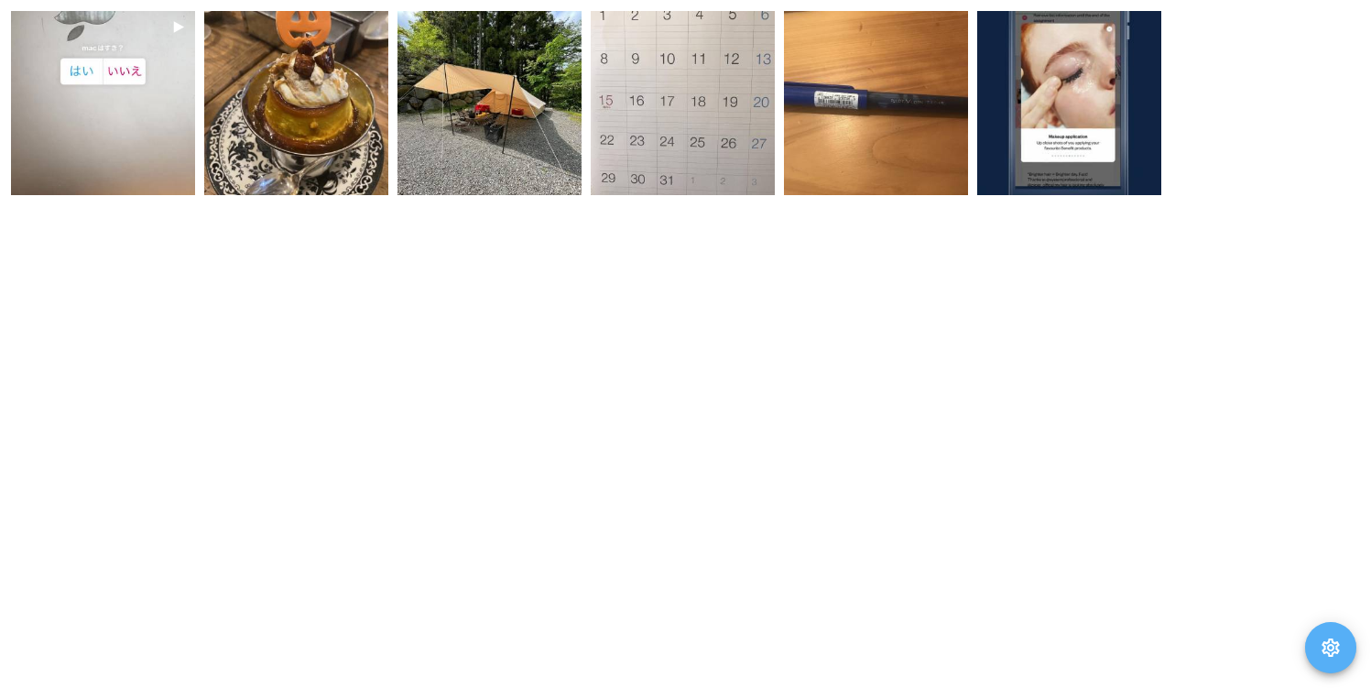
click at [1349, 645] on span "button" at bounding box center [1330, 647] width 51 height 22
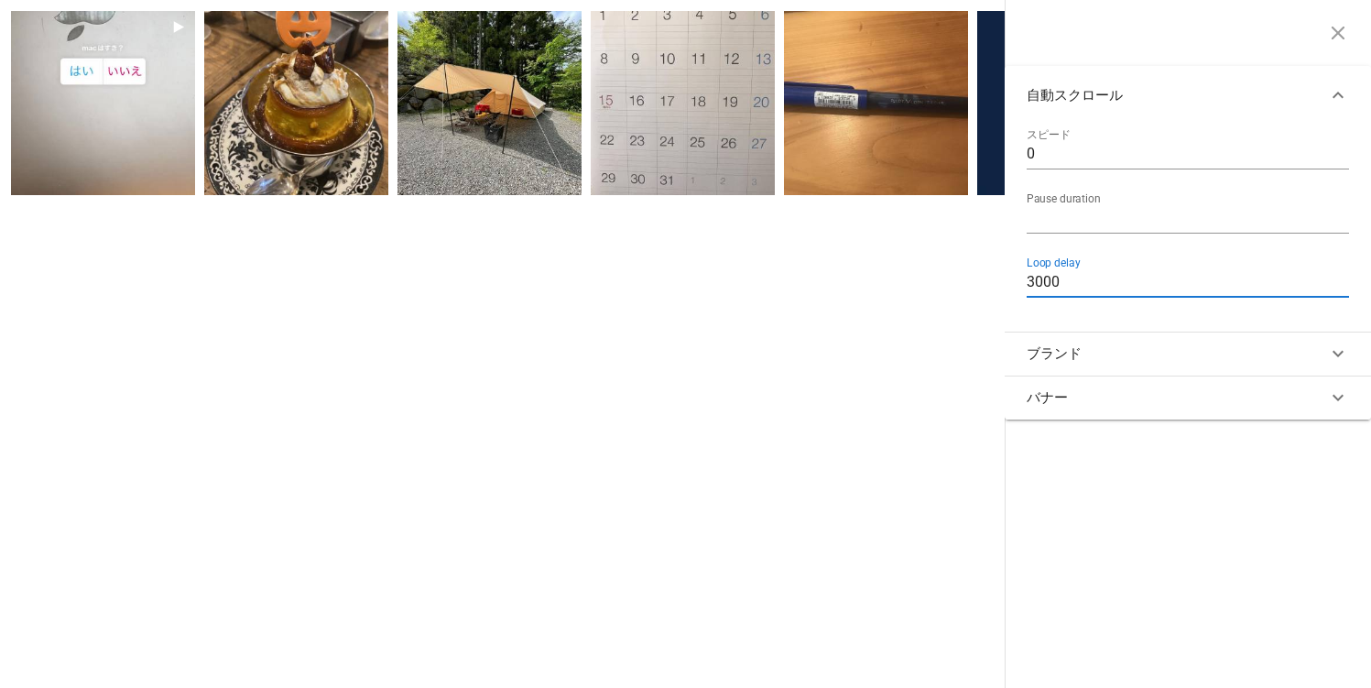
click at [1125, 290] on input "3000" at bounding box center [1188, 281] width 322 height 29
click at [1129, 212] on input "1500" at bounding box center [1188, 217] width 322 height 29
click at [1325, 28] on span "button" at bounding box center [1338, 33] width 37 height 22
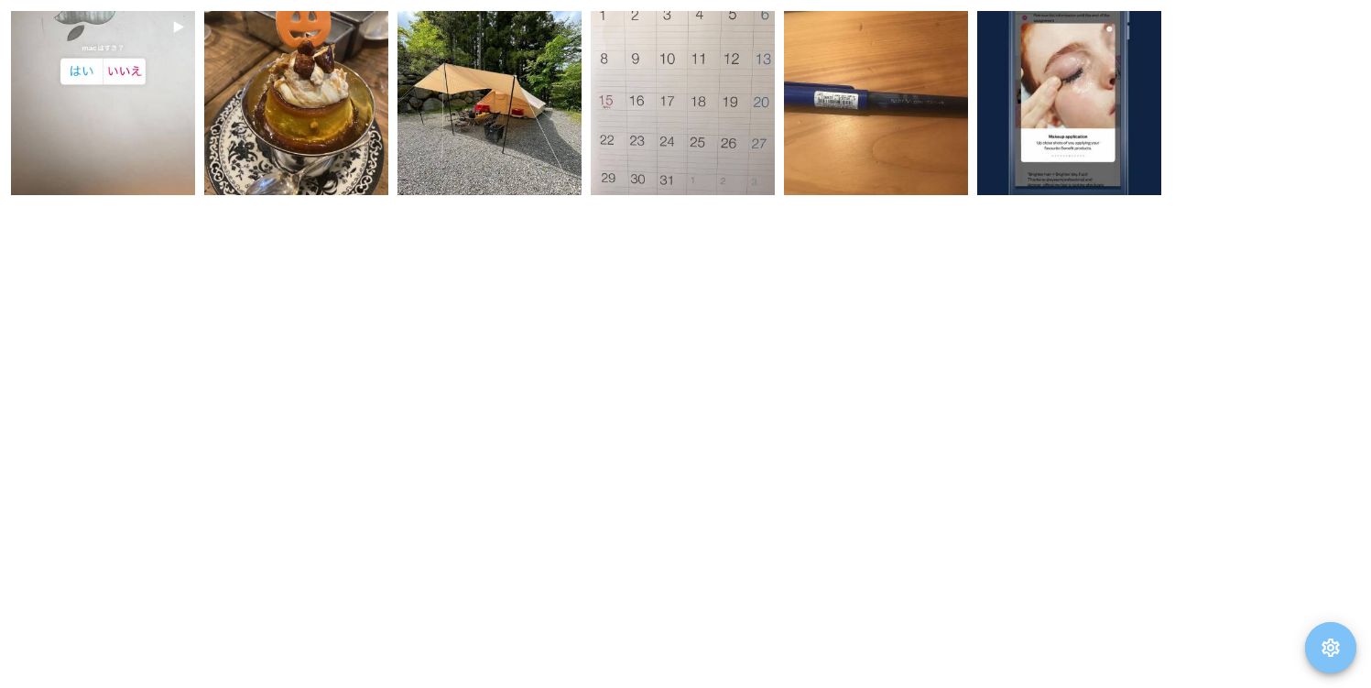
click at [1333, 658] on button "button" at bounding box center [1330, 647] width 51 height 51
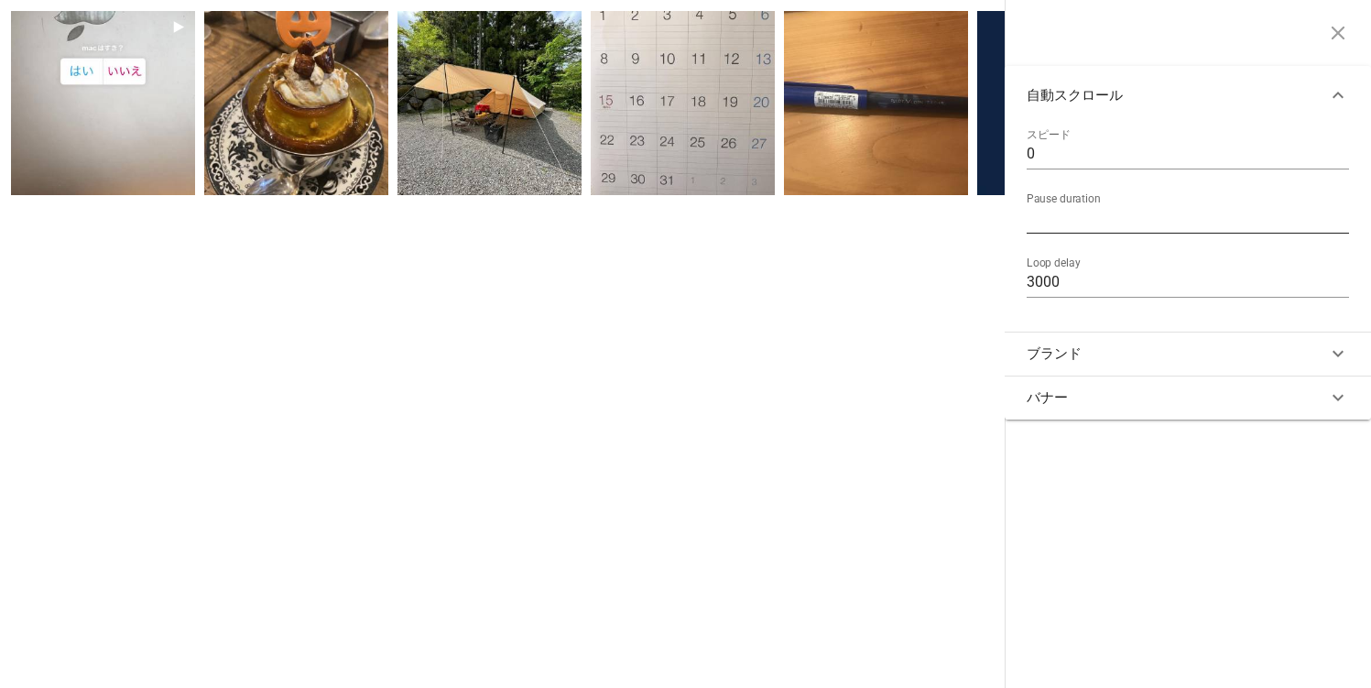
click at [1126, 210] on input "1500" at bounding box center [1188, 217] width 322 height 29
click at [1129, 352] on button "ブランド" at bounding box center [1188, 354] width 366 height 44
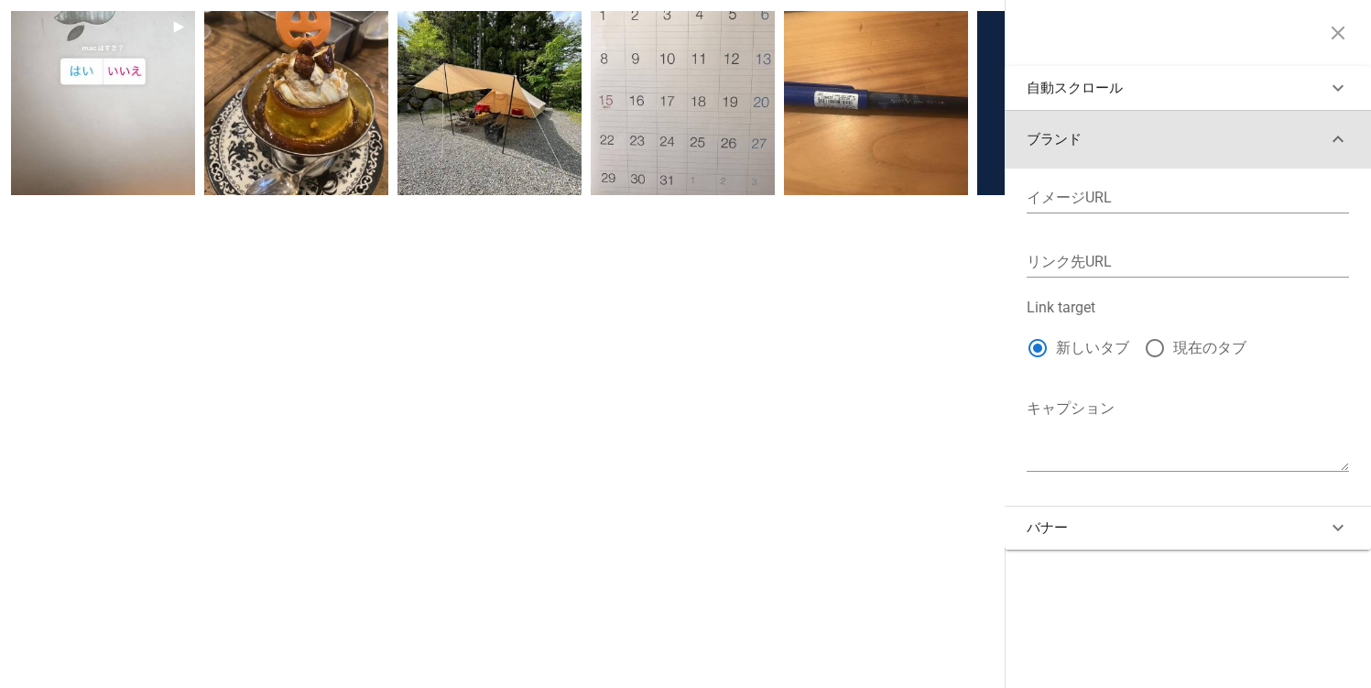
click at [1128, 138] on button "ブランド" at bounding box center [1188, 139] width 366 height 59
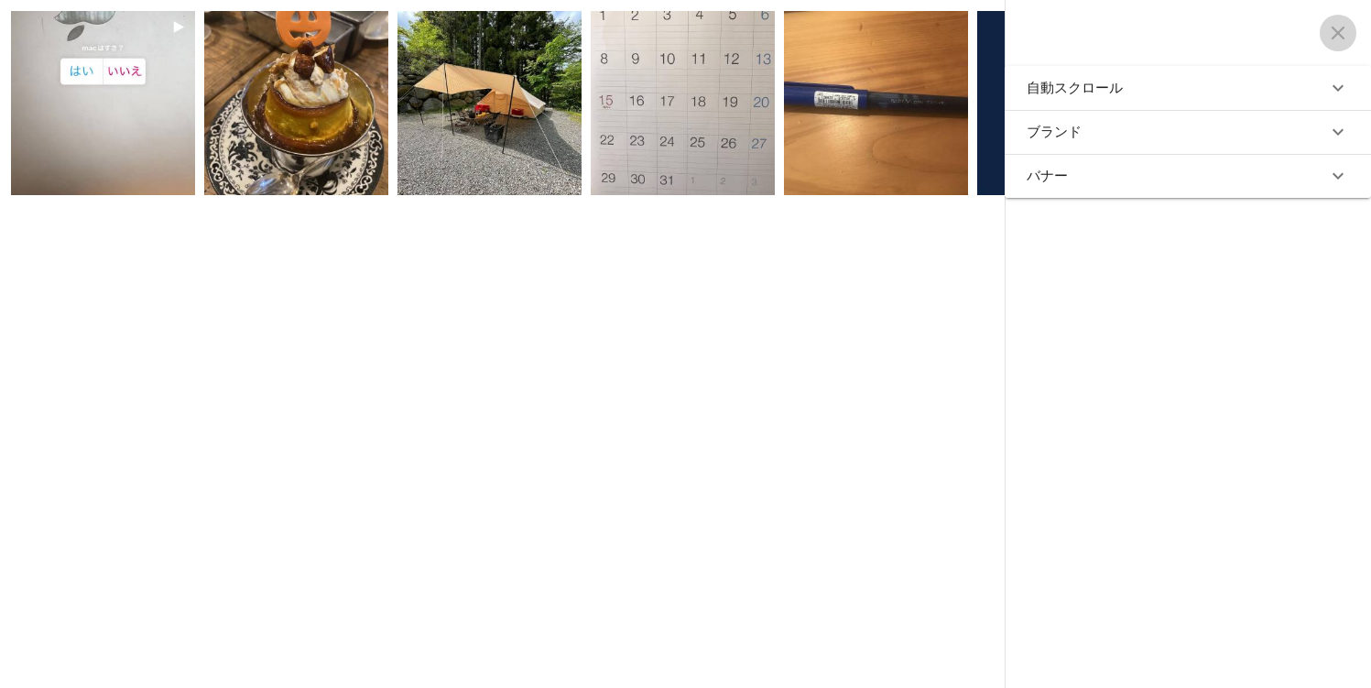
click at [1333, 25] on icon "button" at bounding box center [1338, 33] width 22 height 22
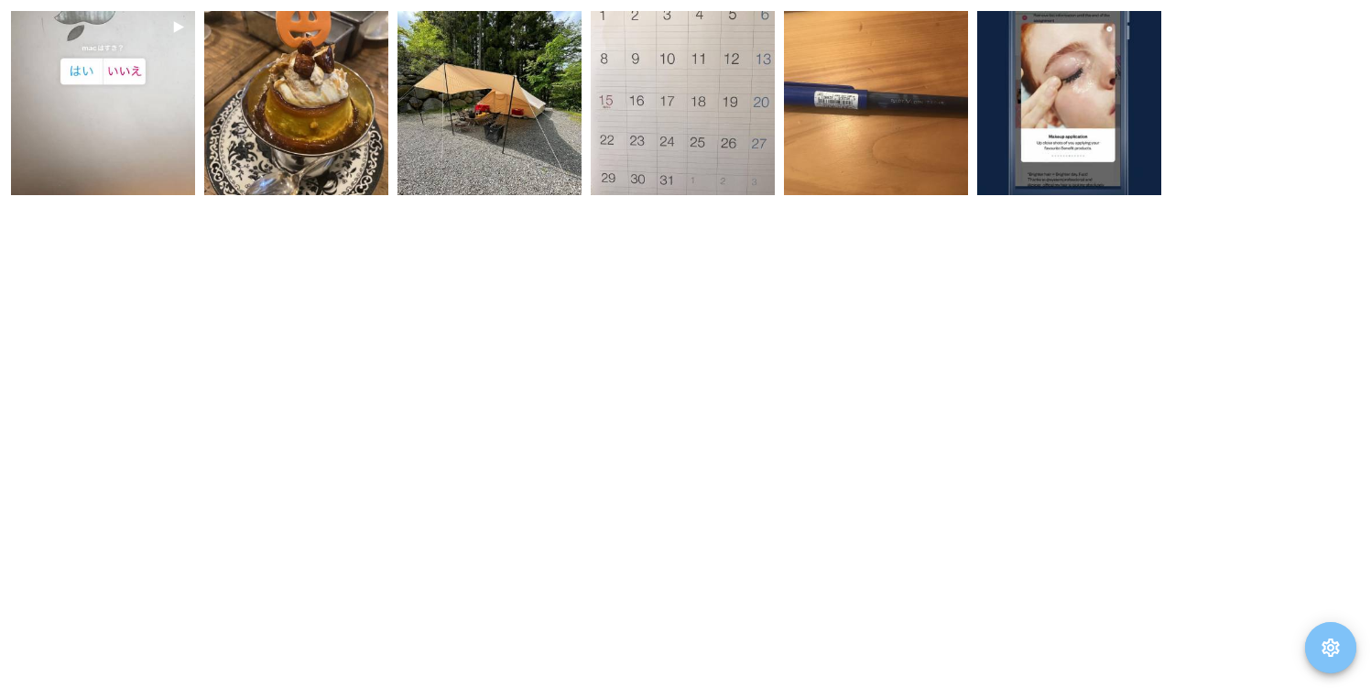
click at [1336, 642] on icon "button" at bounding box center [1331, 647] width 22 height 22
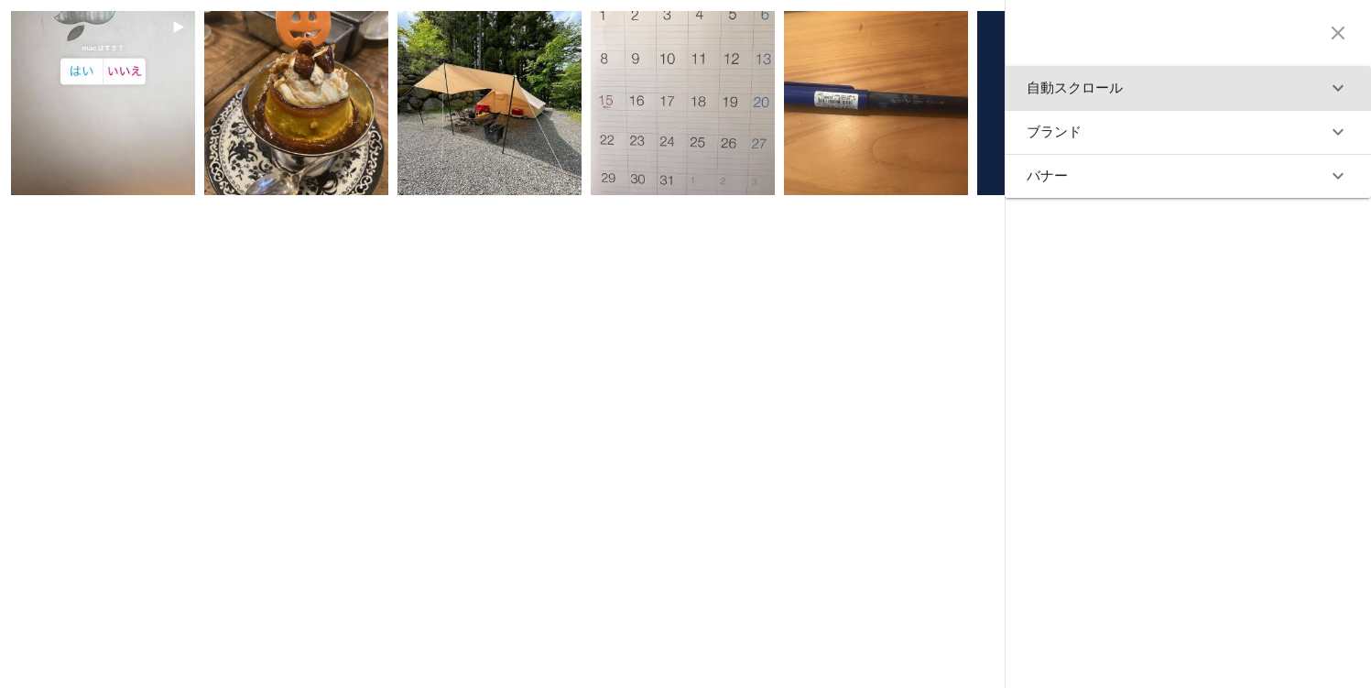
click at [1169, 103] on button "自動スクロール" at bounding box center [1188, 88] width 366 height 44
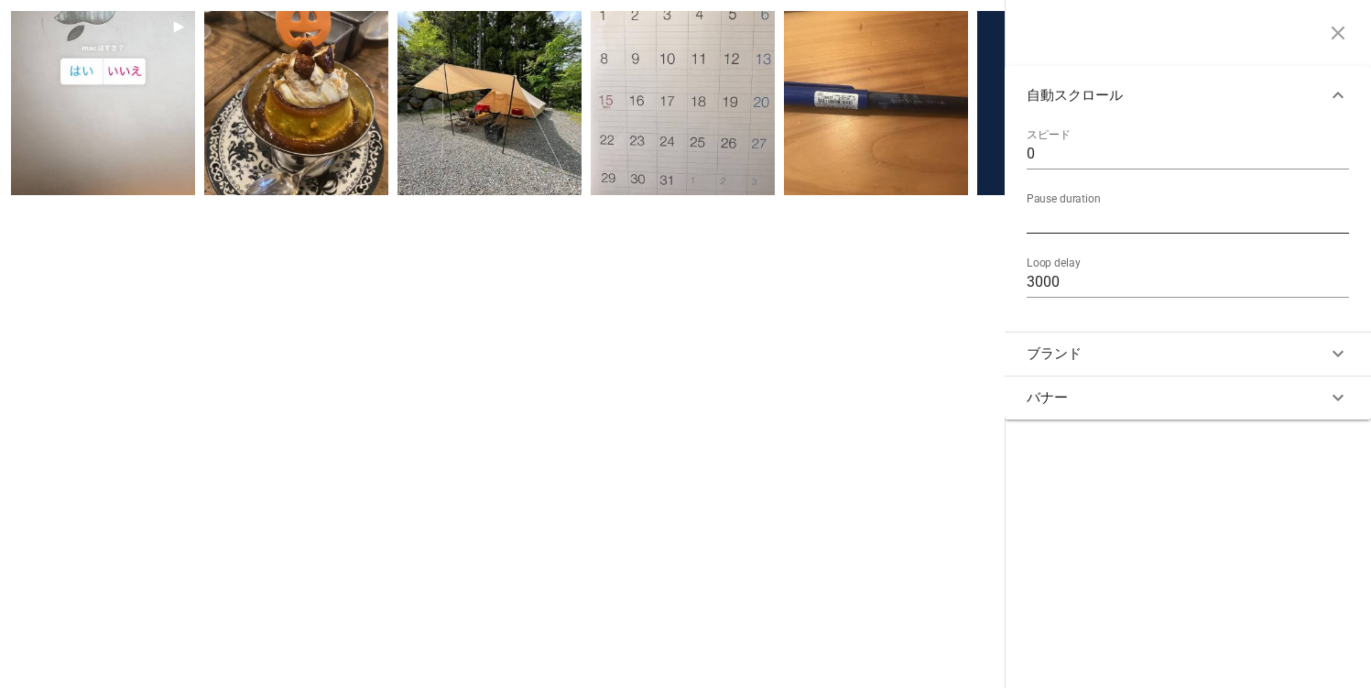
click at [1126, 221] on input "1500" at bounding box center [1188, 217] width 322 height 29
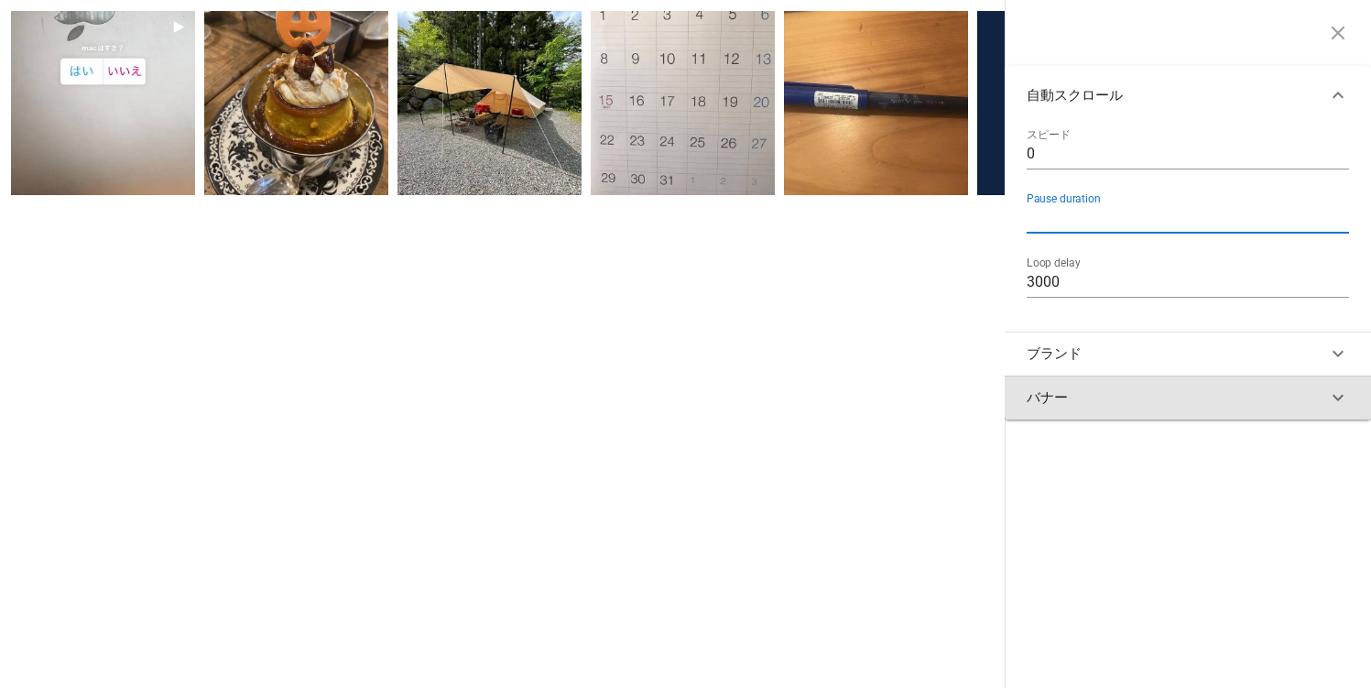
click at [1067, 390] on button "バナー" at bounding box center [1188, 397] width 366 height 44
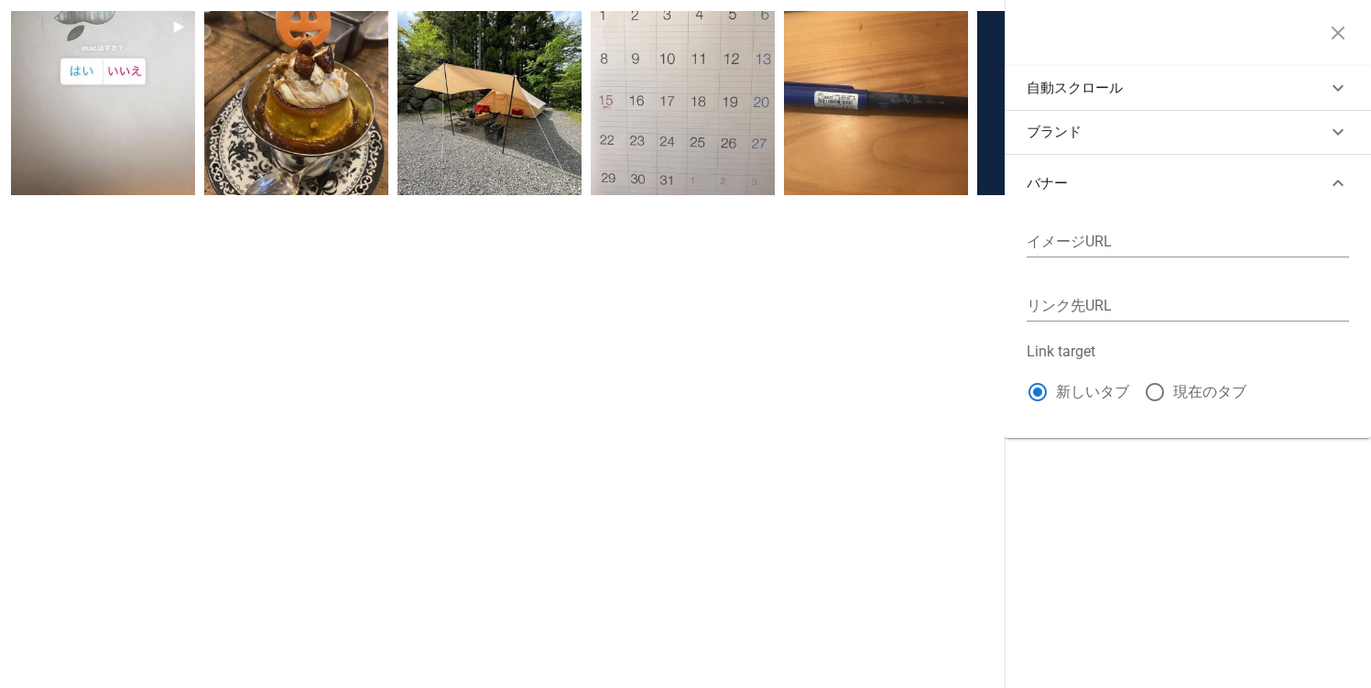
click at [1069, 186] on button "バナー" at bounding box center [1188, 183] width 366 height 59
click at [1074, 137] on button "ブランド" at bounding box center [1188, 132] width 366 height 44
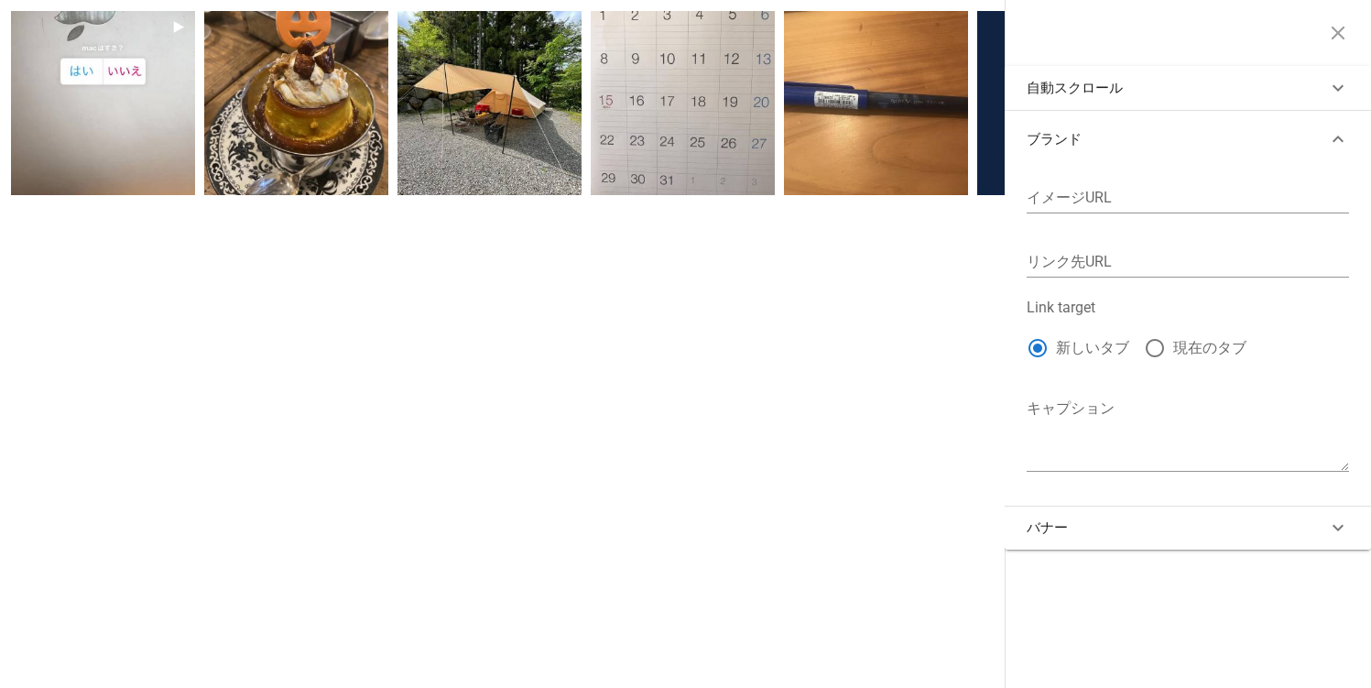
click at [1074, 137] on button "ブランド" at bounding box center [1188, 139] width 366 height 59
click at [1337, 46] on button "button" at bounding box center [1338, 33] width 37 height 37
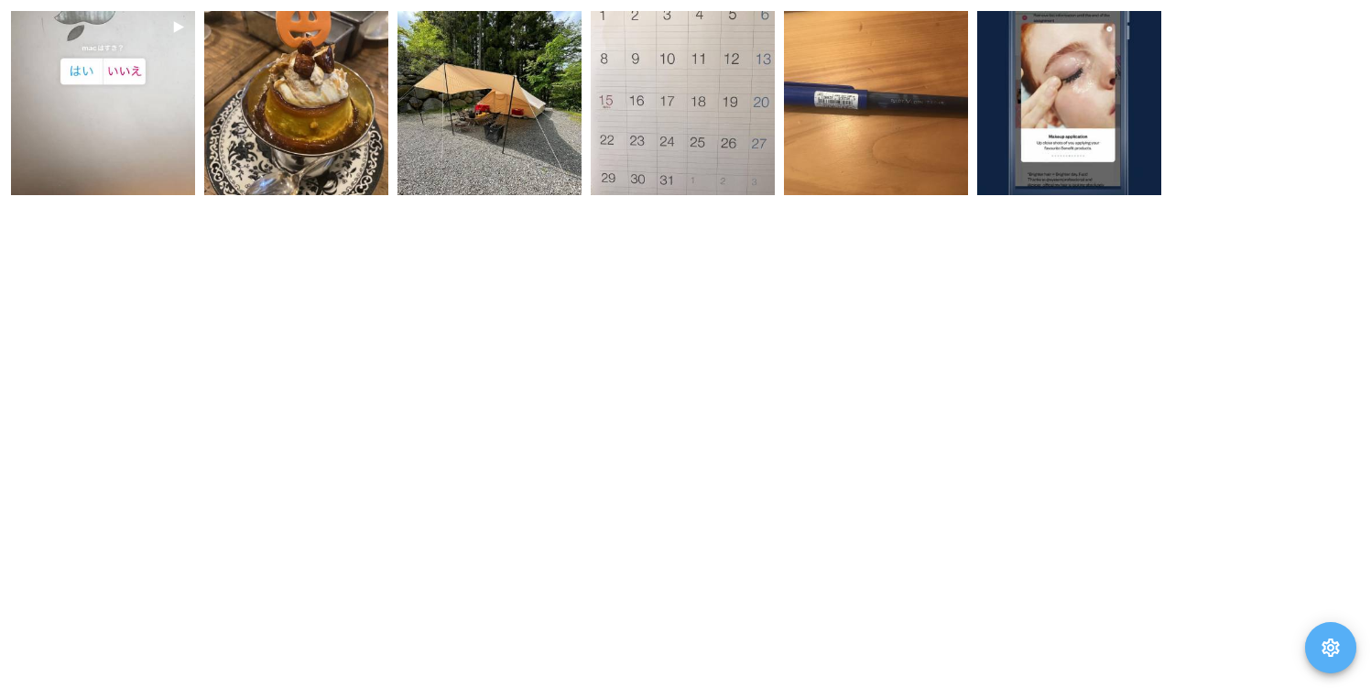
click at [1326, 658] on button "button" at bounding box center [1330, 647] width 51 height 51
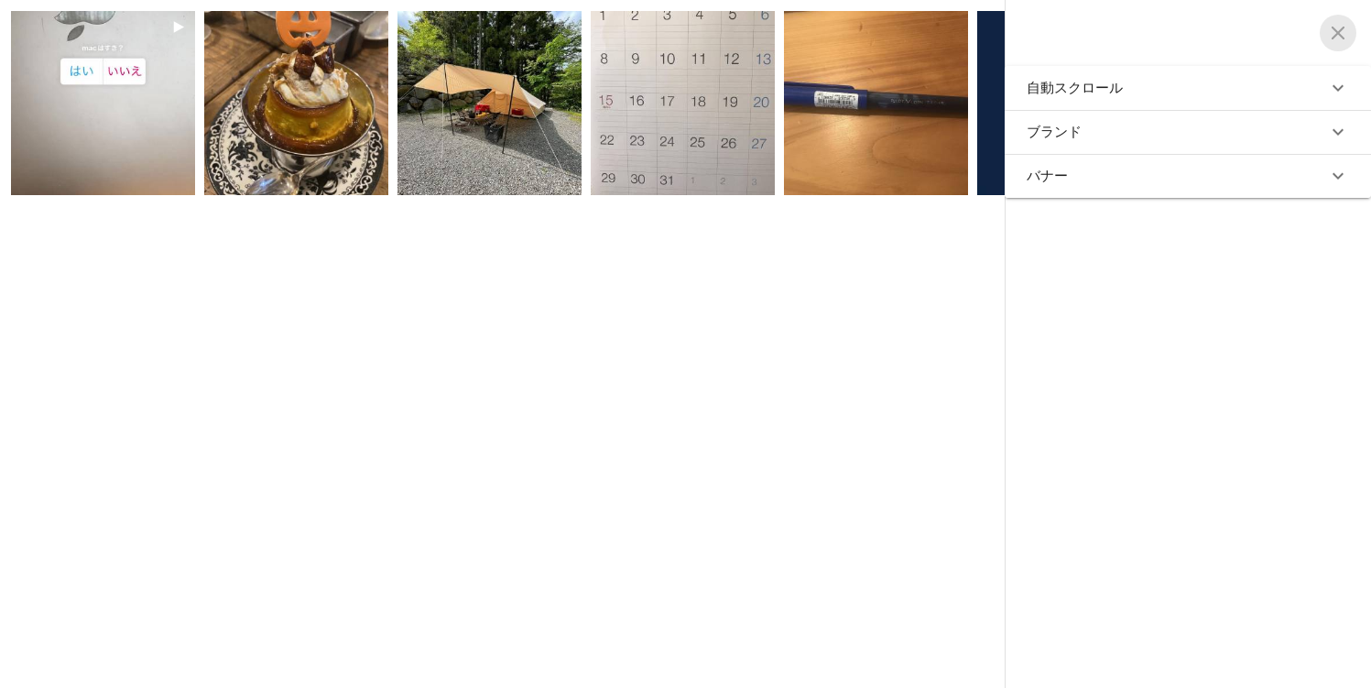
click at [1328, 28] on icon "button" at bounding box center [1338, 33] width 22 height 22
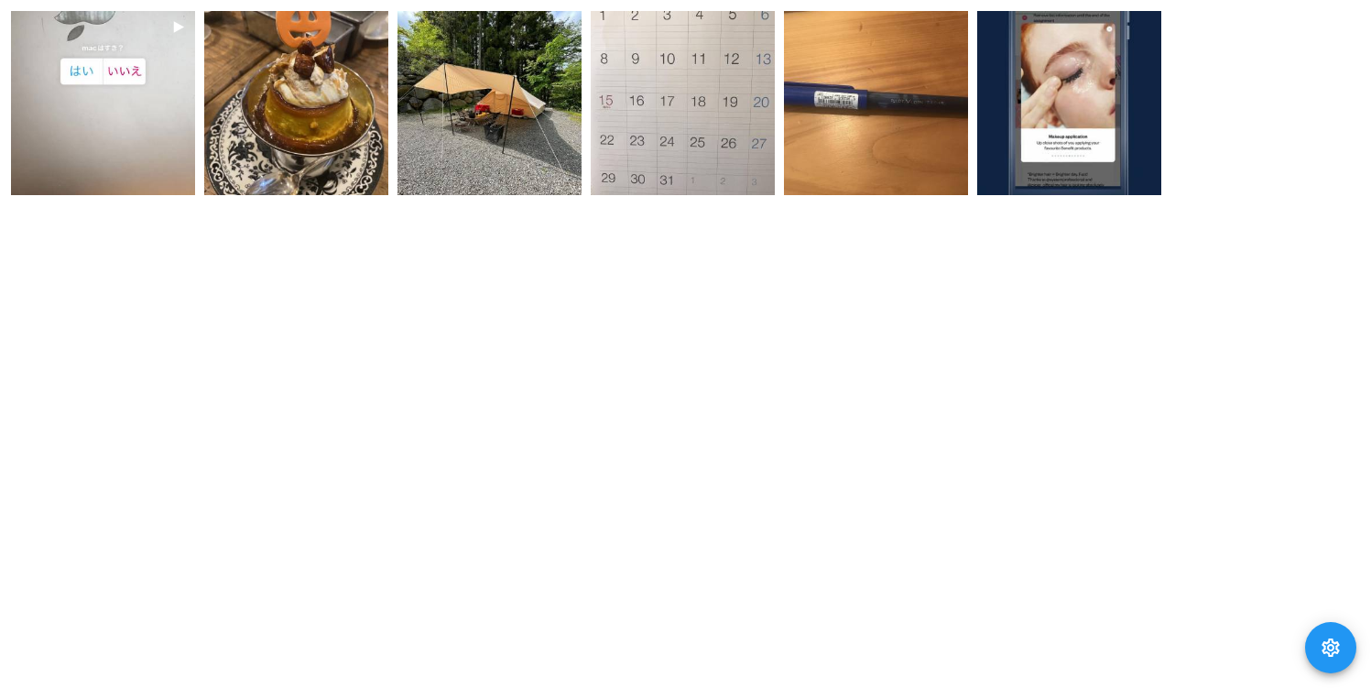
click at [646, 273] on div "shioi1109 アンケート 2 2022/7/7 itonaoya 少し前の。美味しく頂きました。 5 2021/12/14 itonaoya #kari…" at bounding box center [685, 344] width 1371 height 688
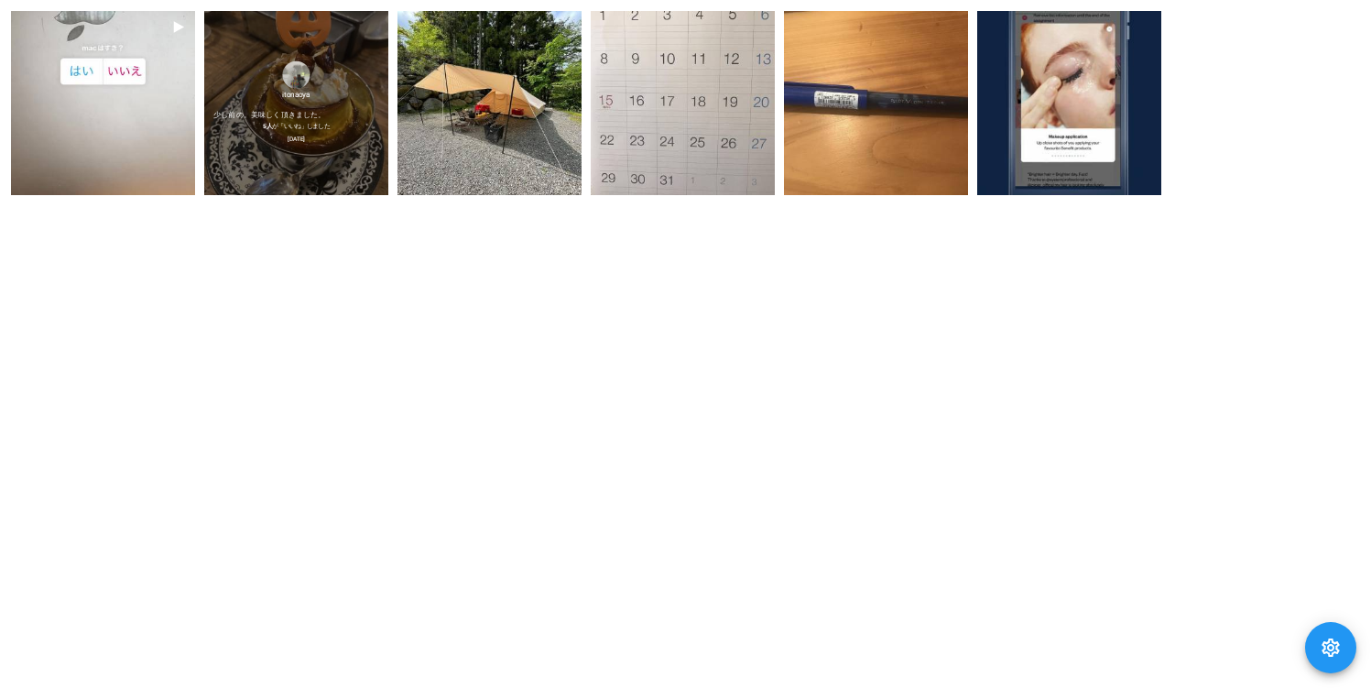
click at [342, 112] on div "少し前の。美味しく頂きました。" at bounding box center [296, 114] width 166 height 11
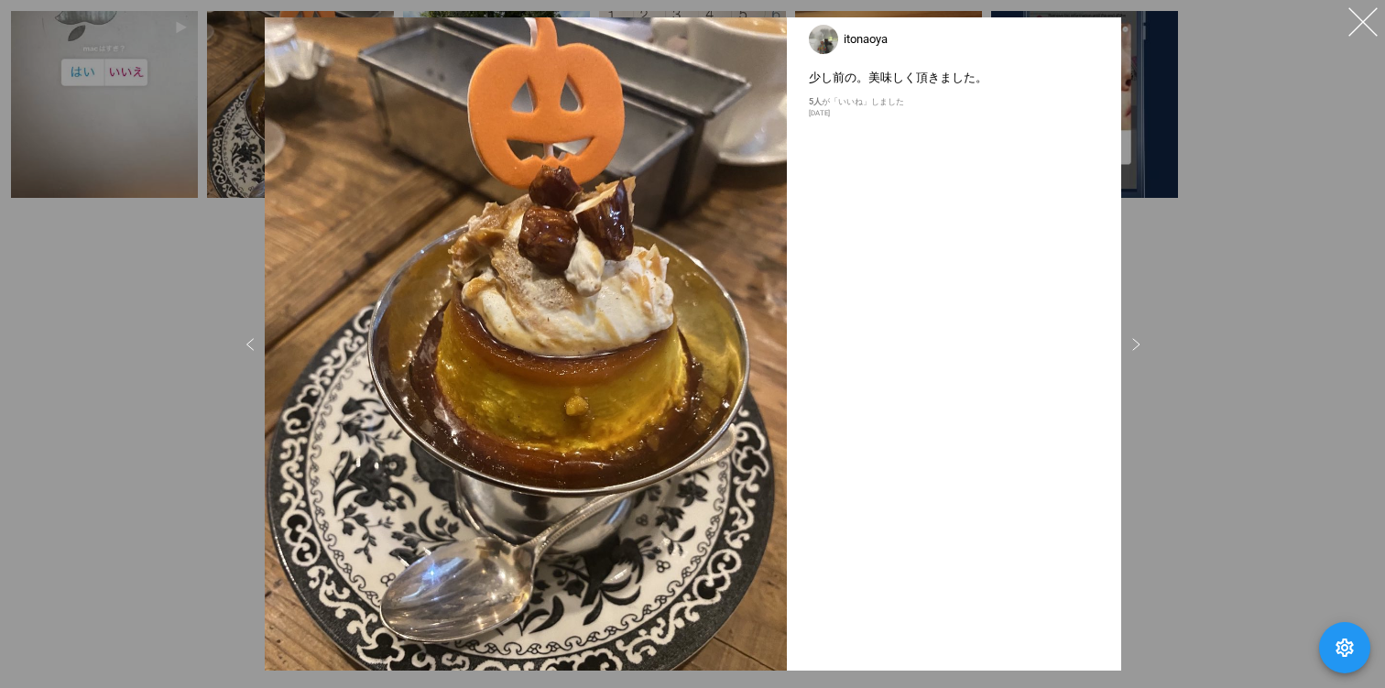
click at [1147, 140] on div at bounding box center [692, 344] width 1385 height 688
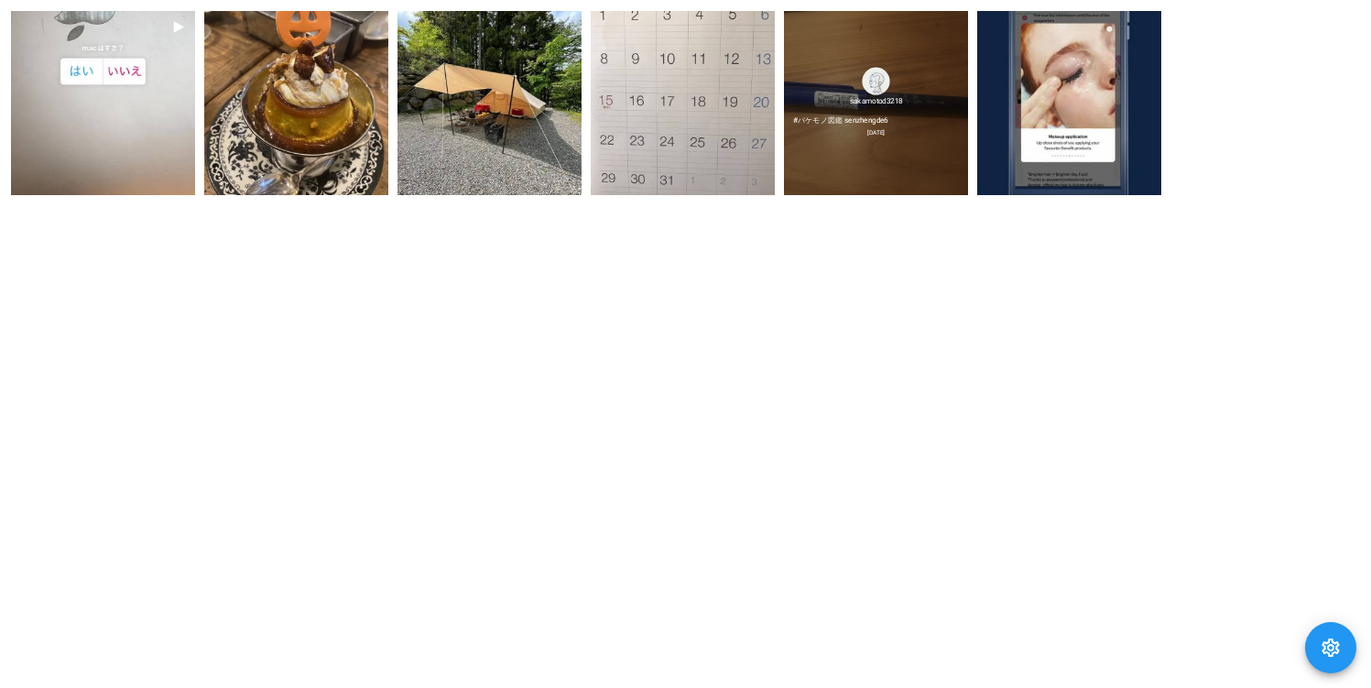
click at [875, 114] on div "sakamotod3218 #バケモノ図鑑 senzhengde6 2019/7/25" at bounding box center [876, 103] width 184 height 184
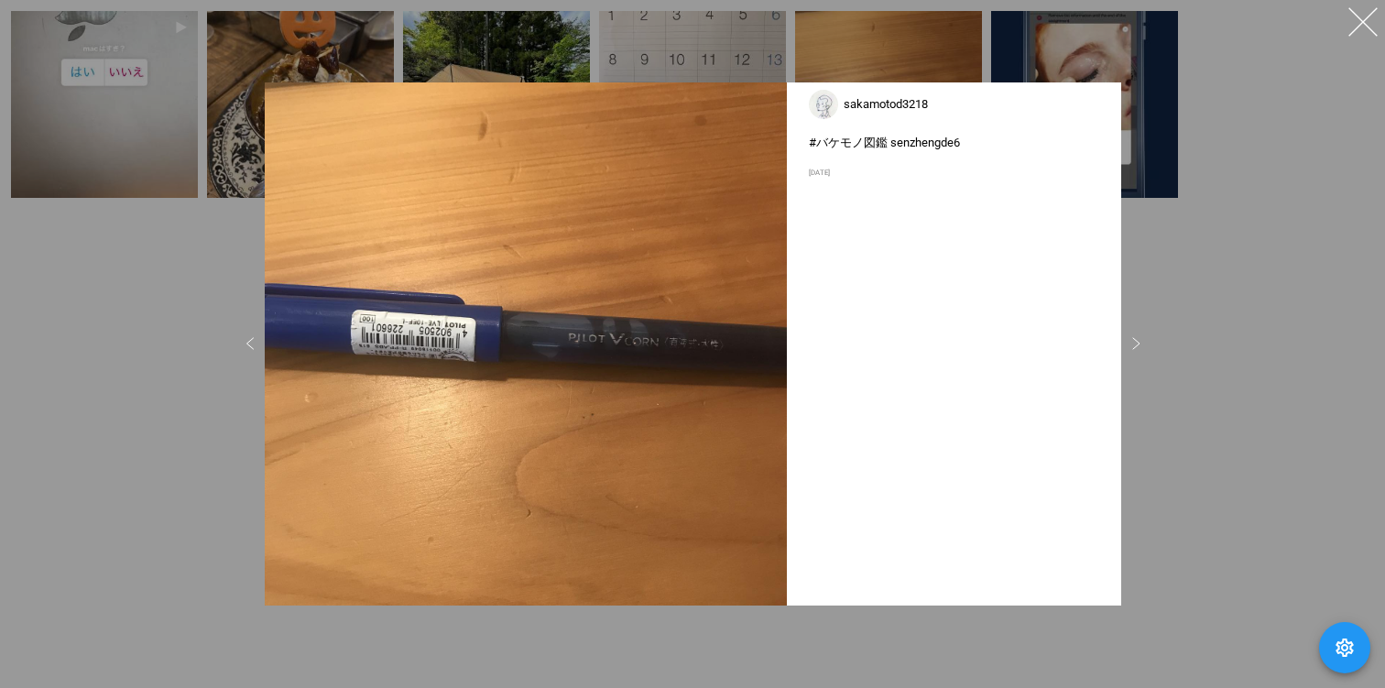
click at [904, 45] on div at bounding box center [692, 344] width 1385 height 688
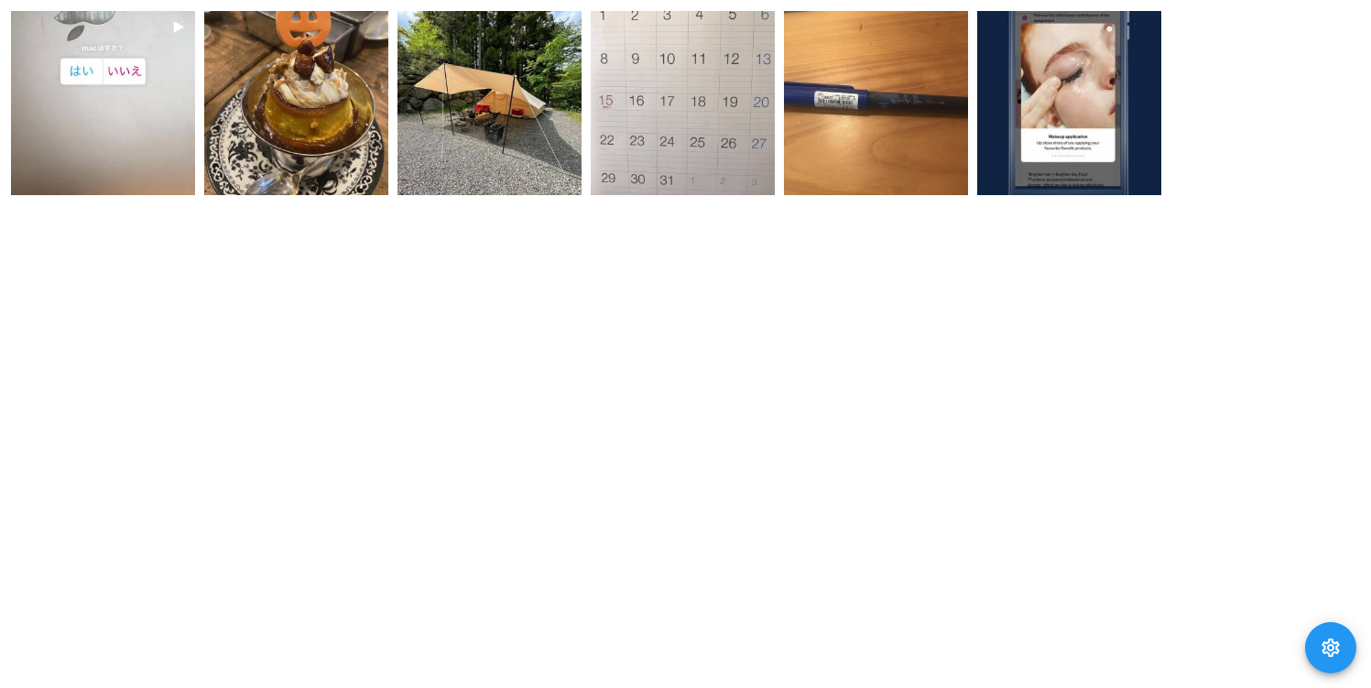
click at [0, 0] on div at bounding box center [0, 0] width 0 height 0
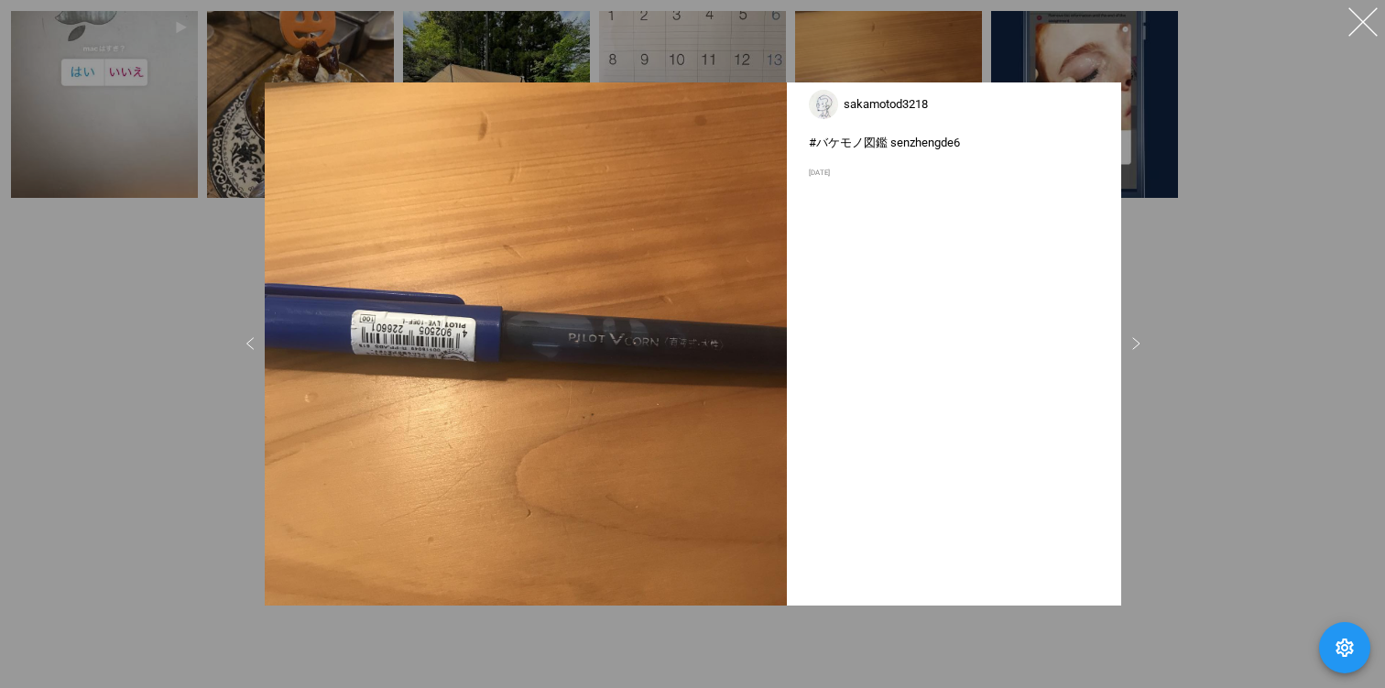
drag, startPoint x: 834, startPoint y: 190, endPoint x: 948, endPoint y: 202, distance: 114.2
click at [862, 190] on div "sakamotod3218 5 2019/7/25 #バケモノ図鑑 senzhengde6" at bounding box center [954, 343] width 334 height 522
click at [865, 217] on div "sakamotod3218 5 2019/7/25 #バケモノ図鑑 senzhengde6" at bounding box center [954, 343] width 334 height 522
click at [1194, 277] on div at bounding box center [692, 344] width 1385 height 688
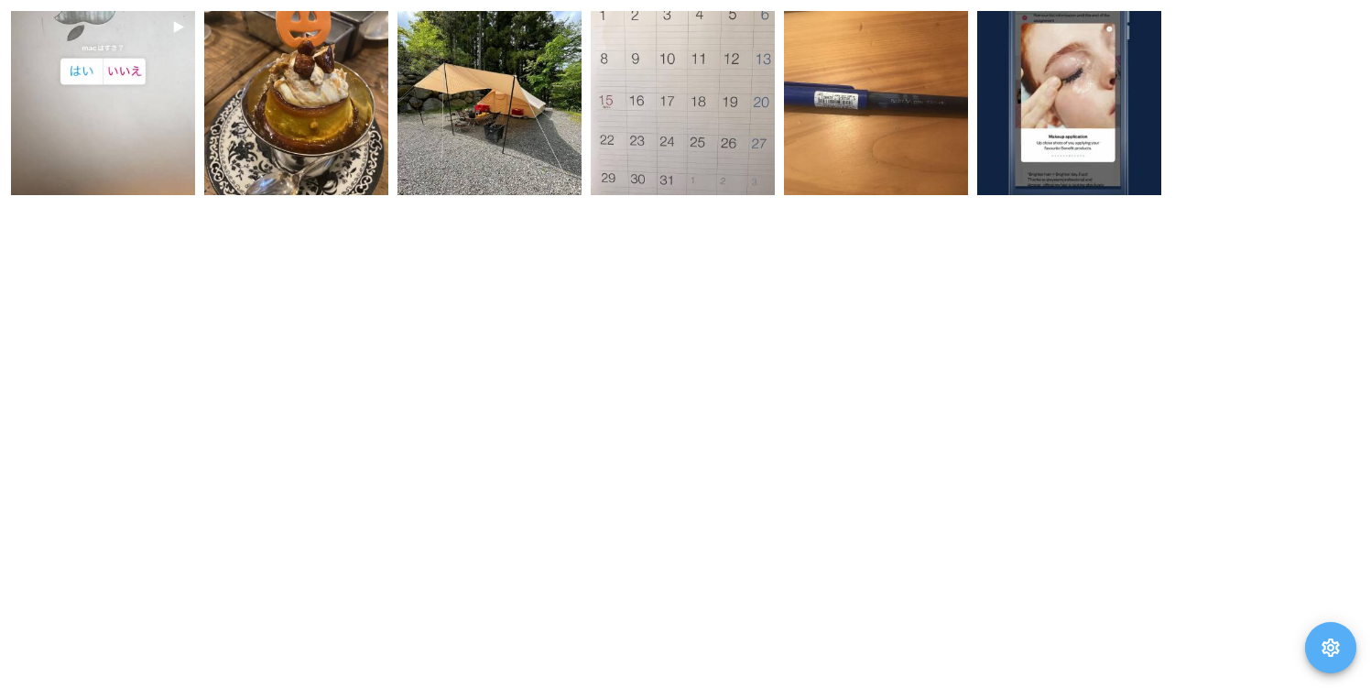
click at [1332, 636] on icon "button" at bounding box center [1331, 647] width 22 height 22
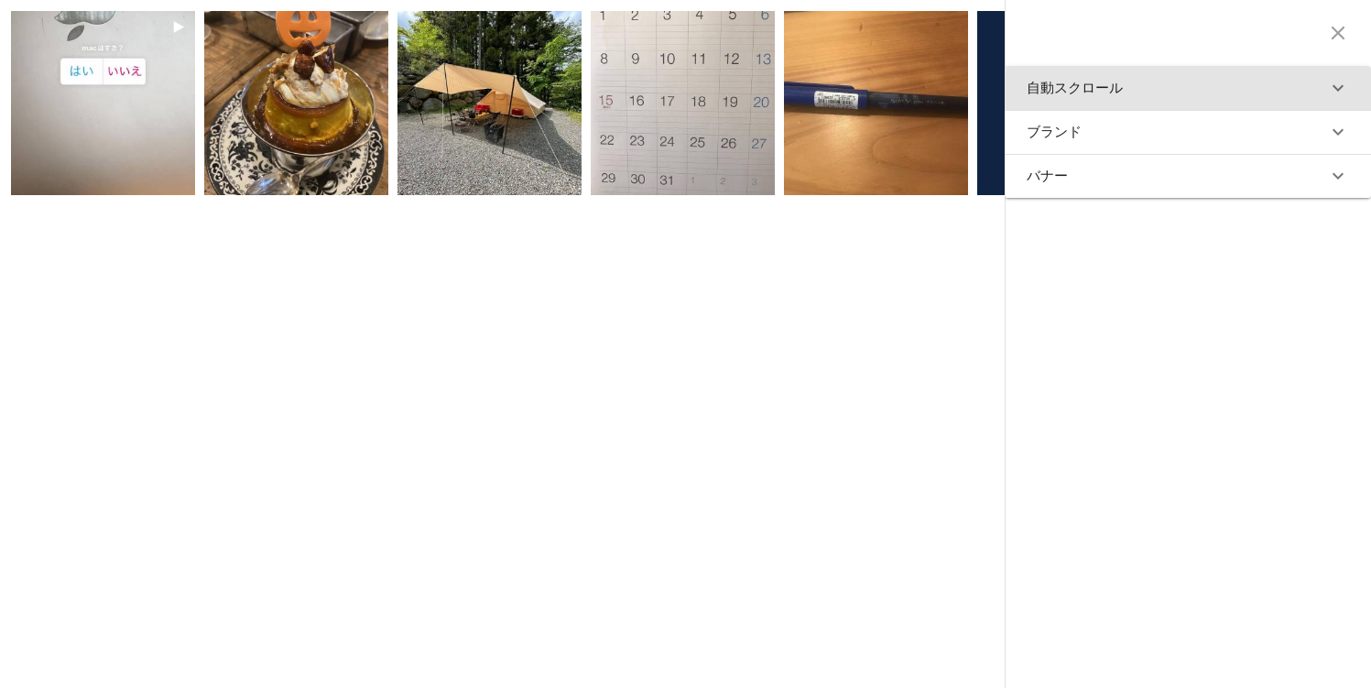
click at [1333, 90] on icon "button" at bounding box center [1338, 88] width 22 height 22
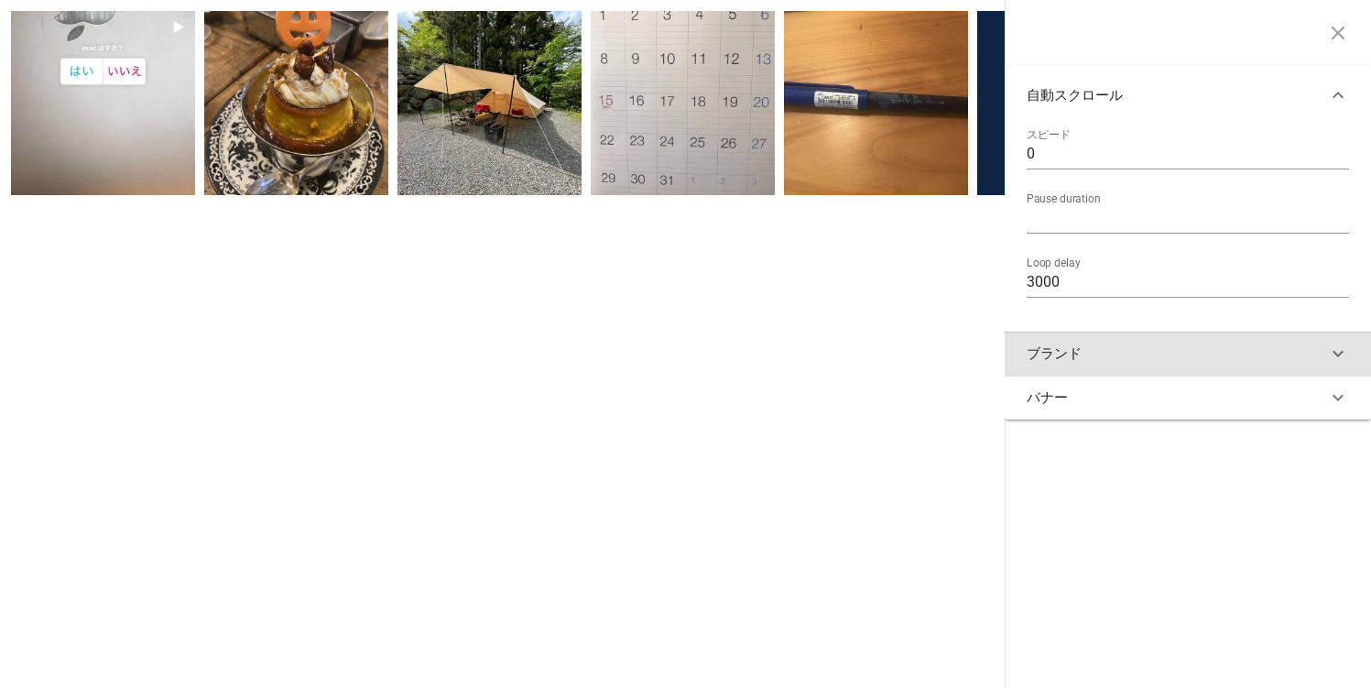
click at [1147, 363] on button "ブランド" at bounding box center [1188, 354] width 366 height 44
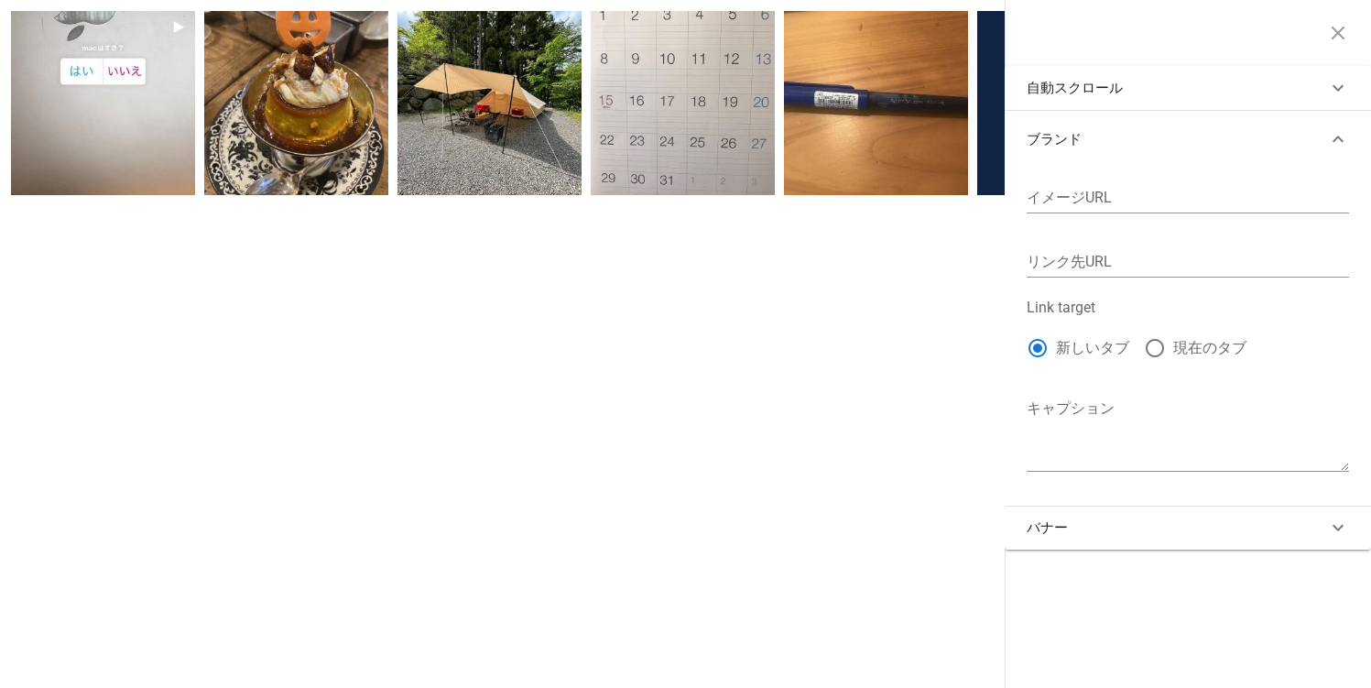
click at [1174, 550] on div "自動スクロール スピード 0 Pause duration 1500 Loop delay 3000 ブランド イメージURL リンク先URL Link ta…" at bounding box center [1188, 344] width 366 height 688
click at [1179, 542] on button "バナー" at bounding box center [1188, 528] width 366 height 44
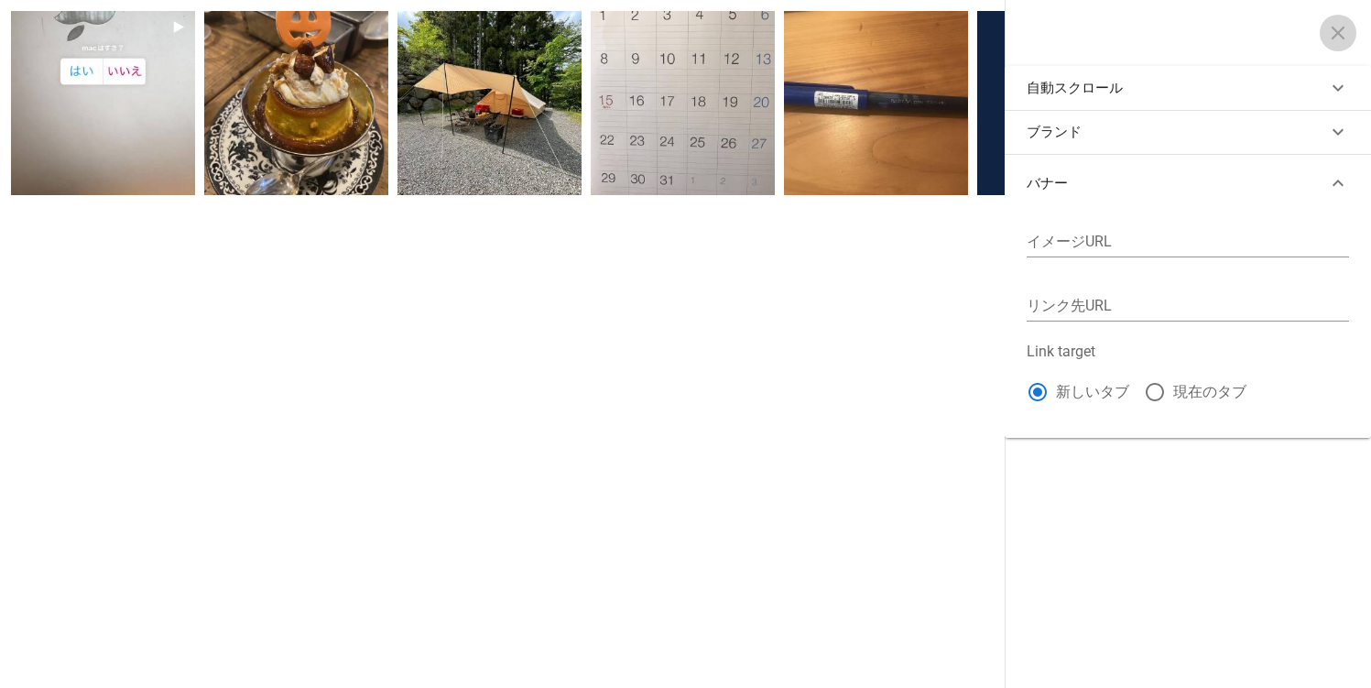
click at [1328, 39] on icon "button" at bounding box center [1338, 33] width 22 height 22
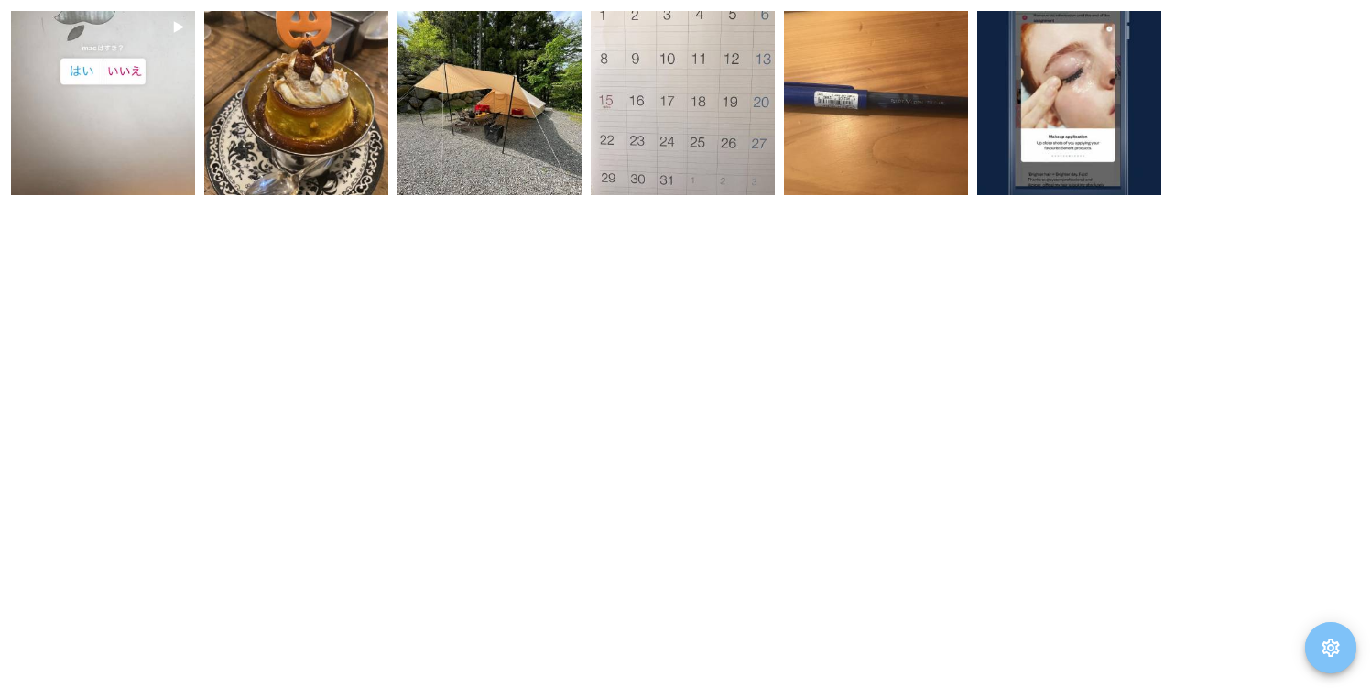
click at [1325, 629] on button "button" at bounding box center [1330, 647] width 51 height 51
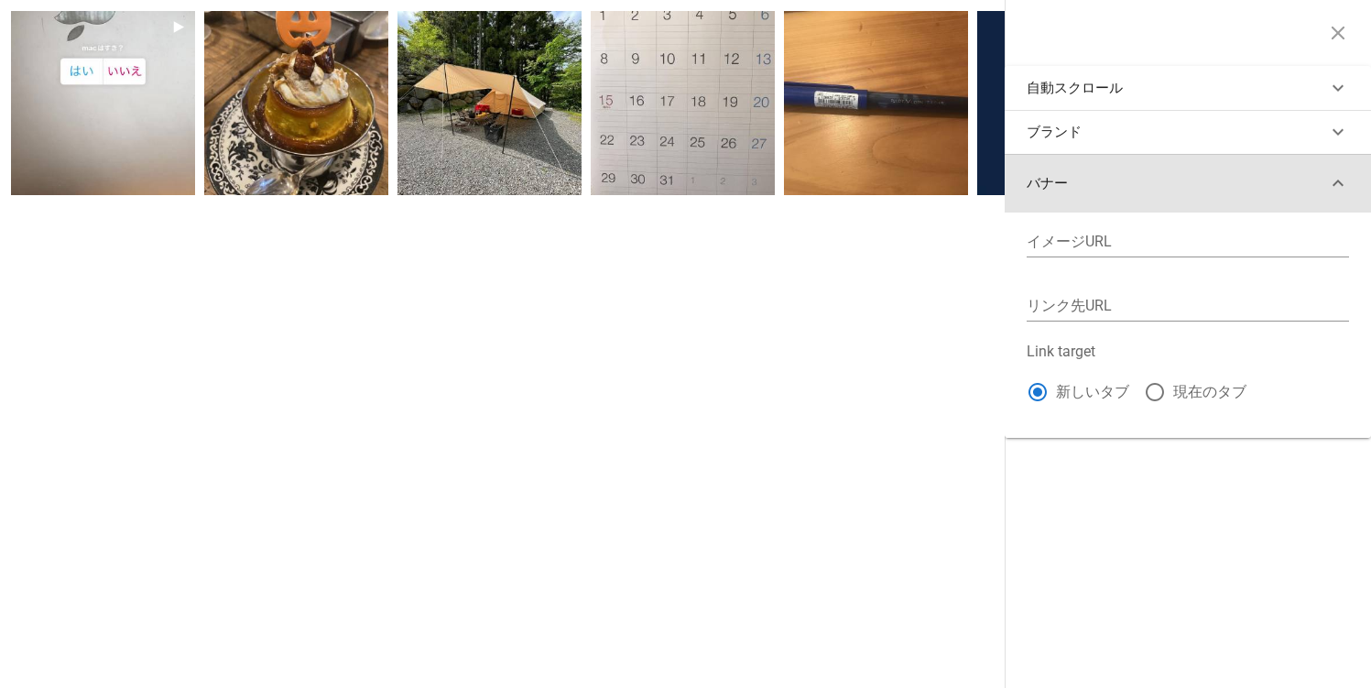
click at [1305, 171] on button "バナー" at bounding box center [1188, 183] width 366 height 59
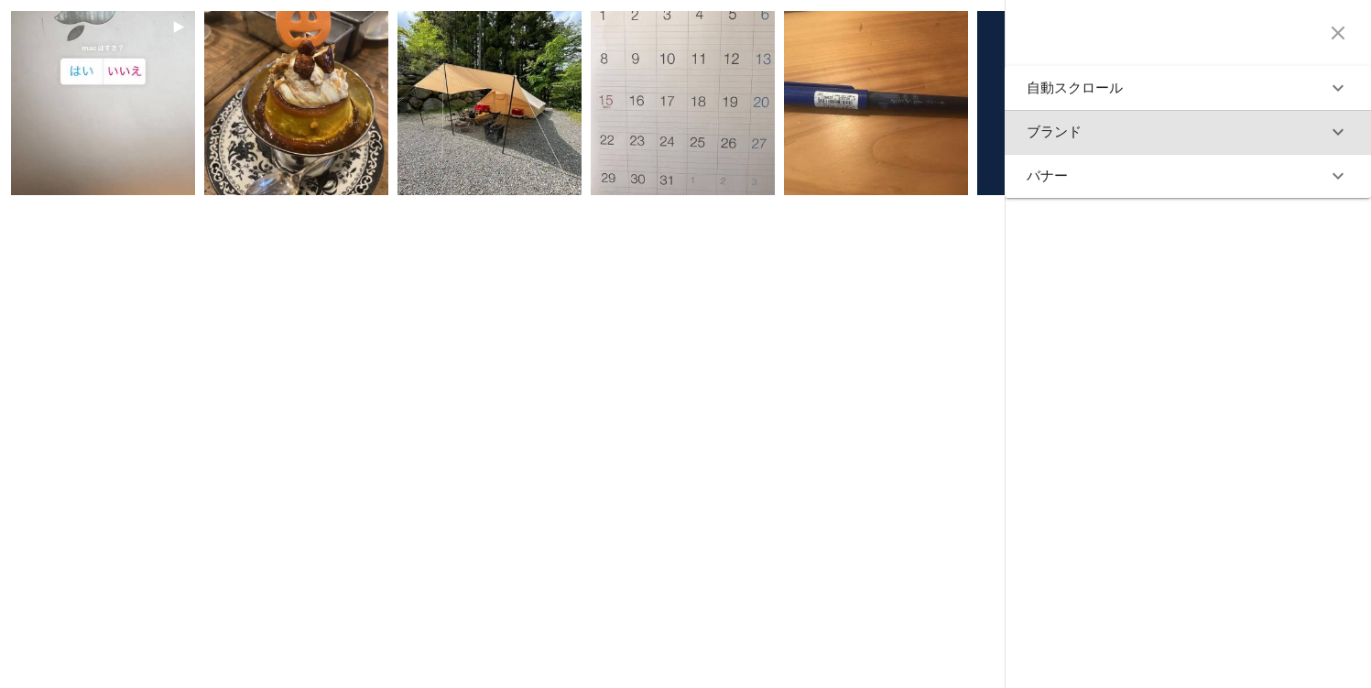
click at [1318, 132] on button "ブランド" at bounding box center [1188, 132] width 366 height 44
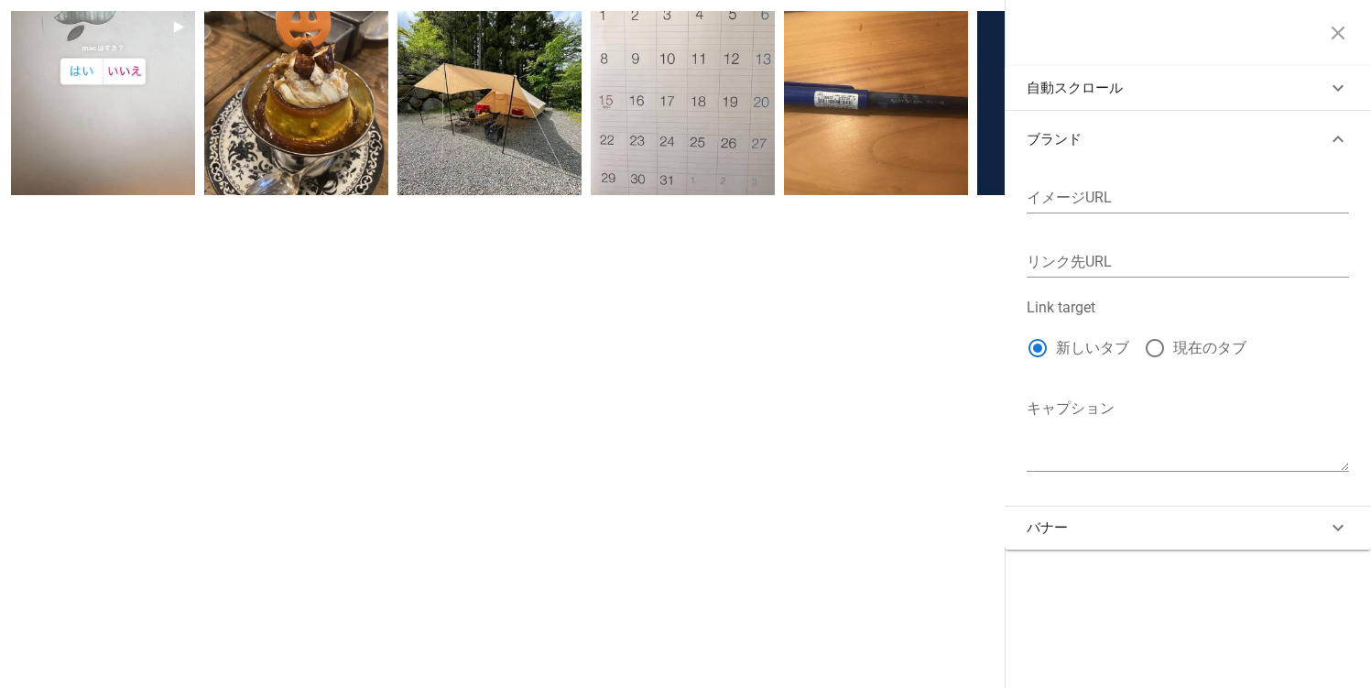
click at [484, 415] on div "shioi1109 アンケート 2 2022/7/7 itonaoya 少し前の。美味しく頂きました。 5 2021/12/14 itonaoya #kari…" at bounding box center [685, 344] width 1371 height 688
click at [1340, 22] on icon "button" at bounding box center [1338, 33] width 22 height 22
